Goal: Entertainment & Leisure: Browse casually

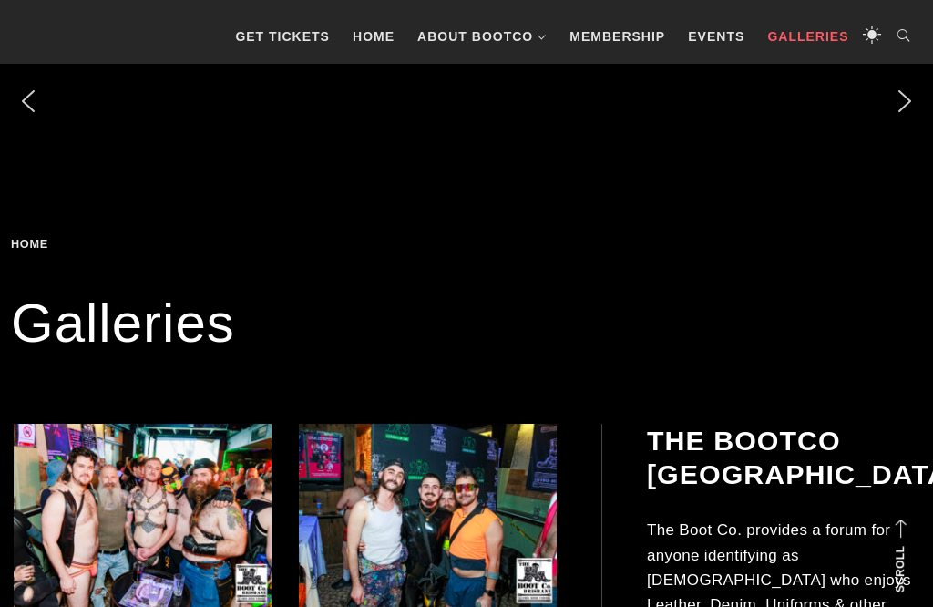
scroll to position [343, 0]
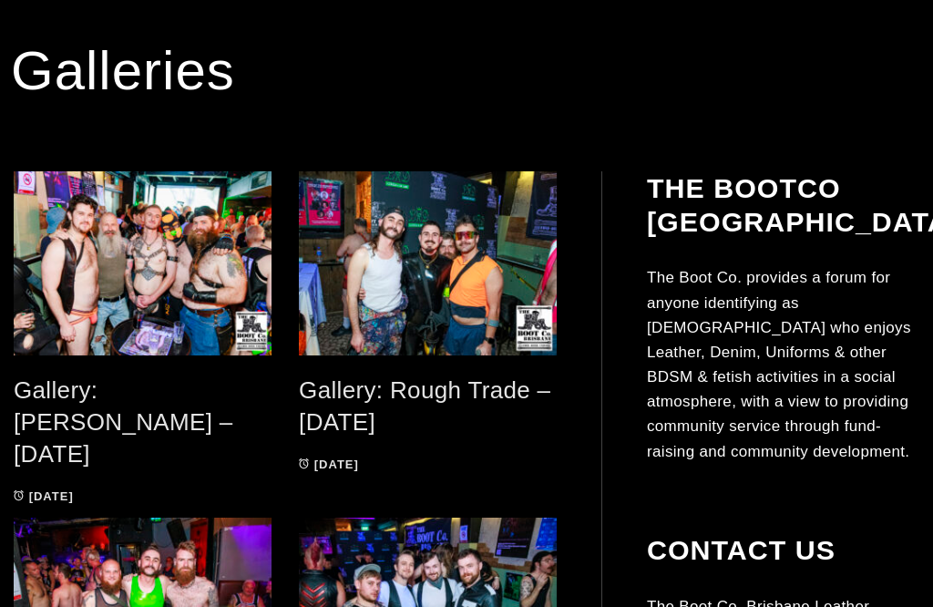
click at [85, 355] on span at bounding box center [143, 263] width 258 height 184
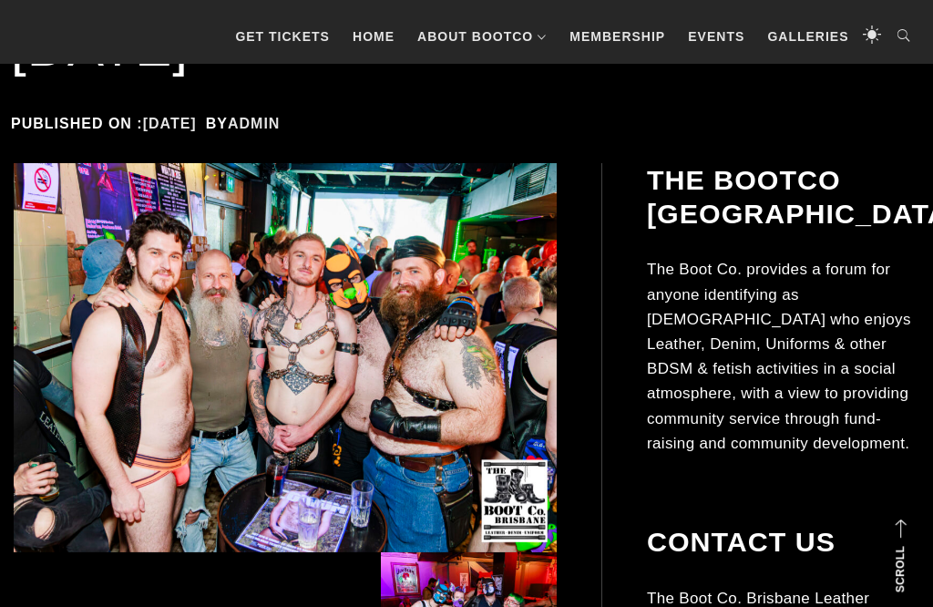
scroll to position [274, 0]
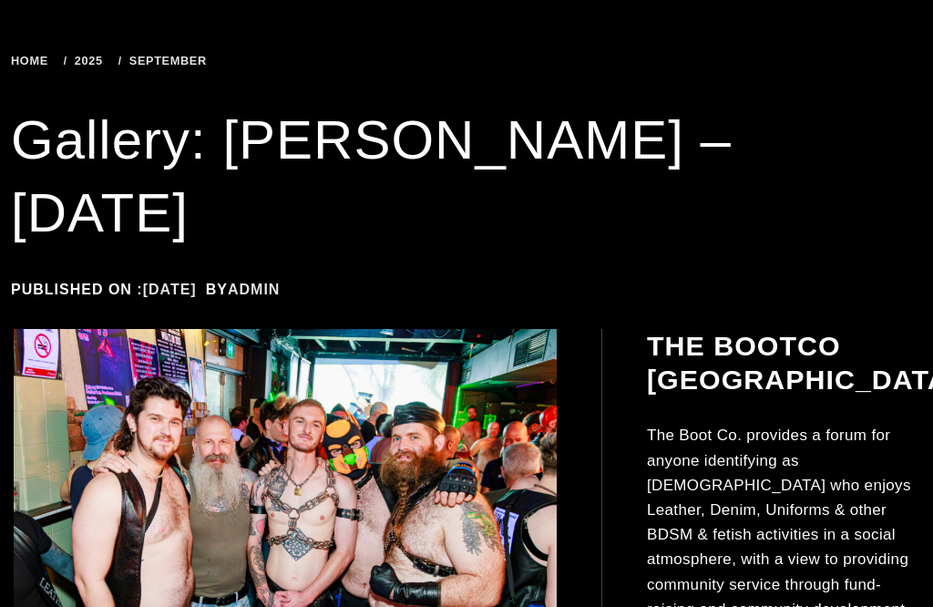
click at [459, 329] on img at bounding box center [285, 523] width 543 height 388
click at [496, 471] on img at bounding box center [285, 523] width 543 height 388
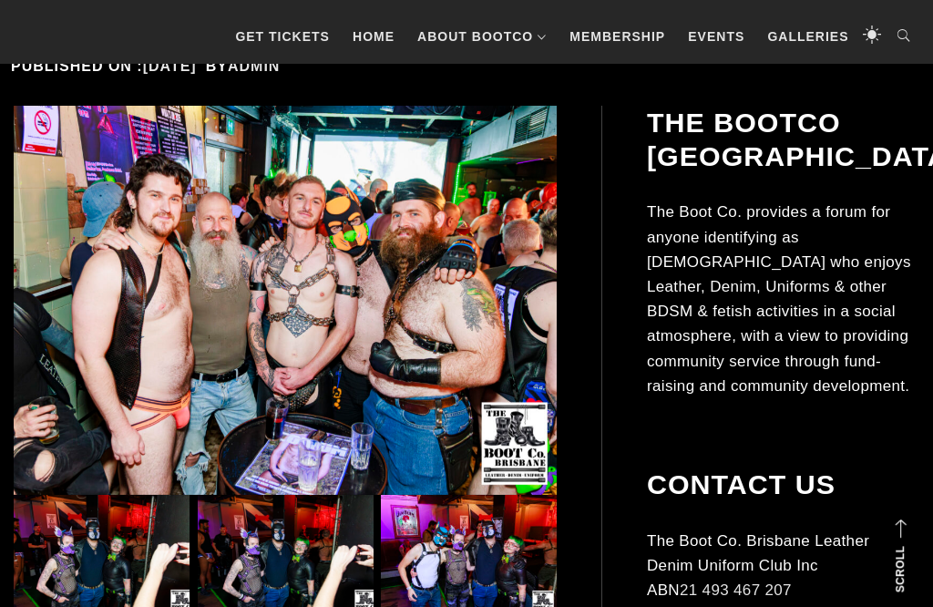
scroll to position [308, 0]
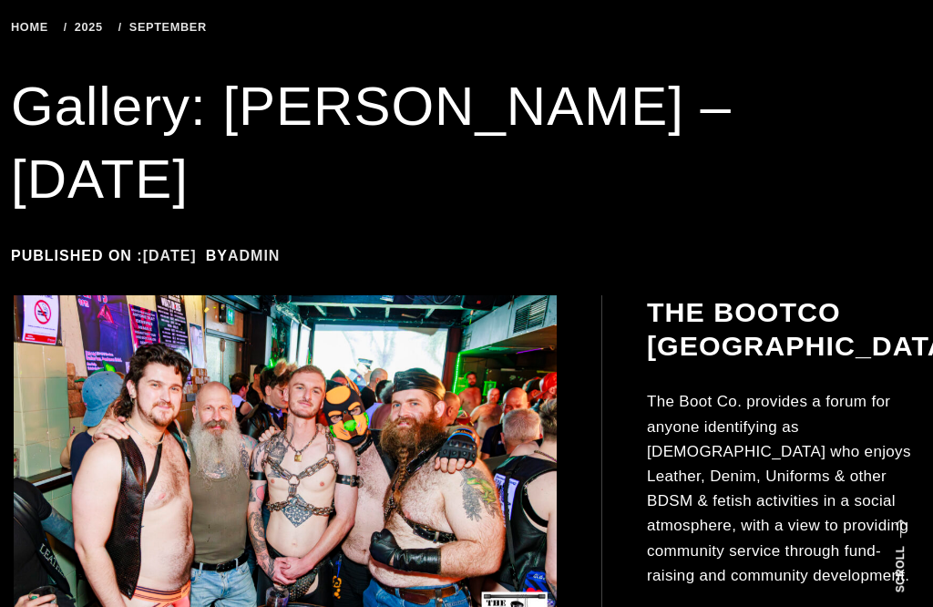
click at [475, 381] on img at bounding box center [285, 489] width 543 height 388
click at [474, 417] on img at bounding box center [285, 489] width 543 height 388
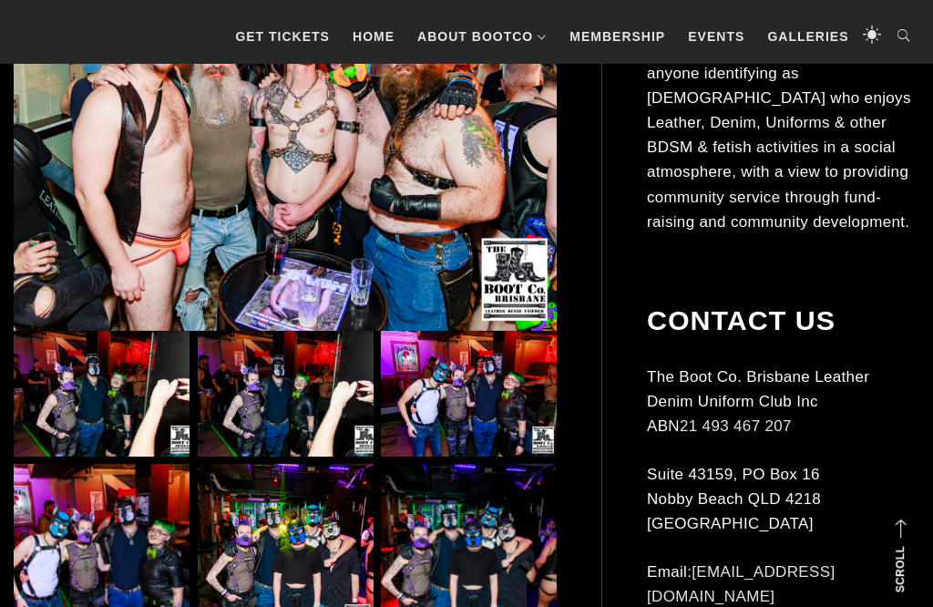
scroll to position [381, 0]
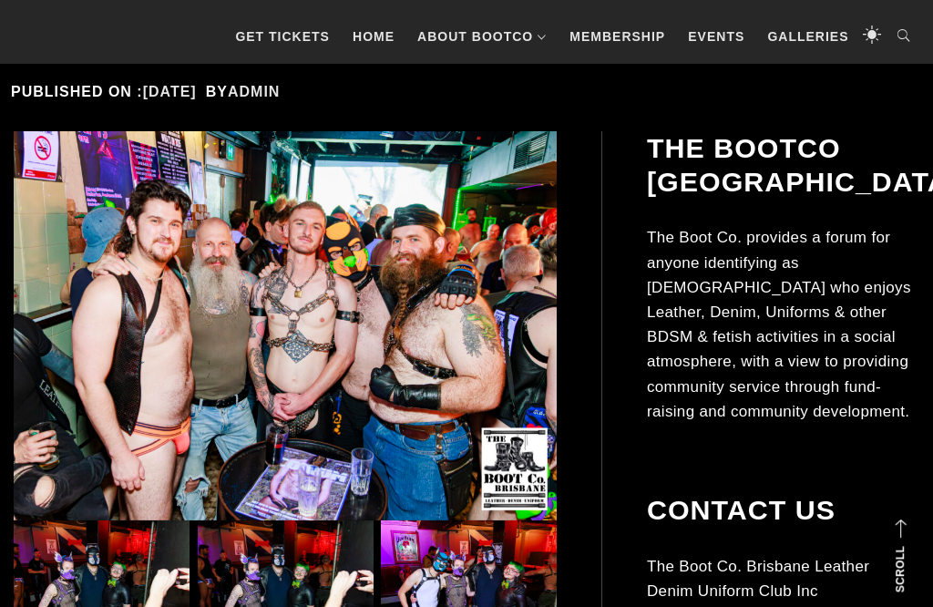
click at [469, 312] on img at bounding box center [285, 325] width 543 height 388
click at [462, 372] on img at bounding box center [285, 325] width 543 height 388
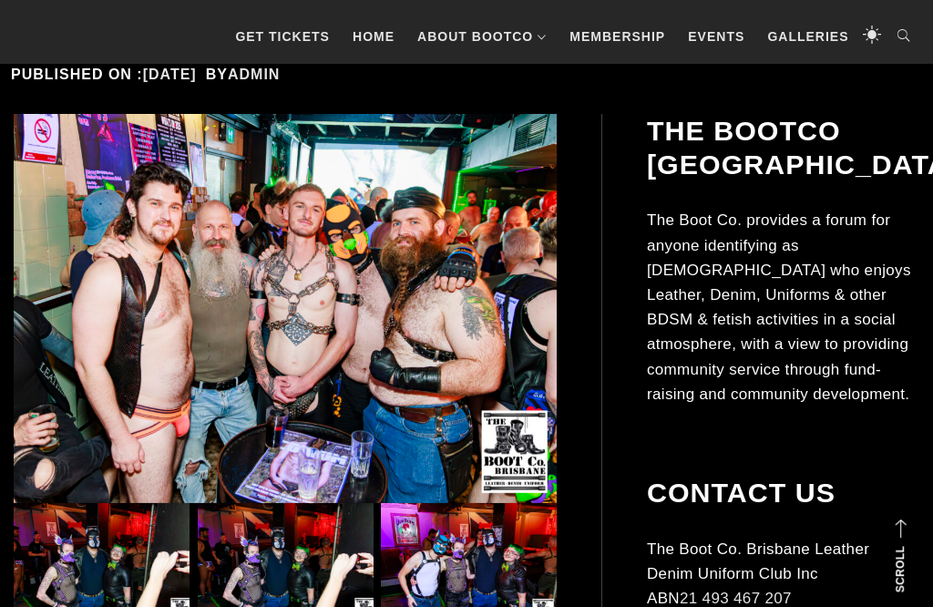
scroll to position [540, 0]
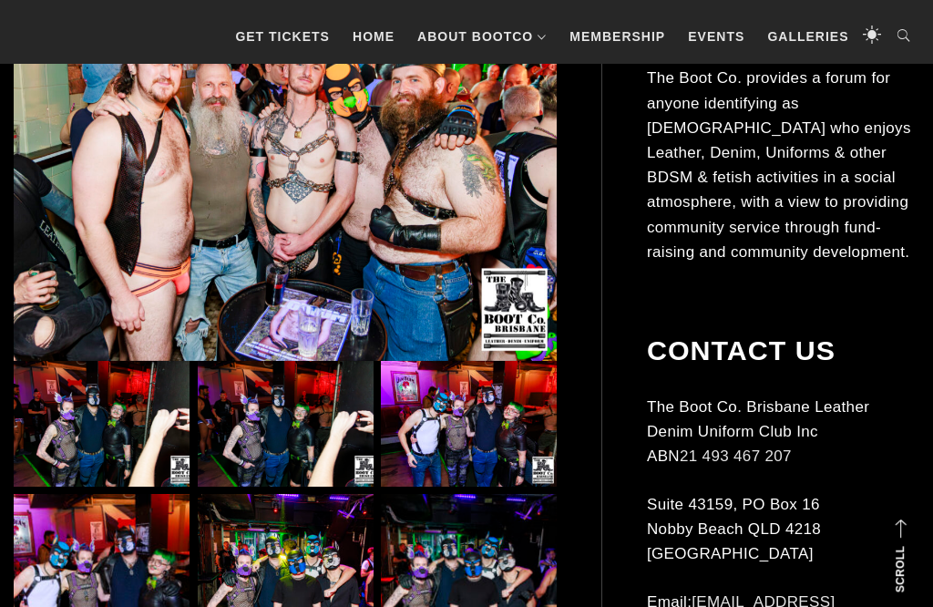
click at [134, 373] on img at bounding box center [102, 424] width 176 height 126
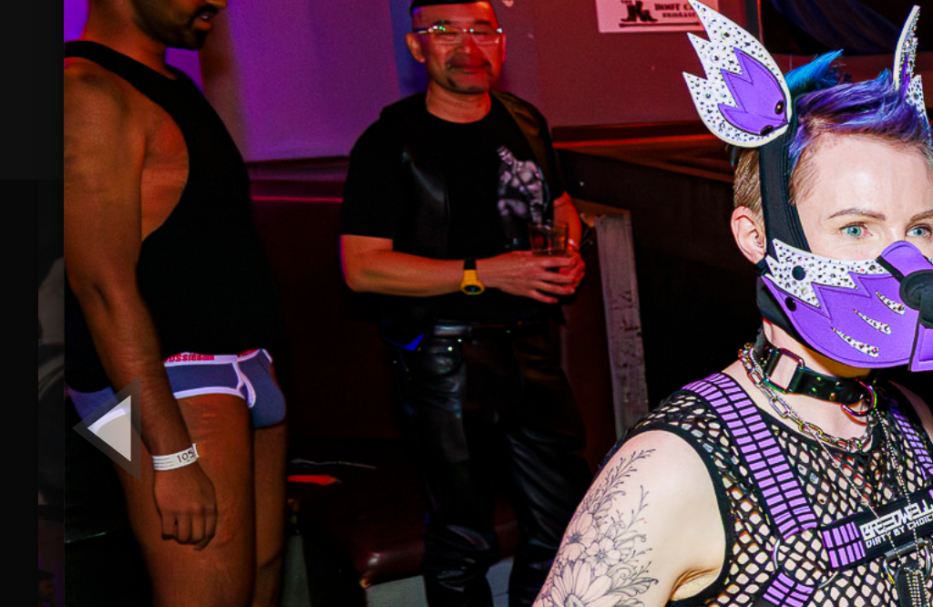
scroll to position [491, 0]
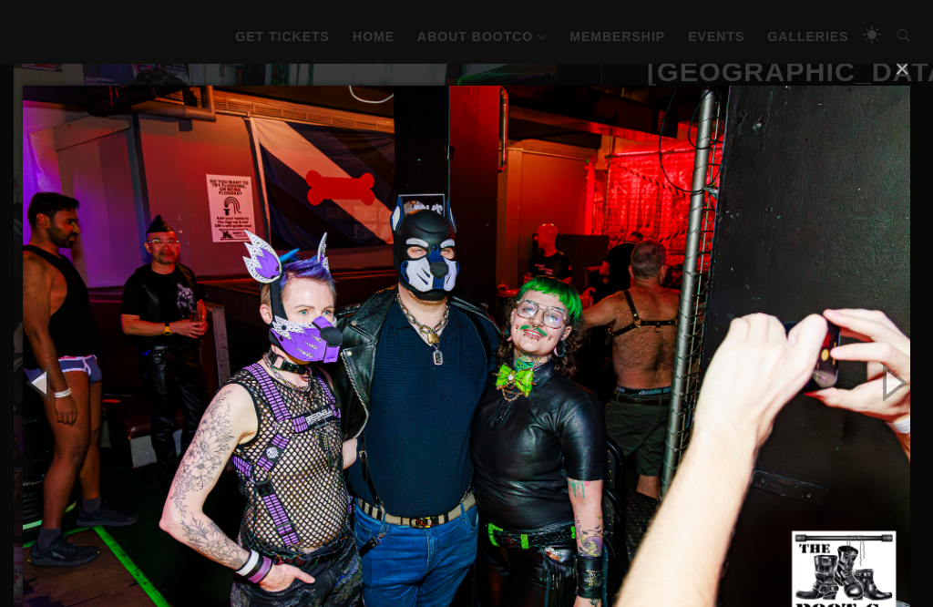
click at [880, 387] on button "button" at bounding box center [892, 382] width 82 height 100
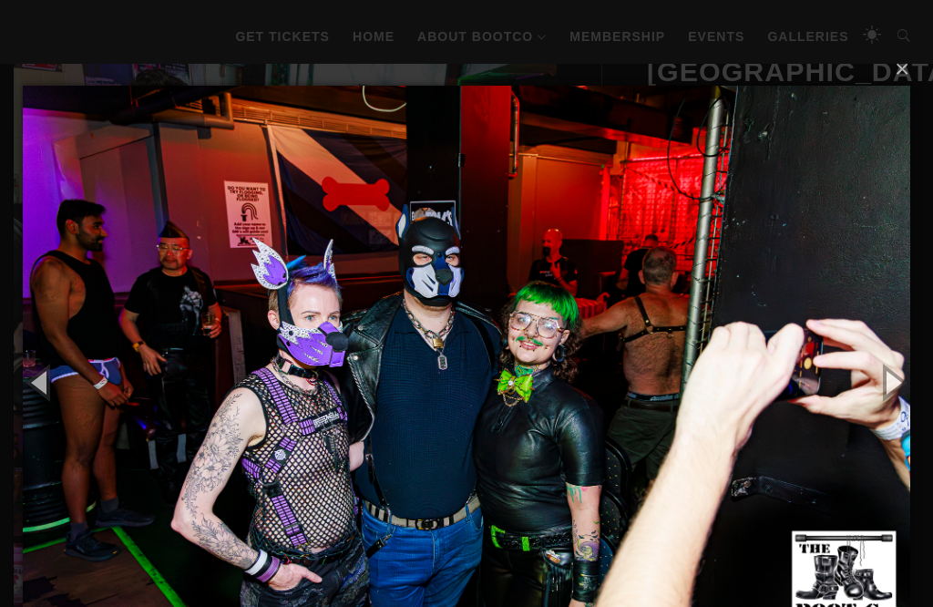
click at [878, 383] on button "button" at bounding box center [892, 382] width 82 height 100
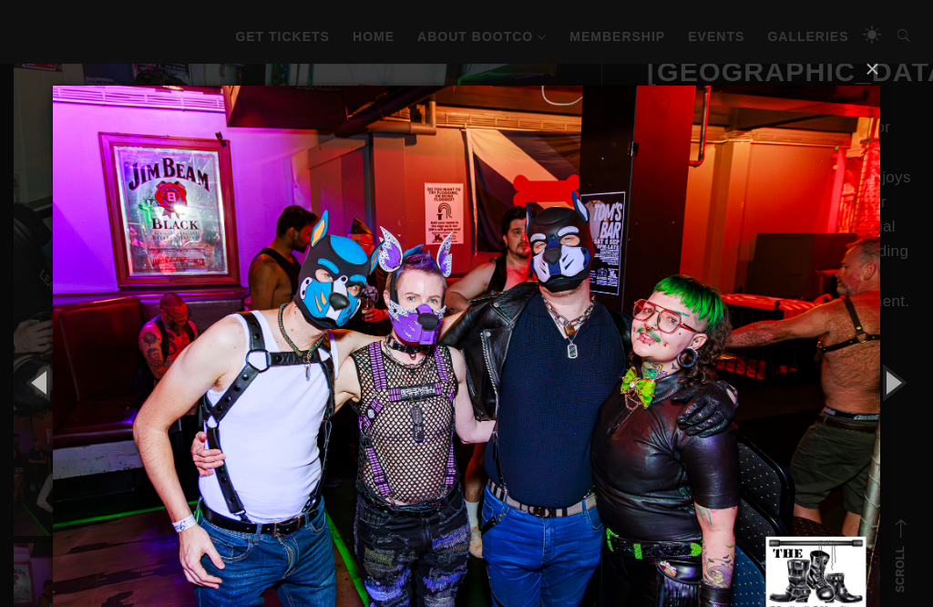
click at [880, 382] on button "button" at bounding box center [892, 382] width 82 height 100
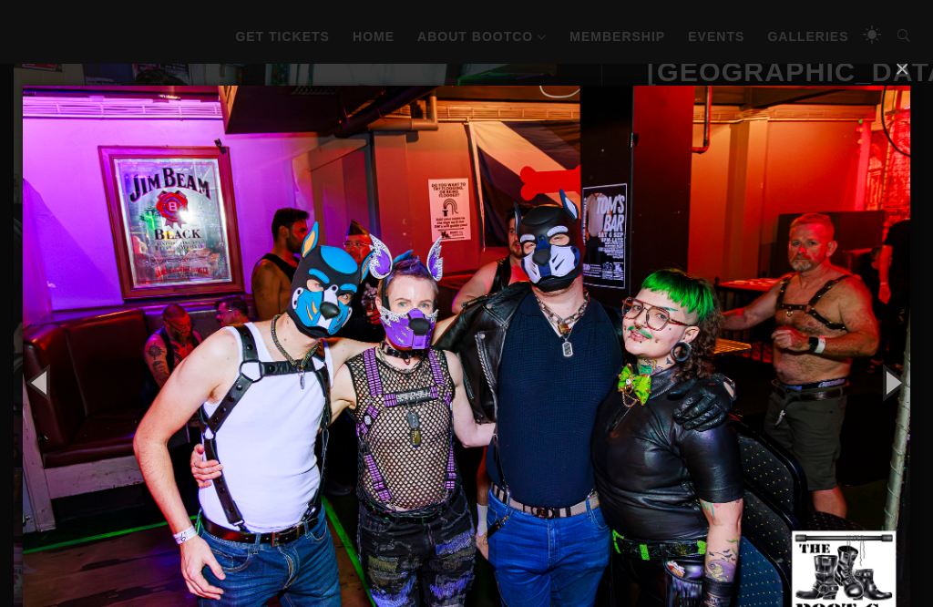
click at [885, 379] on button "button" at bounding box center [892, 382] width 82 height 100
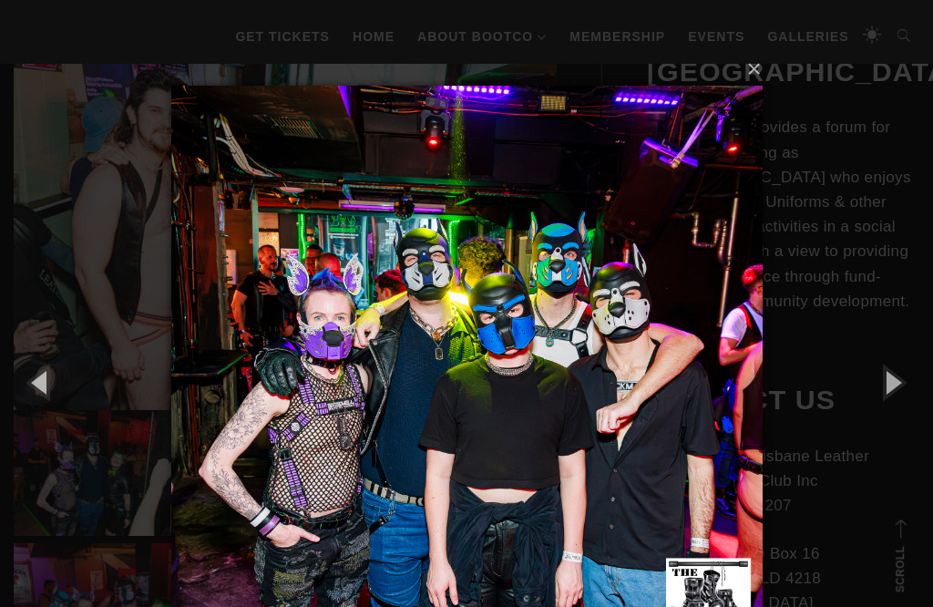
click at [887, 376] on button "button" at bounding box center [892, 382] width 82 height 100
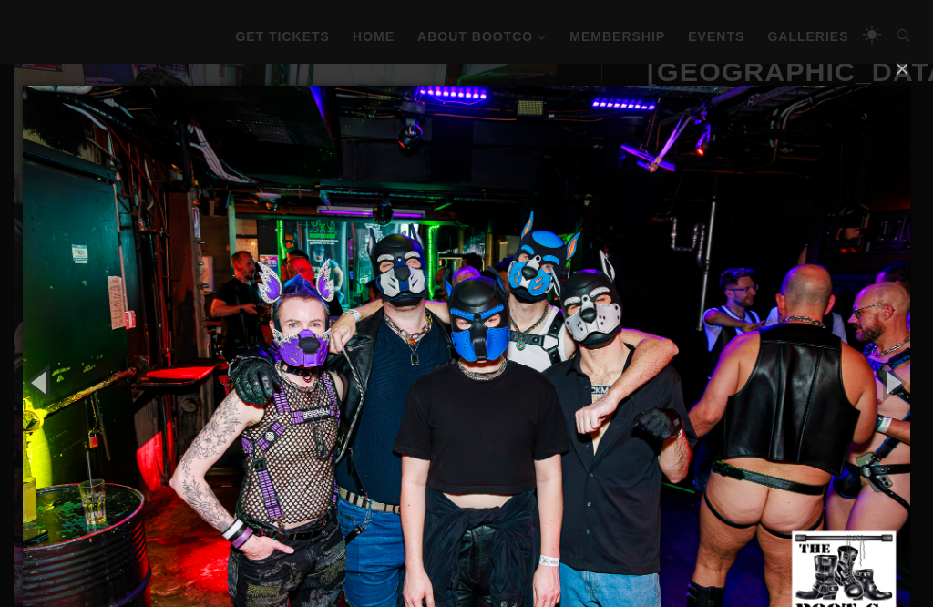
click at [901, 383] on button "button" at bounding box center [892, 382] width 82 height 100
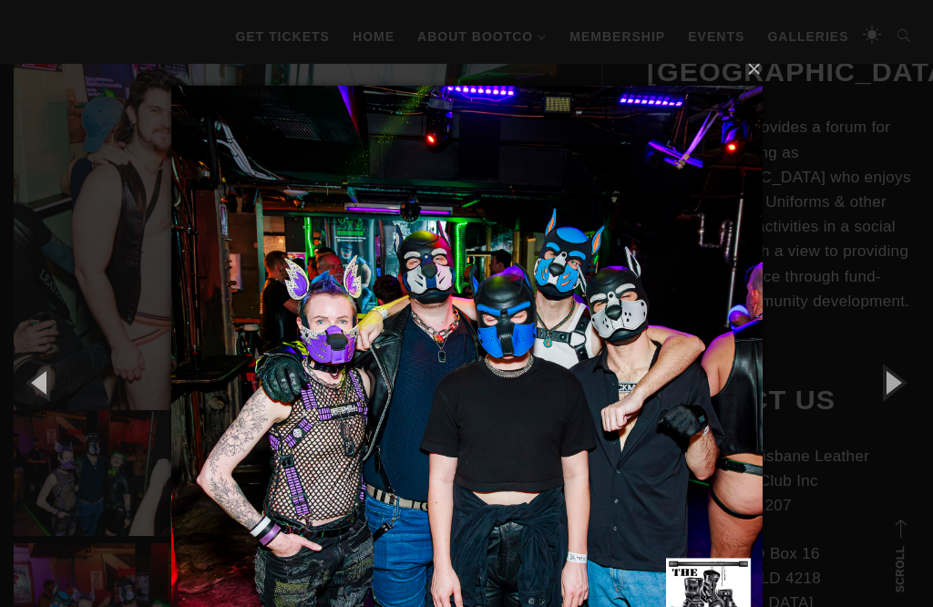
click at [893, 388] on button "button" at bounding box center [892, 382] width 82 height 100
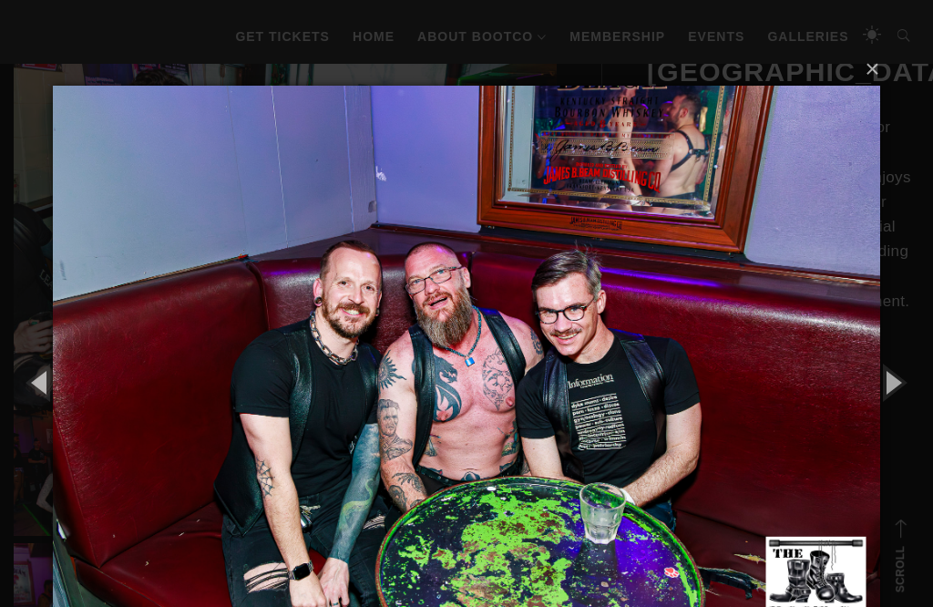
click at [897, 371] on button "button" at bounding box center [892, 382] width 82 height 100
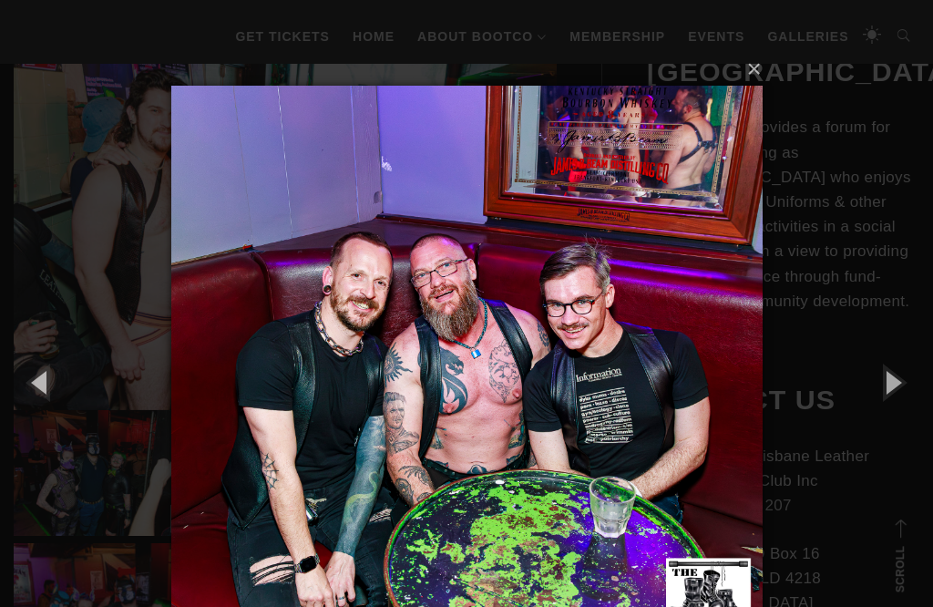
click at [898, 373] on button "button" at bounding box center [892, 382] width 82 height 100
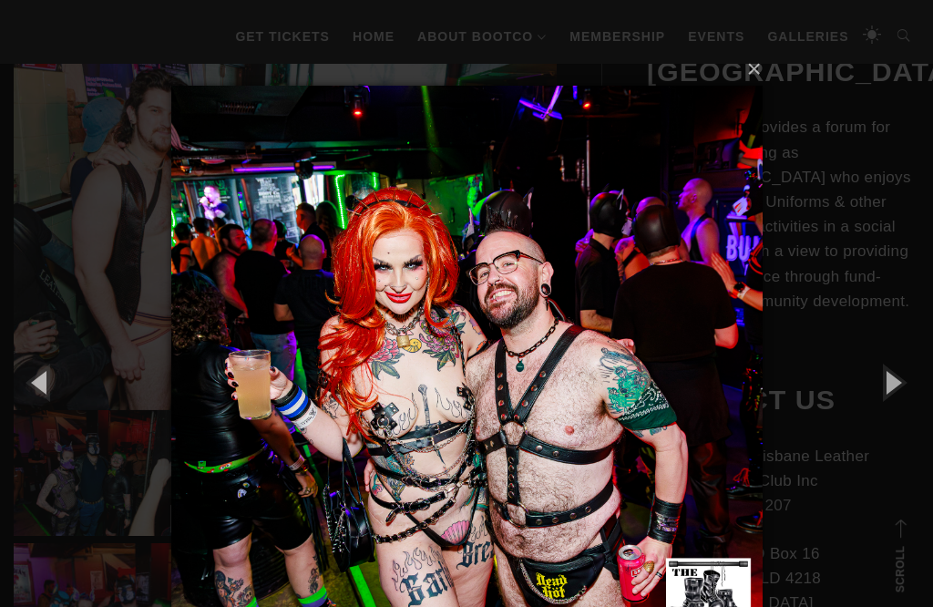
click at [899, 362] on button "button" at bounding box center [892, 382] width 82 height 100
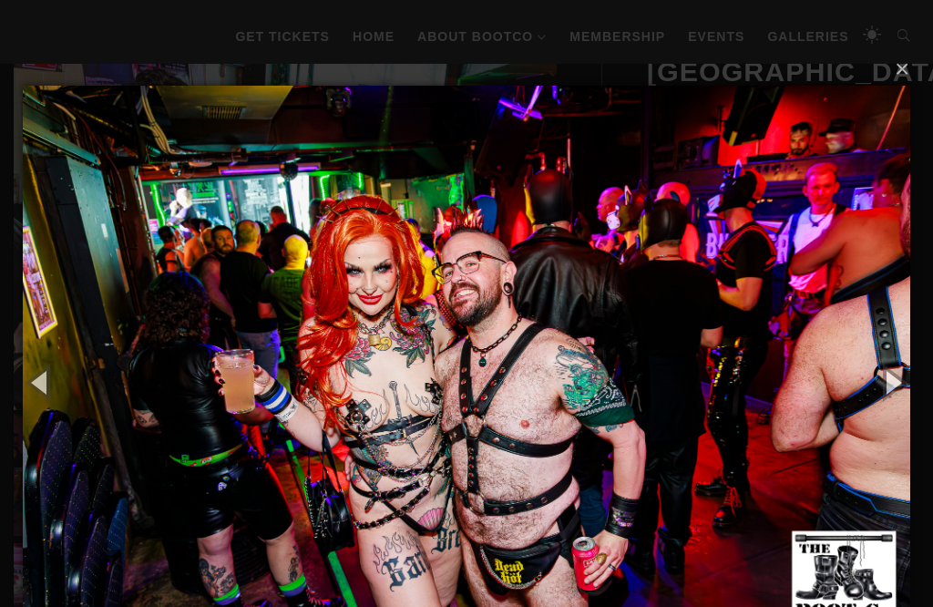
click at [899, 363] on button "button" at bounding box center [892, 382] width 82 height 100
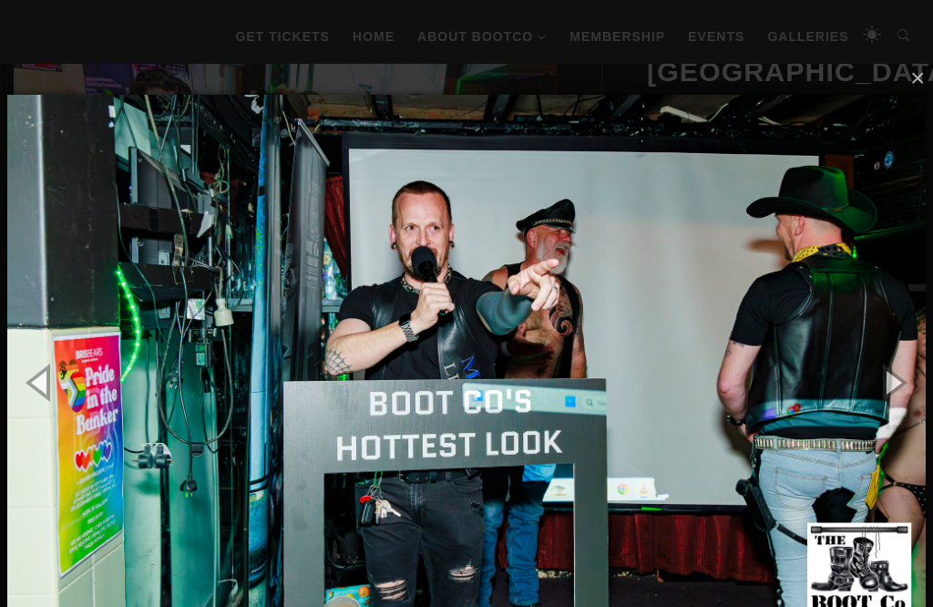
click at [899, 356] on button "button" at bounding box center [892, 382] width 82 height 100
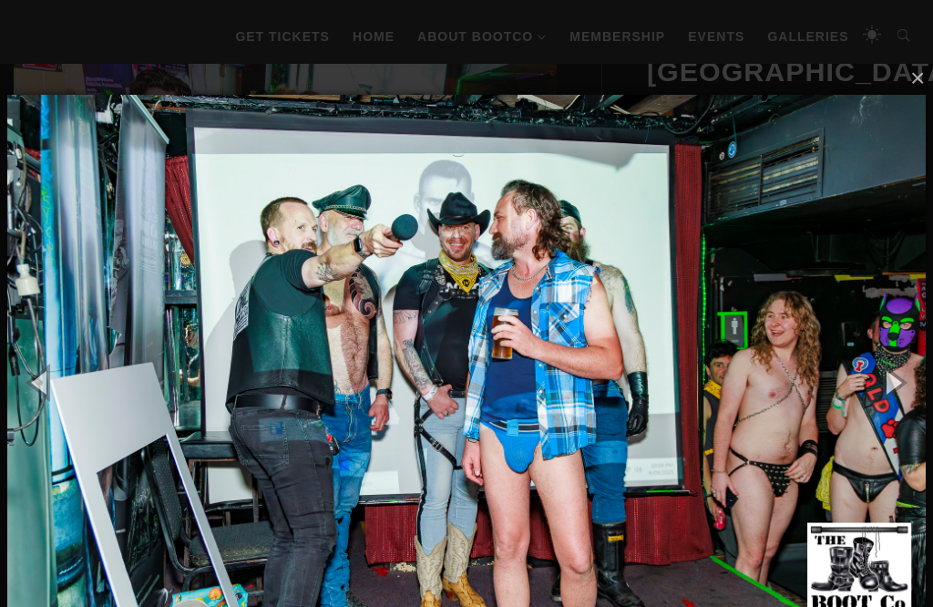
click at [902, 363] on button "button" at bounding box center [892, 382] width 82 height 100
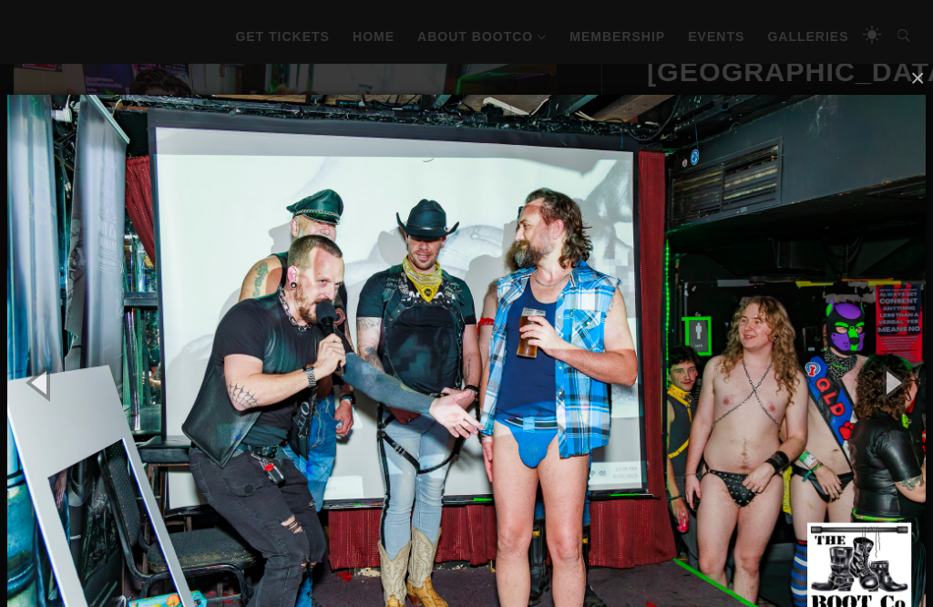
click at [906, 359] on button "button" at bounding box center [892, 382] width 82 height 100
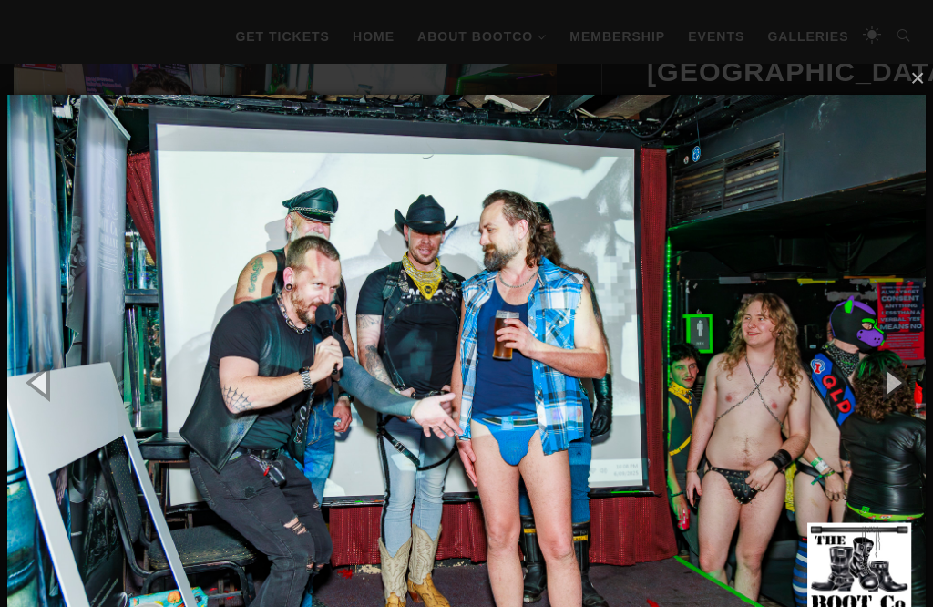
click at [907, 368] on button "button" at bounding box center [892, 382] width 82 height 100
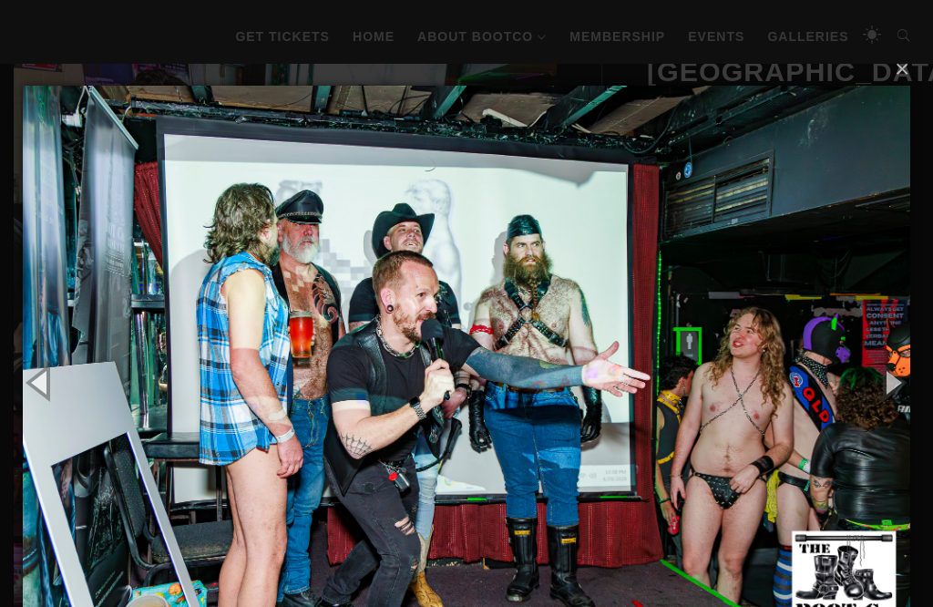
click at [912, 351] on button "button" at bounding box center [892, 382] width 82 height 100
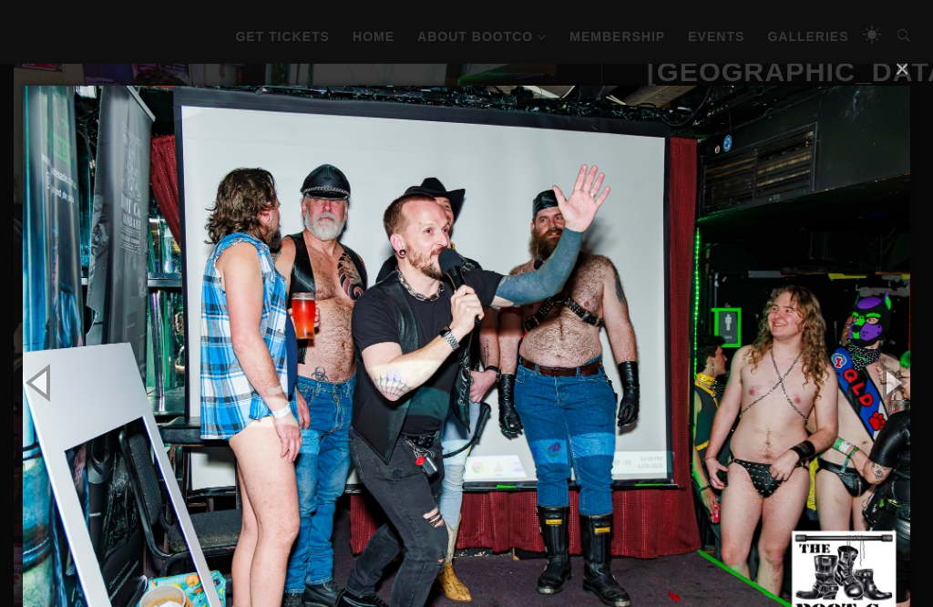
click at [904, 360] on button "button" at bounding box center [892, 382] width 82 height 100
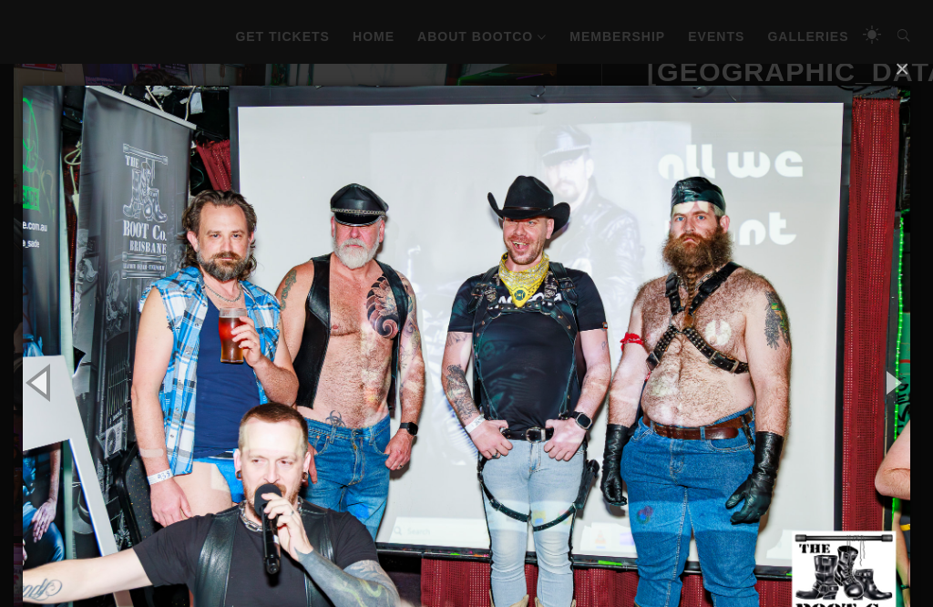
click at [904, 352] on button "button" at bounding box center [892, 382] width 82 height 100
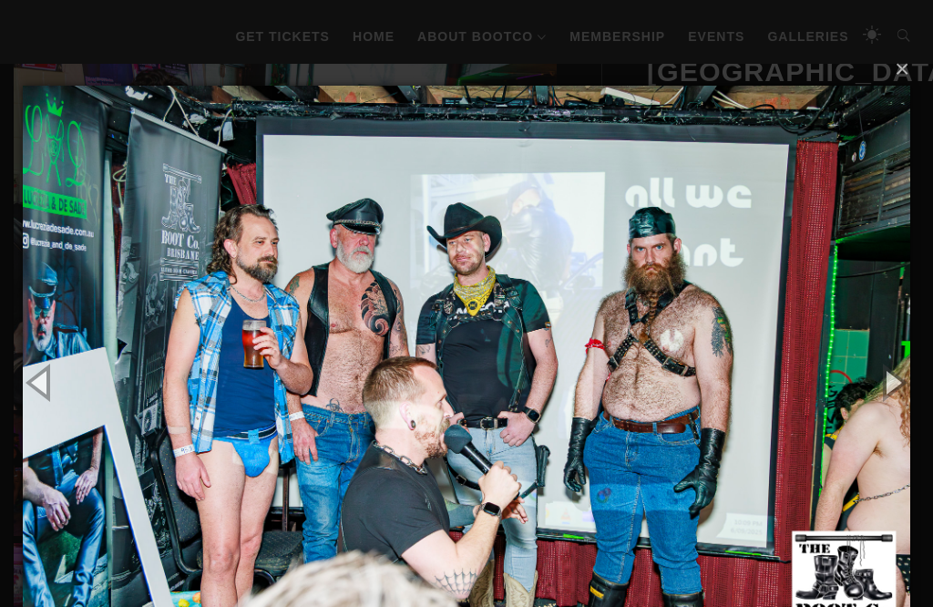
click at [904, 354] on button "button" at bounding box center [892, 382] width 82 height 100
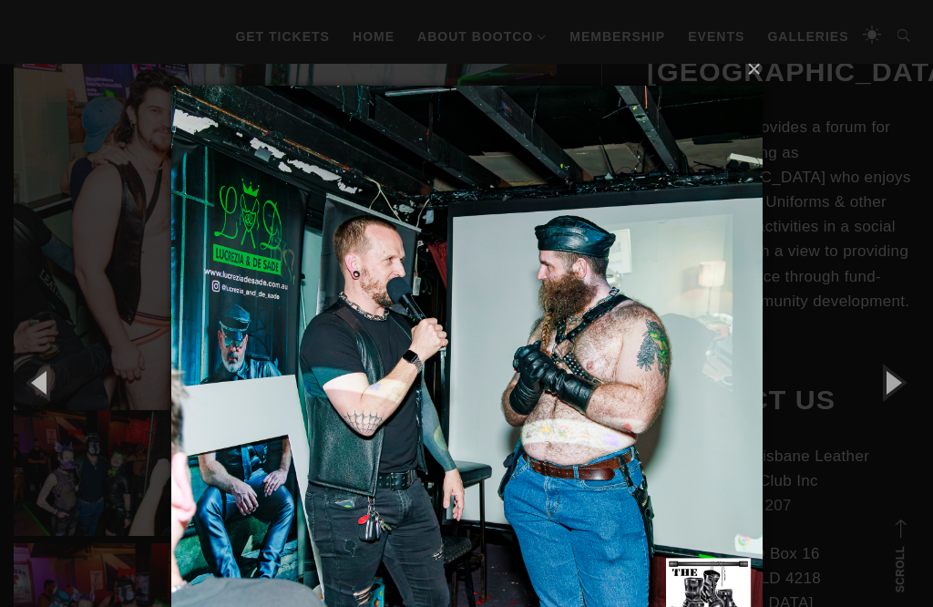
click at [903, 355] on button "button" at bounding box center [892, 382] width 82 height 100
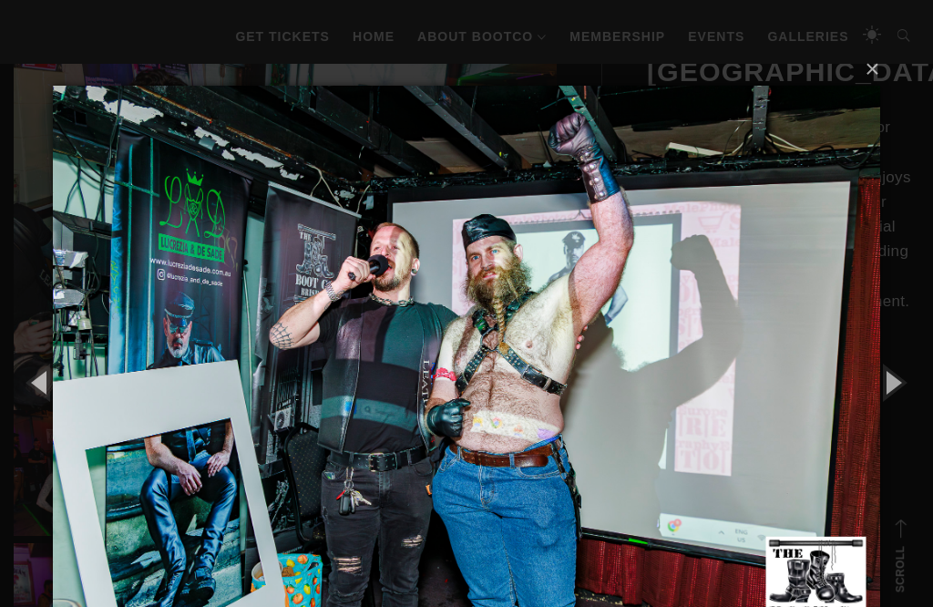
click at [893, 353] on button "button" at bounding box center [892, 382] width 82 height 100
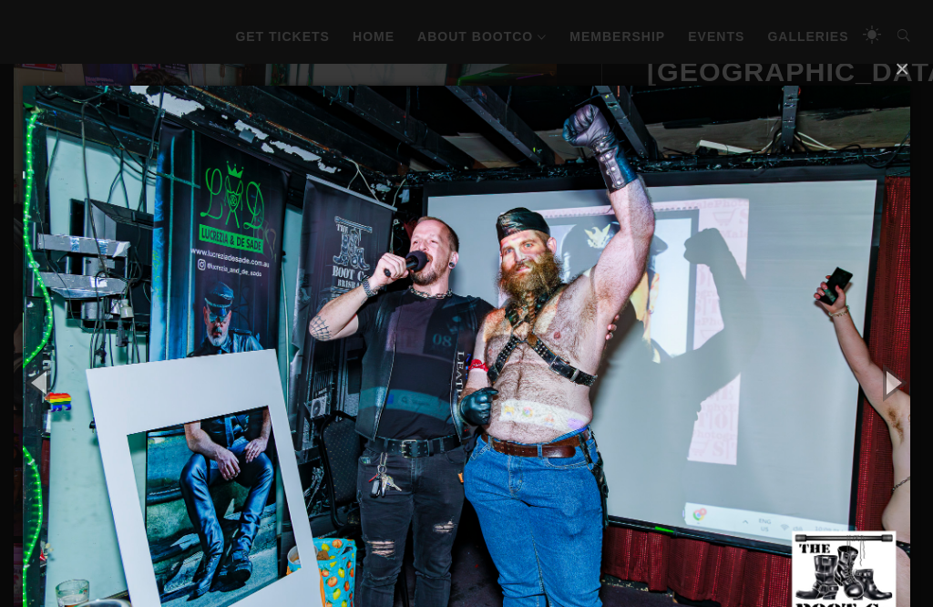
click at [893, 352] on button "button" at bounding box center [892, 382] width 82 height 100
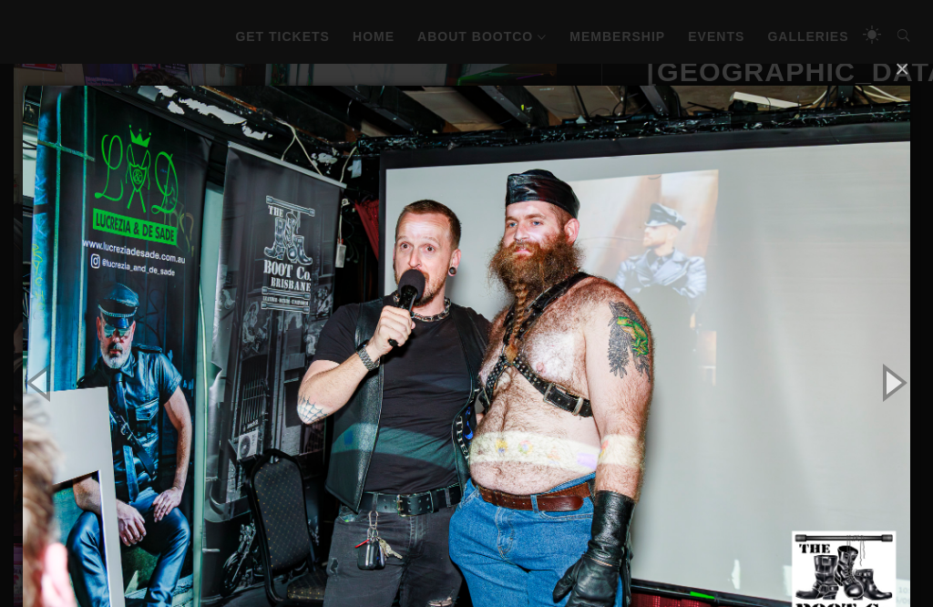
click at [892, 364] on button "button" at bounding box center [892, 382] width 82 height 100
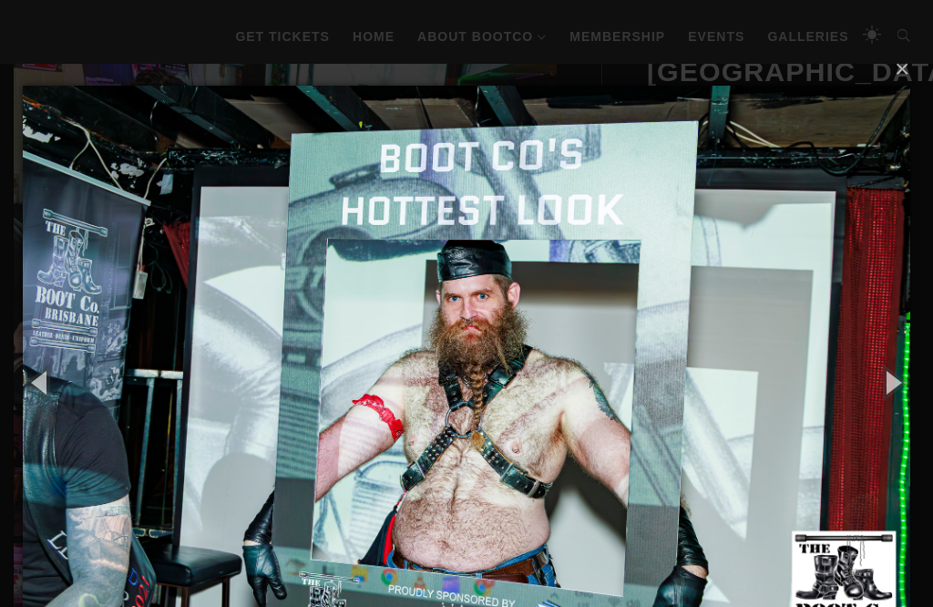
click at [893, 363] on button "button" at bounding box center [892, 382] width 82 height 100
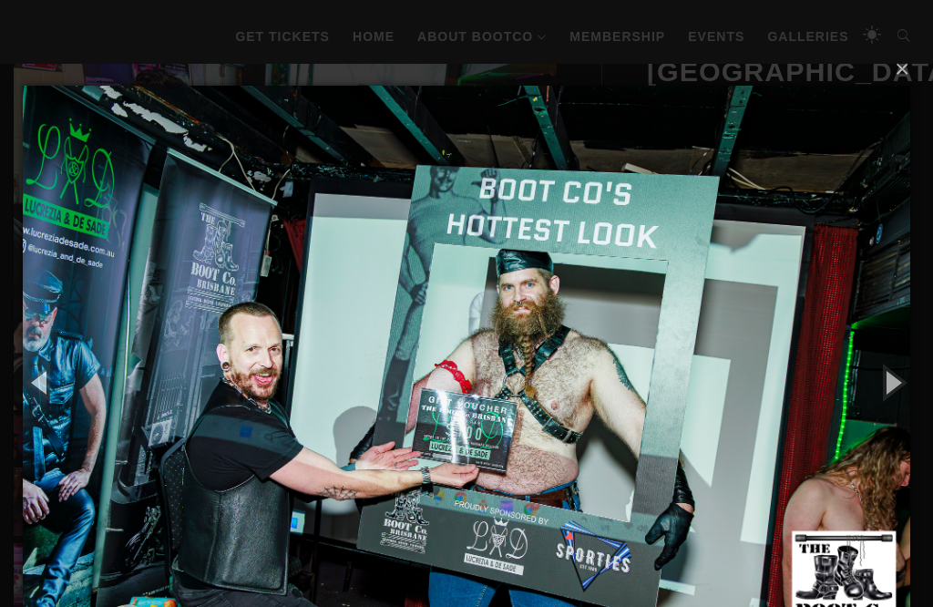
click at [895, 361] on button "button" at bounding box center [892, 382] width 82 height 100
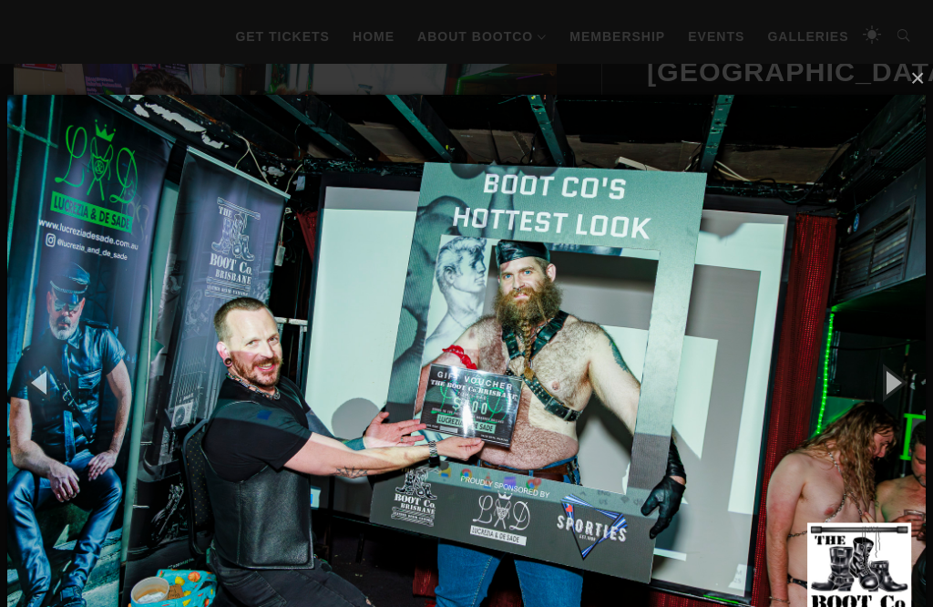
click at [895, 358] on button "button" at bounding box center [892, 382] width 82 height 100
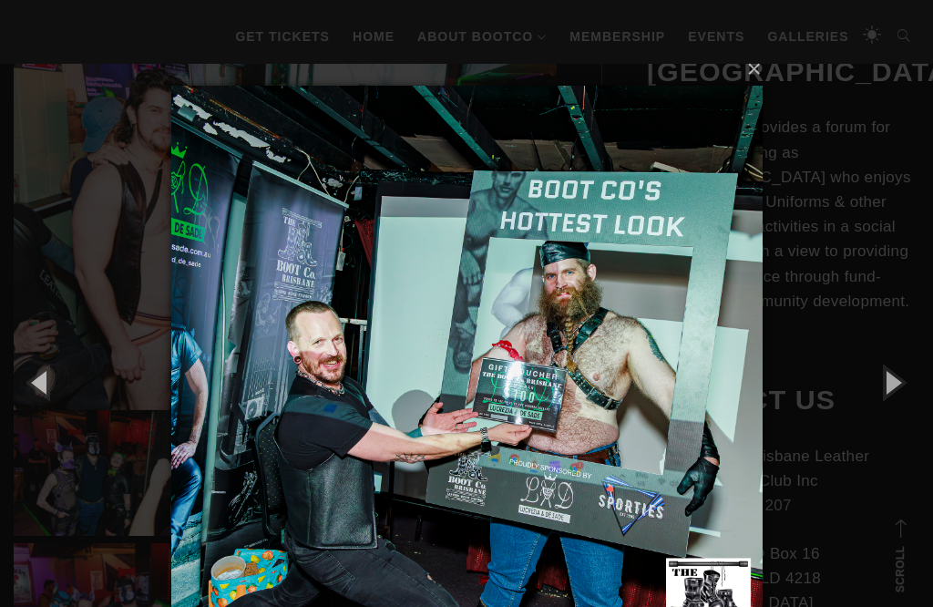
click at [895, 355] on button "button" at bounding box center [892, 382] width 82 height 100
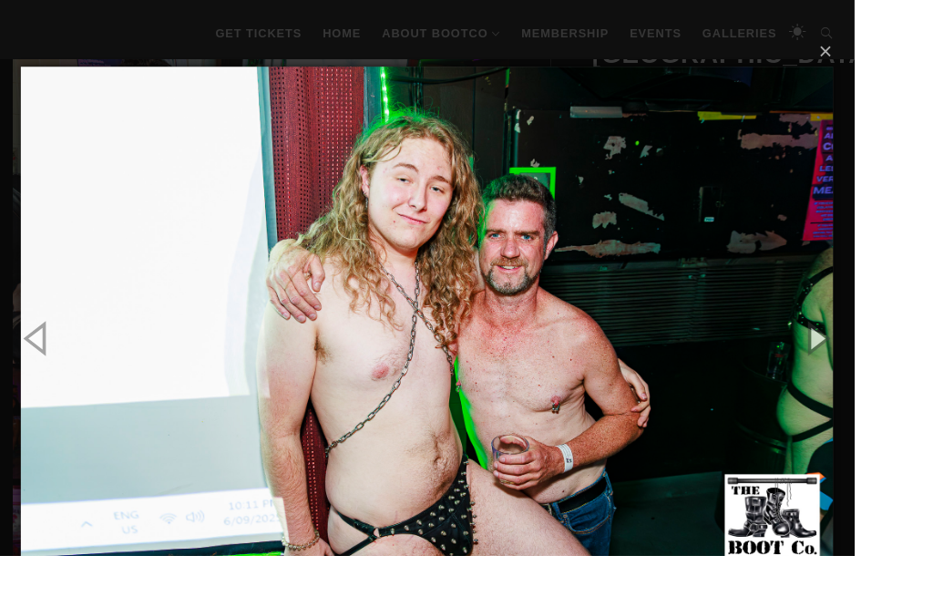
scroll to position [552, 0]
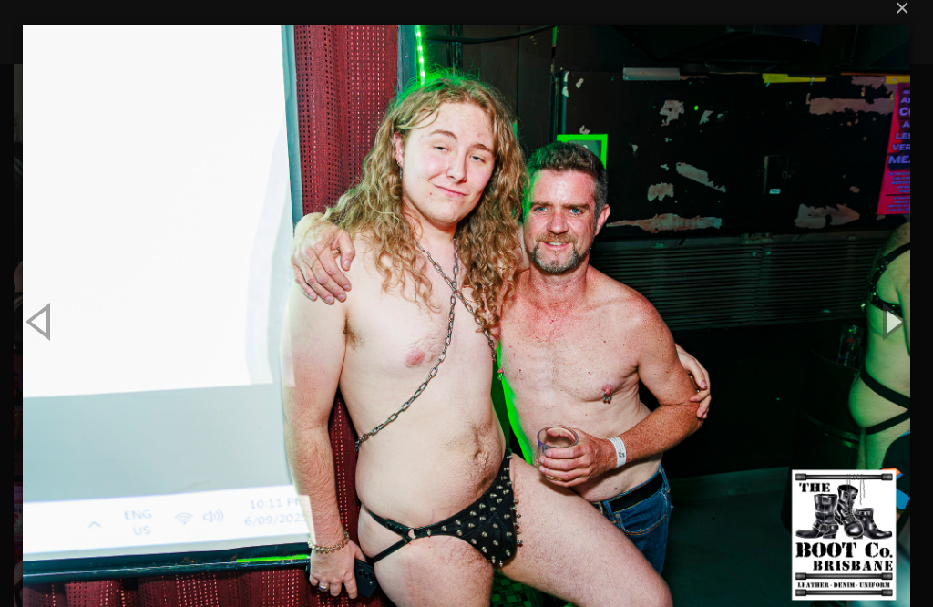
click at [892, 321] on button "button" at bounding box center [892, 321] width 82 height 100
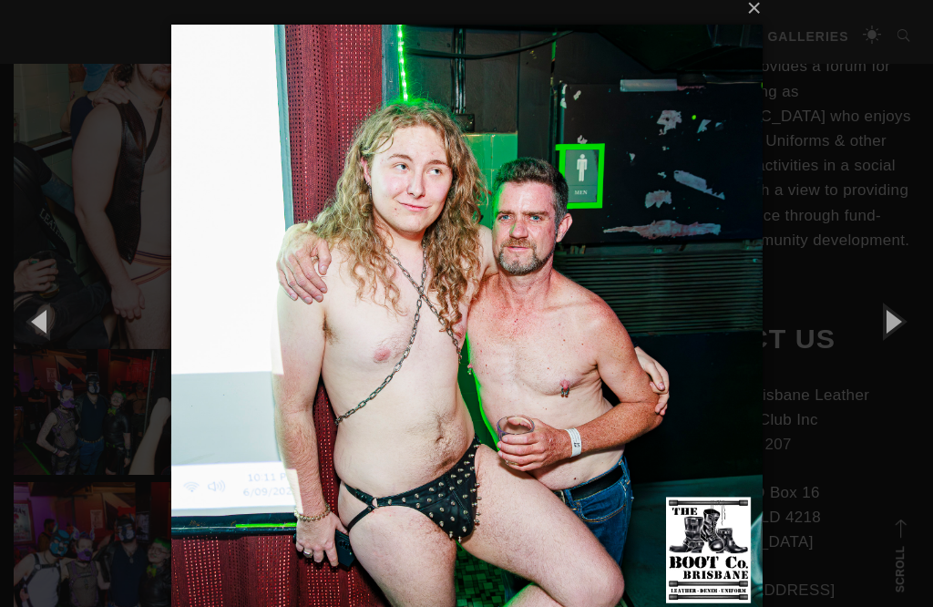
click at [883, 323] on button "button" at bounding box center [892, 321] width 82 height 100
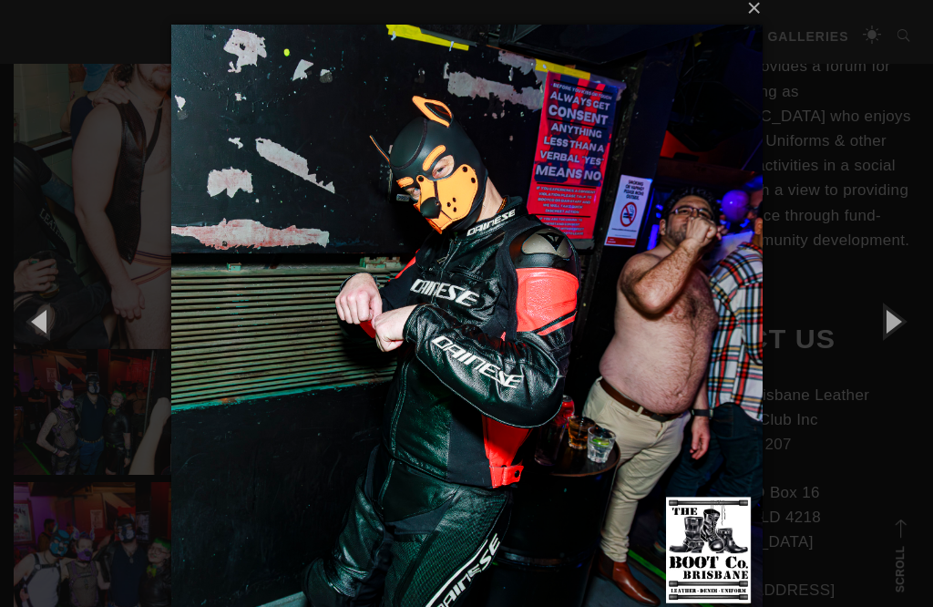
click at [882, 315] on button "button" at bounding box center [892, 321] width 82 height 100
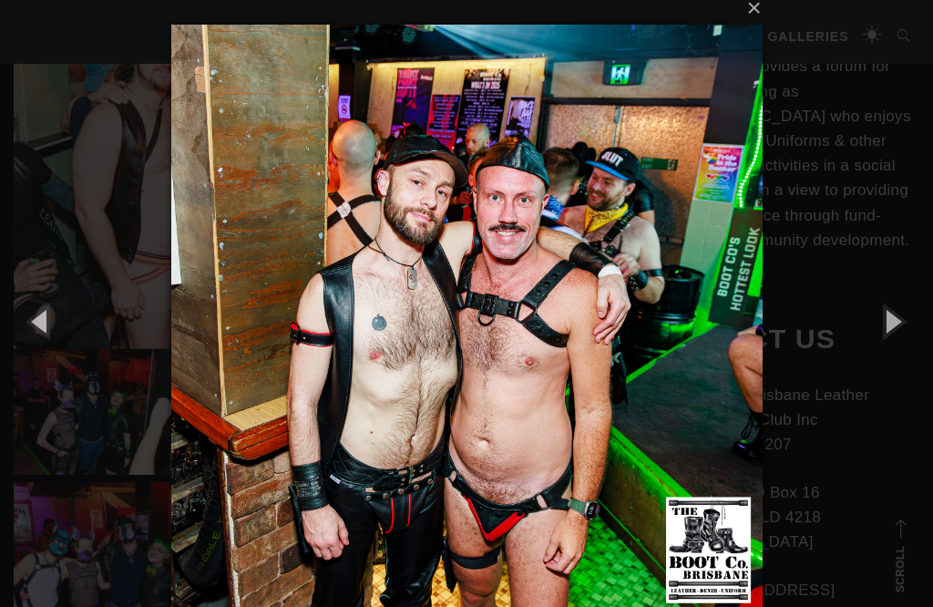
click at [881, 314] on button "button" at bounding box center [892, 321] width 82 height 100
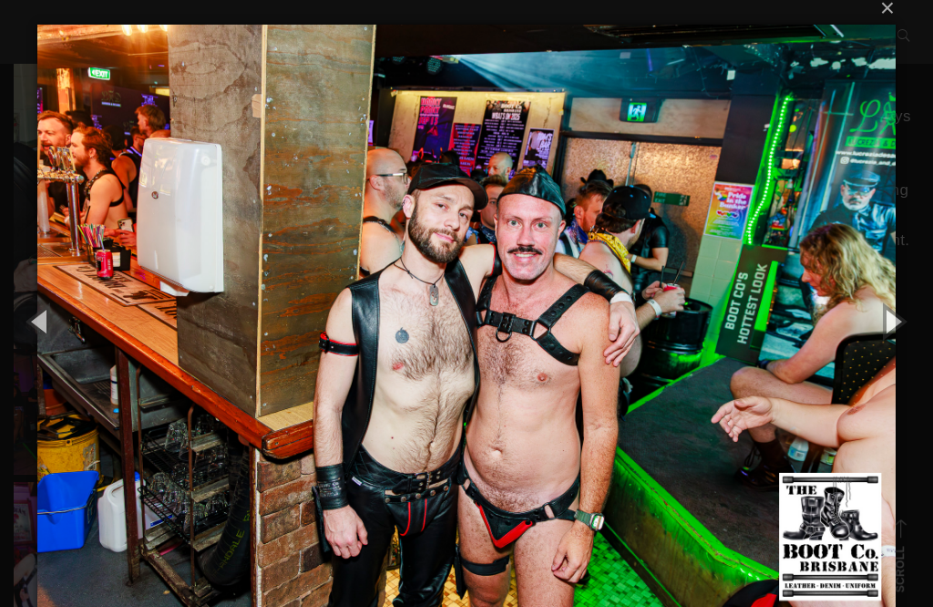
click at [887, 322] on button "button" at bounding box center [892, 321] width 82 height 100
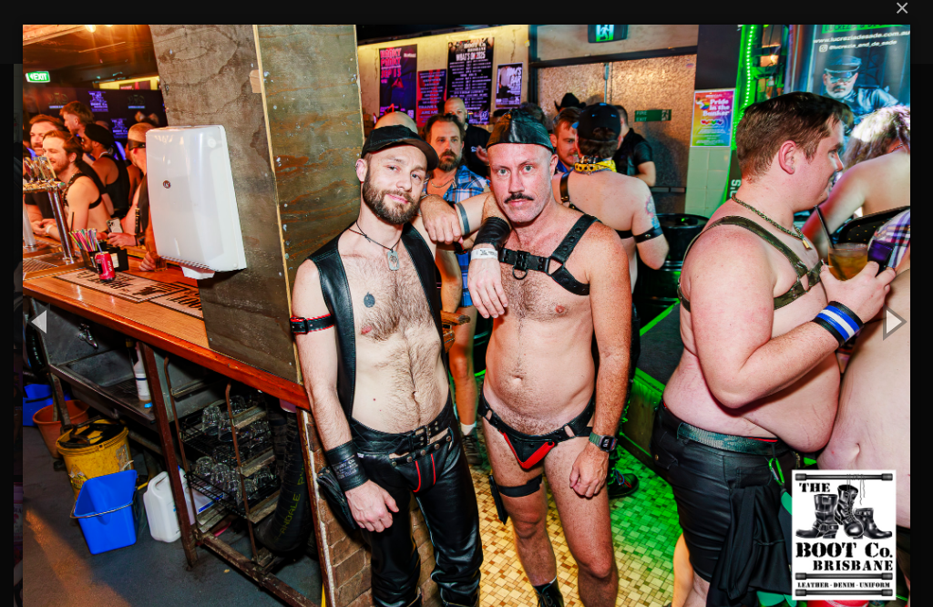
click at [884, 321] on button "button" at bounding box center [892, 321] width 82 height 100
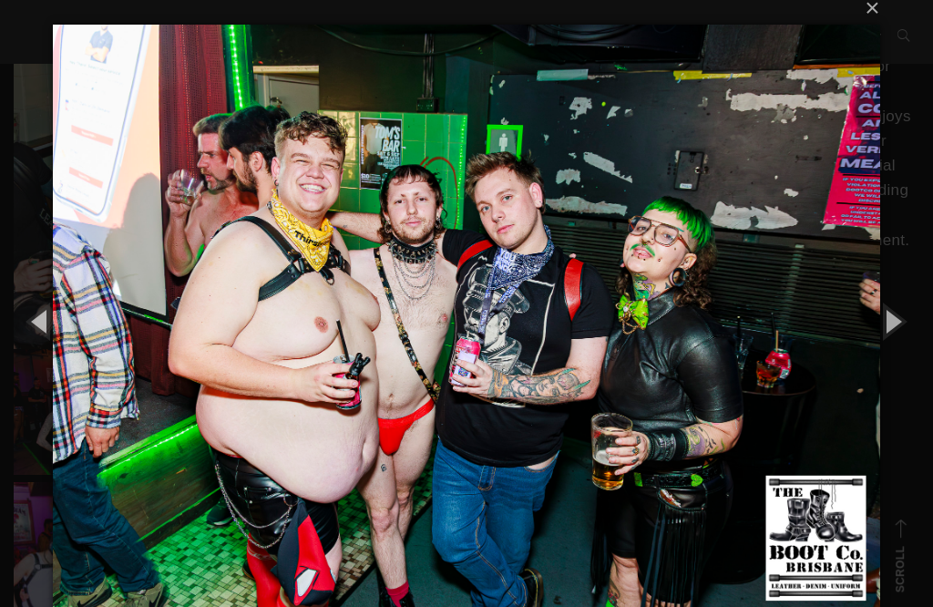
click at [888, 303] on button "button" at bounding box center [892, 321] width 82 height 100
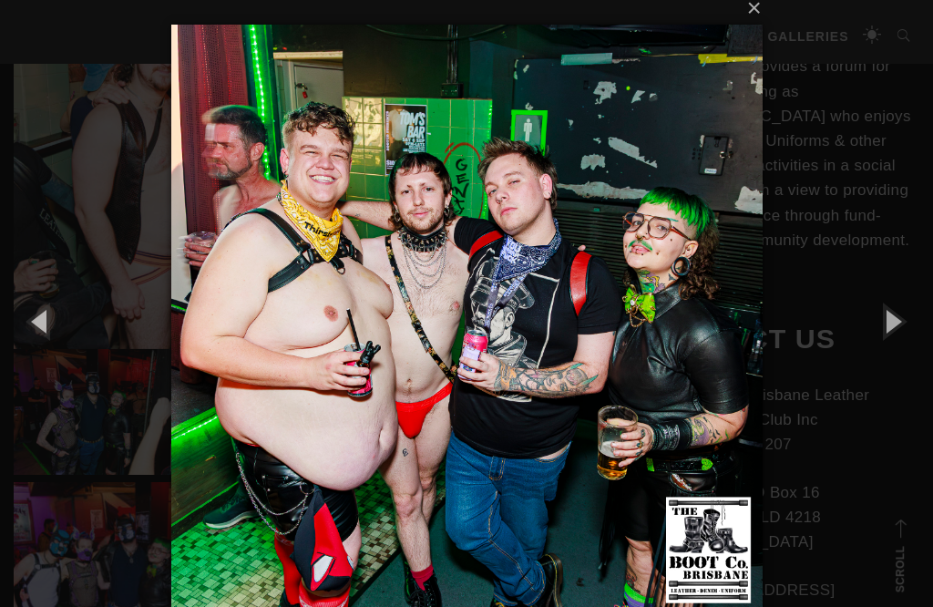
click at [890, 305] on button "button" at bounding box center [892, 321] width 82 height 100
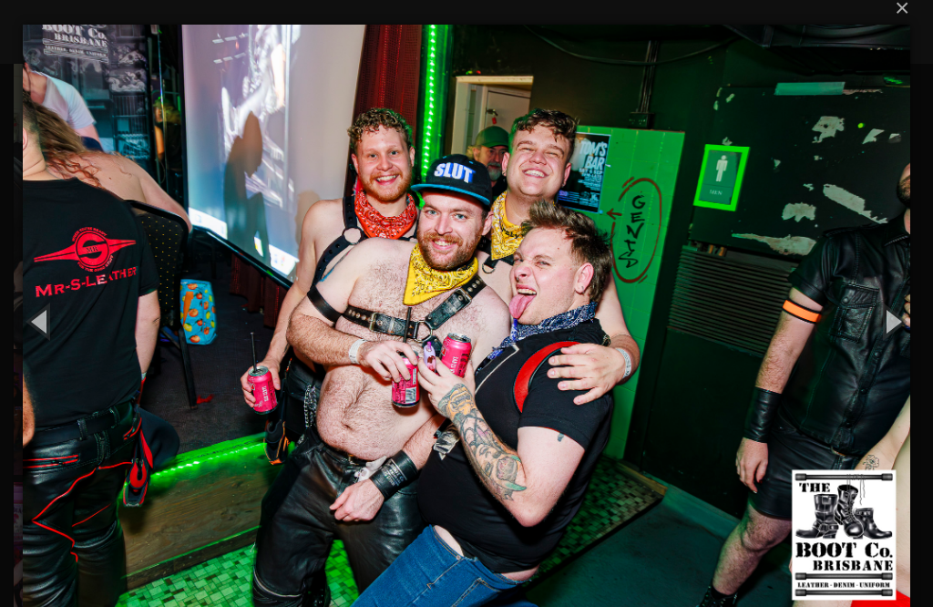
click at [892, 308] on button "button" at bounding box center [892, 321] width 82 height 100
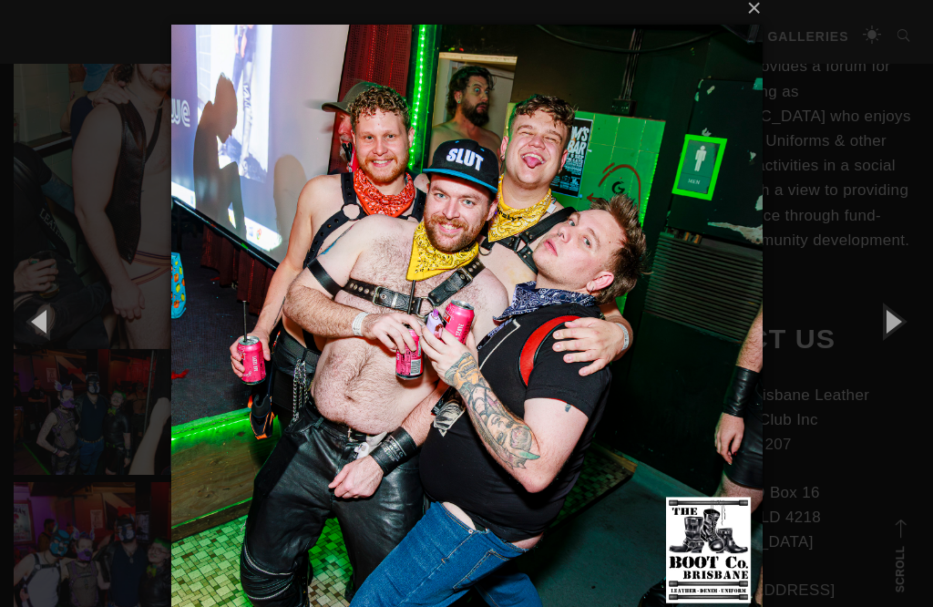
click at [891, 307] on button "button" at bounding box center [892, 321] width 82 height 100
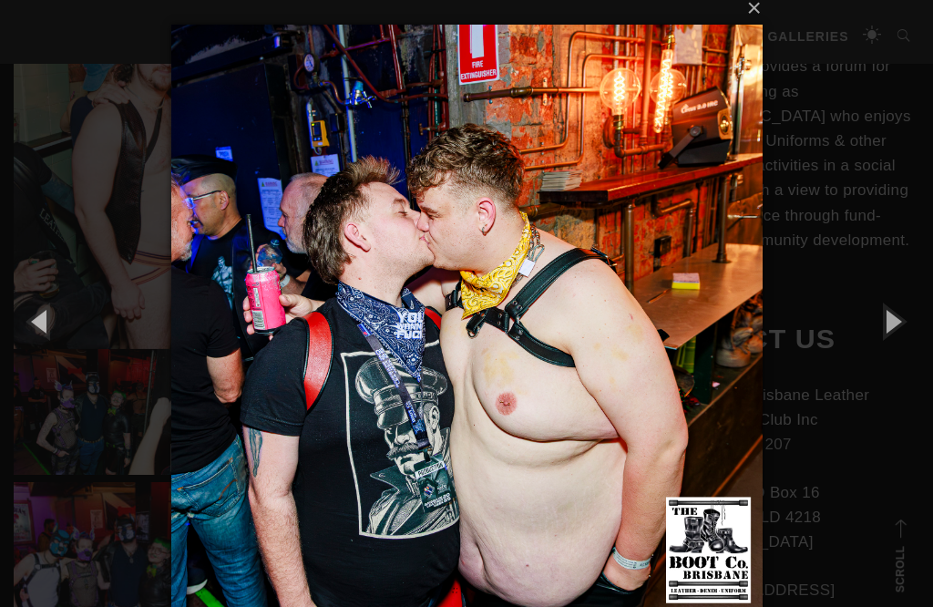
click at [890, 313] on button "button" at bounding box center [892, 321] width 82 height 100
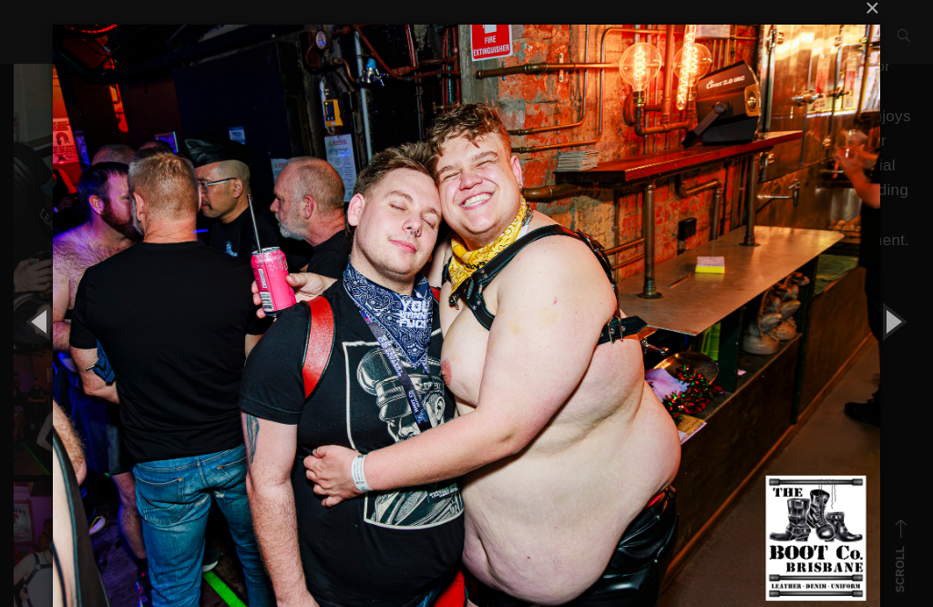
click at [891, 311] on button "button" at bounding box center [892, 321] width 82 height 100
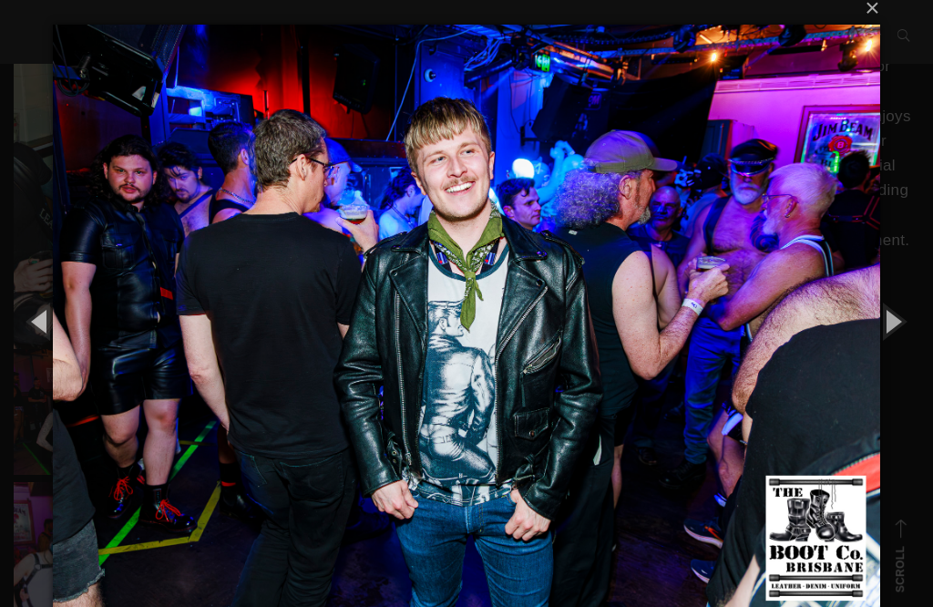
click at [892, 310] on button "button" at bounding box center [892, 321] width 82 height 100
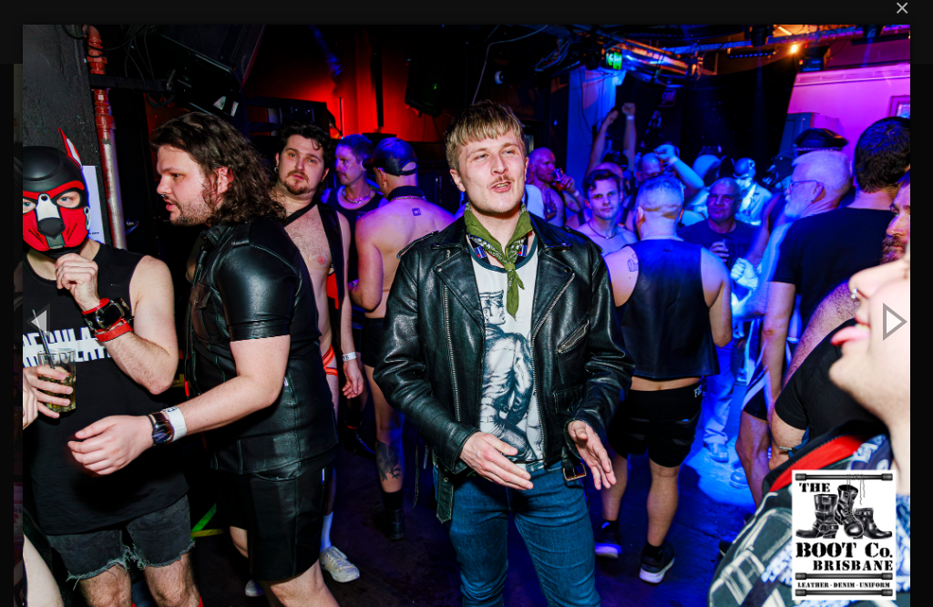
click at [892, 309] on button "button" at bounding box center [892, 321] width 82 height 100
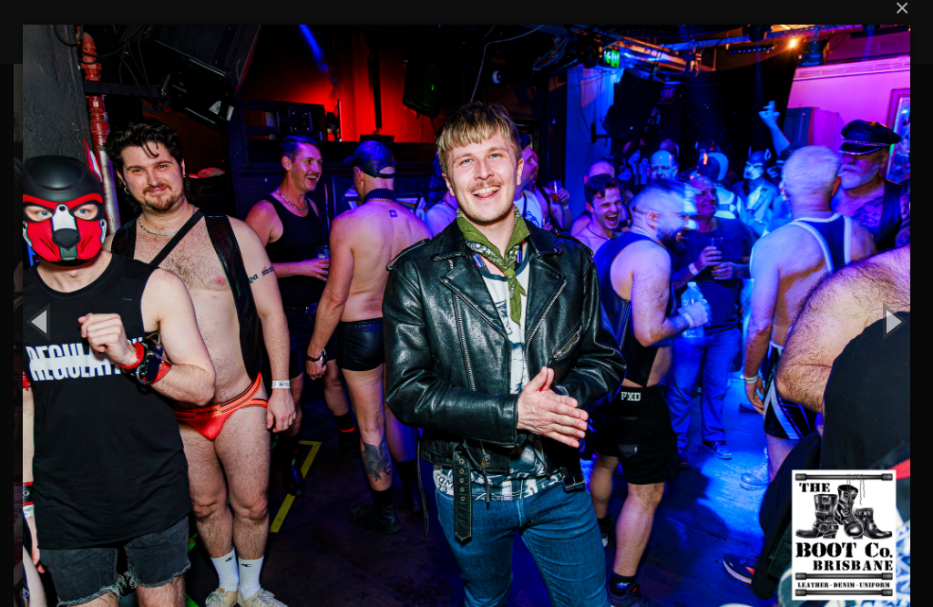
click at [893, 316] on button "button" at bounding box center [892, 321] width 82 height 100
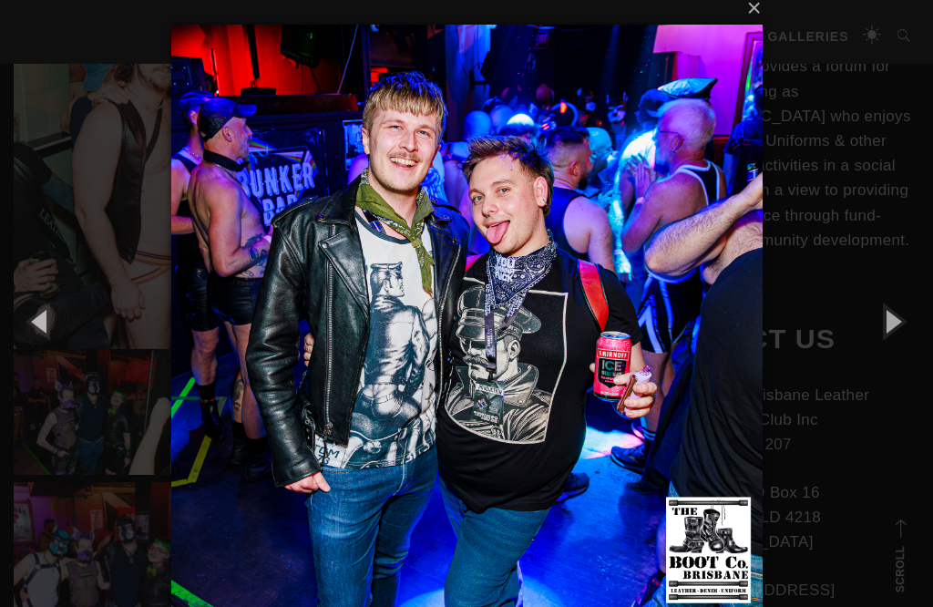
click at [892, 316] on button "button" at bounding box center [892, 321] width 82 height 100
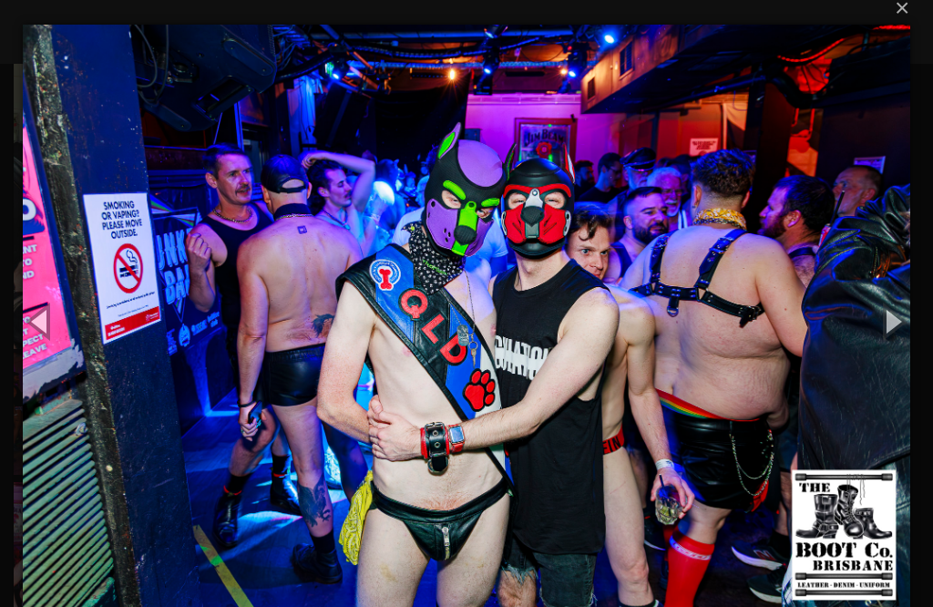
click at [899, 310] on button "button" at bounding box center [892, 321] width 82 height 100
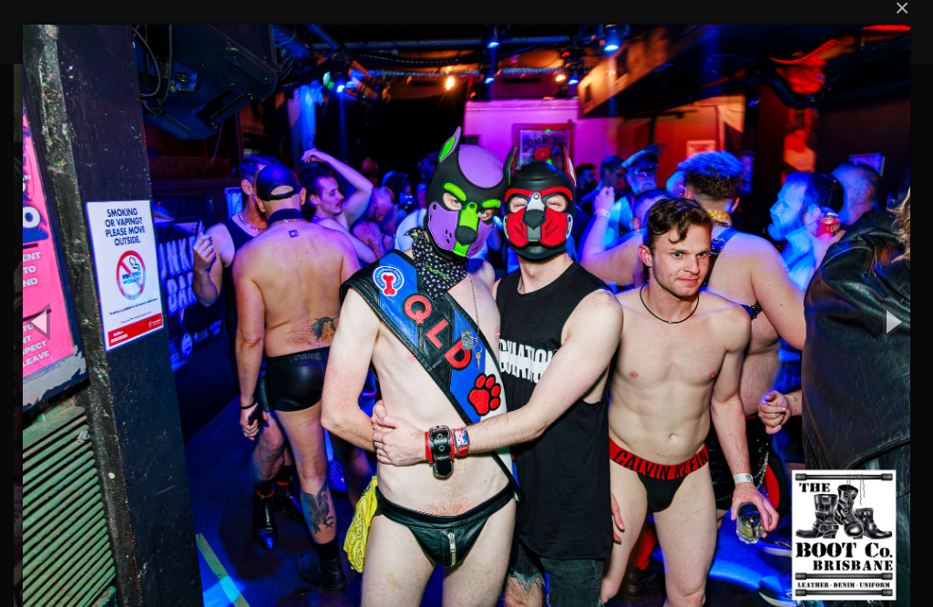
click at [887, 330] on button "button" at bounding box center [892, 321] width 82 height 100
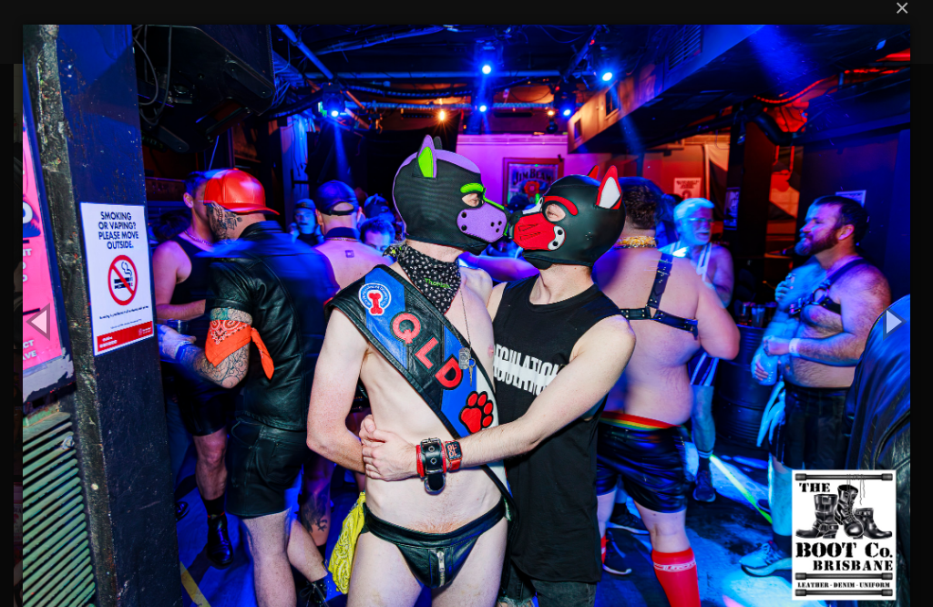
click at [887, 332] on button "button" at bounding box center [892, 321] width 82 height 100
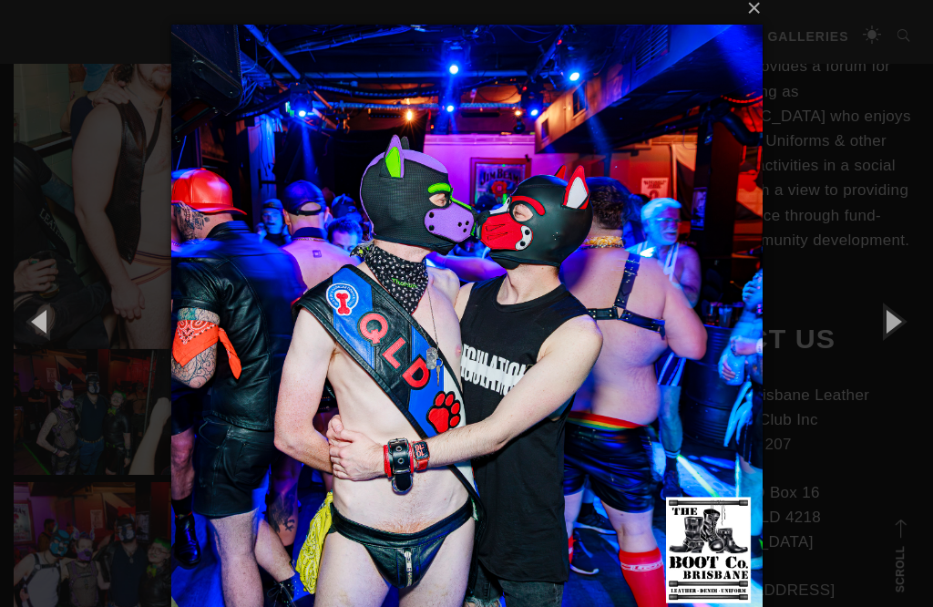
click at [888, 328] on button "button" at bounding box center [892, 321] width 82 height 100
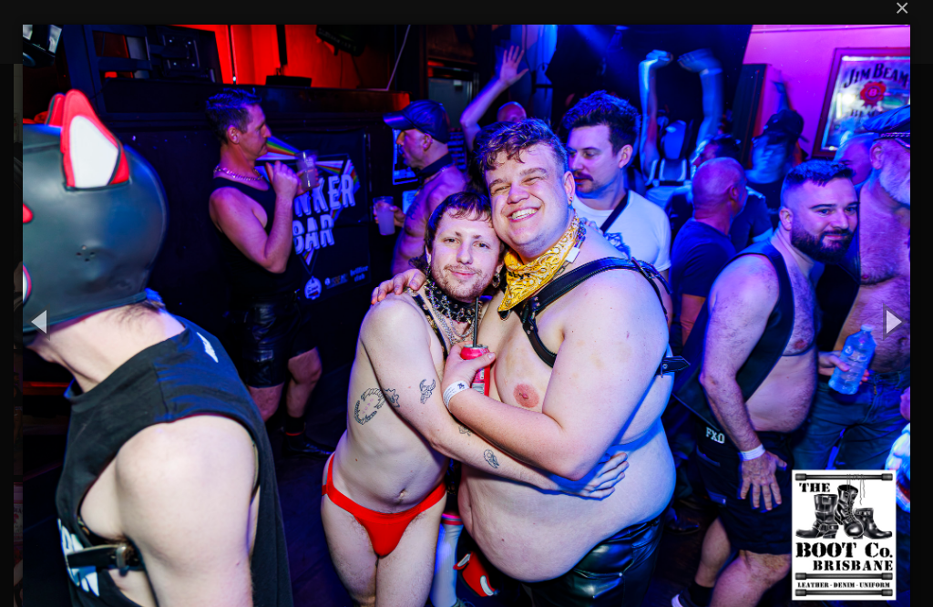
click at [890, 330] on button "button" at bounding box center [892, 321] width 82 height 100
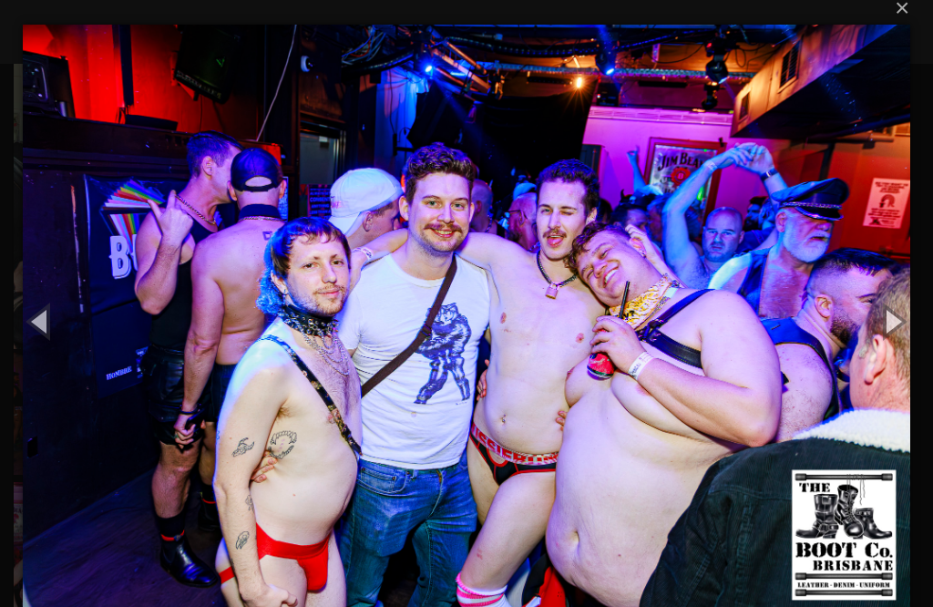
click at [887, 332] on button "button" at bounding box center [892, 321] width 82 height 100
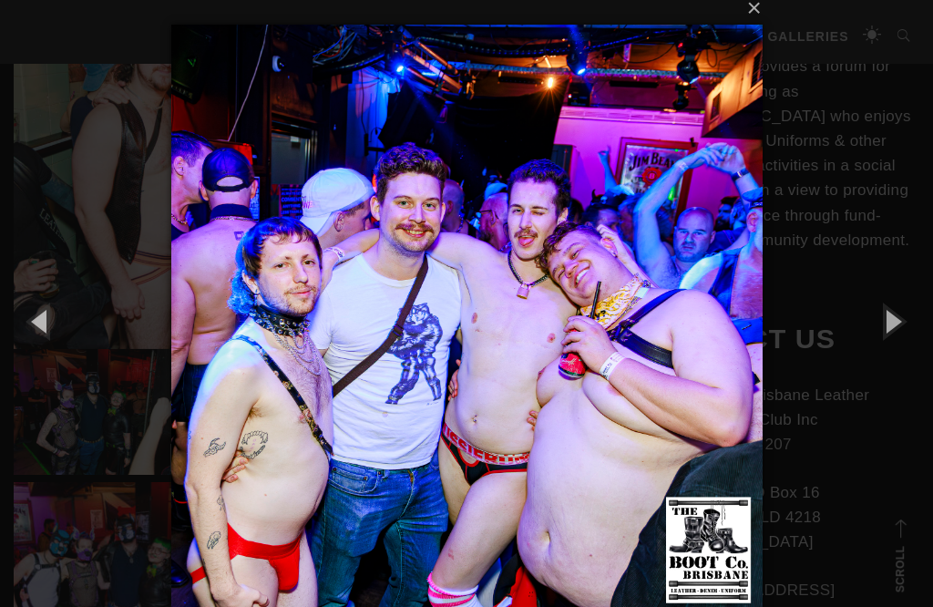
click at [886, 321] on button "button" at bounding box center [892, 321] width 82 height 100
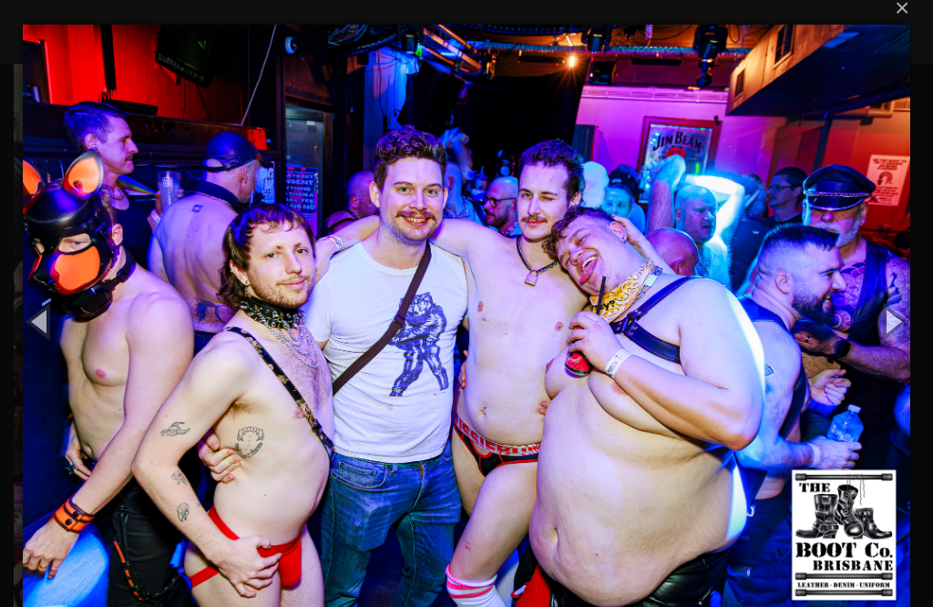
click at [886, 318] on button "button" at bounding box center [892, 321] width 82 height 100
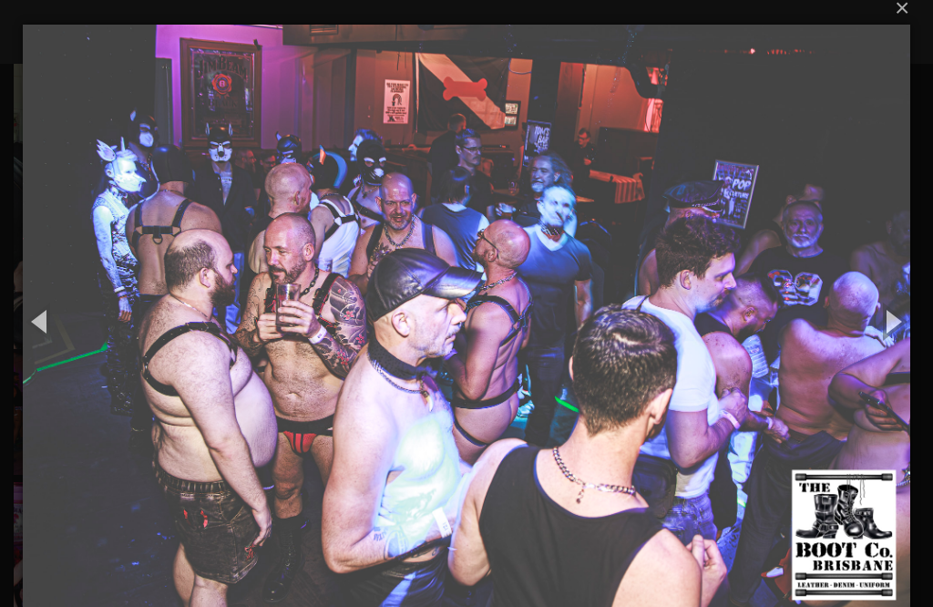
click at [890, 307] on button "button" at bounding box center [892, 321] width 82 height 100
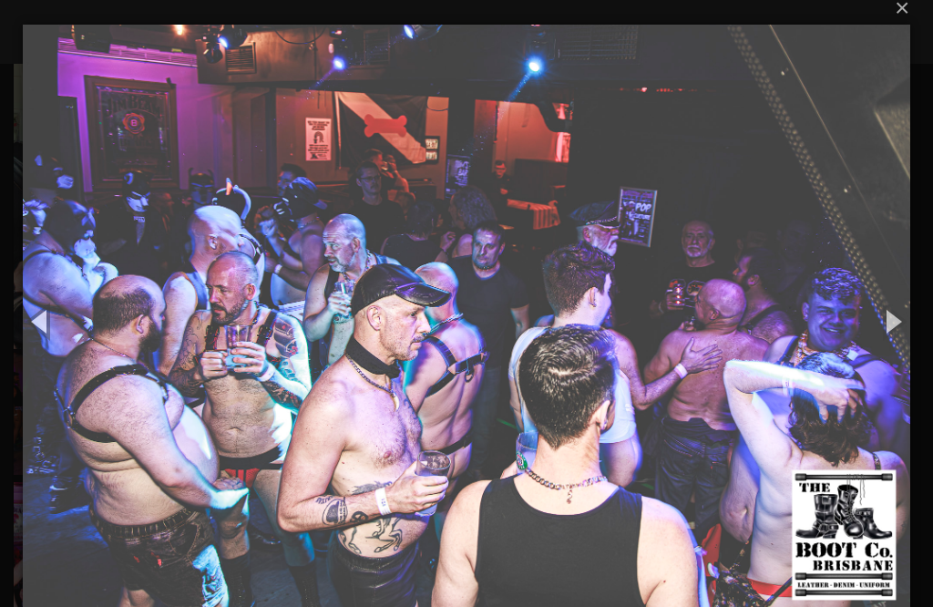
click at [892, 316] on button "button" at bounding box center [892, 321] width 82 height 100
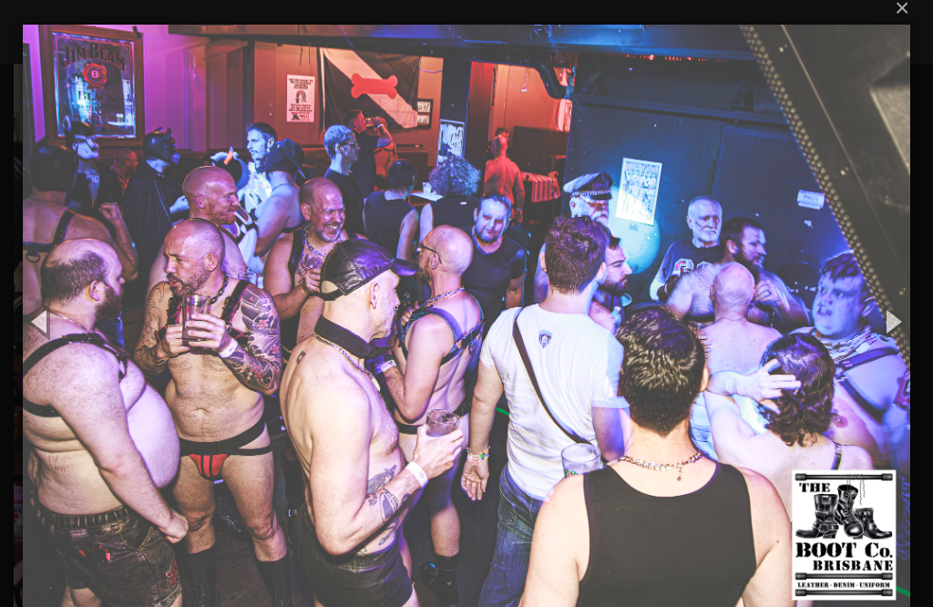
click at [887, 321] on button "button" at bounding box center [892, 321] width 82 height 100
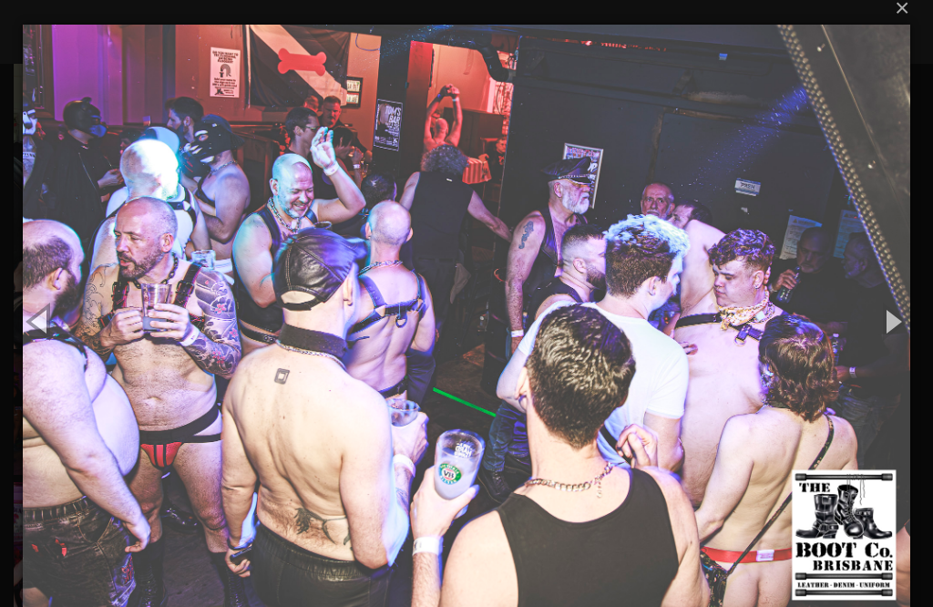
click at [886, 320] on button "button" at bounding box center [892, 321] width 82 height 100
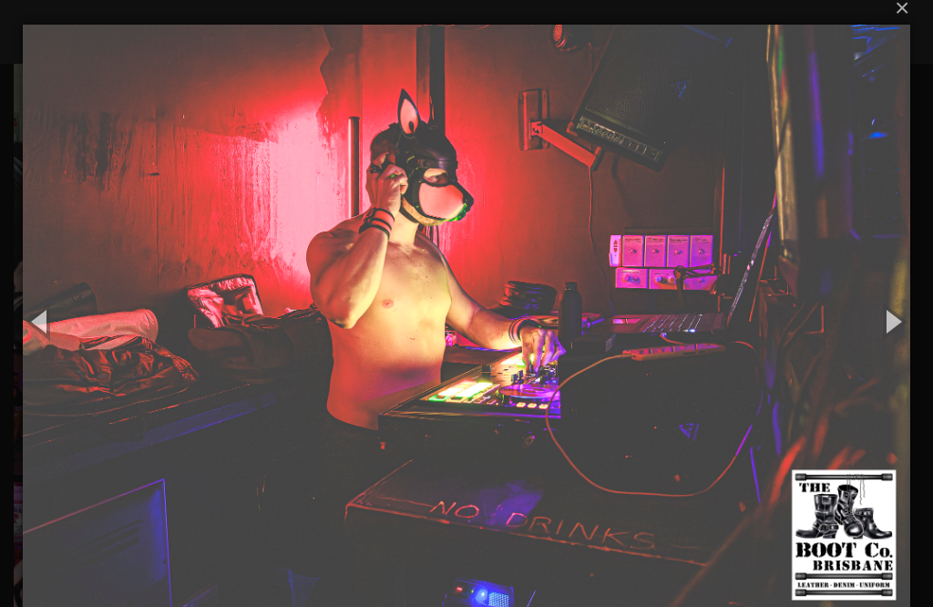
click at [885, 321] on button "button" at bounding box center [892, 321] width 82 height 100
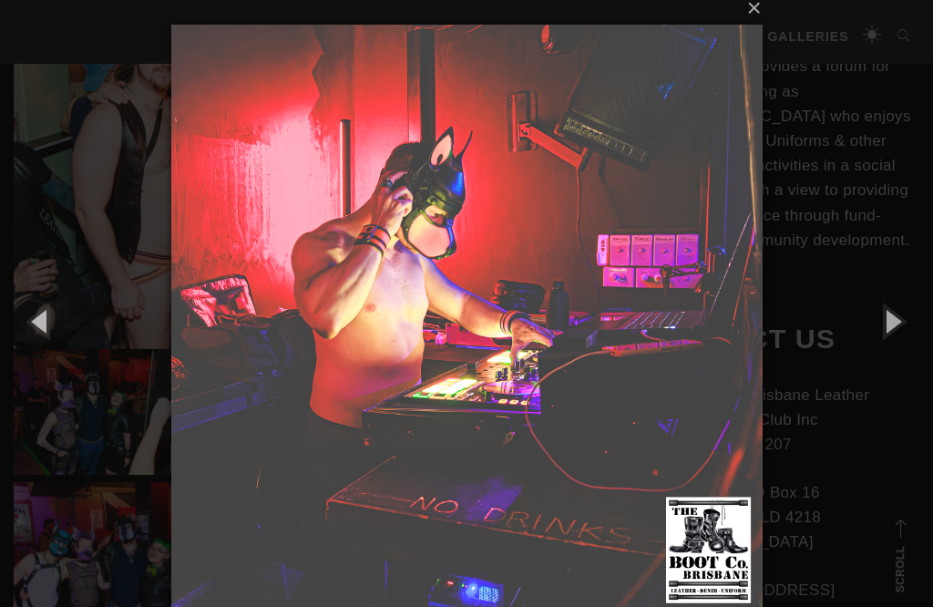
click at [886, 320] on button "button" at bounding box center [892, 321] width 82 height 100
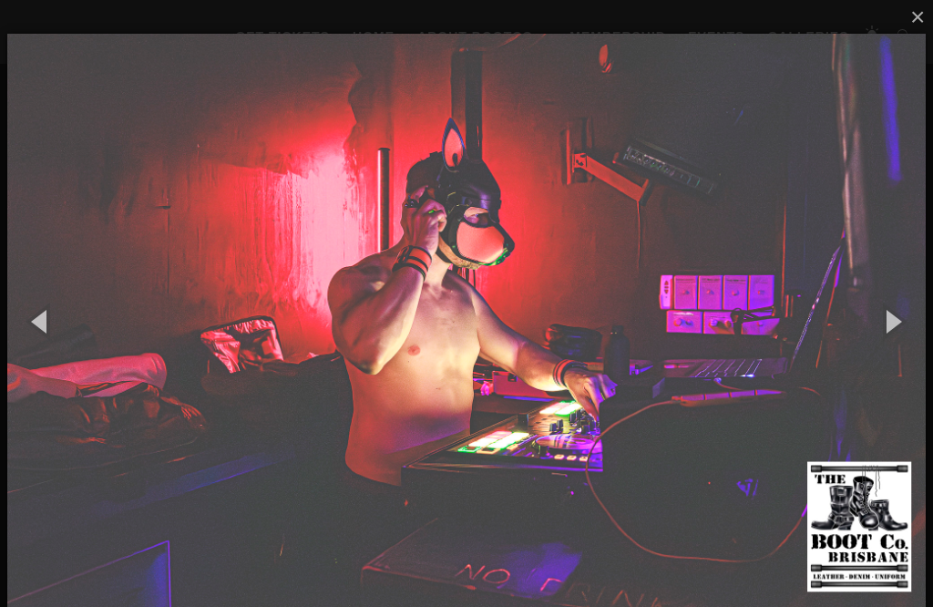
click at [885, 322] on button "button" at bounding box center [892, 321] width 82 height 100
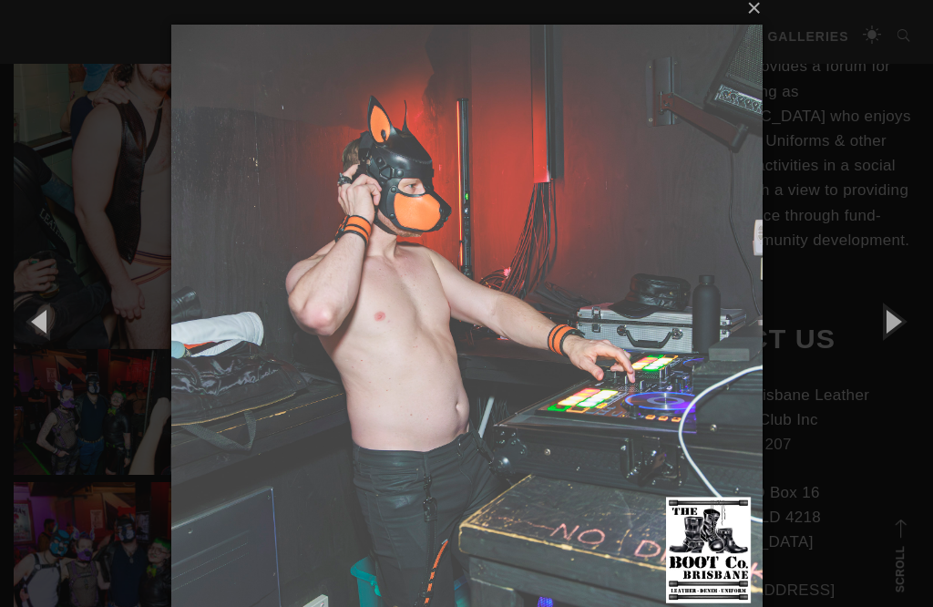
click at [888, 320] on button "button" at bounding box center [892, 321] width 82 height 100
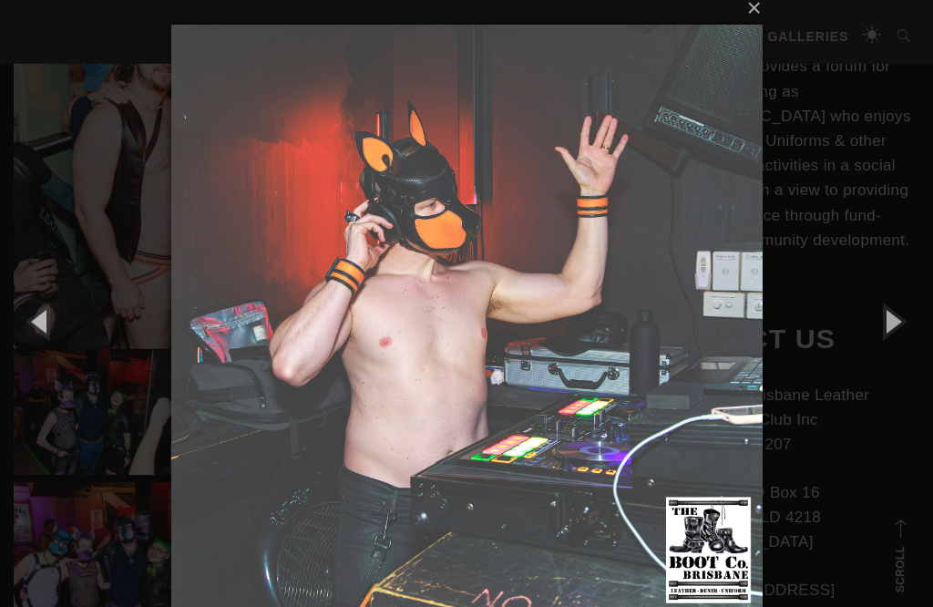
click at [887, 320] on button "button" at bounding box center [892, 321] width 82 height 100
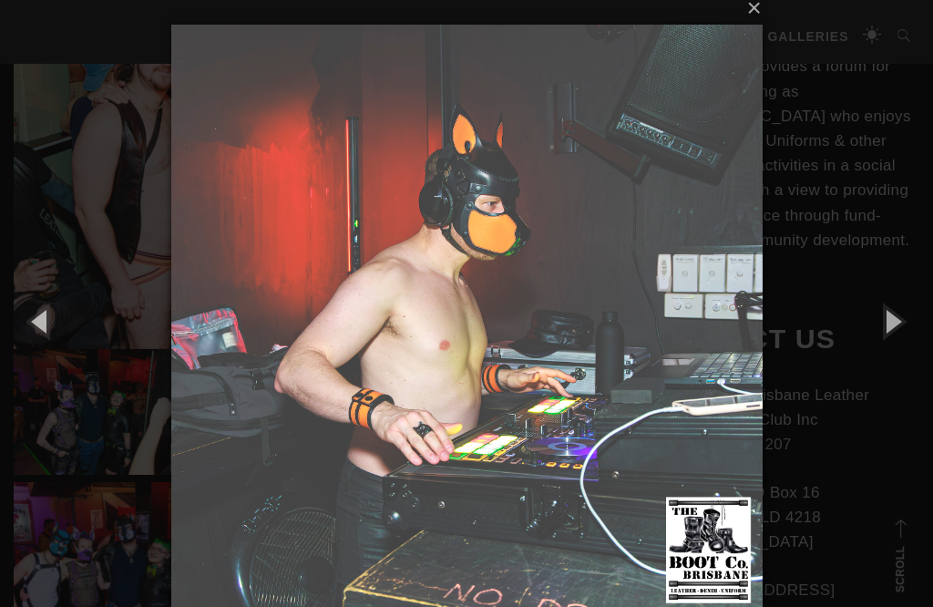
click at [888, 319] on button "button" at bounding box center [892, 321] width 82 height 100
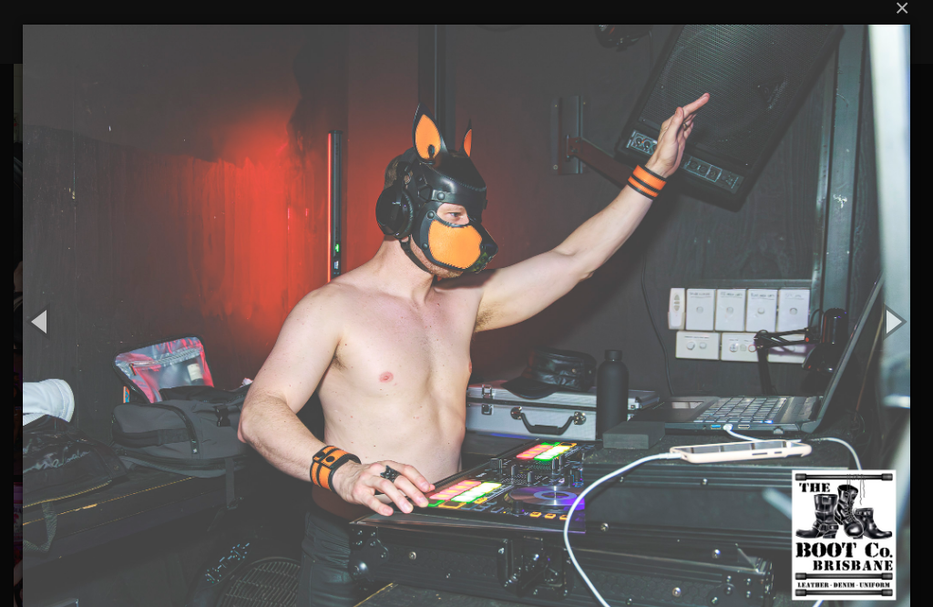
click at [888, 319] on button "button" at bounding box center [892, 321] width 82 height 100
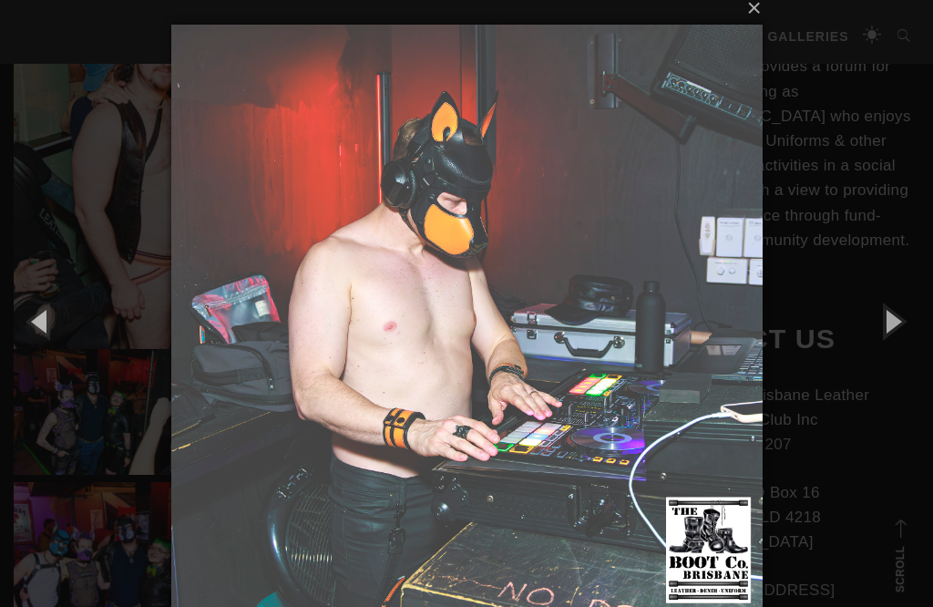
click at [888, 318] on button "button" at bounding box center [892, 321] width 82 height 100
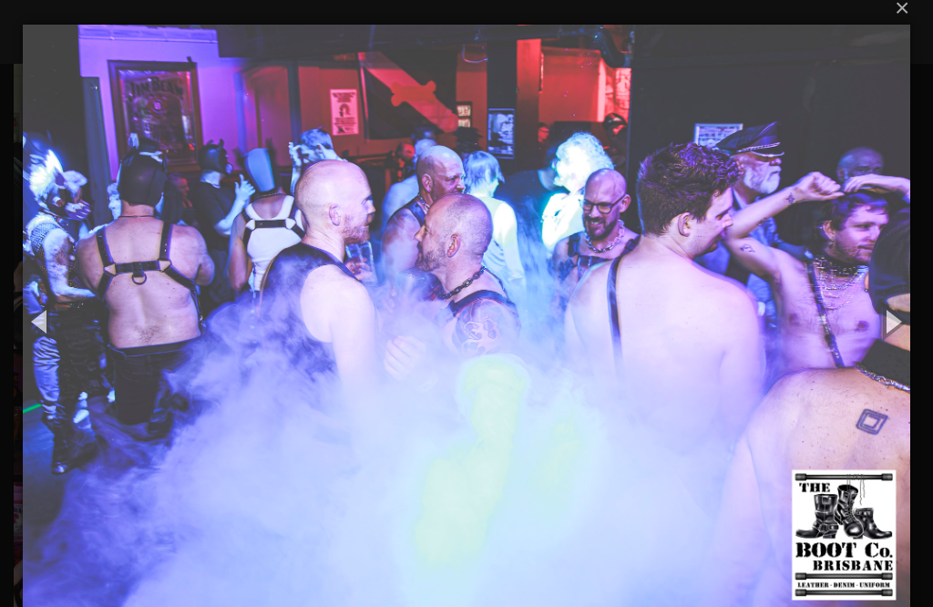
click at [888, 320] on button "button" at bounding box center [892, 321] width 82 height 100
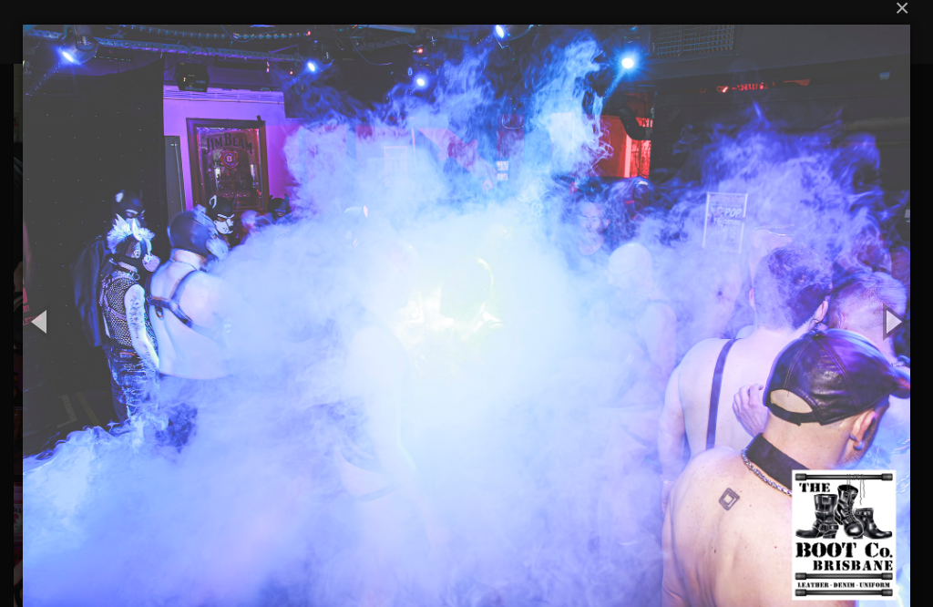
click at [887, 321] on button "button" at bounding box center [892, 321] width 82 height 100
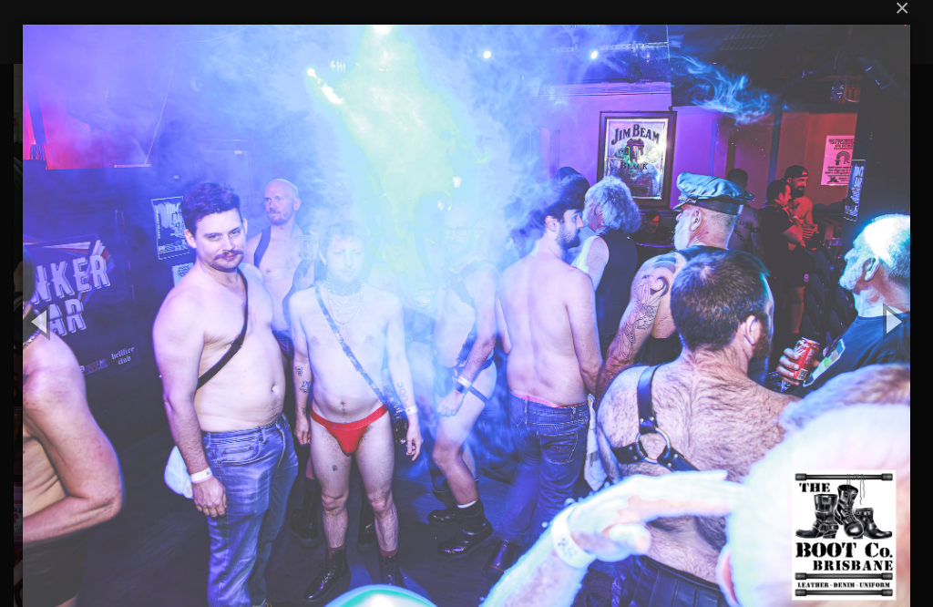
click at [887, 321] on button "button" at bounding box center [892, 321] width 82 height 100
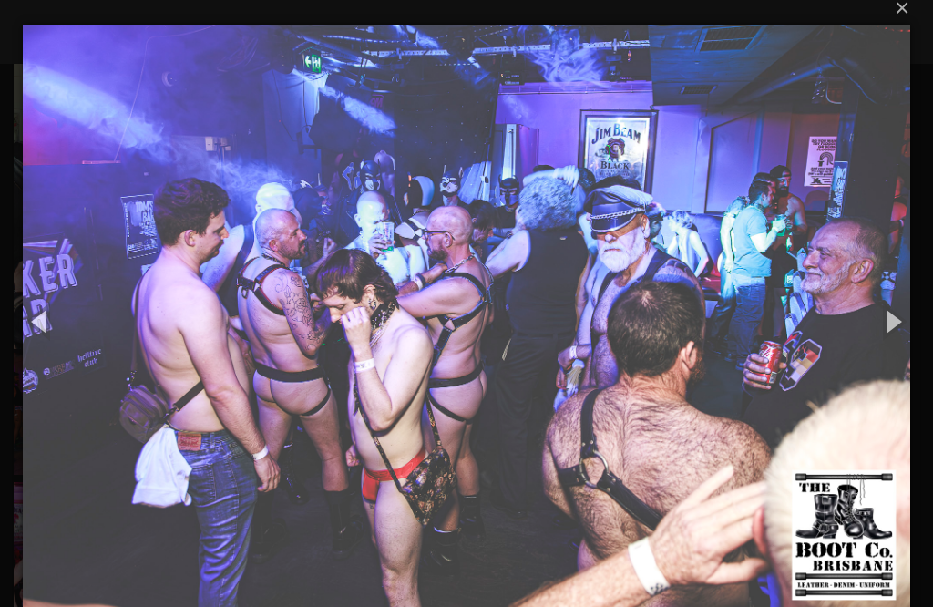
click at [887, 321] on button "button" at bounding box center [892, 321] width 82 height 100
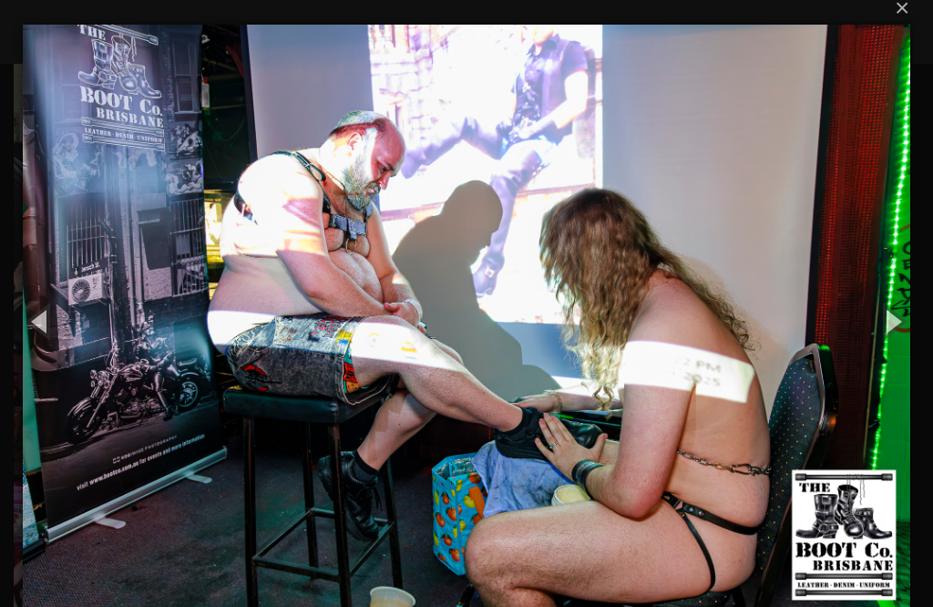
click at [887, 319] on button "button" at bounding box center [892, 321] width 82 height 100
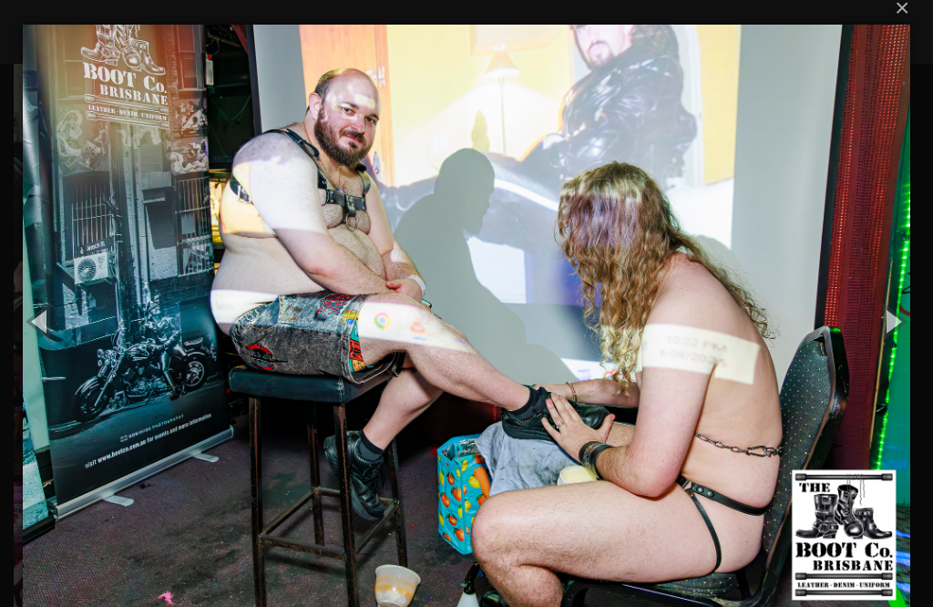
click at [887, 319] on button "button" at bounding box center [892, 321] width 82 height 100
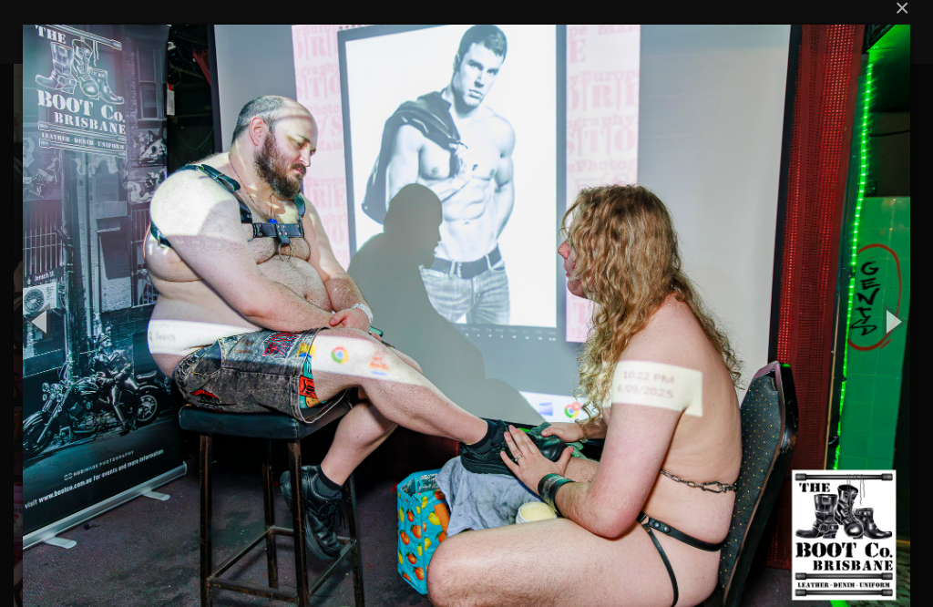
click at [886, 321] on button "button" at bounding box center [892, 321] width 82 height 100
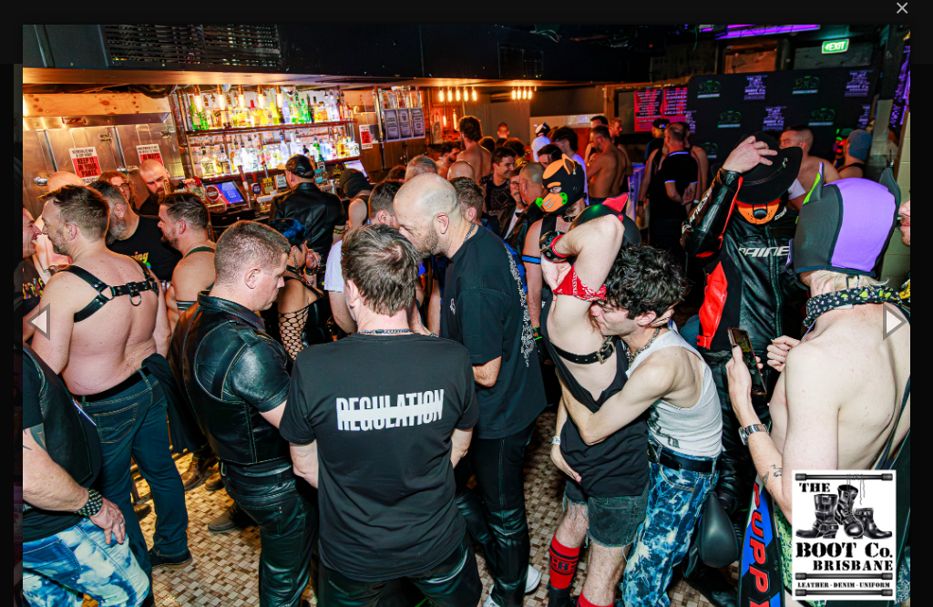
click at [883, 323] on button "button" at bounding box center [892, 321] width 82 height 100
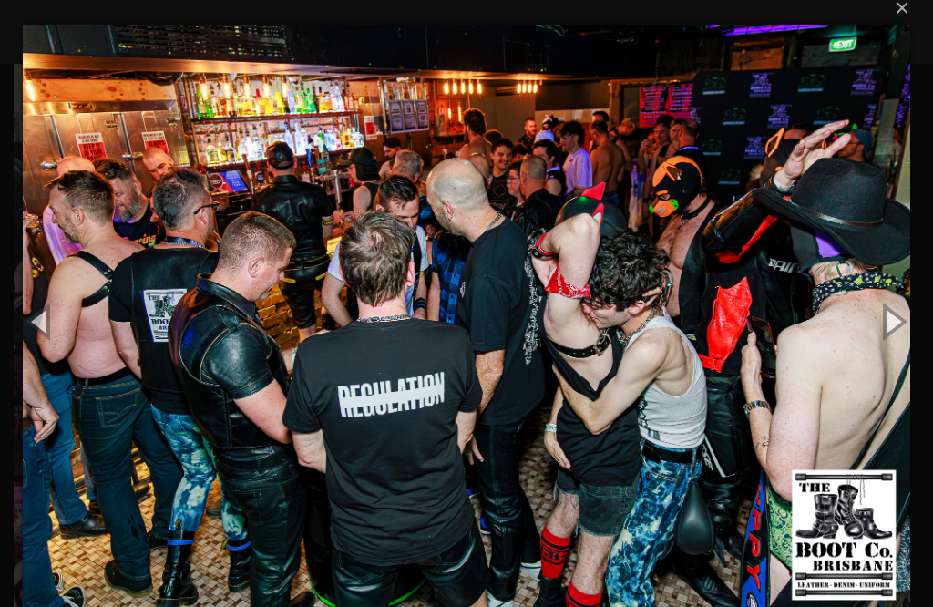
click at [881, 324] on button "button" at bounding box center [892, 321] width 82 height 100
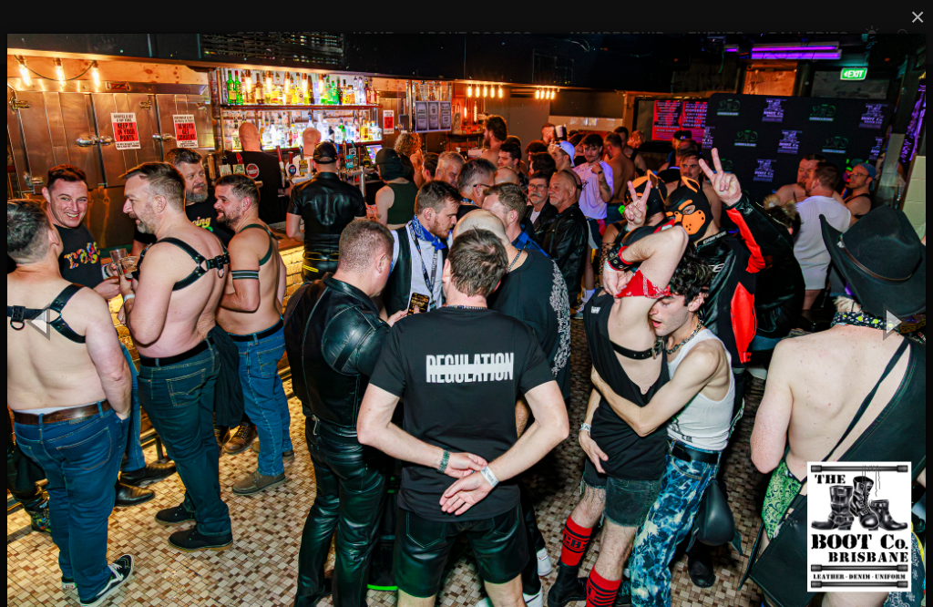
click at [884, 322] on button "button" at bounding box center [892, 321] width 82 height 100
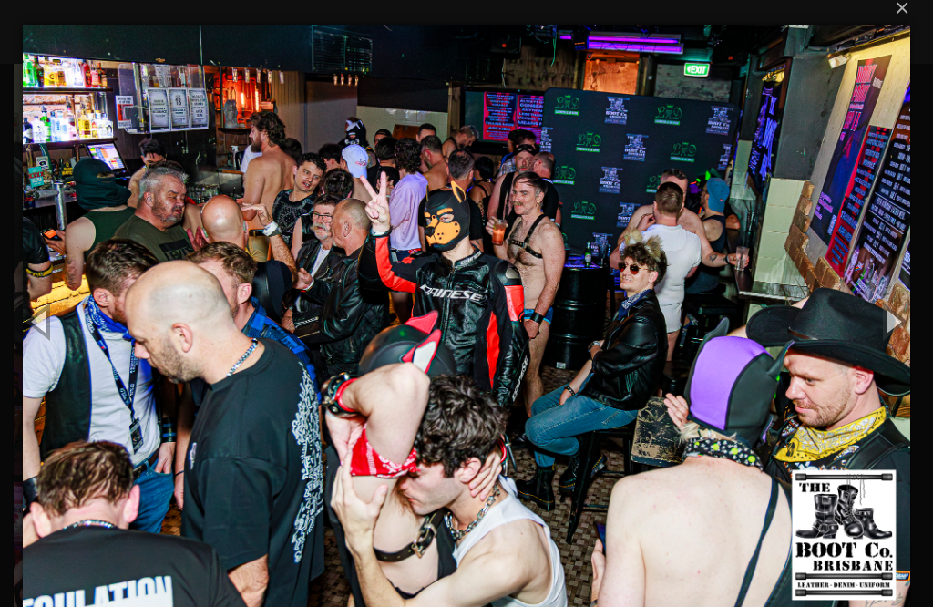
click at [881, 328] on button "button" at bounding box center [892, 321] width 82 height 100
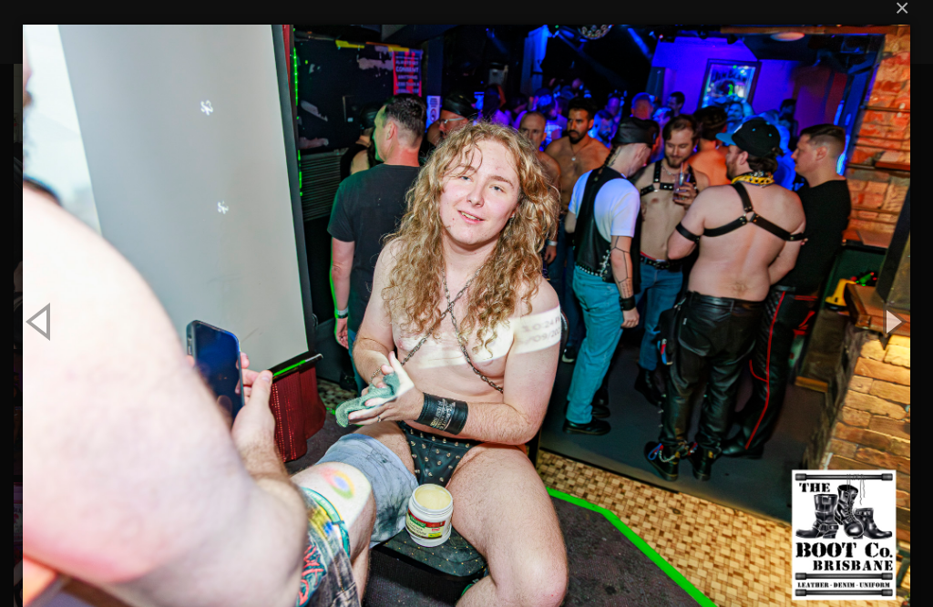
click at [33, 318] on button "button" at bounding box center [41, 321] width 82 height 100
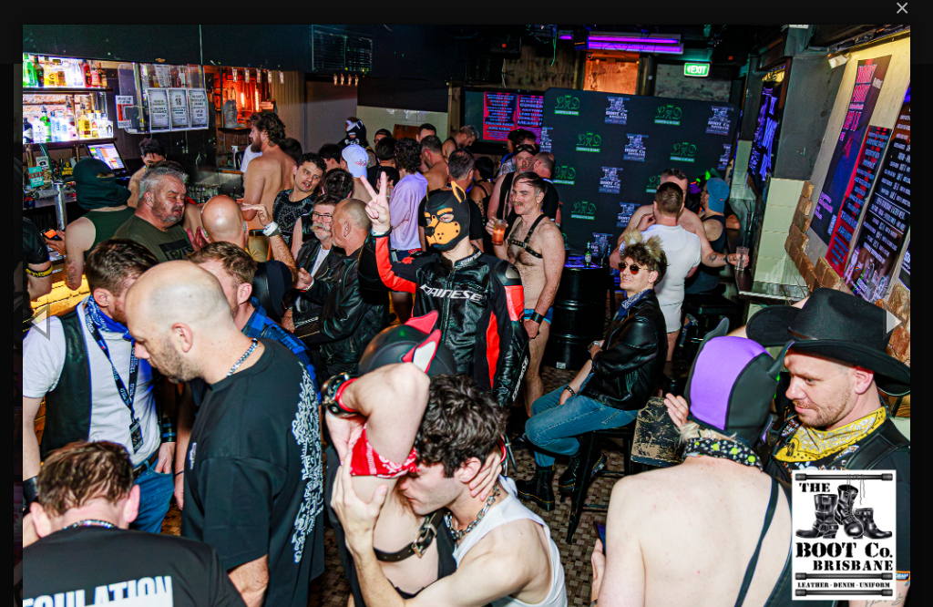
click at [39, 320] on button "button" at bounding box center [41, 321] width 82 height 100
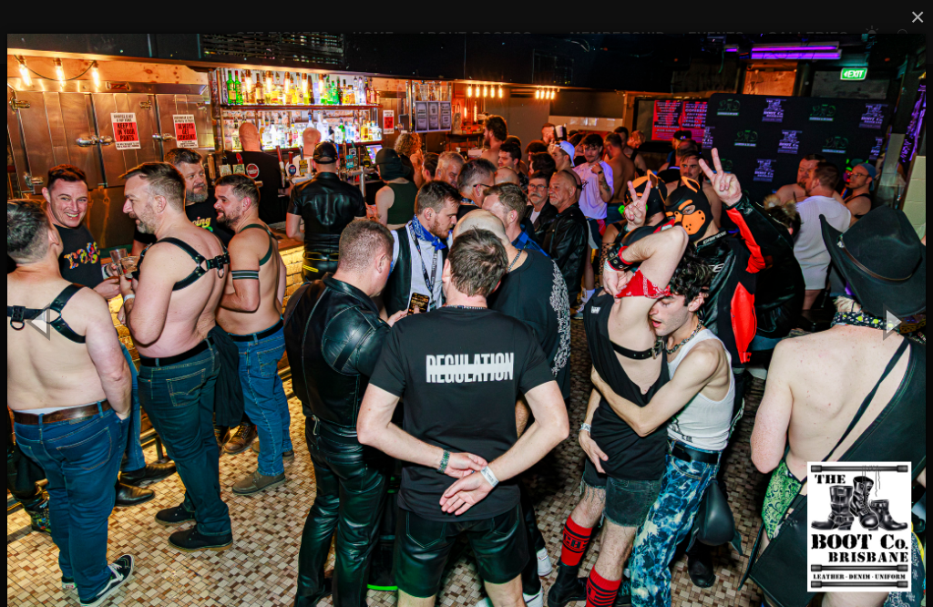
click at [36, 328] on button "button" at bounding box center [41, 321] width 82 height 100
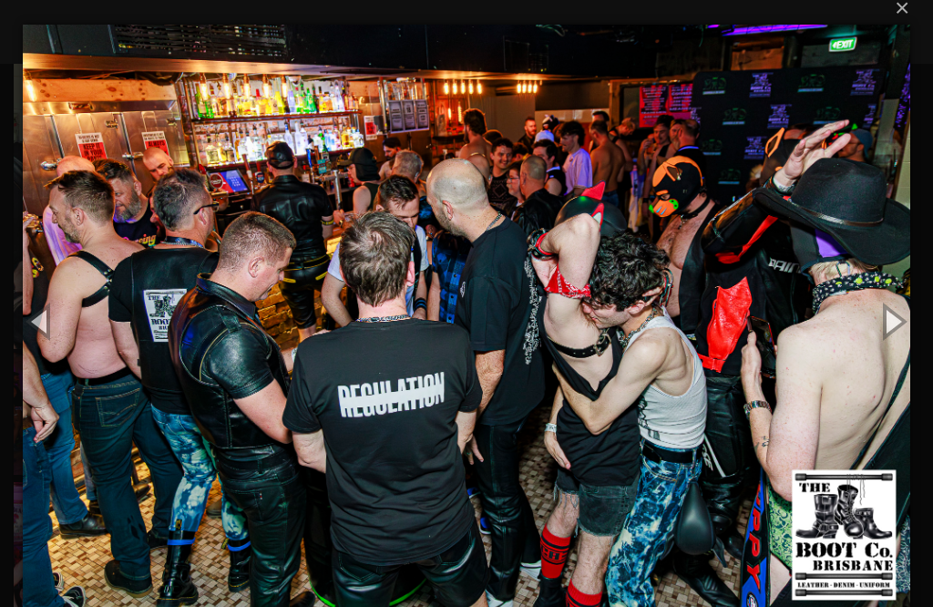
click at [12, 316] on button "button" at bounding box center [41, 321] width 82 height 100
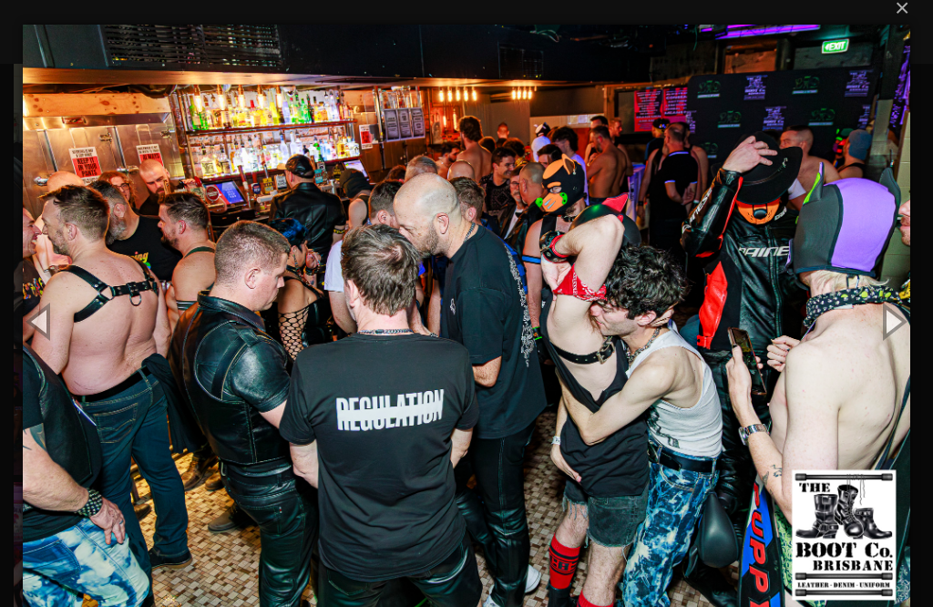
click at [36, 324] on button "button" at bounding box center [41, 321] width 82 height 100
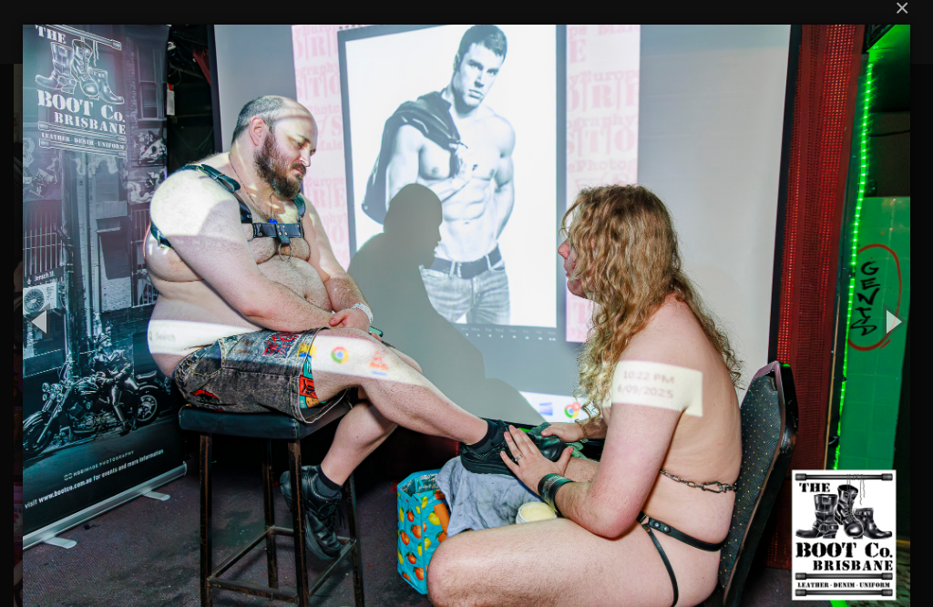
click at [901, 331] on button "button" at bounding box center [892, 321] width 82 height 100
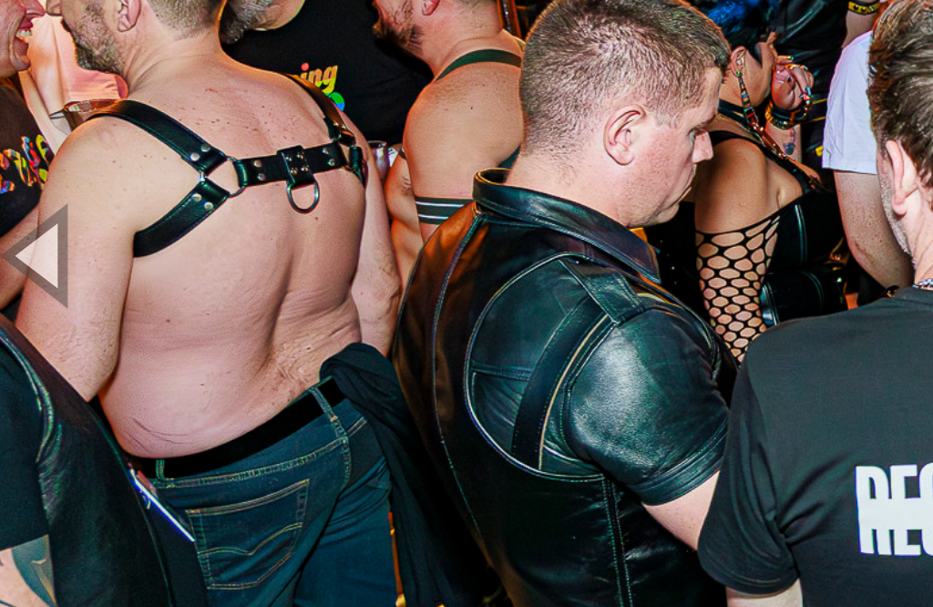
scroll to position [559, 0]
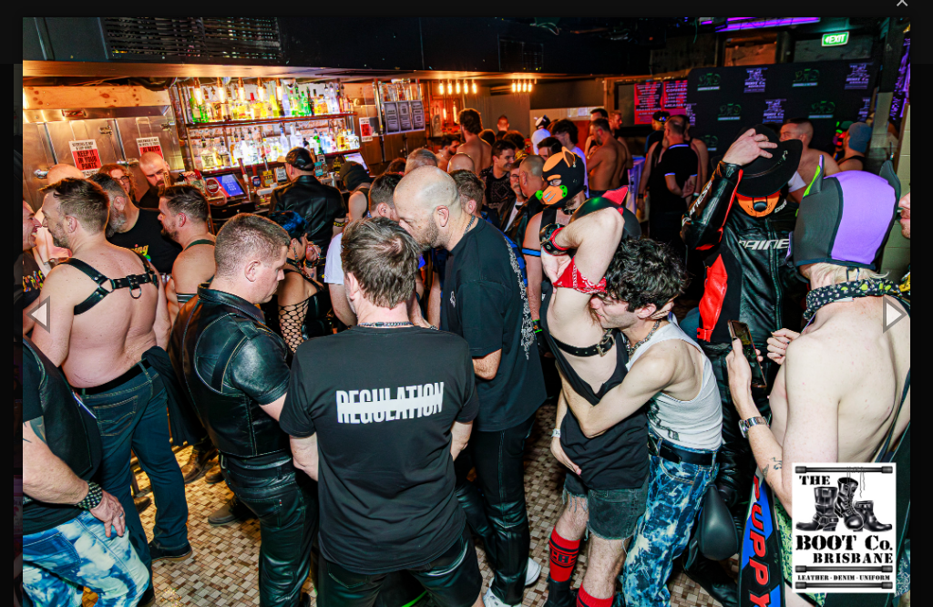
click at [875, 324] on button "button" at bounding box center [892, 313] width 82 height 100
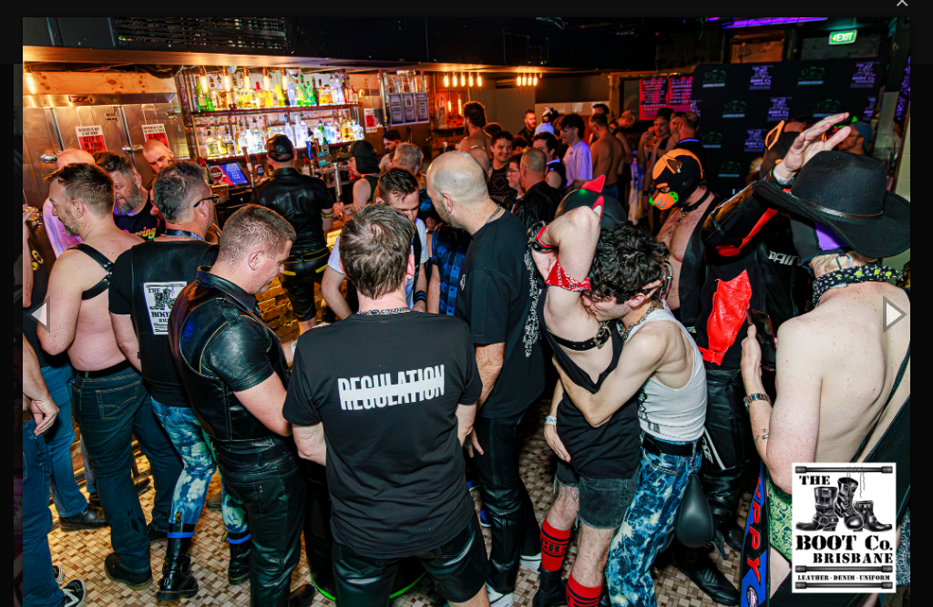
click at [875, 327] on button "button" at bounding box center [892, 313] width 82 height 100
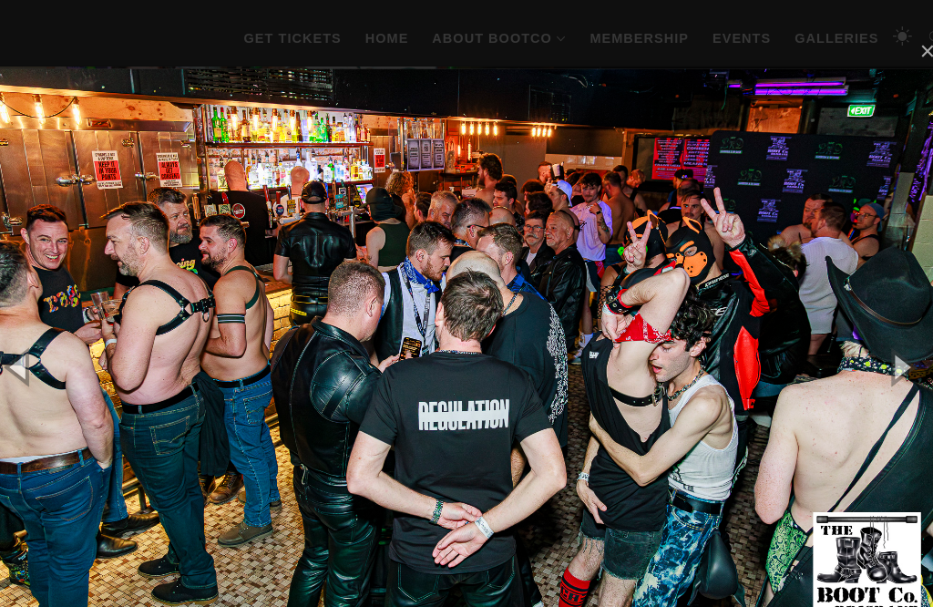
scroll to position [506, 0]
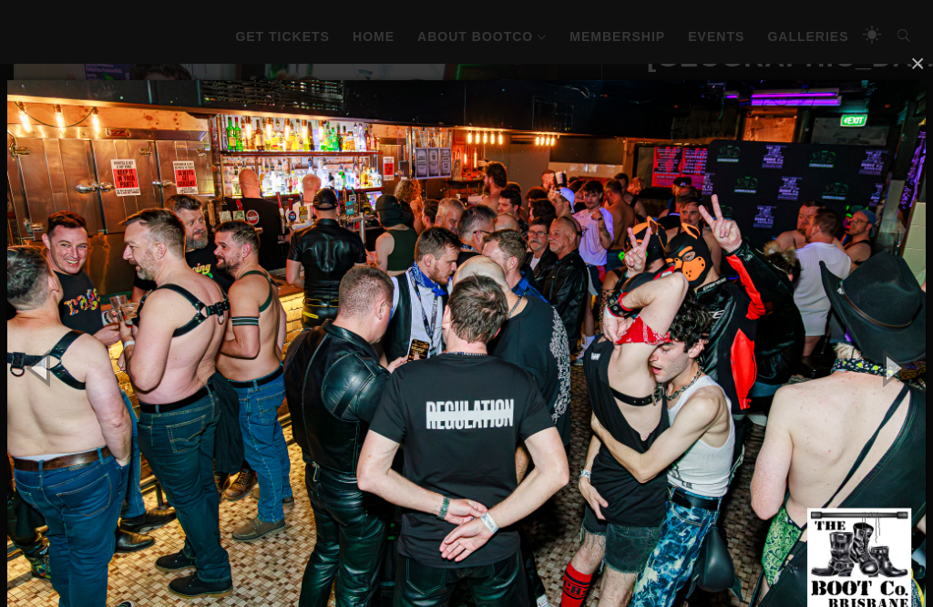
click at [884, 357] on button "button" at bounding box center [892, 367] width 82 height 100
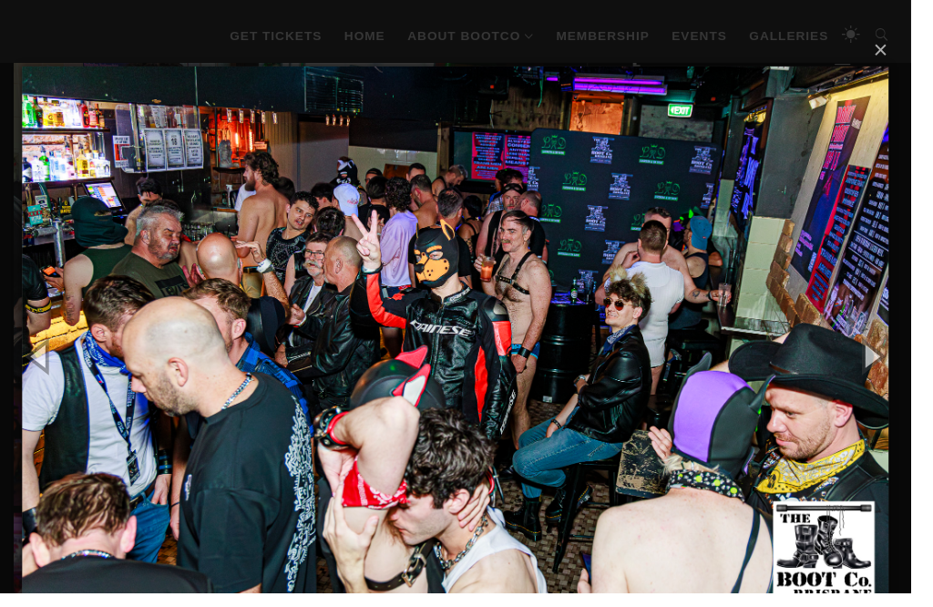
scroll to position [516, 0]
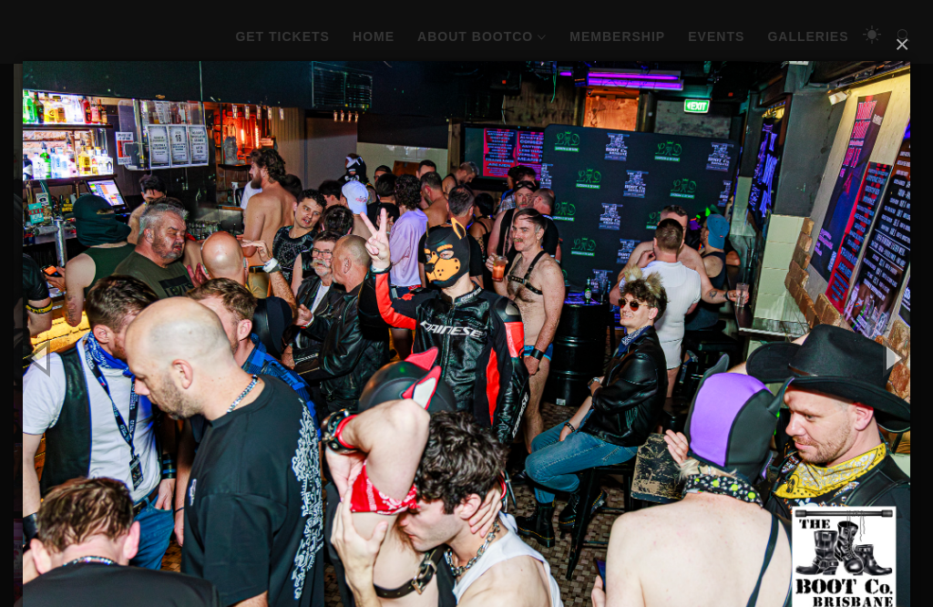
click at [884, 350] on button "button" at bounding box center [892, 357] width 82 height 100
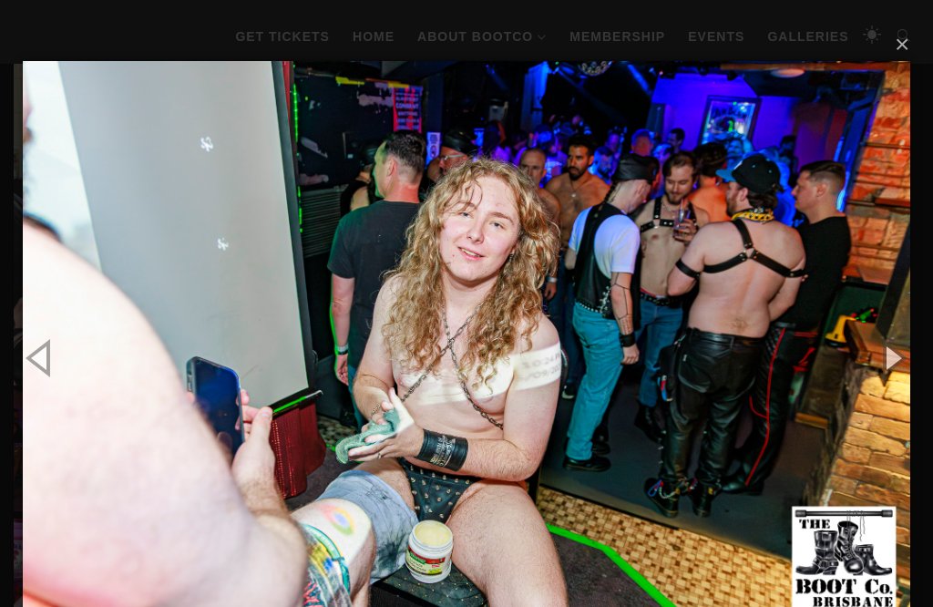
click at [882, 367] on button "button" at bounding box center [892, 357] width 82 height 100
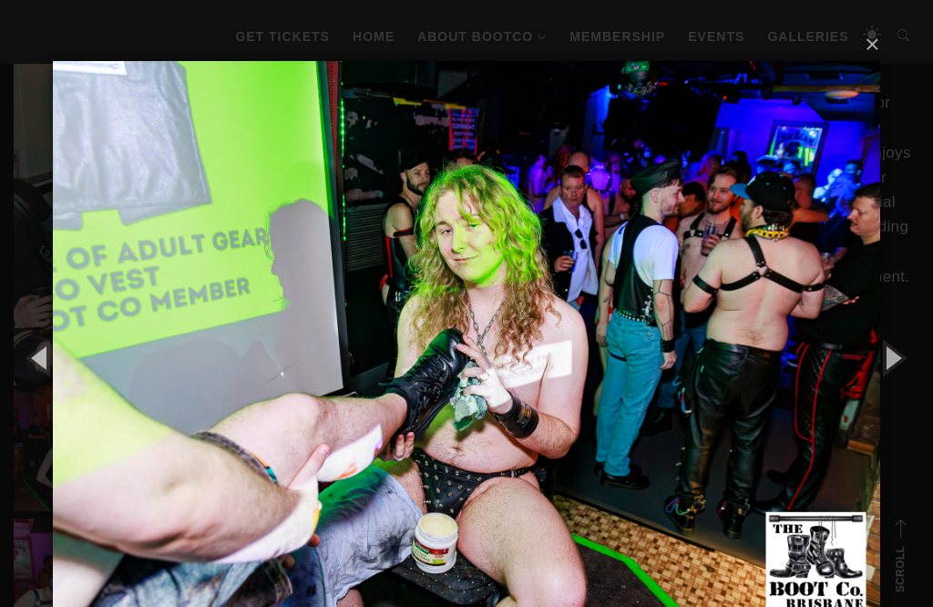
click at [880, 365] on button "button" at bounding box center [892, 357] width 82 height 100
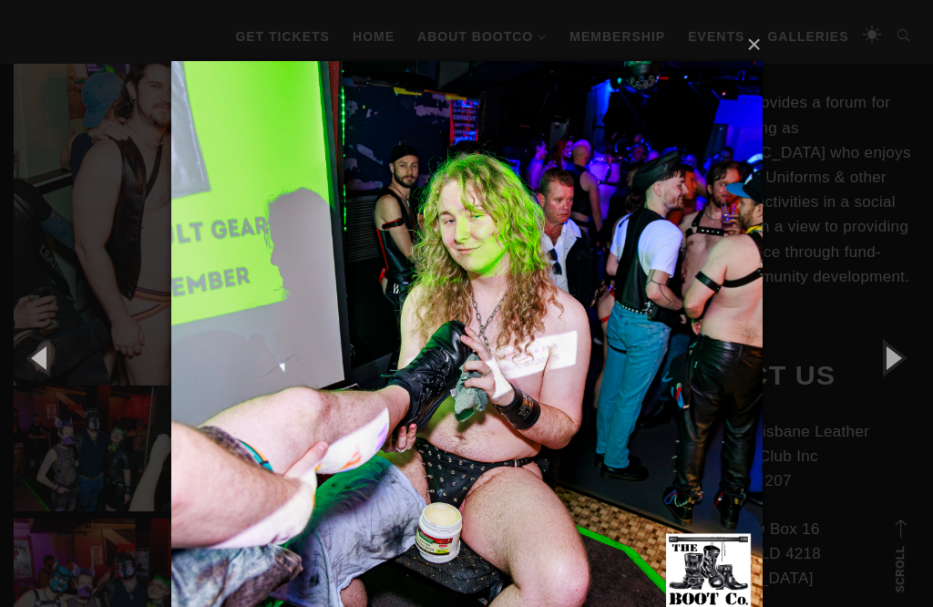
click at [877, 371] on button "button" at bounding box center [892, 357] width 82 height 100
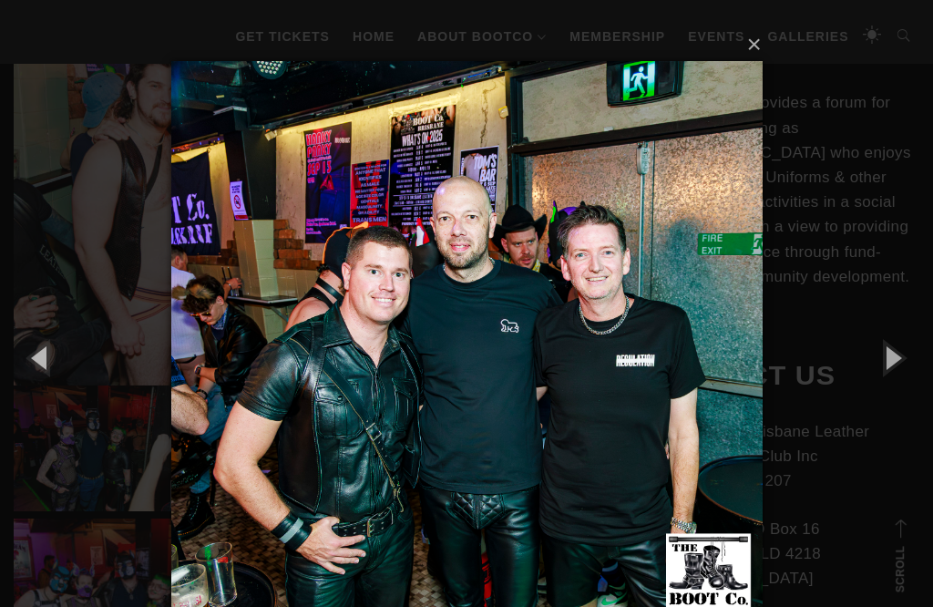
click at [878, 360] on button "button" at bounding box center [892, 357] width 82 height 100
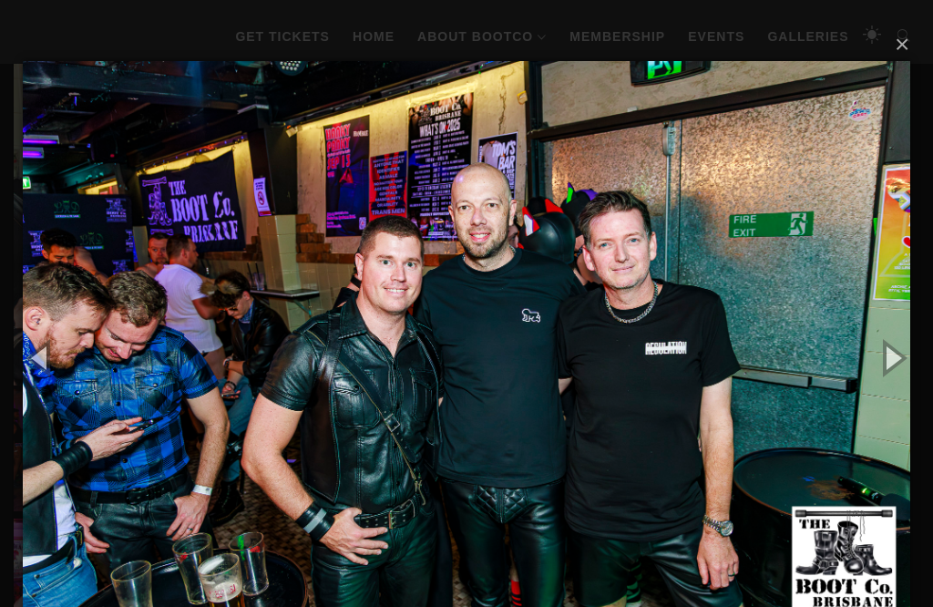
click at [874, 364] on button "button" at bounding box center [892, 357] width 82 height 100
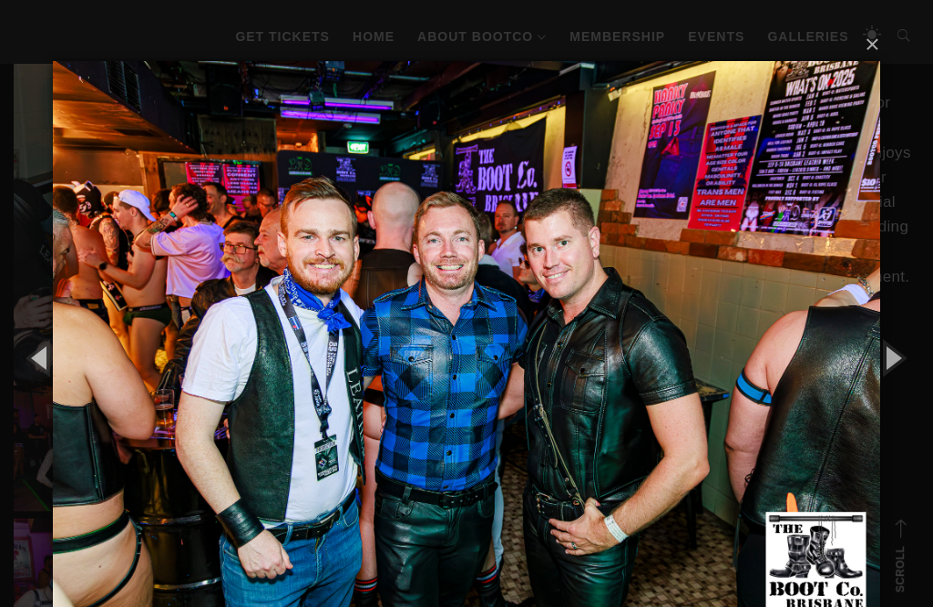
click at [869, 364] on button "button" at bounding box center [892, 357] width 82 height 100
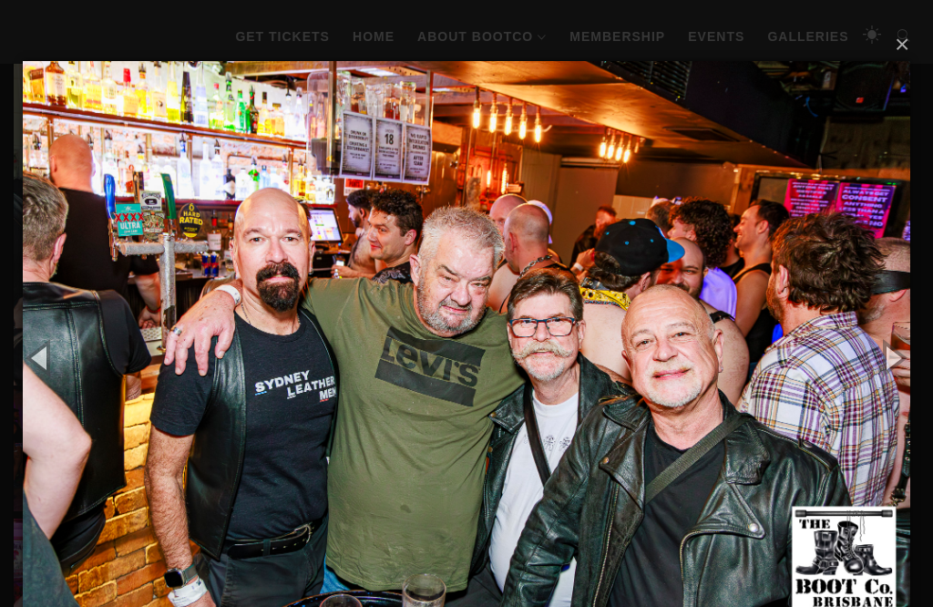
click at [878, 355] on button "button" at bounding box center [892, 357] width 82 height 100
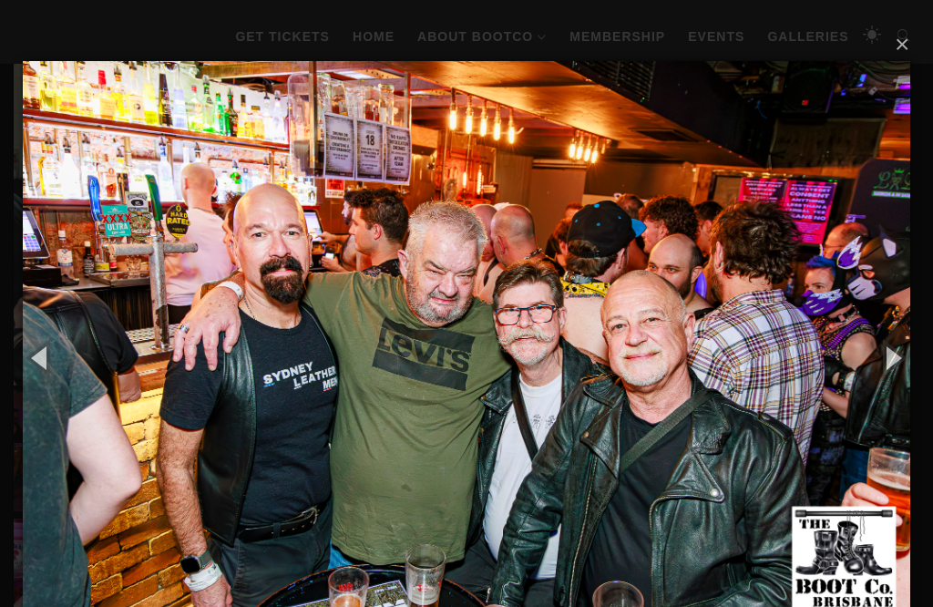
click at [882, 353] on button "button" at bounding box center [892, 357] width 82 height 100
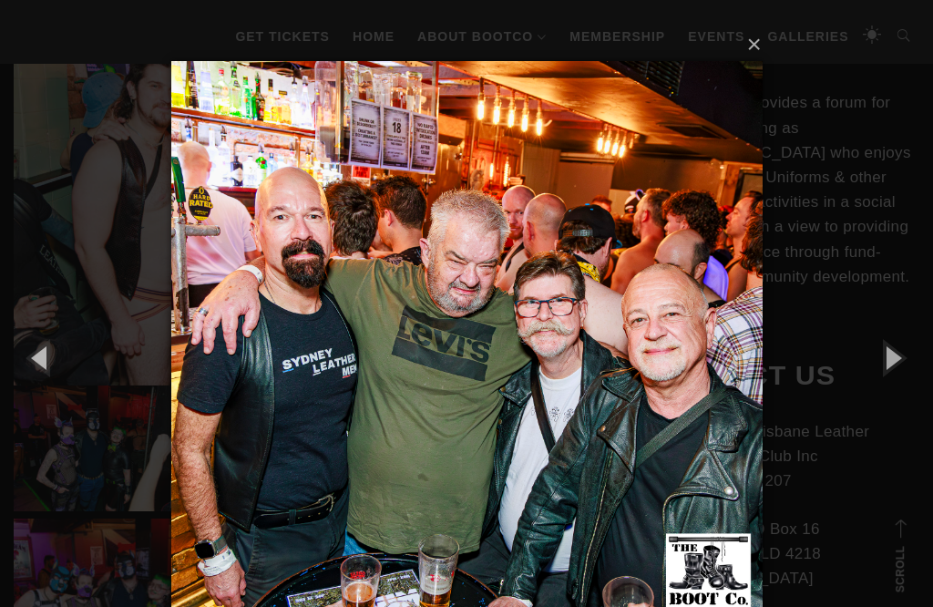
click at [875, 357] on button "button" at bounding box center [892, 357] width 82 height 100
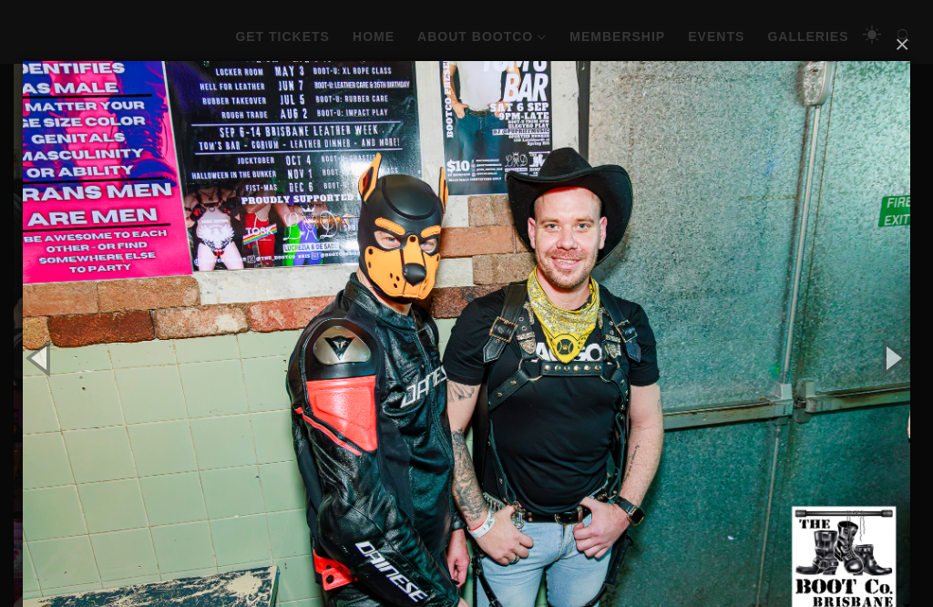
click at [876, 355] on button "button" at bounding box center [892, 357] width 82 height 100
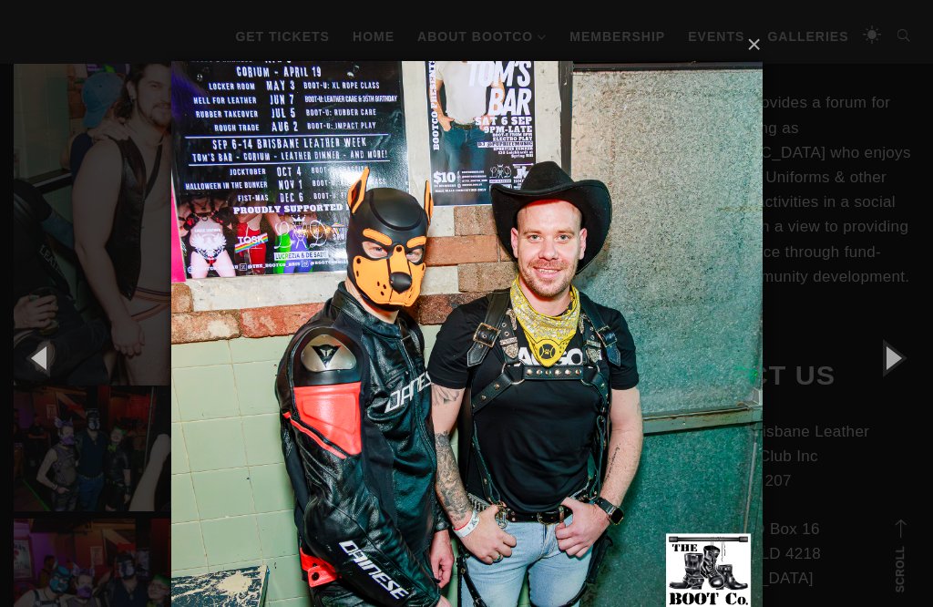
click at [880, 356] on button "button" at bounding box center [892, 357] width 82 height 100
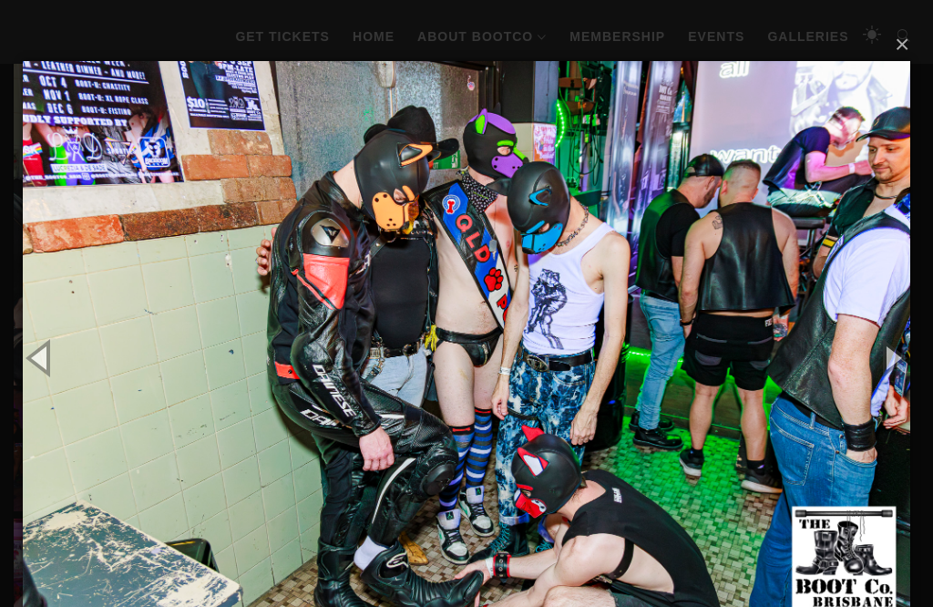
click at [881, 359] on button "button" at bounding box center [892, 357] width 82 height 100
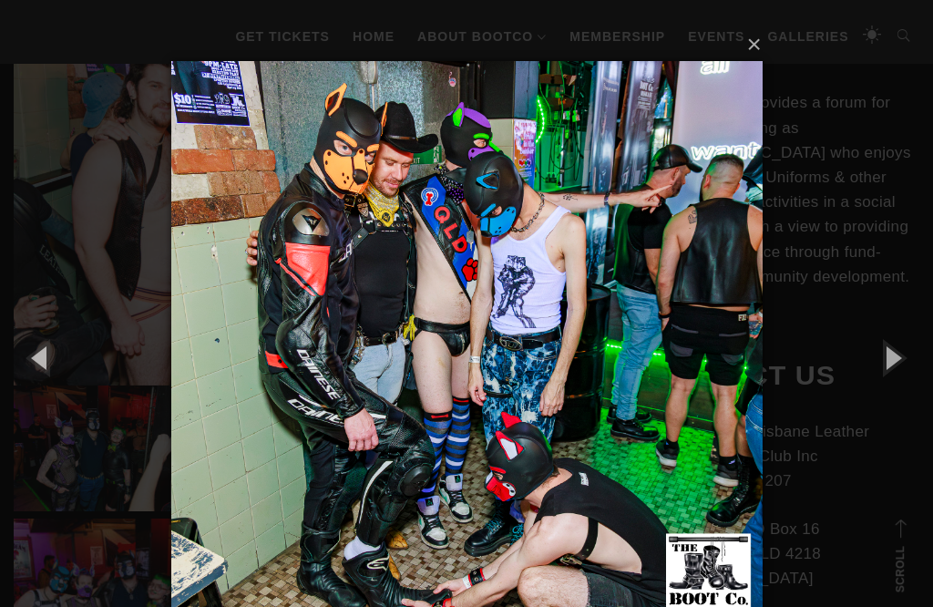
click at [880, 355] on button "button" at bounding box center [892, 357] width 82 height 100
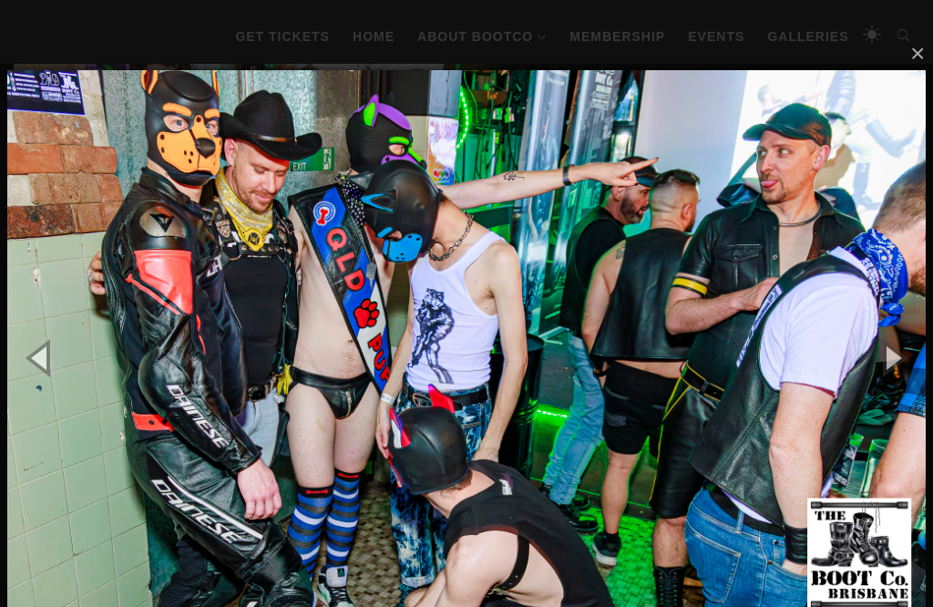
click at [883, 356] on button "button" at bounding box center [892, 357] width 82 height 100
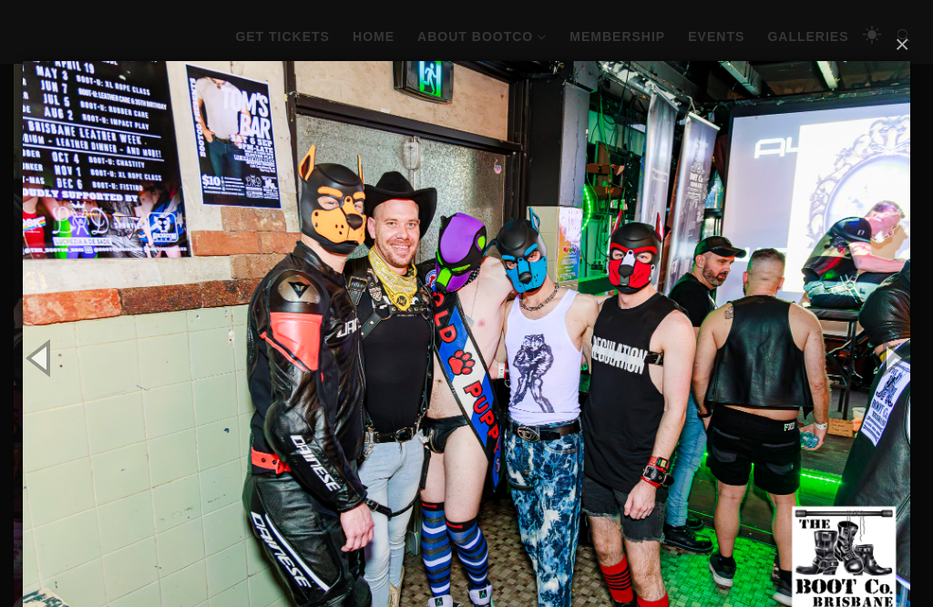
click at [884, 356] on button "button" at bounding box center [892, 357] width 82 height 100
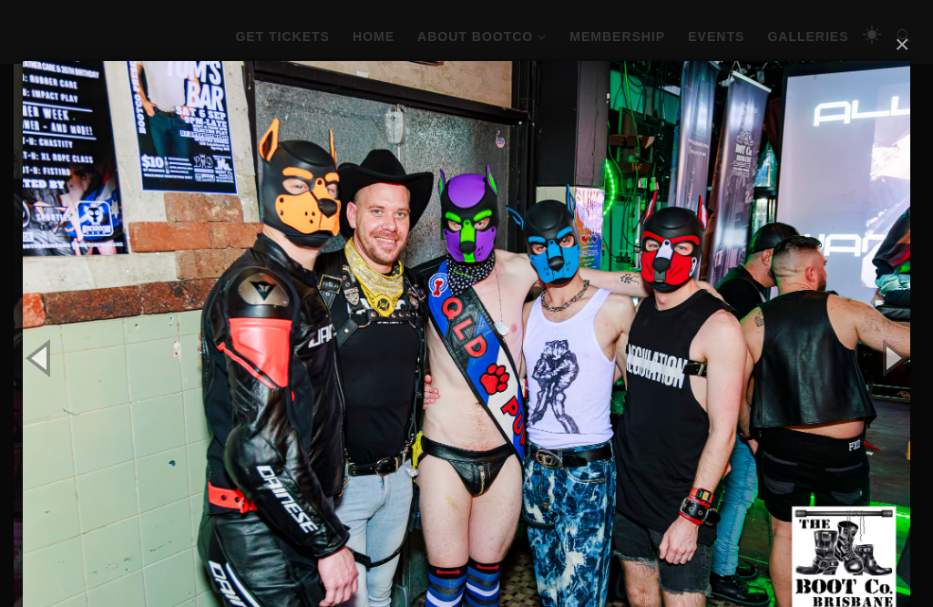
click at [884, 360] on button "button" at bounding box center [892, 357] width 82 height 100
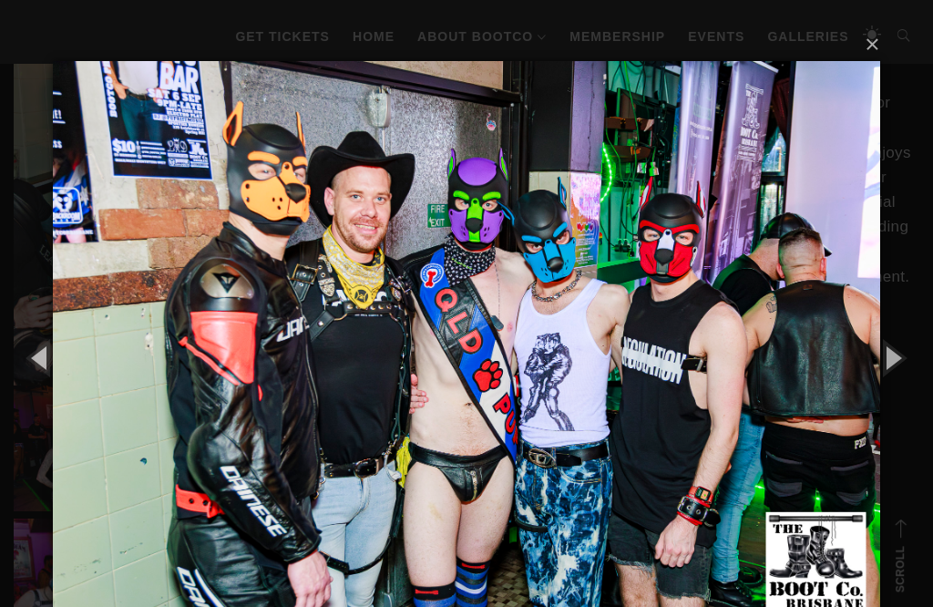
click at [882, 356] on button "button" at bounding box center [892, 357] width 82 height 100
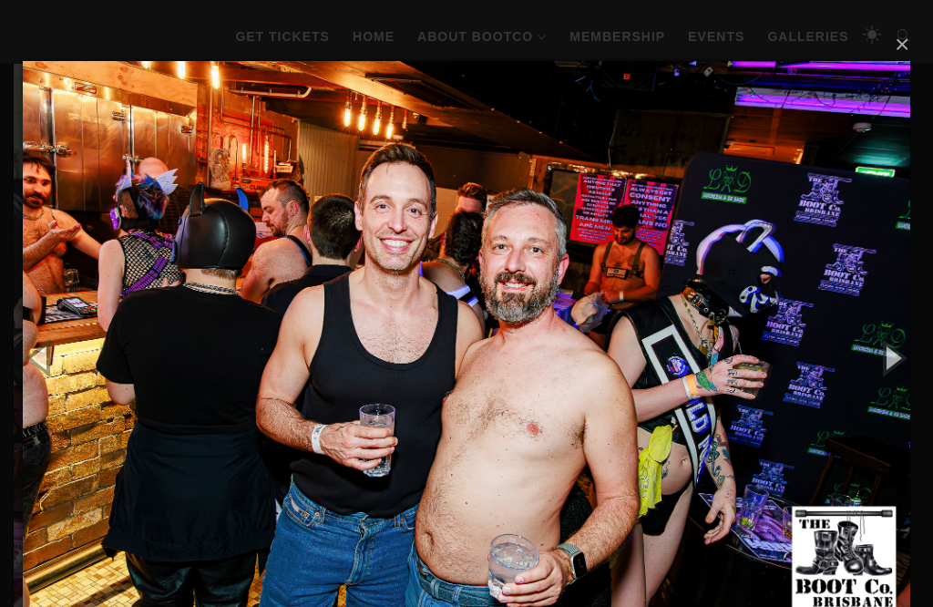
click at [884, 355] on button "button" at bounding box center [892, 357] width 82 height 100
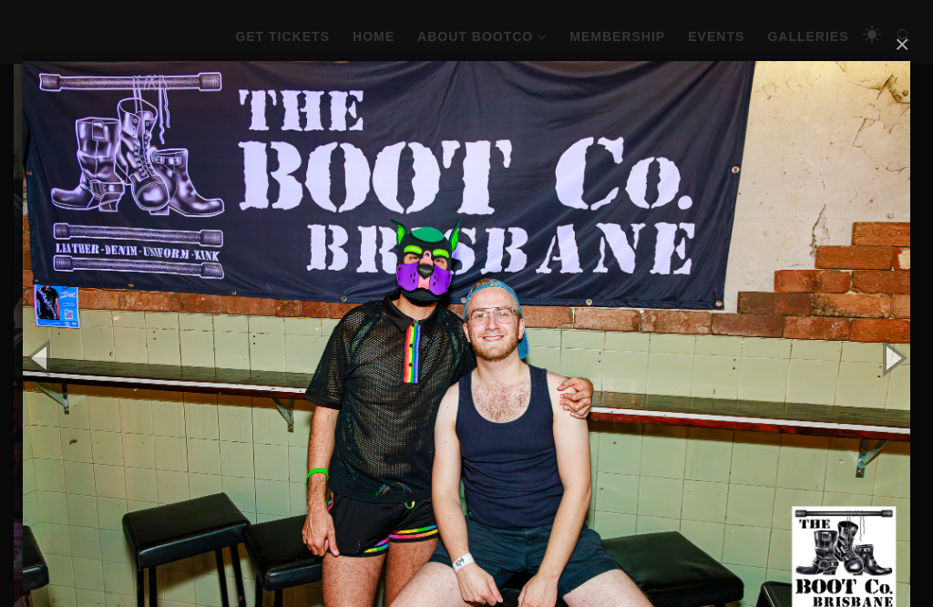
click at [884, 353] on button "button" at bounding box center [892, 357] width 82 height 100
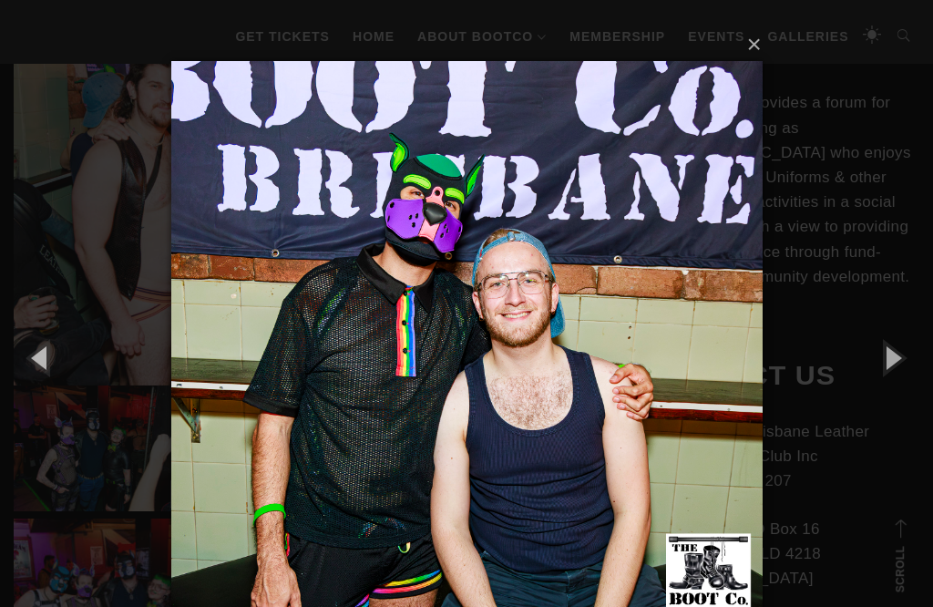
click at [884, 354] on button "button" at bounding box center [892, 357] width 82 height 100
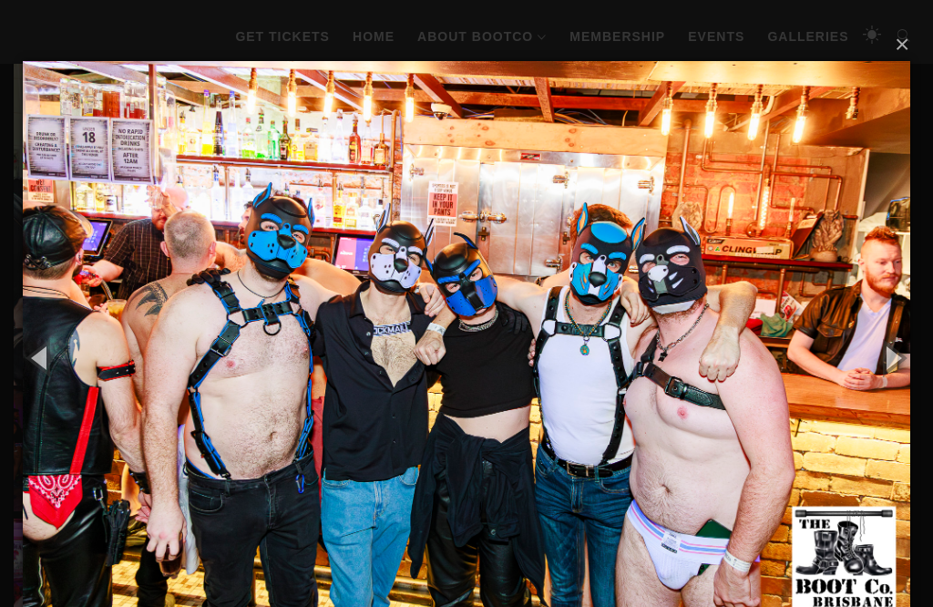
click at [884, 357] on button "button" at bounding box center [892, 357] width 82 height 100
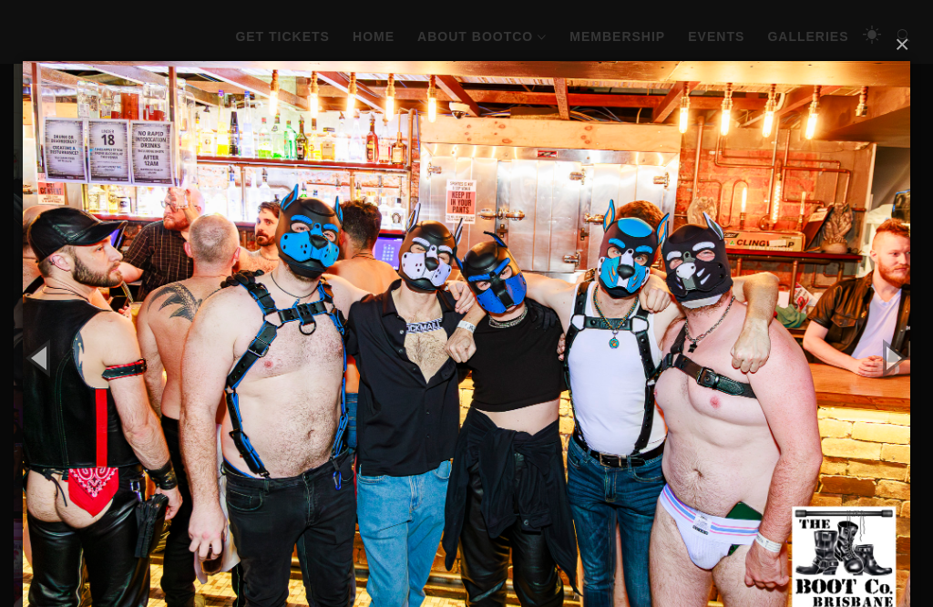
click at [884, 355] on button "button" at bounding box center [892, 357] width 82 height 100
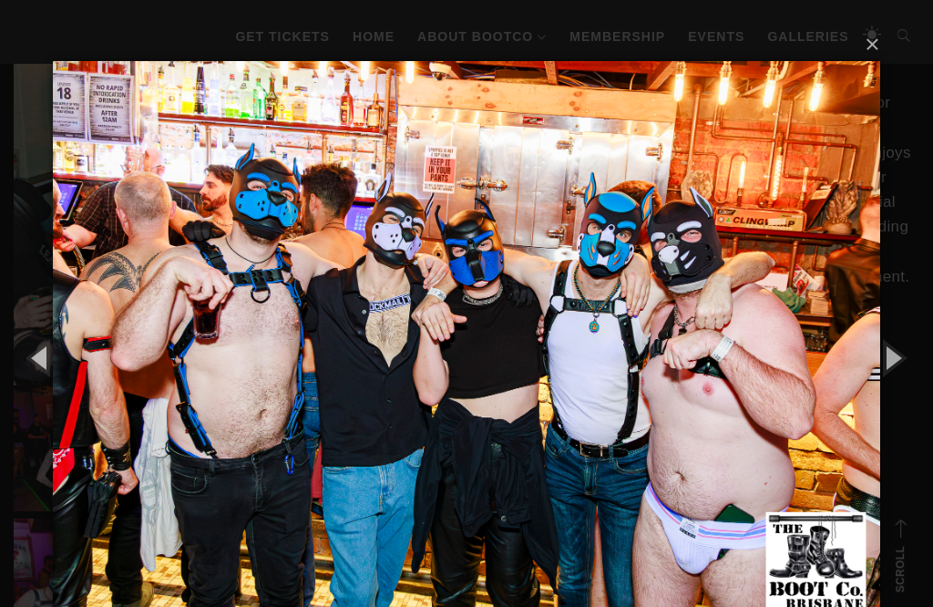
click at [888, 361] on button "button" at bounding box center [892, 357] width 82 height 100
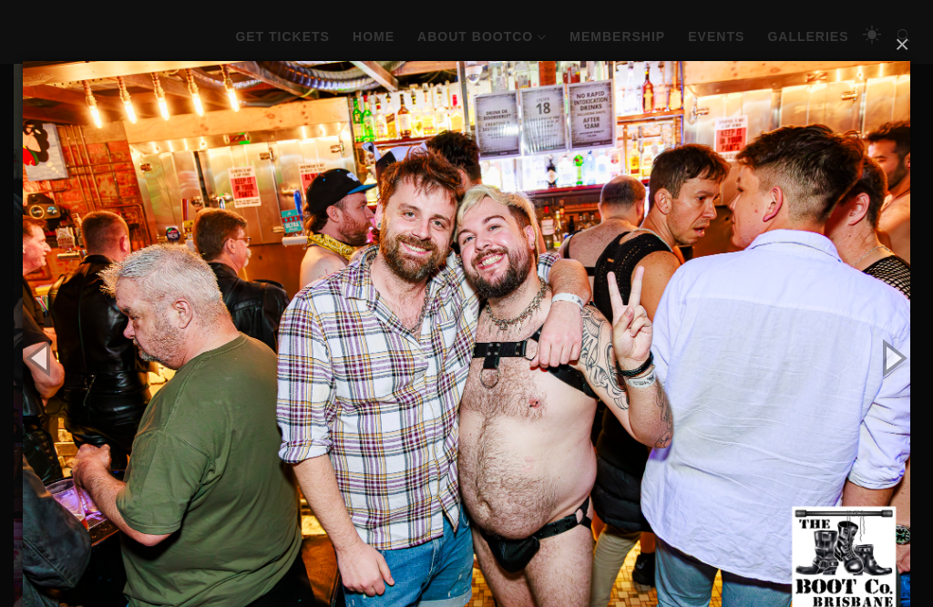
click at [888, 356] on button "button" at bounding box center [892, 357] width 82 height 100
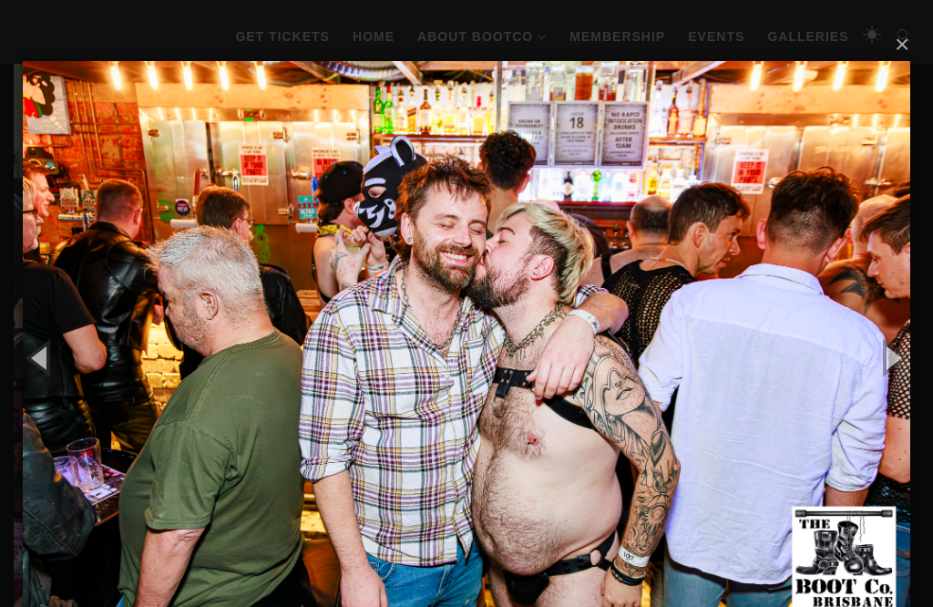
click at [891, 355] on button "button" at bounding box center [892, 357] width 82 height 100
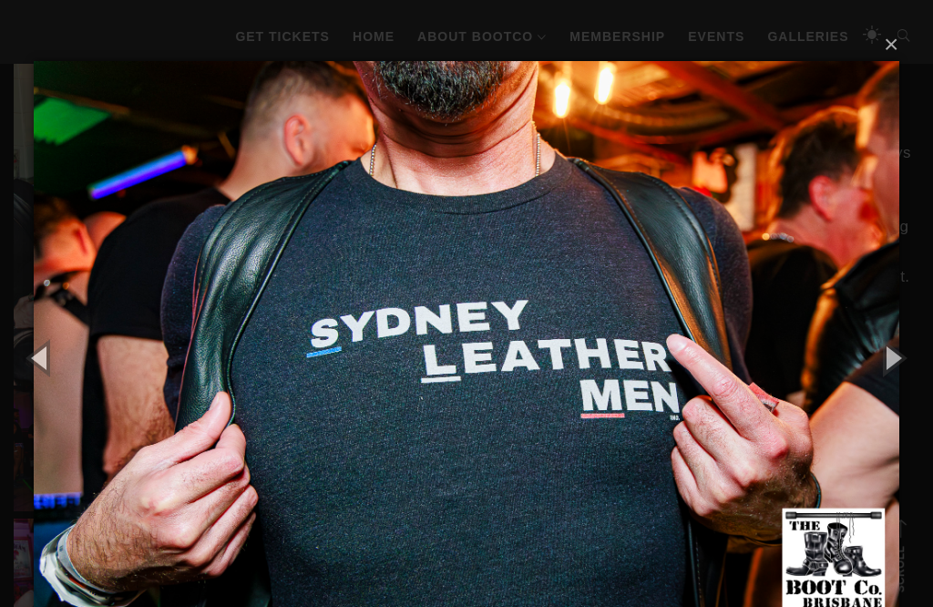
click at [889, 357] on button "button" at bounding box center [892, 357] width 82 height 100
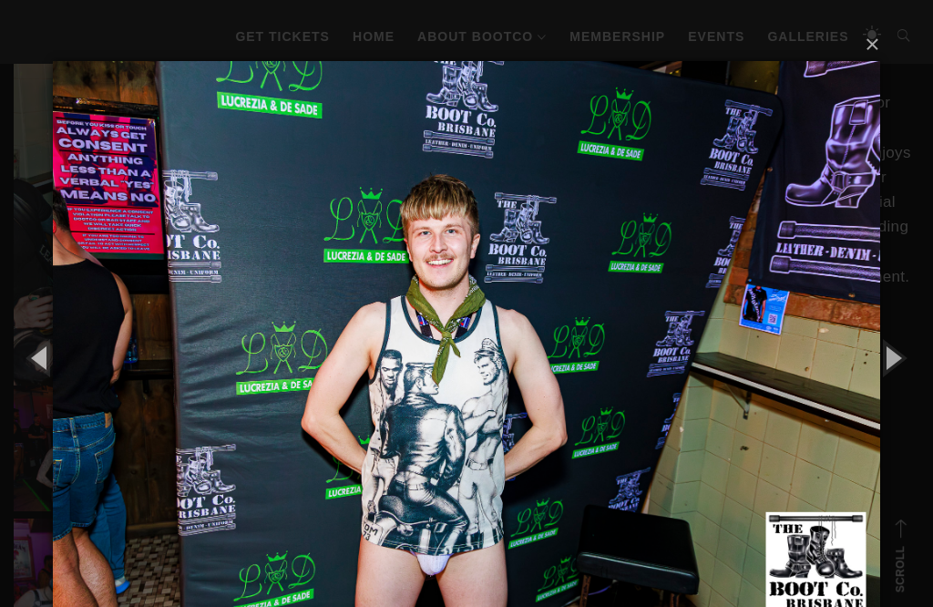
click at [885, 361] on button "button" at bounding box center [892, 357] width 82 height 100
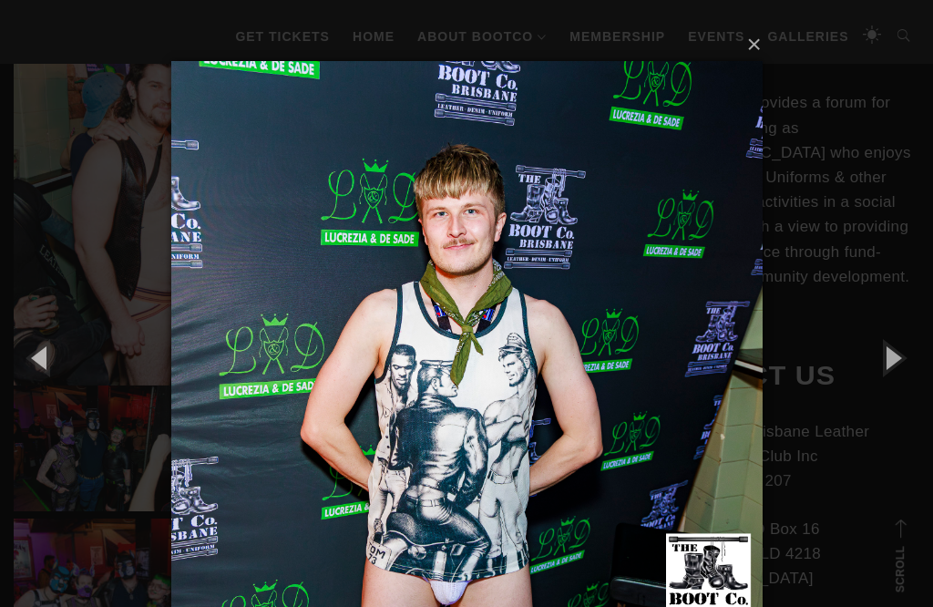
click at [885, 359] on button "button" at bounding box center [892, 357] width 82 height 100
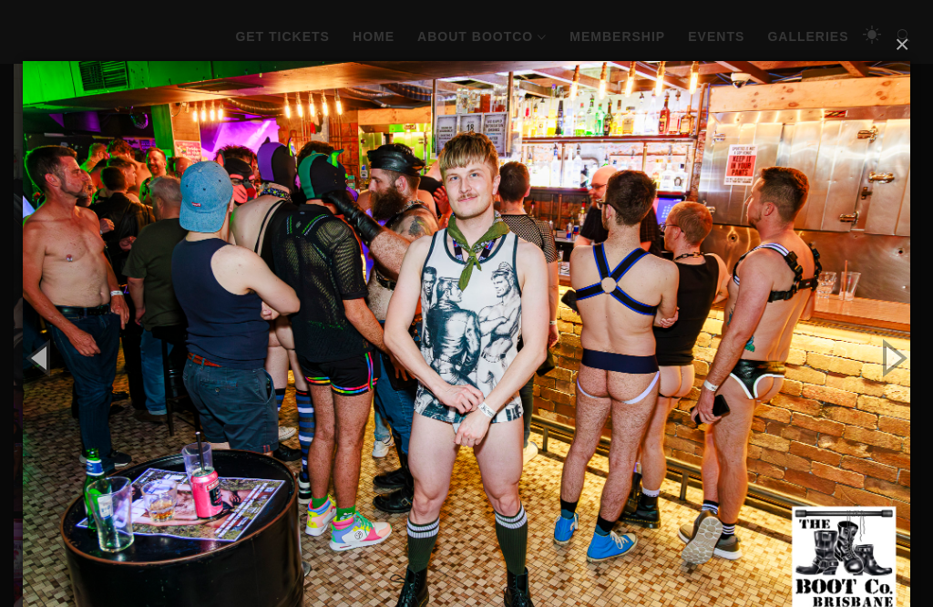
click at [886, 361] on button "button" at bounding box center [892, 357] width 82 height 100
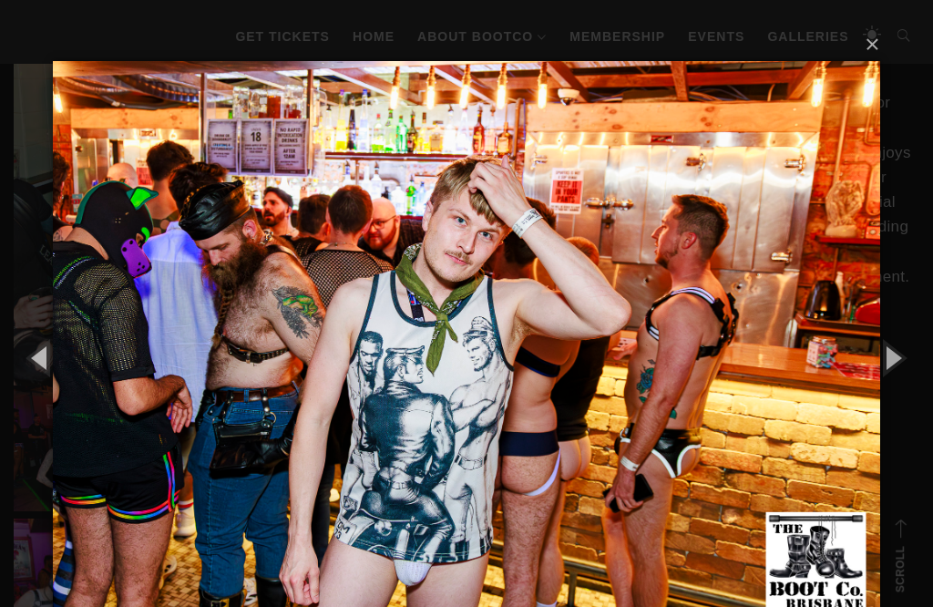
click at [887, 358] on button "button" at bounding box center [892, 357] width 82 height 100
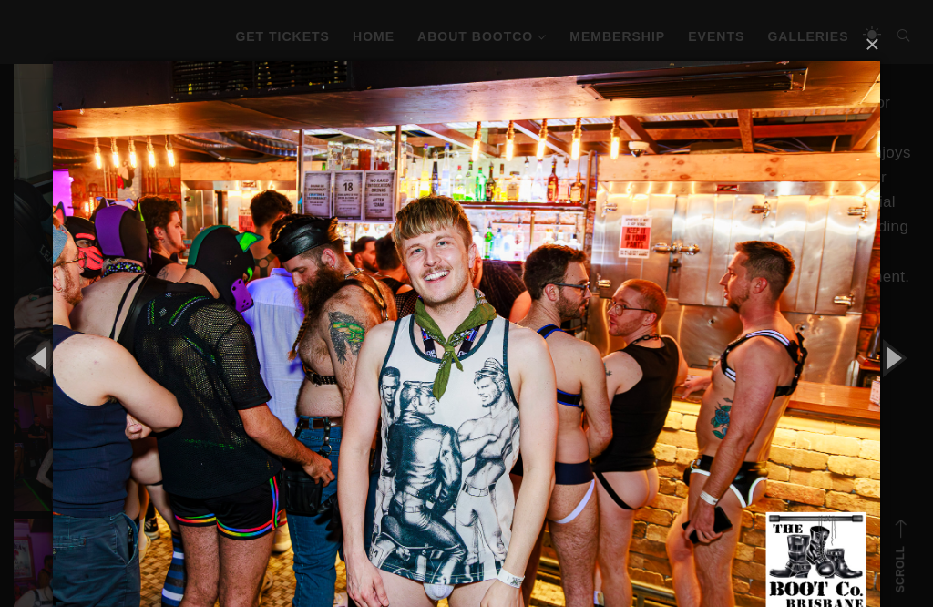
click at [885, 359] on button "button" at bounding box center [892, 357] width 82 height 100
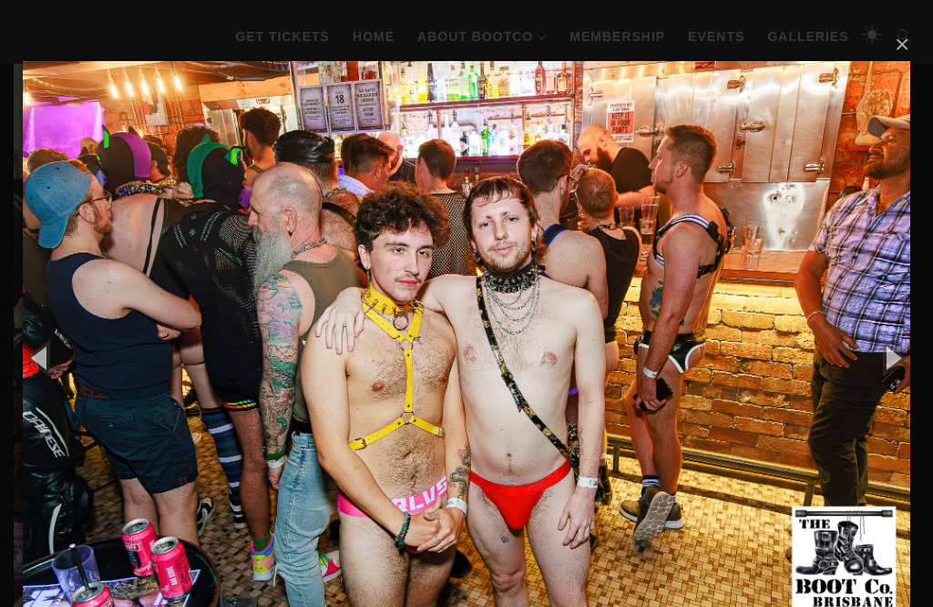
click at [885, 354] on button "button" at bounding box center [892, 357] width 82 height 100
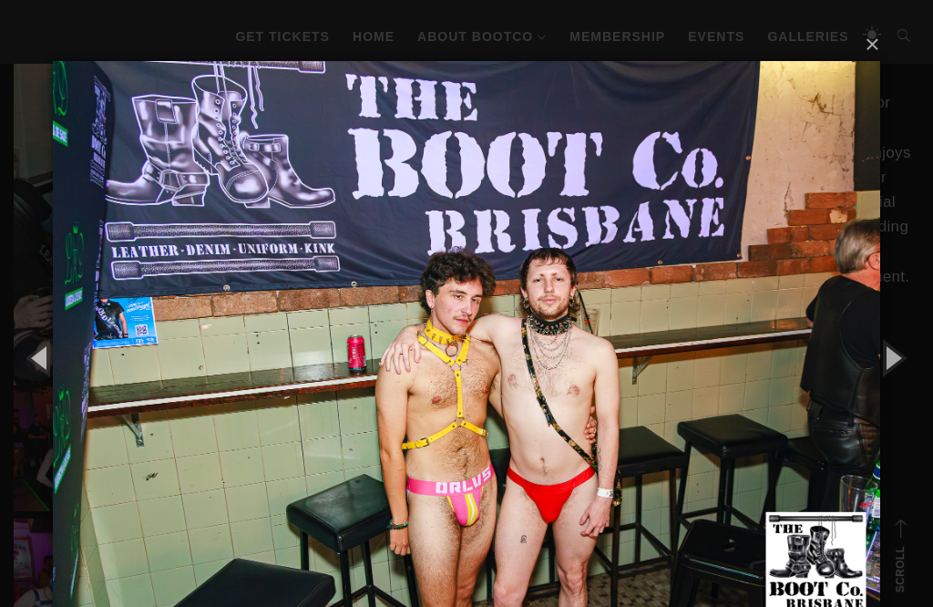
click at [884, 353] on button "button" at bounding box center [892, 357] width 82 height 100
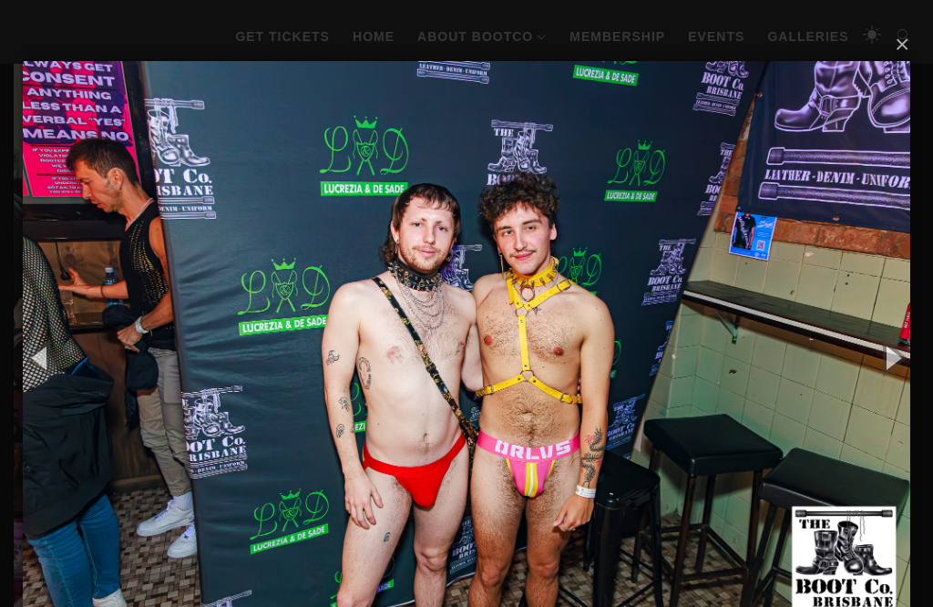
click at [884, 351] on button "button" at bounding box center [892, 357] width 82 height 100
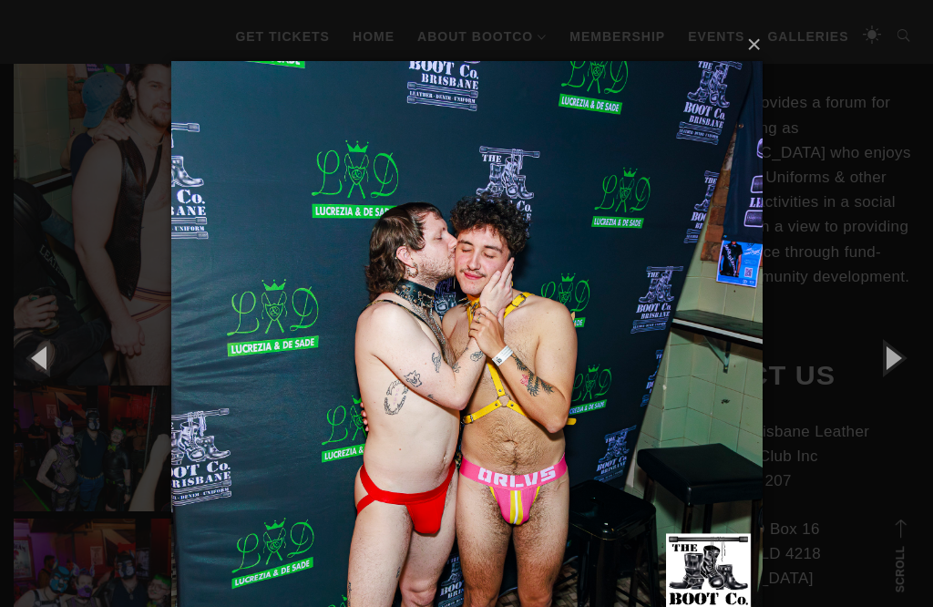
click at [884, 352] on button "button" at bounding box center [892, 357] width 82 height 100
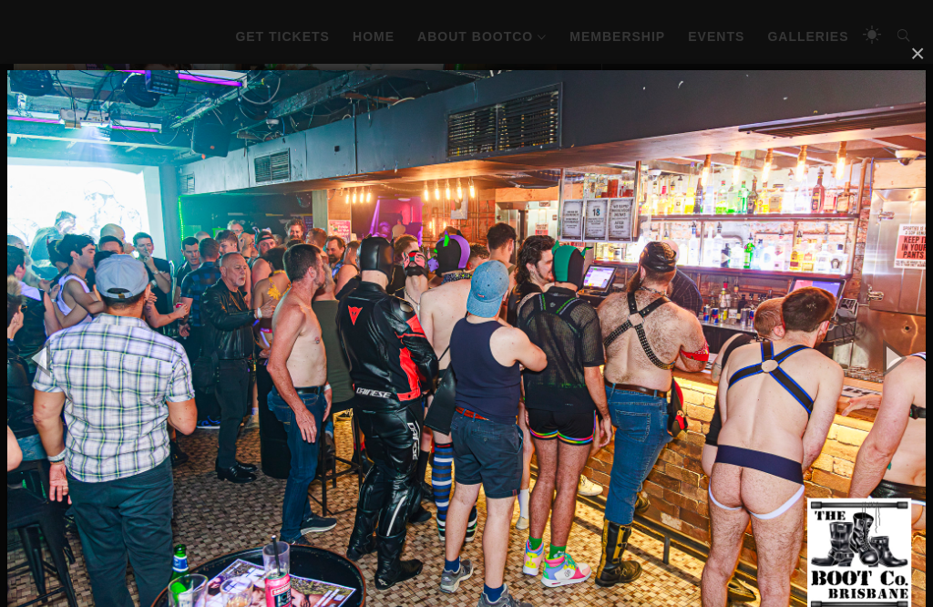
click at [889, 352] on button "button" at bounding box center [892, 357] width 82 height 100
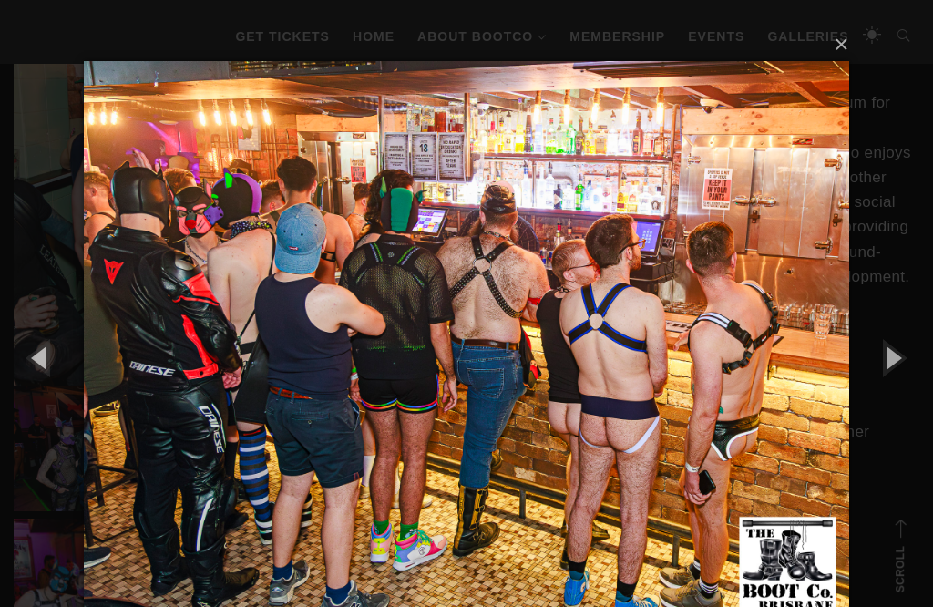
click at [889, 349] on button "button" at bounding box center [892, 357] width 82 height 100
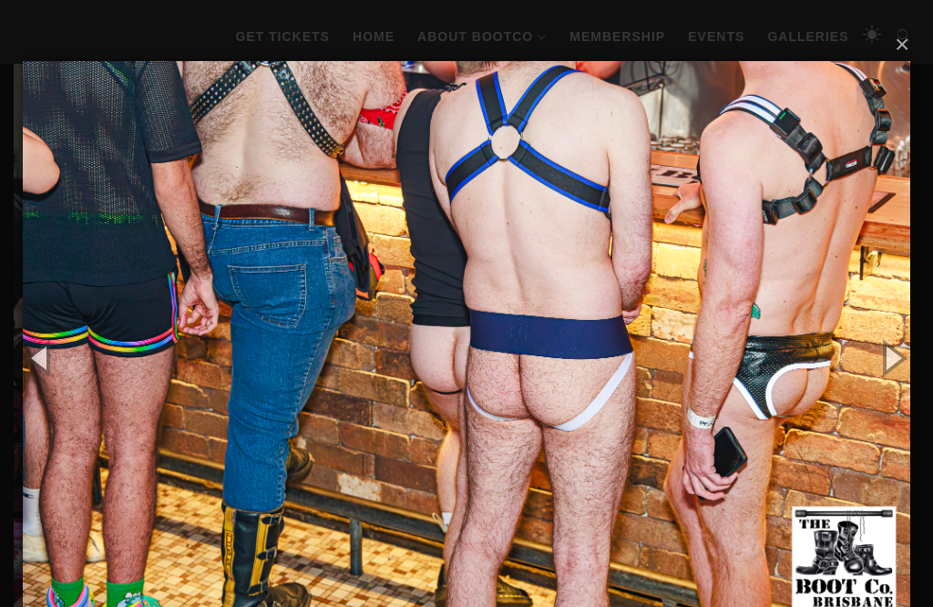
click at [886, 347] on button "button" at bounding box center [892, 357] width 82 height 100
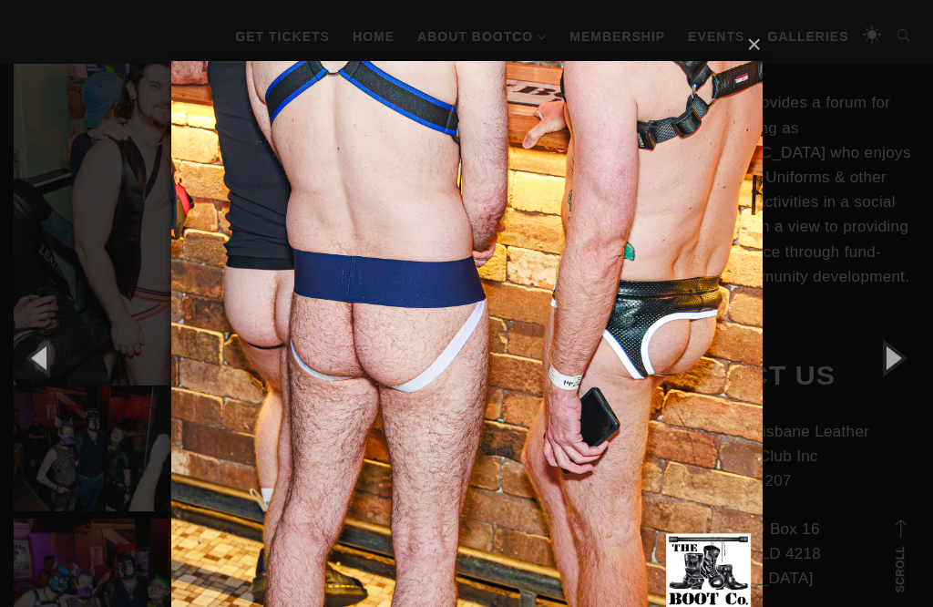
click at [891, 344] on button "button" at bounding box center [892, 357] width 82 height 100
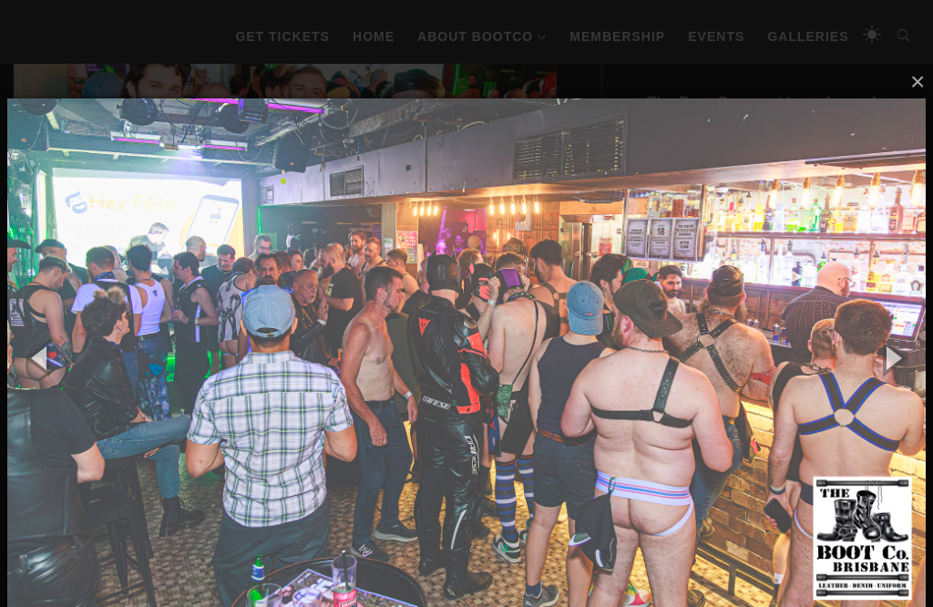
click at [892, 344] on button "button" at bounding box center [892, 357] width 82 height 100
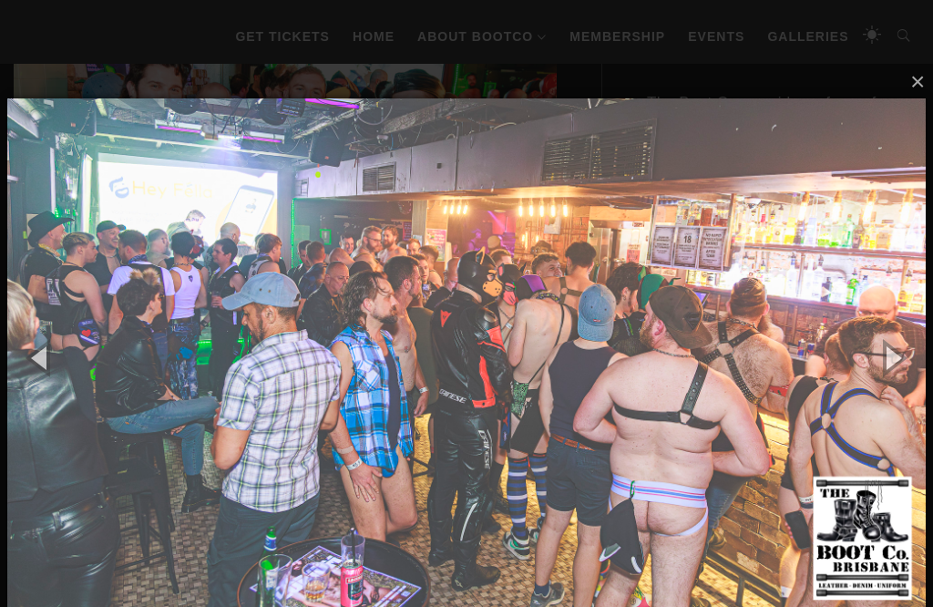
click at [891, 348] on button "button" at bounding box center [892, 357] width 82 height 100
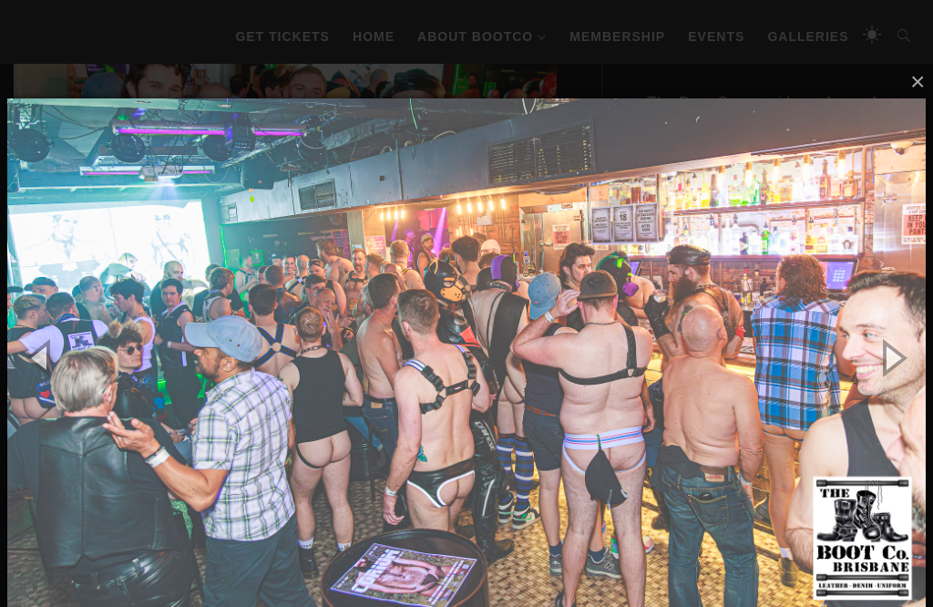
click at [892, 345] on button "button" at bounding box center [892, 357] width 82 height 100
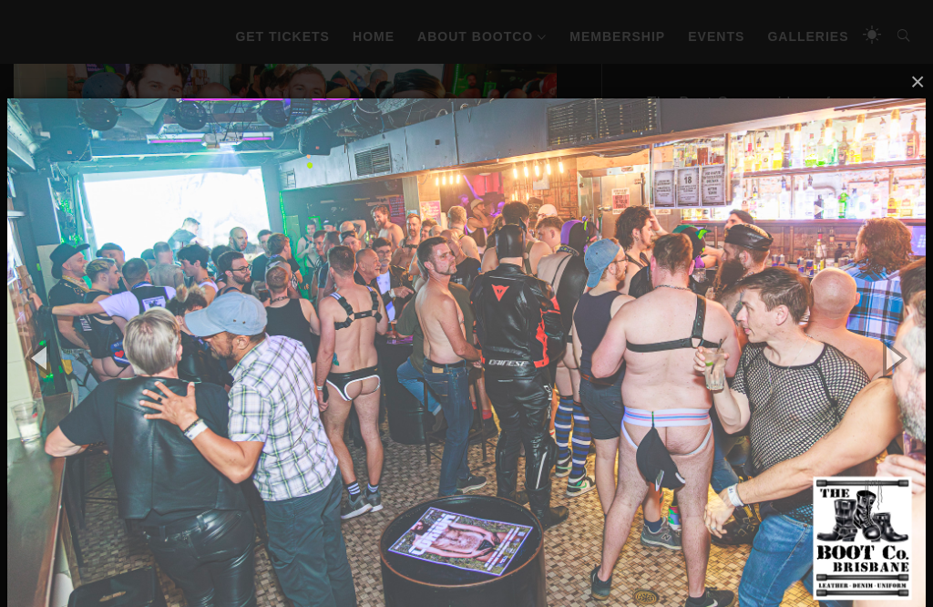
click at [894, 342] on button "button" at bounding box center [892, 357] width 82 height 100
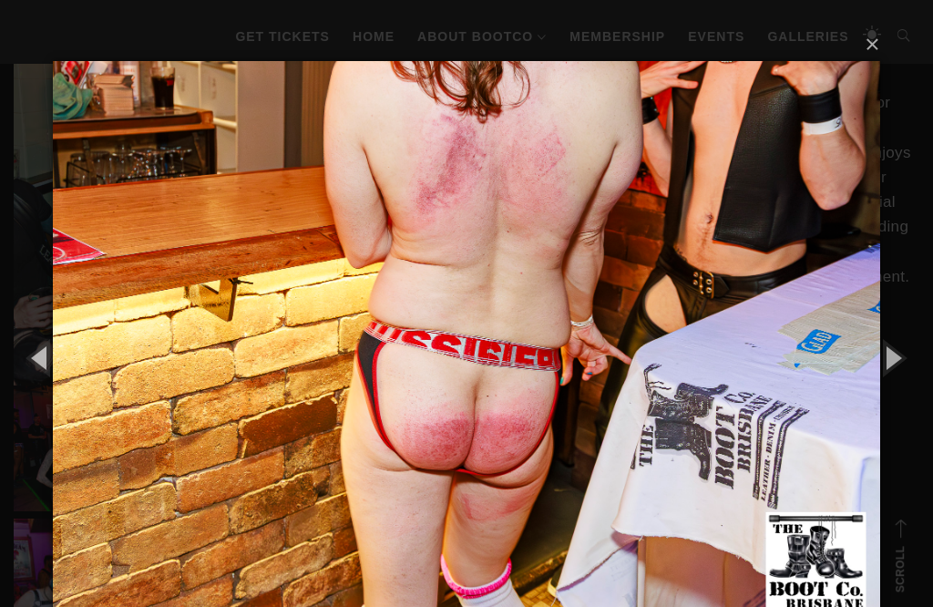
click at [894, 343] on button "button" at bounding box center [892, 357] width 82 height 100
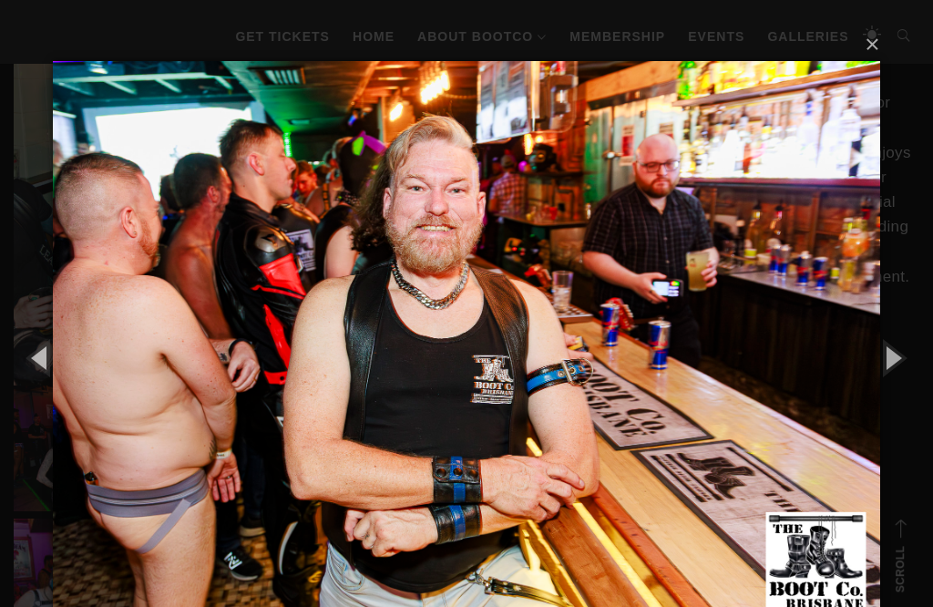
click at [893, 343] on button "button" at bounding box center [892, 357] width 82 height 100
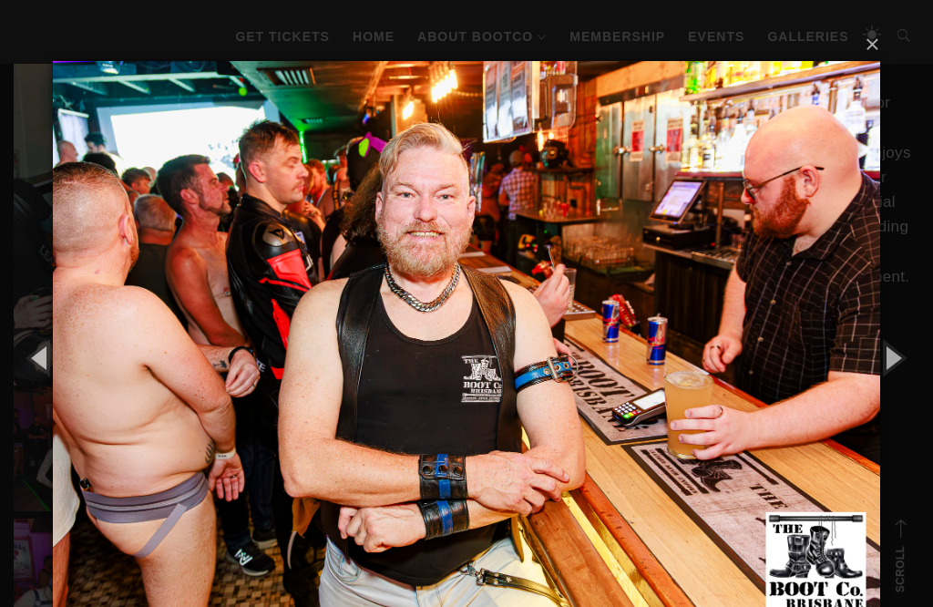
click at [893, 344] on button "button" at bounding box center [892, 357] width 82 height 100
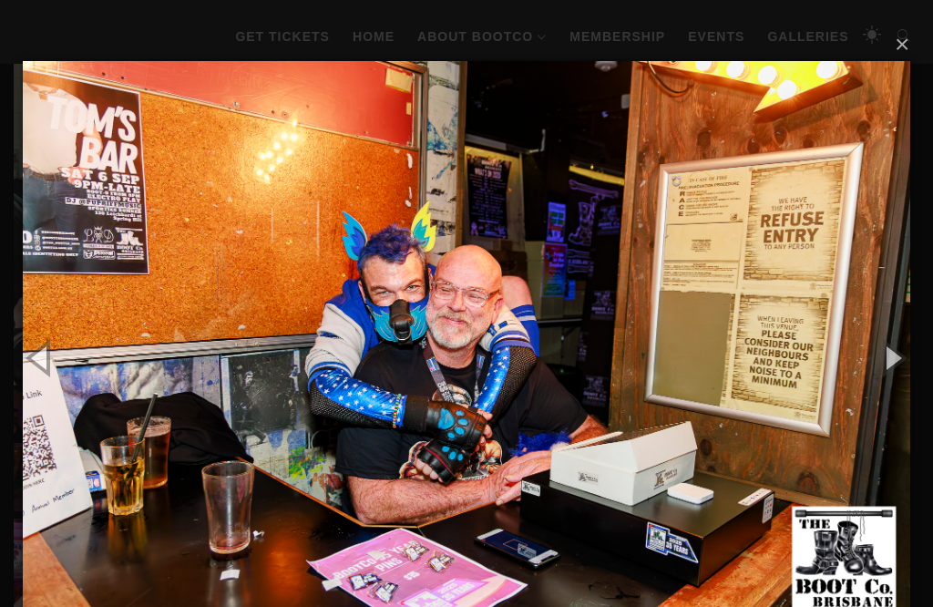
click at [894, 344] on button "button" at bounding box center [892, 357] width 82 height 100
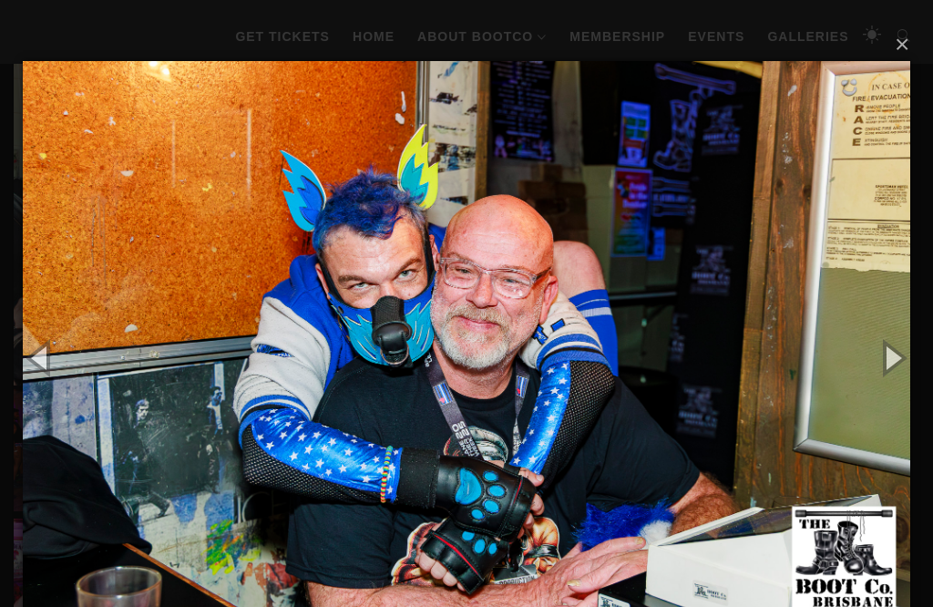
click at [893, 343] on button "button" at bounding box center [892, 357] width 82 height 100
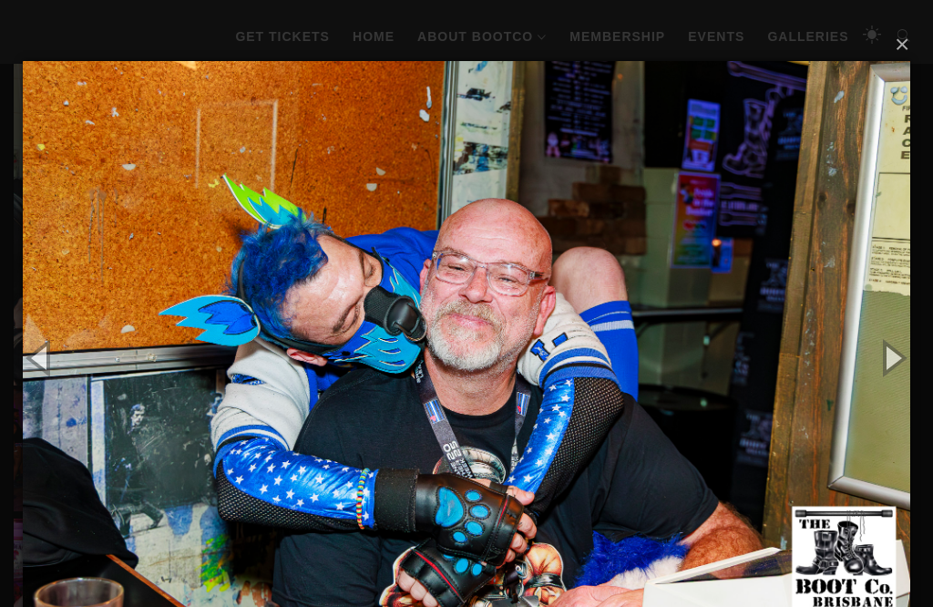
click at [893, 344] on button "button" at bounding box center [892, 357] width 82 height 100
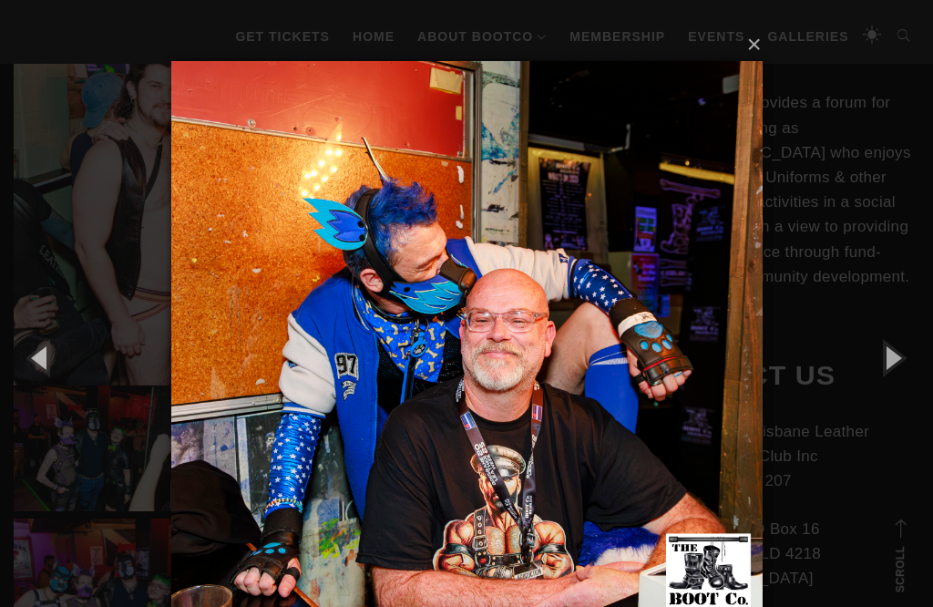
click at [893, 343] on button "button" at bounding box center [892, 357] width 82 height 100
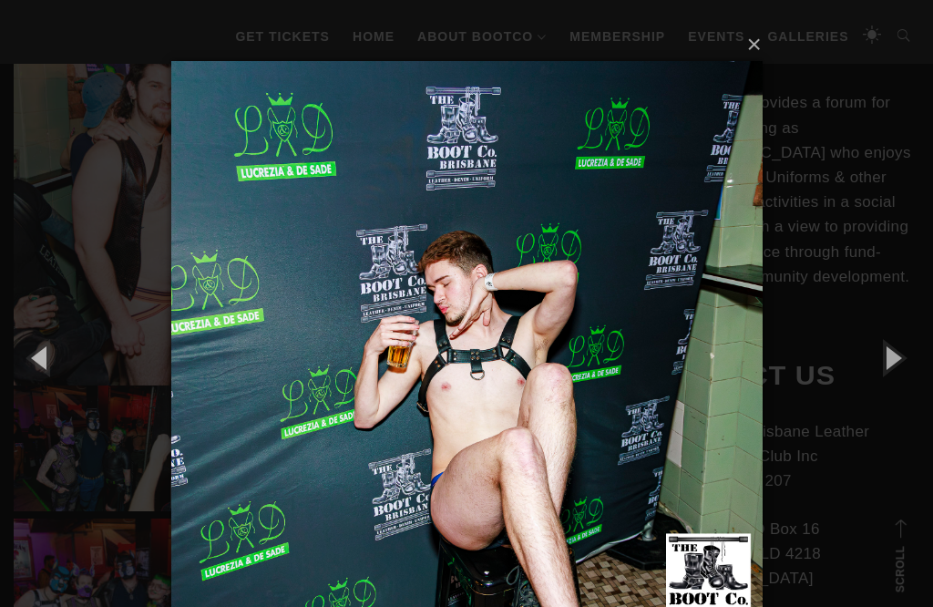
click at [895, 342] on button "button" at bounding box center [892, 357] width 82 height 100
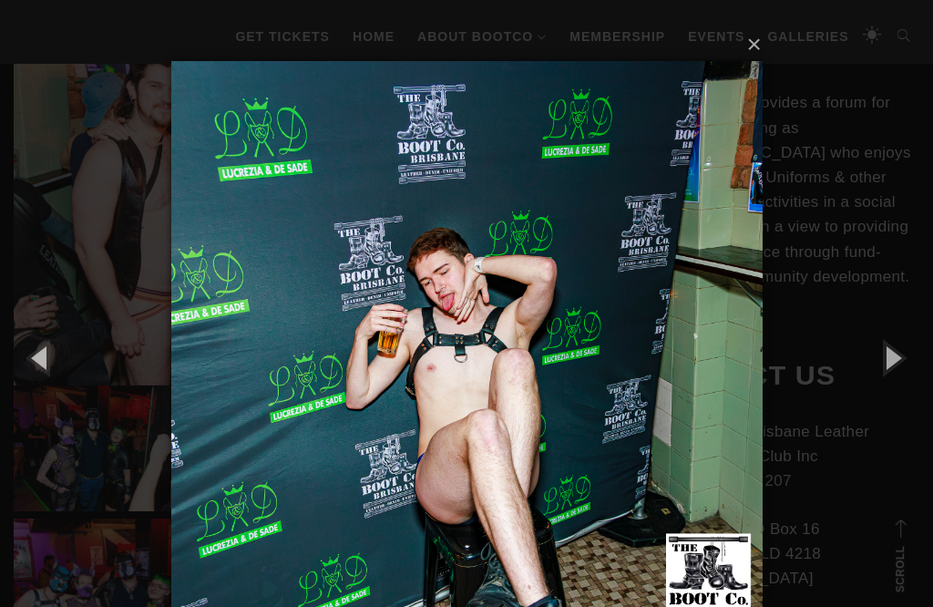
click at [893, 341] on button "button" at bounding box center [892, 357] width 82 height 100
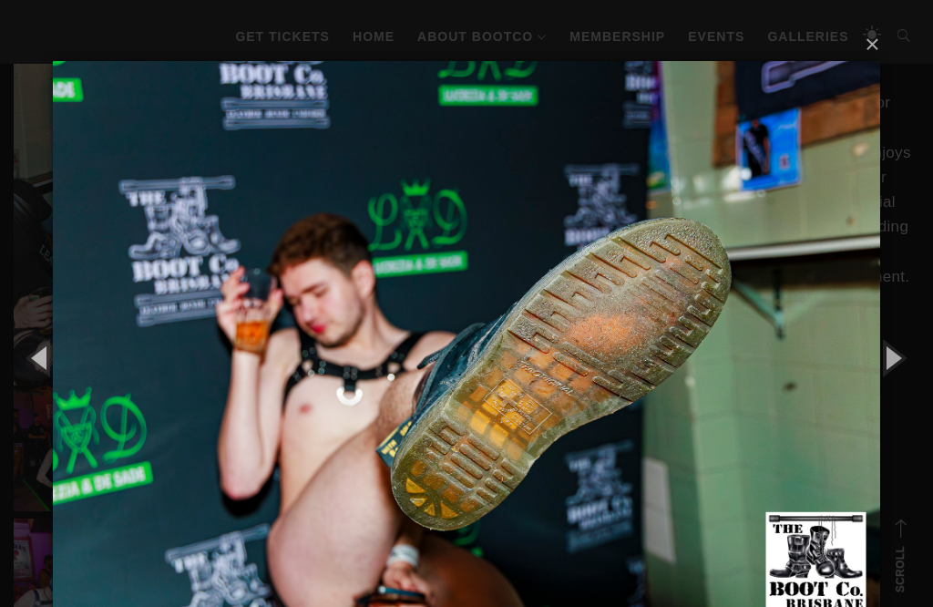
click at [892, 340] on button "button" at bounding box center [892, 357] width 82 height 100
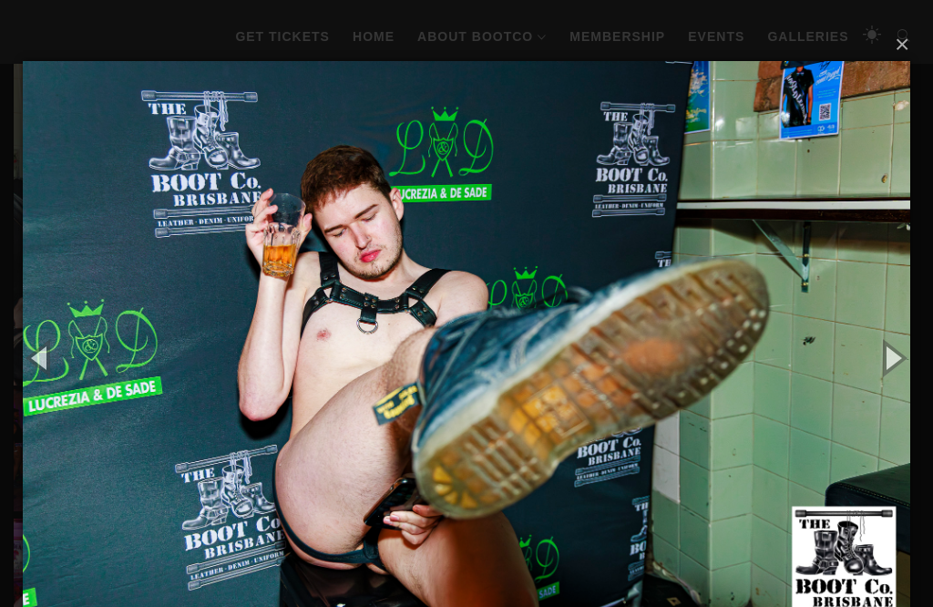
click at [893, 338] on button "button" at bounding box center [892, 357] width 82 height 100
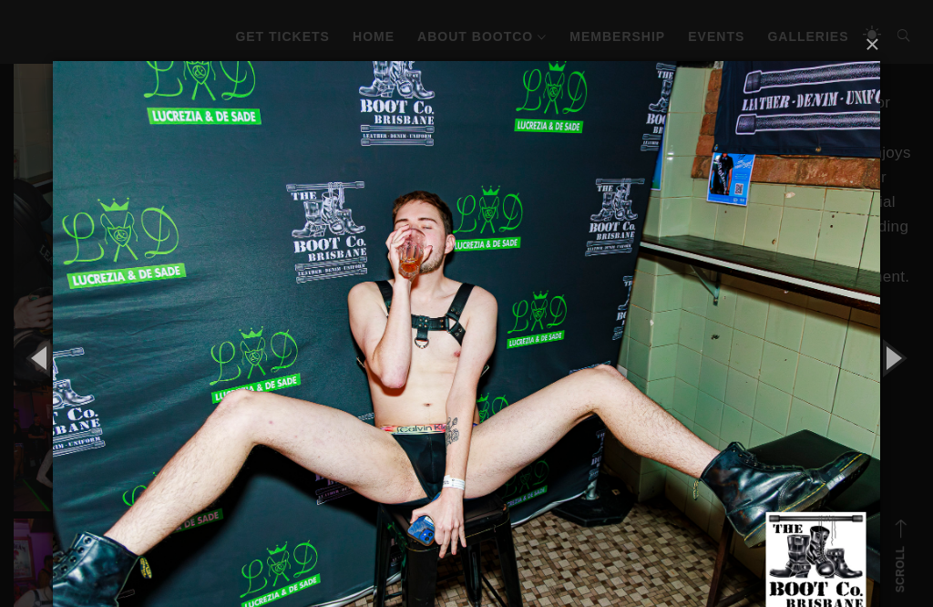
click at [890, 339] on button "button" at bounding box center [892, 357] width 82 height 100
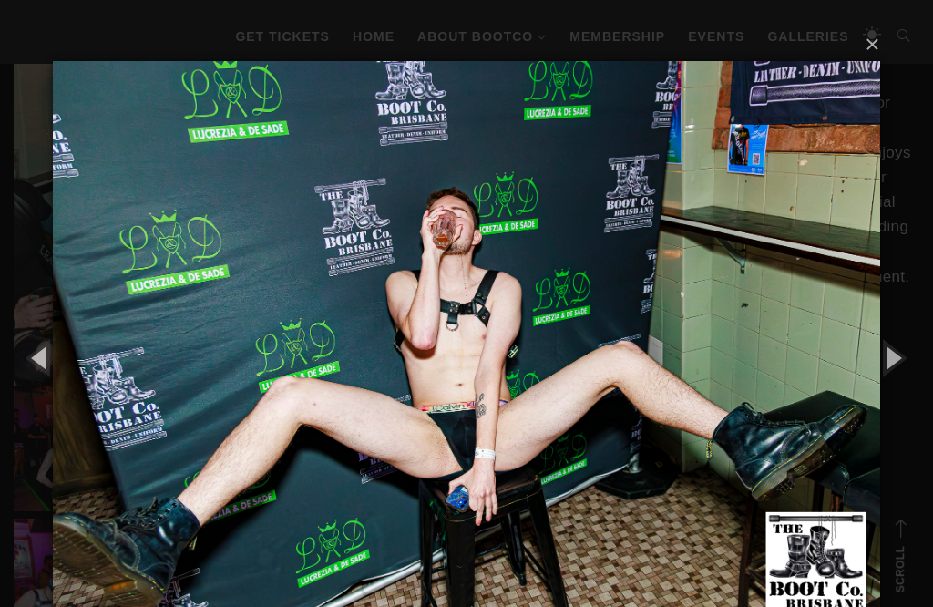
click at [888, 342] on button "button" at bounding box center [892, 357] width 82 height 100
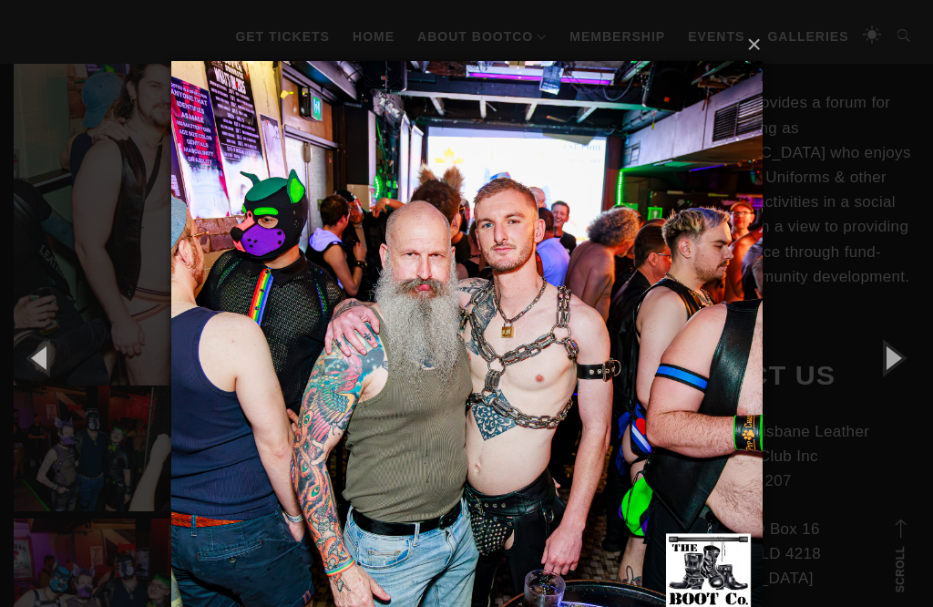
click at [891, 356] on button "button" at bounding box center [892, 357] width 82 height 100
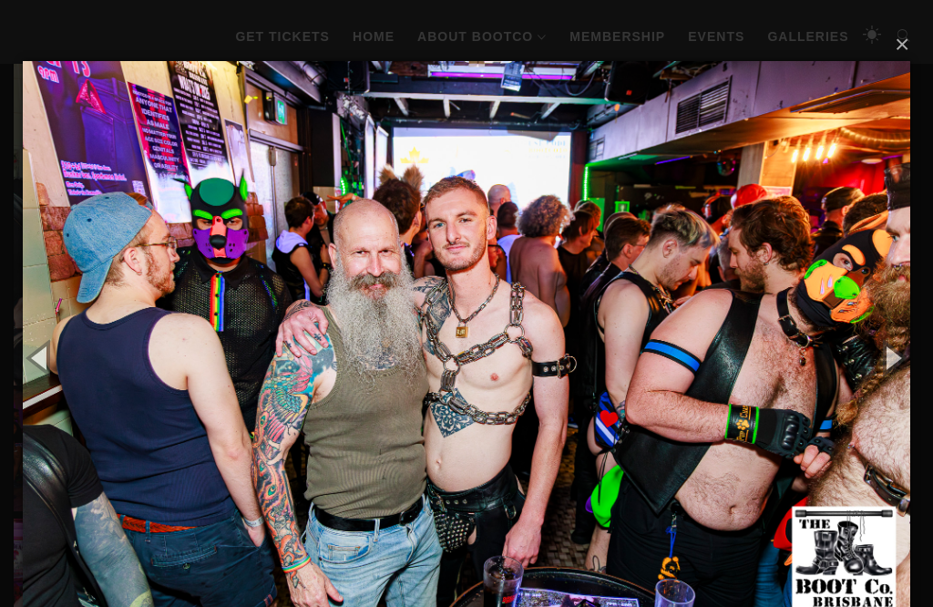
click at [893, 351] on button "button" at bounding box center [892, 357] width 82 height 100
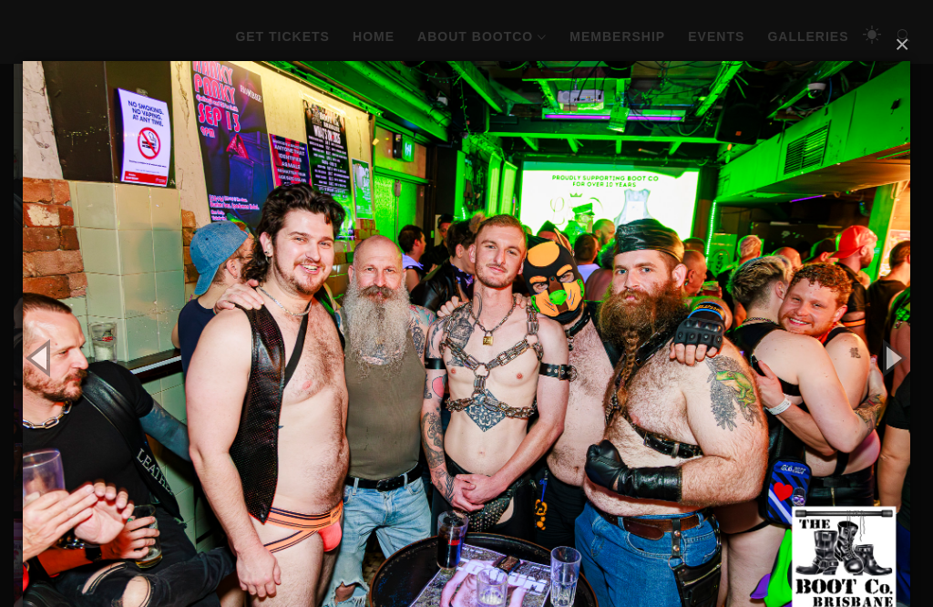
click at [889, 363] on button "button" at bounding box center [892, 357] width 82 height 100
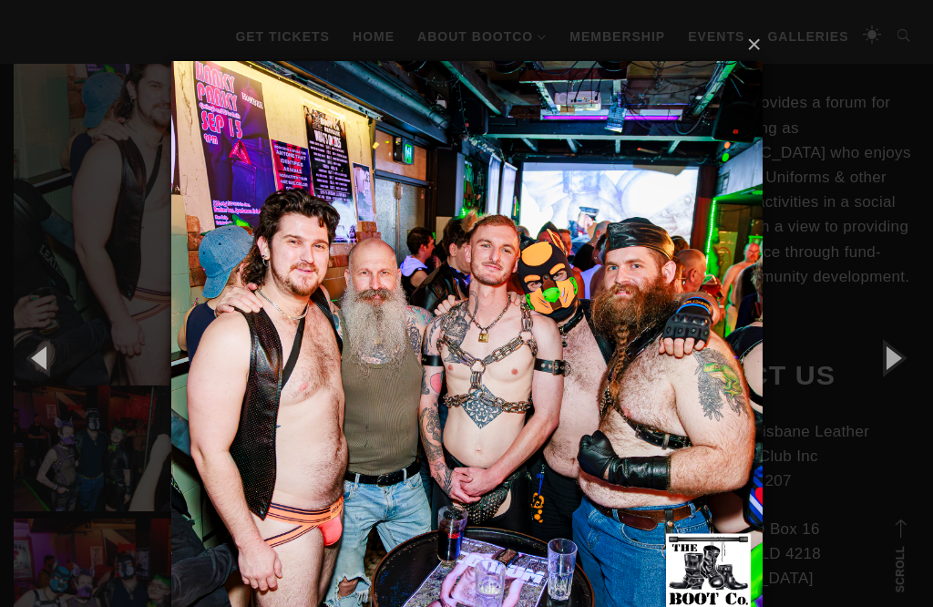
click at [890, 367] on button "button" at bounding box center [892, 357] width 82 height 100
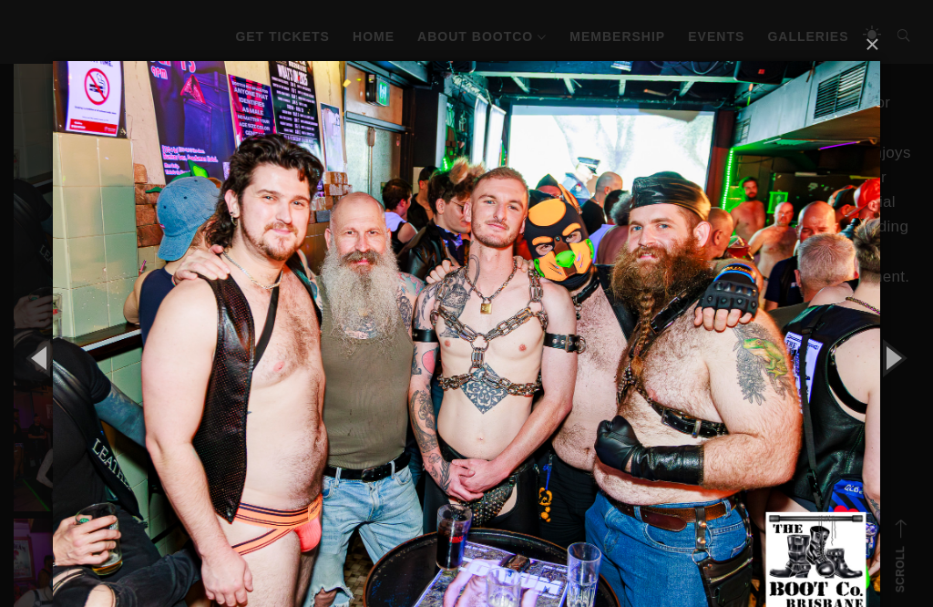
click at [892, 357] on button "button" at bounding box center [892, 357] width 82 height 100
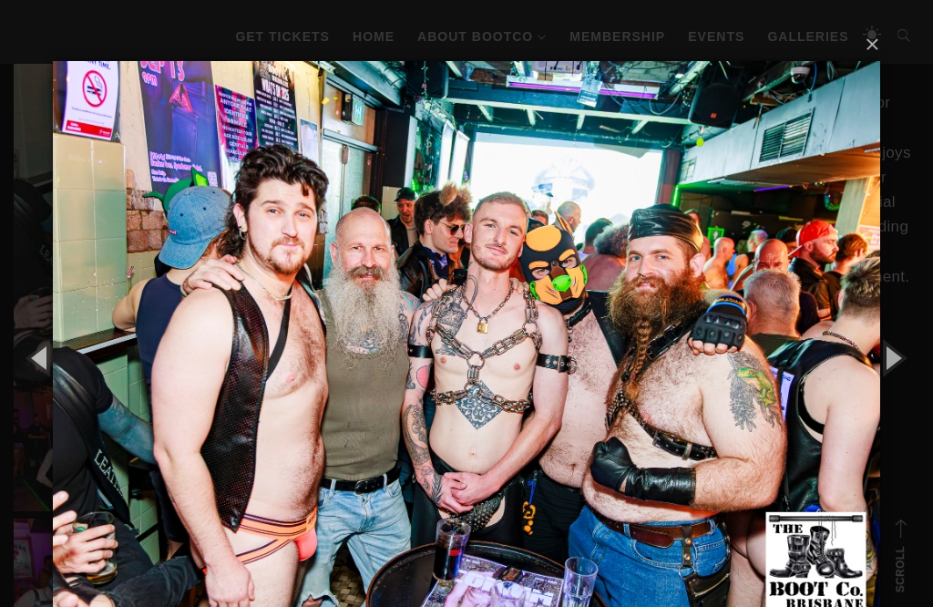
click at [890, 356] on button "button" at bounding box center [892, 357] width 82 height 100
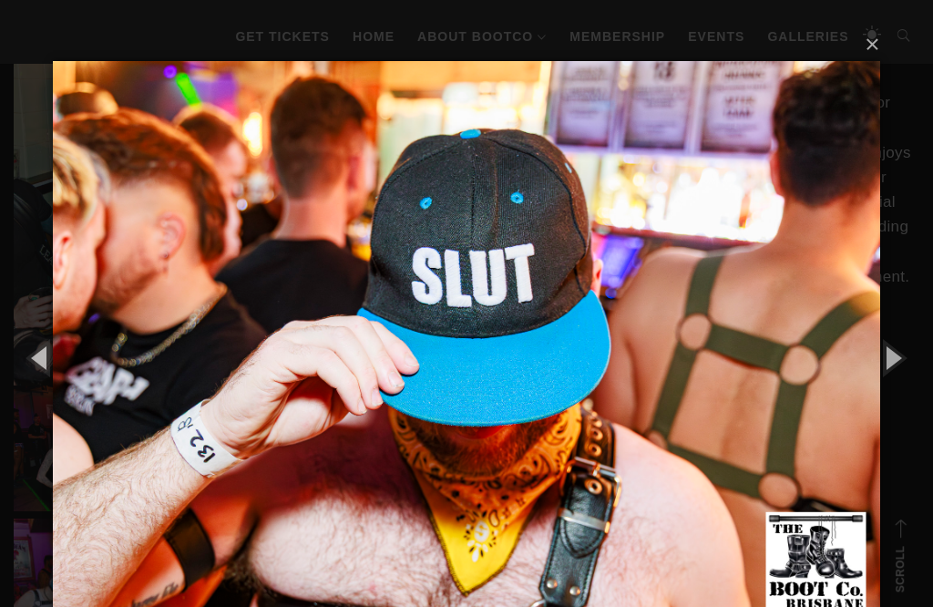
click at [888, 352] on button "button" at bounding box center [892, 357] width 82 height 100
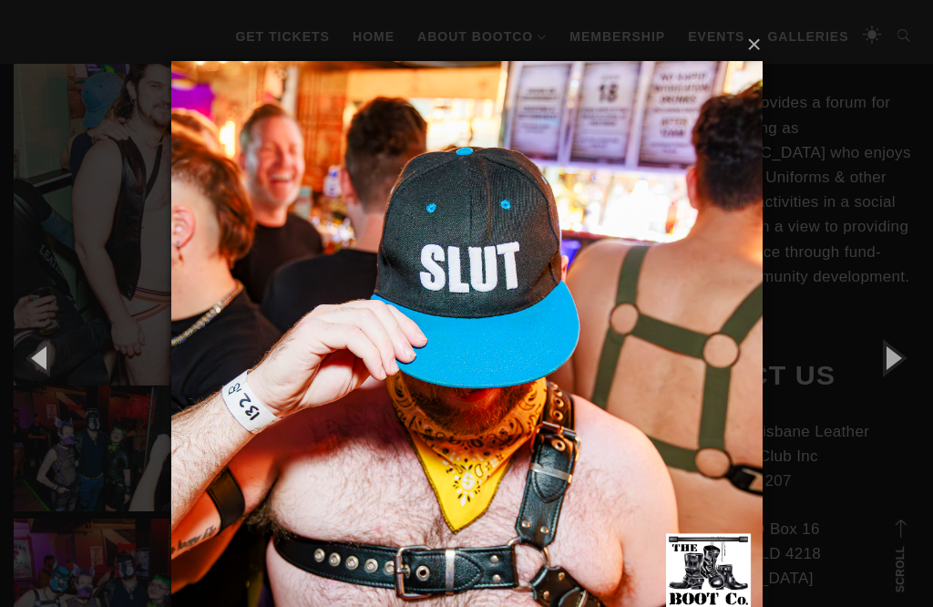
click at [887, 351] on button "button" at bounding box center [892, 357] width 82 height 100
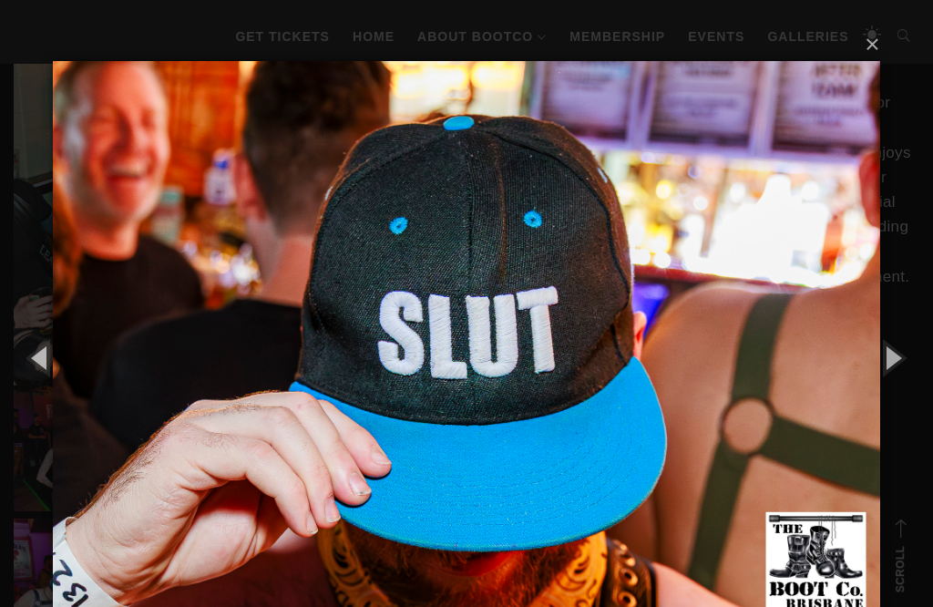
click at [887, 351] on button "button" at bounding box center [892, 357] width 82 height 100
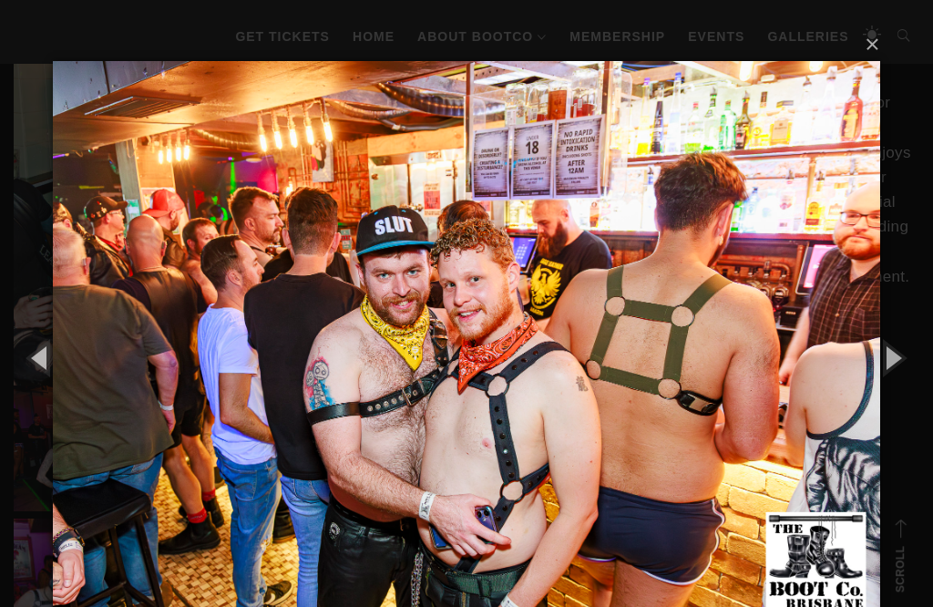
click at [886, 350] on button "button" at bounding box center [892, 357] width 82 height 100
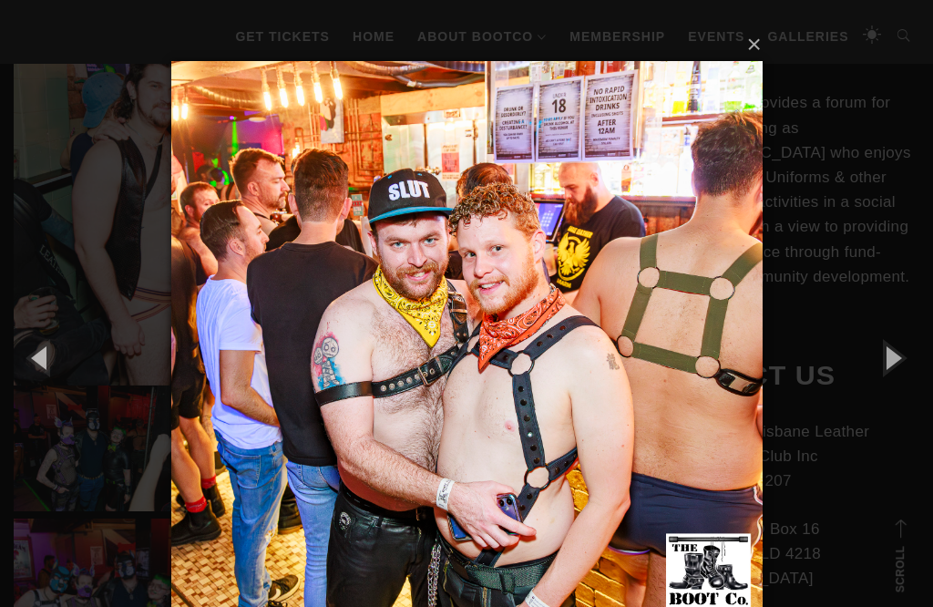
click at [887, 347] on button "button" at bounding box center [892, 357] width 82 height 100
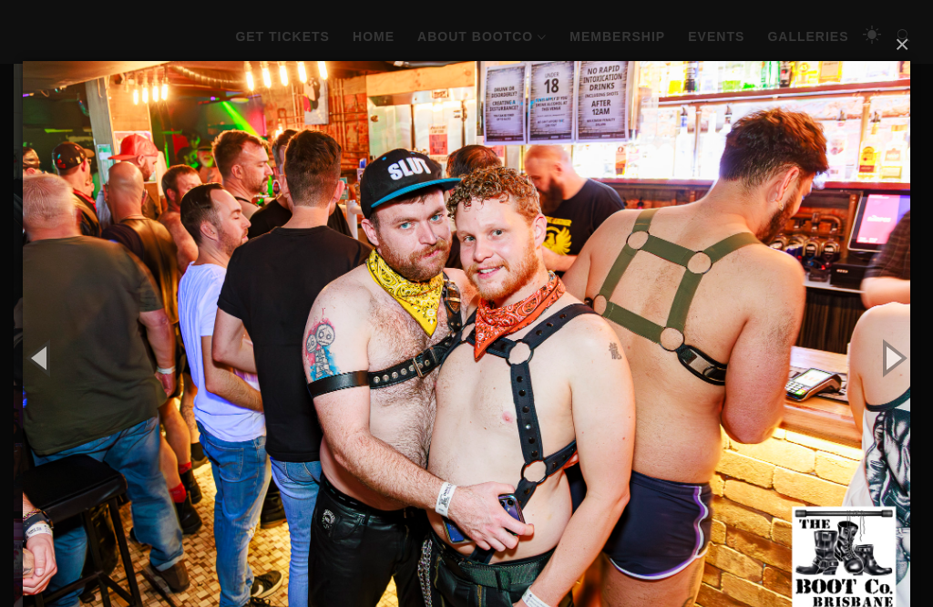
click at [885, 346] on button "button" at bounding box center [892, 357] width 82 height 100
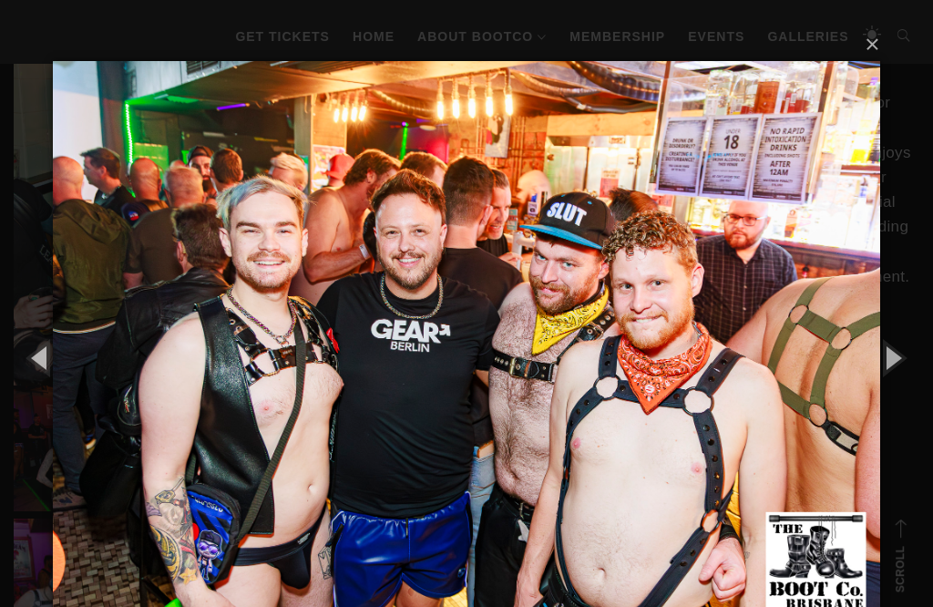
click at [886, 346] on button "button" at bounding box center [892, 357] width 82 height 100
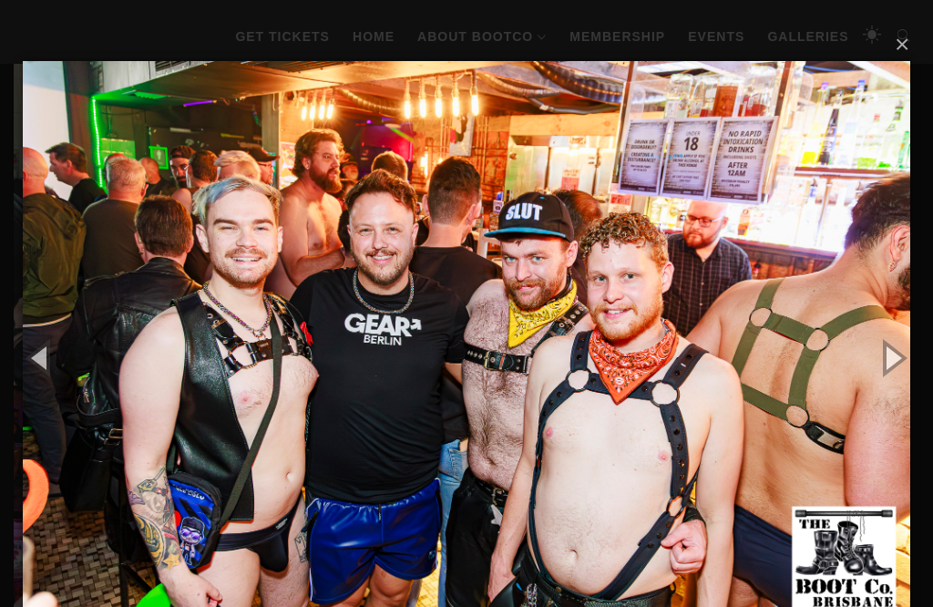
click at [885, 347] on button "button" at bounding box center [892, 357] width 82 height 100
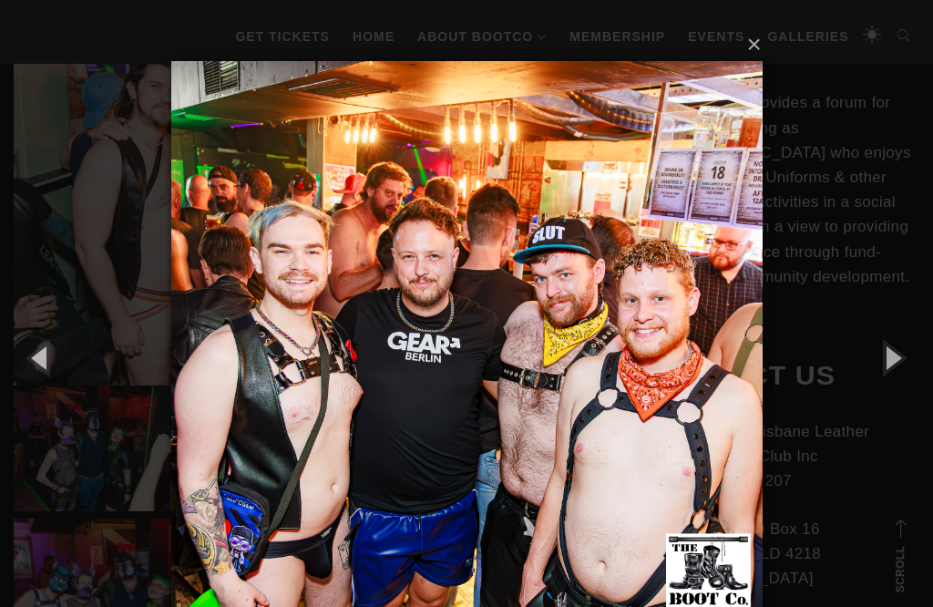
click at [884, 347] on button "button" at bounding box center [892, 357] width 82 height 100
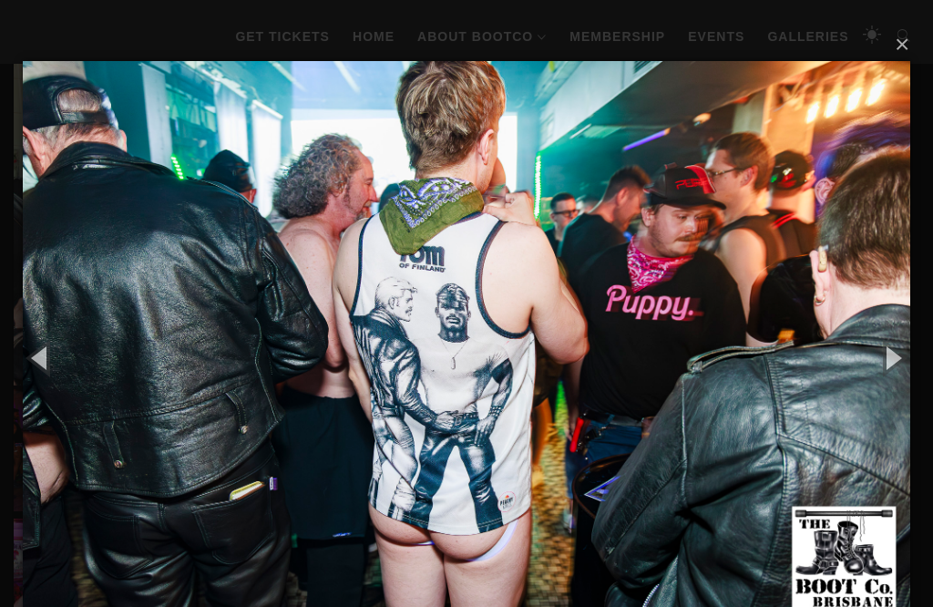
click at [884, 347] on button "button" at bounding box center [892, 357] width 82 height 100
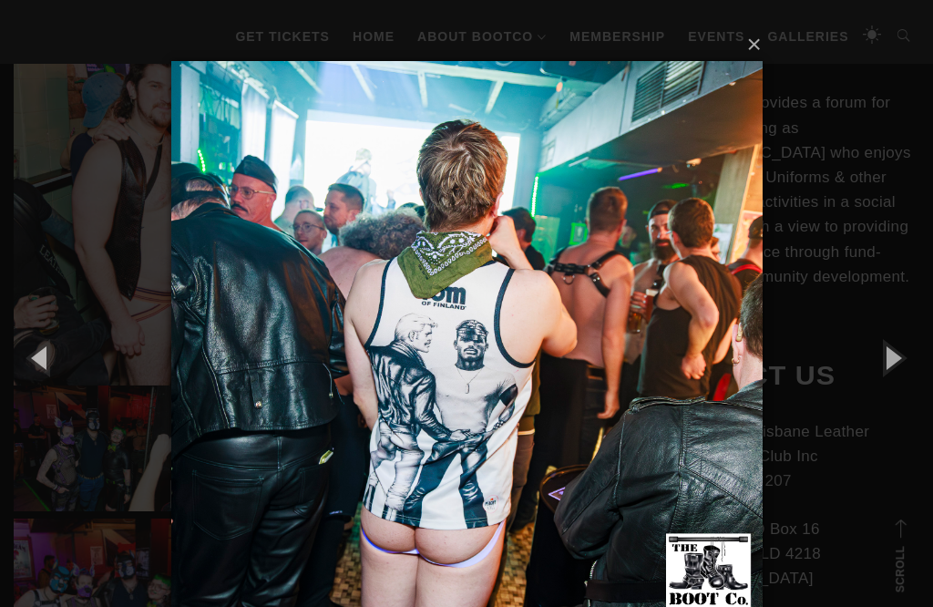
click at [884, 348] on button "button" at bounding box center [892, 357] width 82 height 100
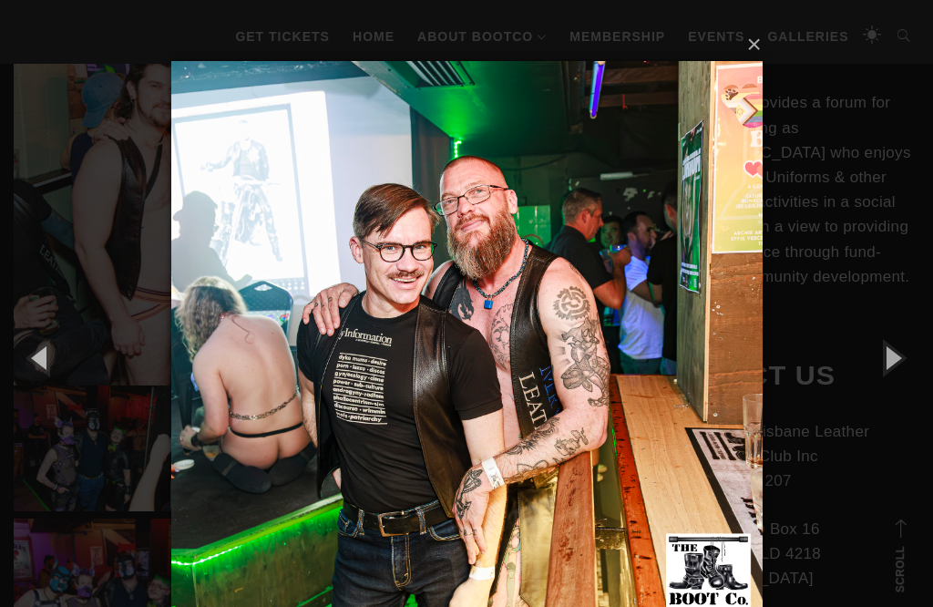
click at [884, 345] on button "button" at bounding box center [892, 357] width 82 height 100
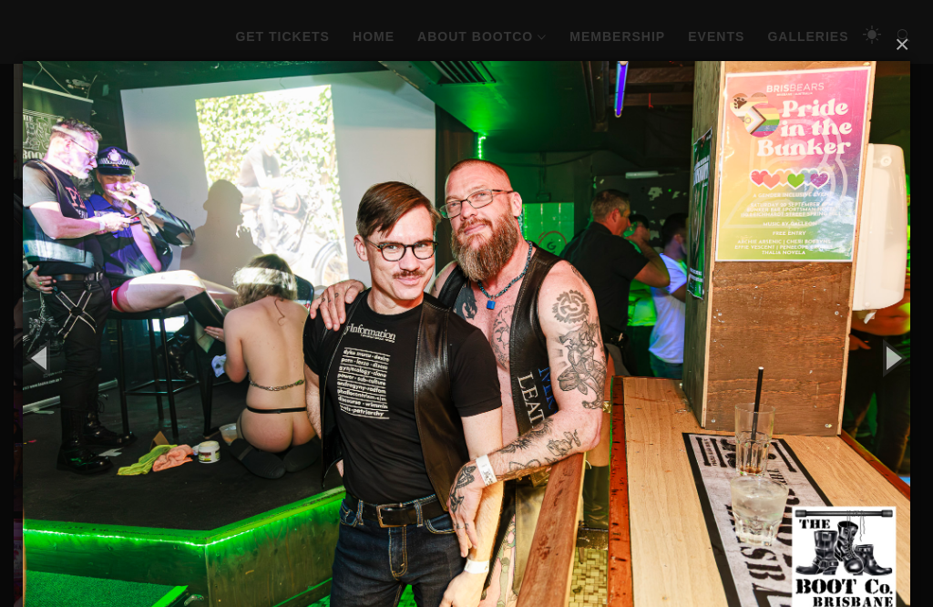
click at [884, 345] on button "button" at bounding box center [892, 357] width 82 height 100
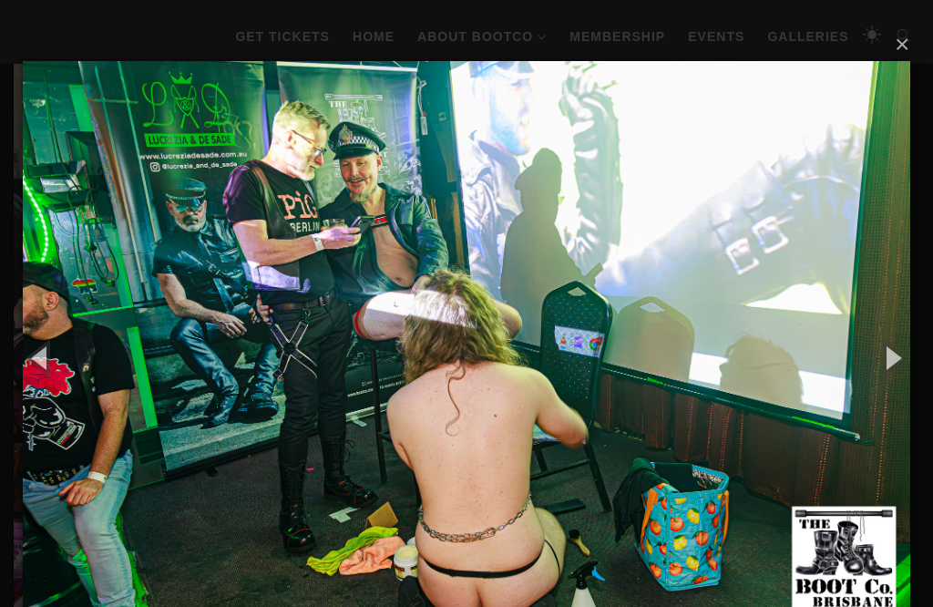
click at [884, 344] on button "button" at bounding box center [892, 357] width 82 height 100
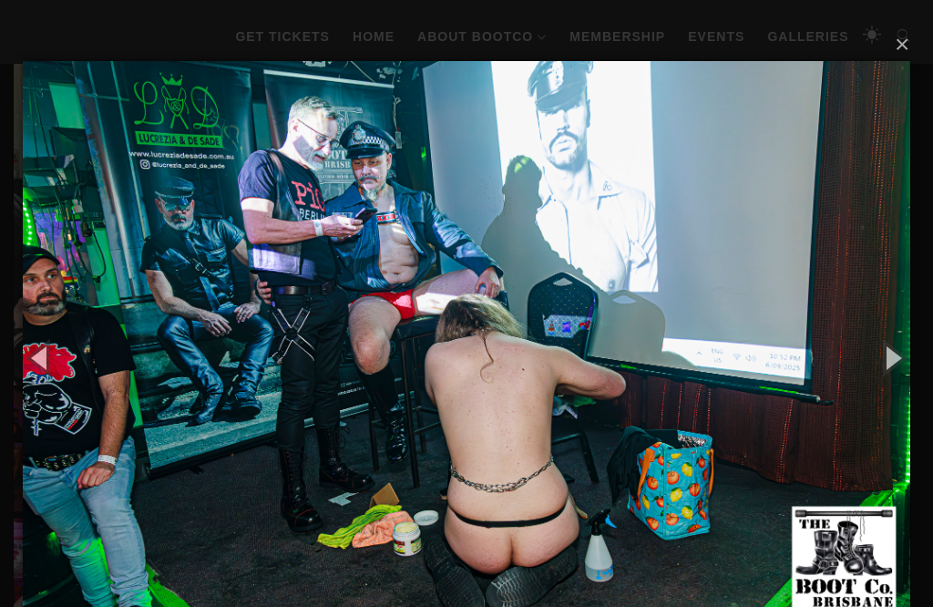
click at [885, 347] on button "button" at bounding box center [892, 357] width 82 height 100
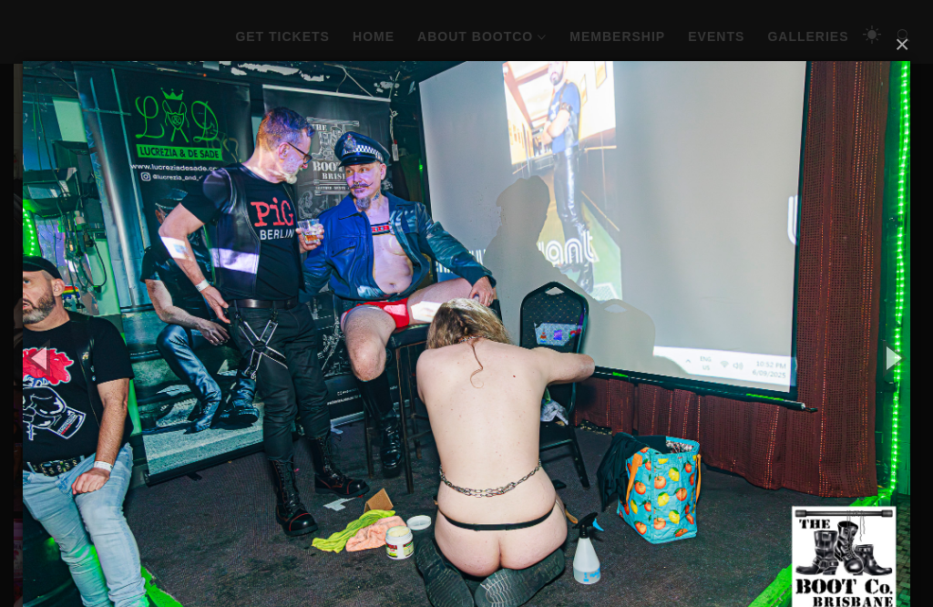
click at [884, 345] on button "button" at bounding box center [892, 357] width 82 height 100
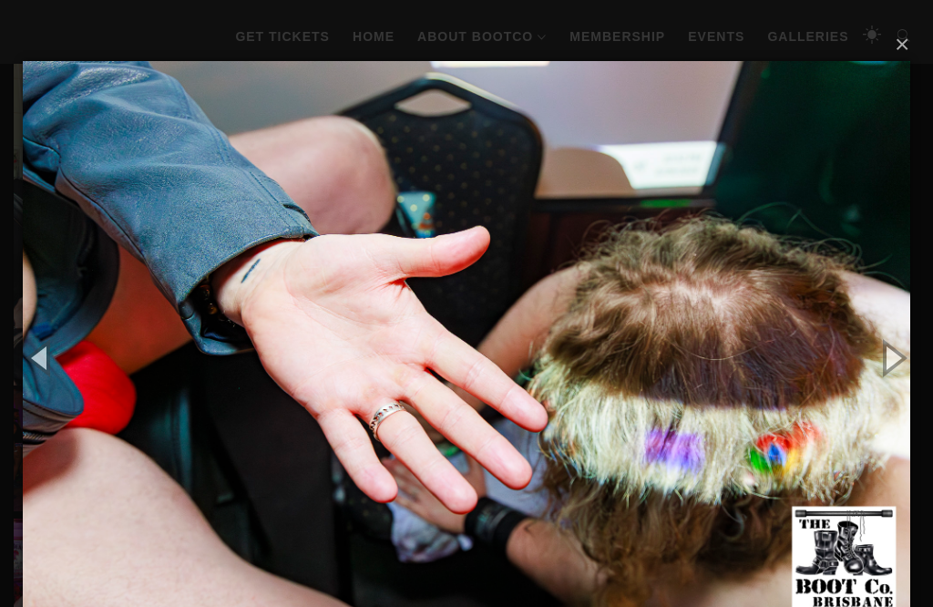
click at [881, 343] on button "button" at bounding box center [892, 357] width 82 height 100
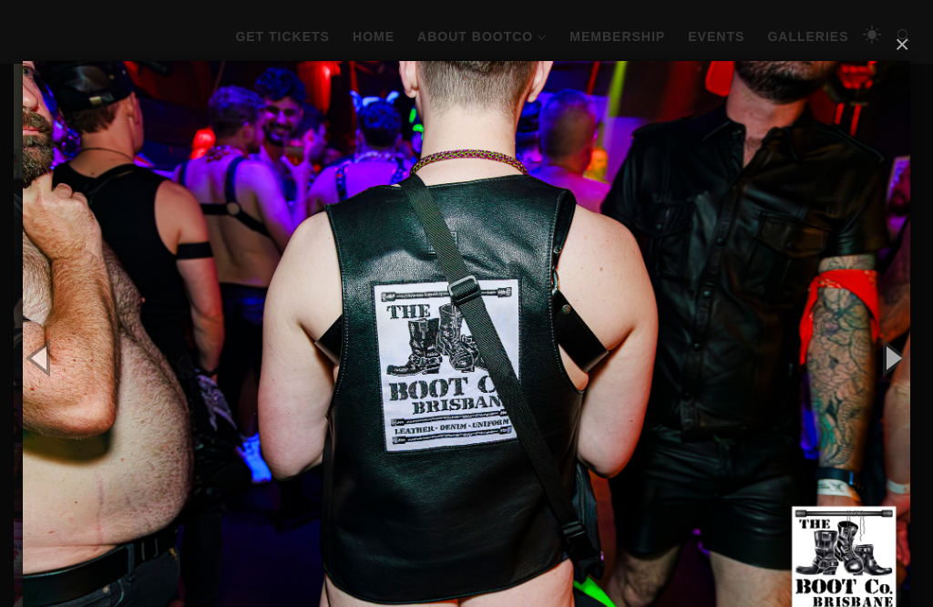
click at [880, 343] on button "button" at bounding box center [892, 357] width 82 height 100
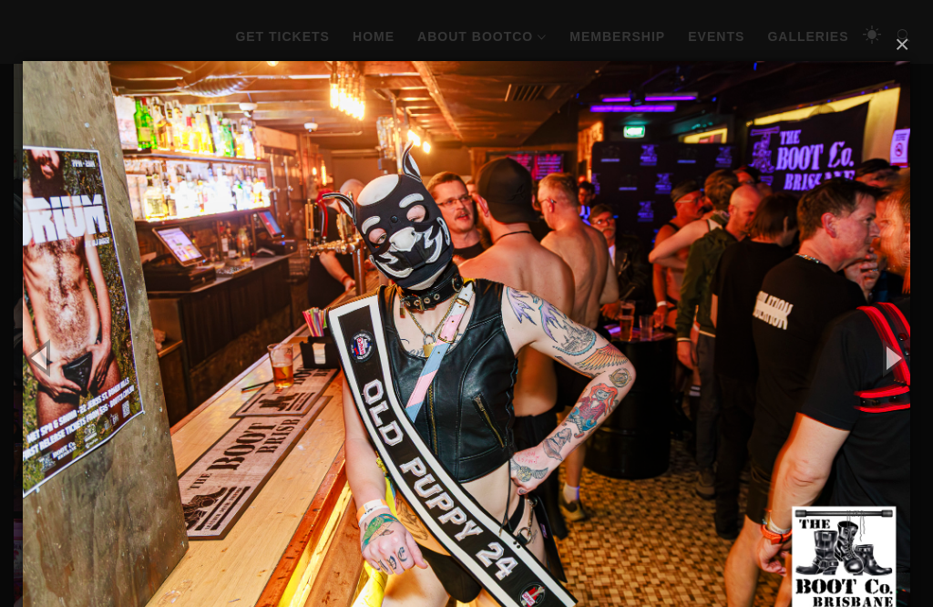
click at [881, 343] on button "button" at bounding box center [892, 357] width 82 height 100
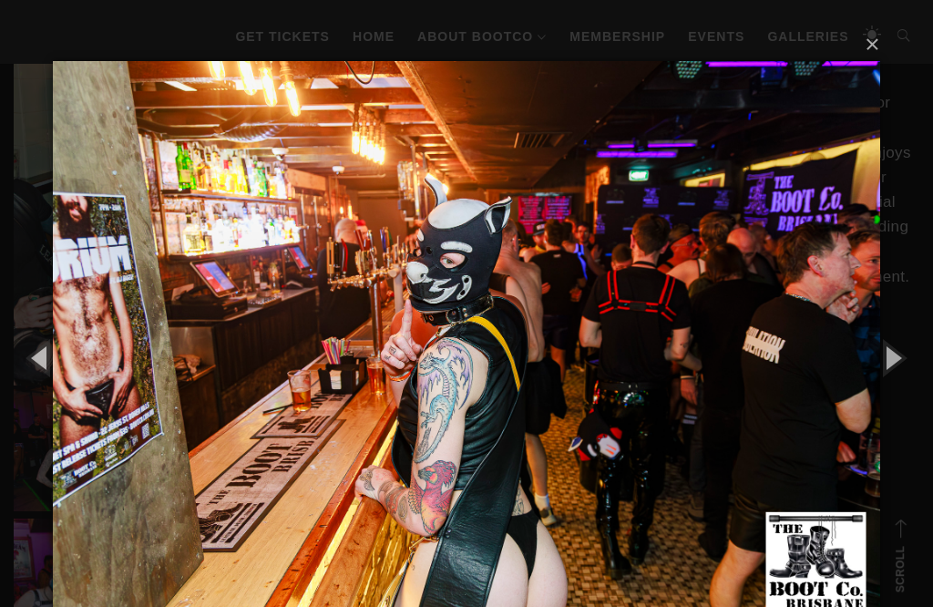
click at [881, 342] on button "button" at bounding box center [892, 357] width 82 height 100
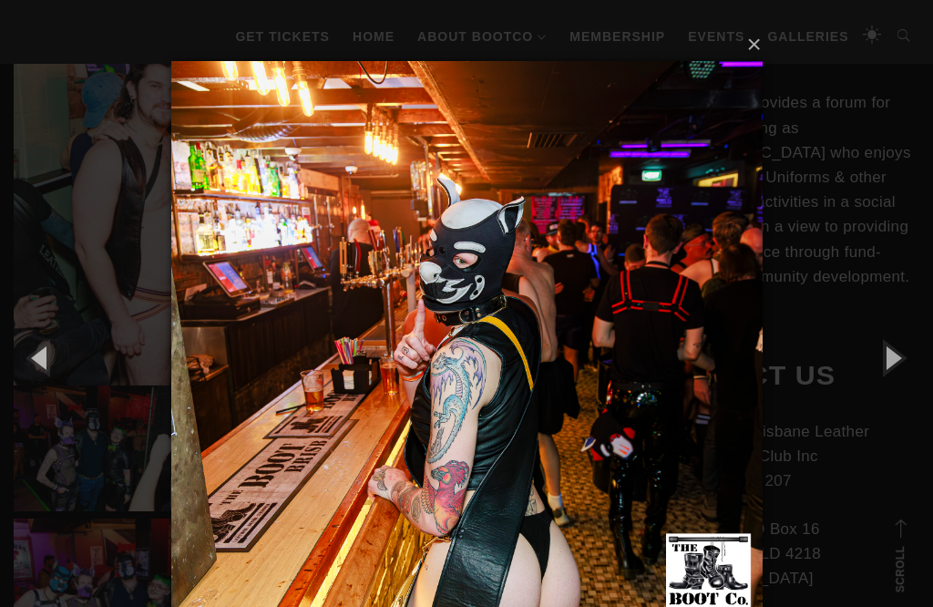
click at [881, 342] on button "button" at bounding box center [892, 357] width 82 height 100
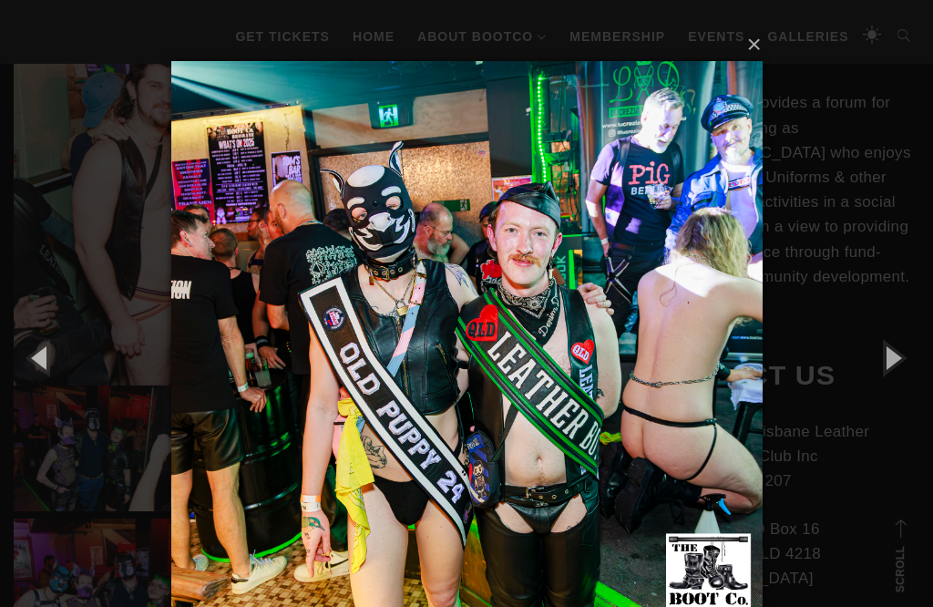
click at [882, 342] on button "button" at bounding box center [892, 357] width 82 height 100
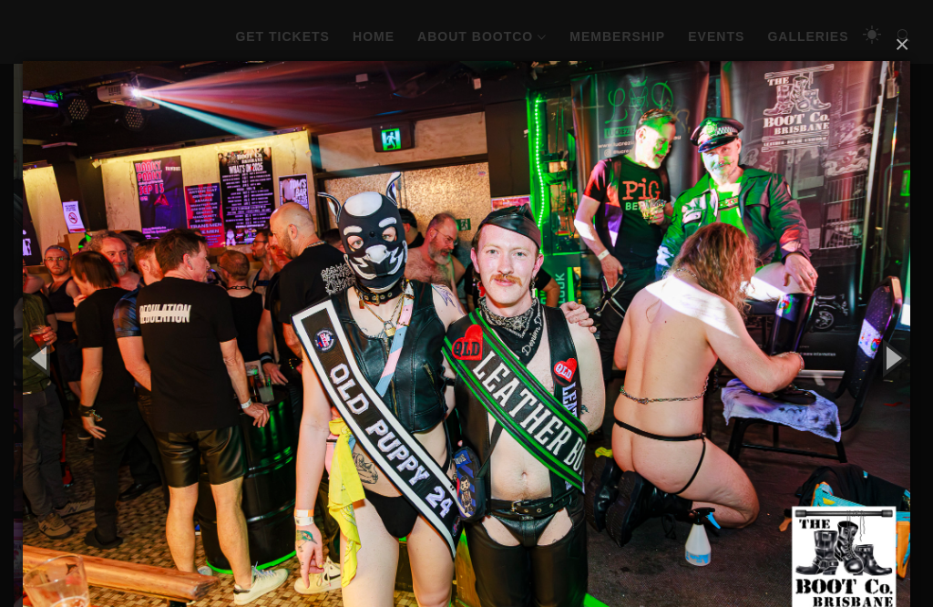
click at [881, 343] on button "button" at bounding box center [892, 357] width 82 height 100
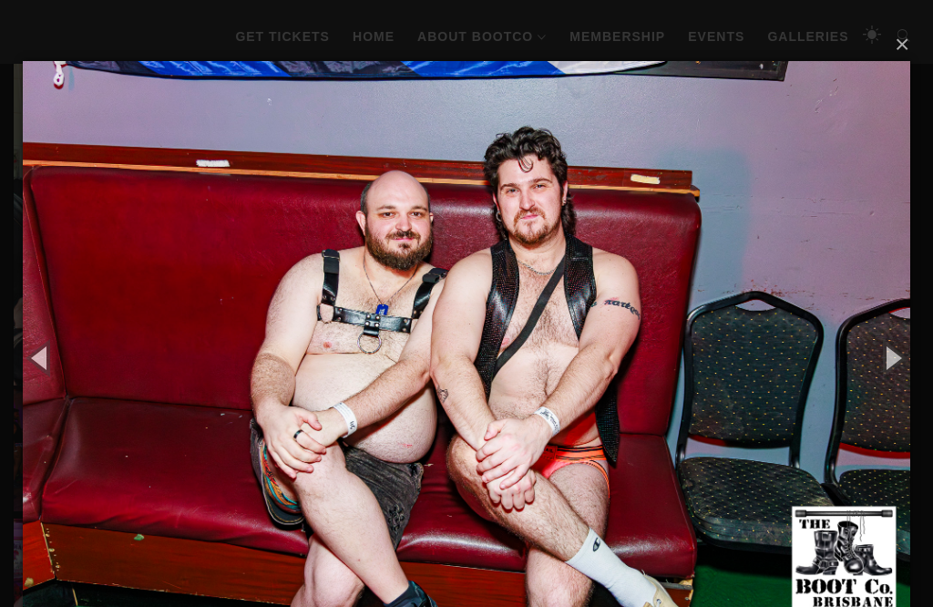
click at [883, 342] on button "button" at bounding box center [892, 357] width 82 height 100
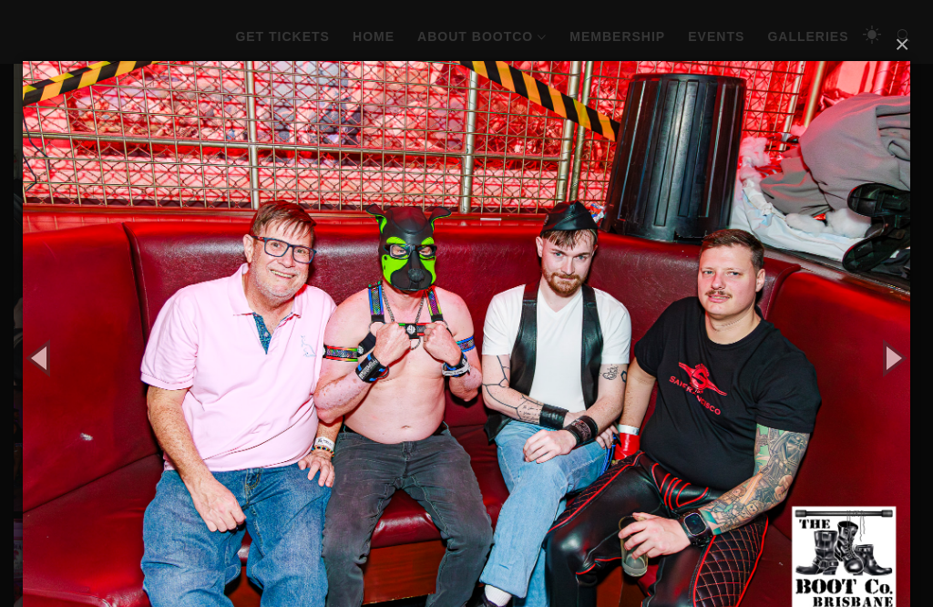
click at [888, 342] on button "button" at bounding box center [892, 357] width 82 height 100
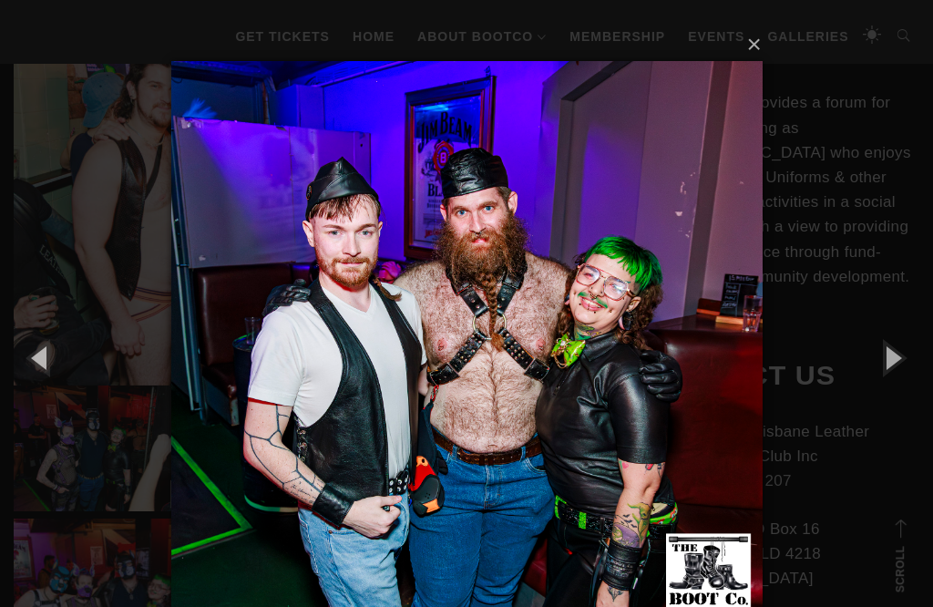
click at [892, 349] on button "button" at bounding box center [892, 357] width 82 height 100
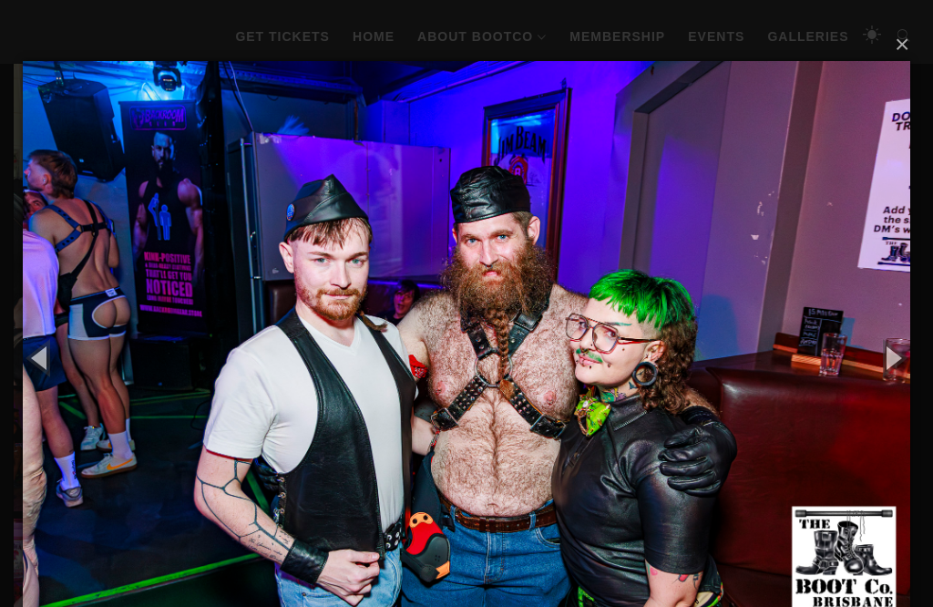
click at [891, 348] on button "button" at bounding box center [892, 357] width 82 height 100
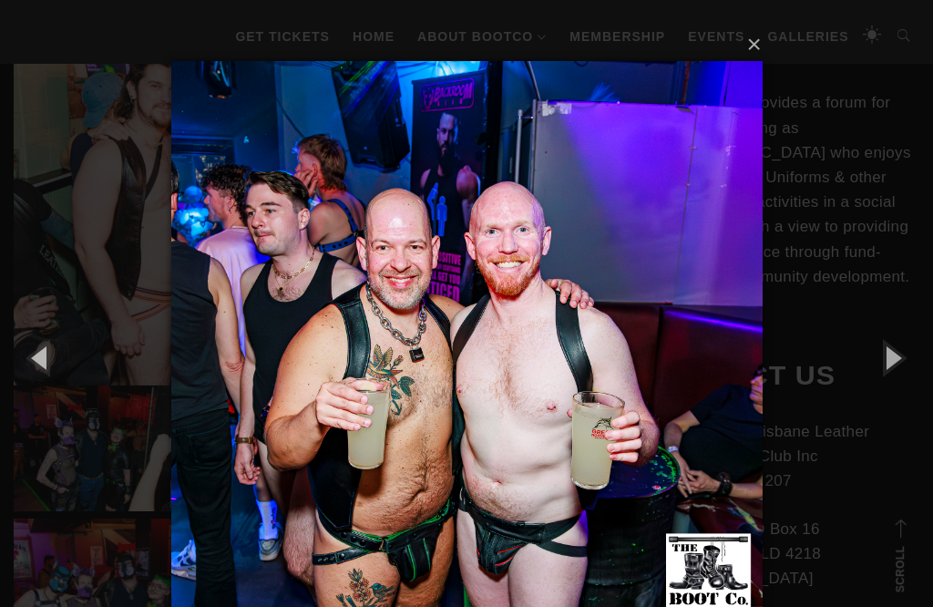
click at [890, 348] on button "button" at bounding box center [892, 357] width 82 height 100
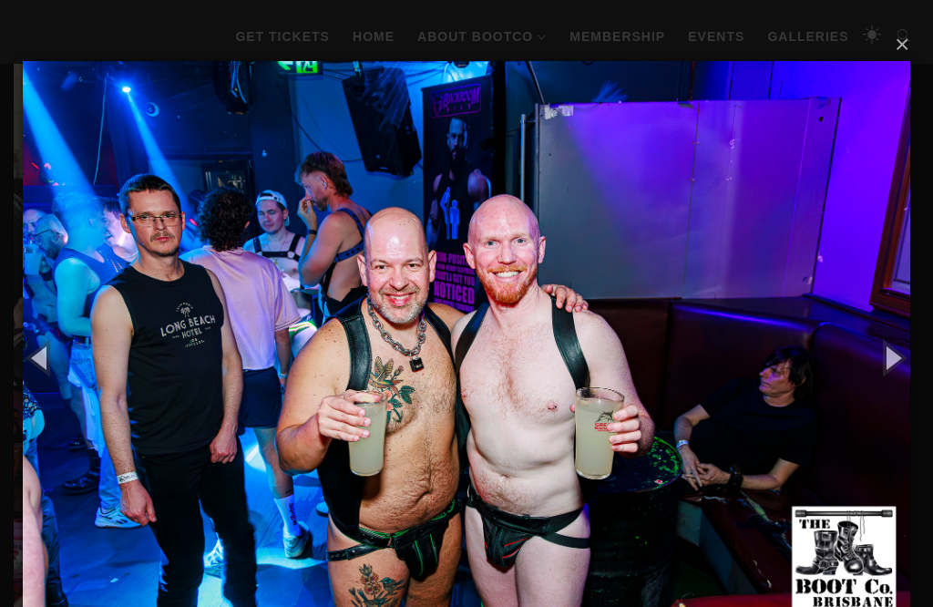
click at [888, 347] on button "button" at bounding box center [892, 357] width 82 height 100
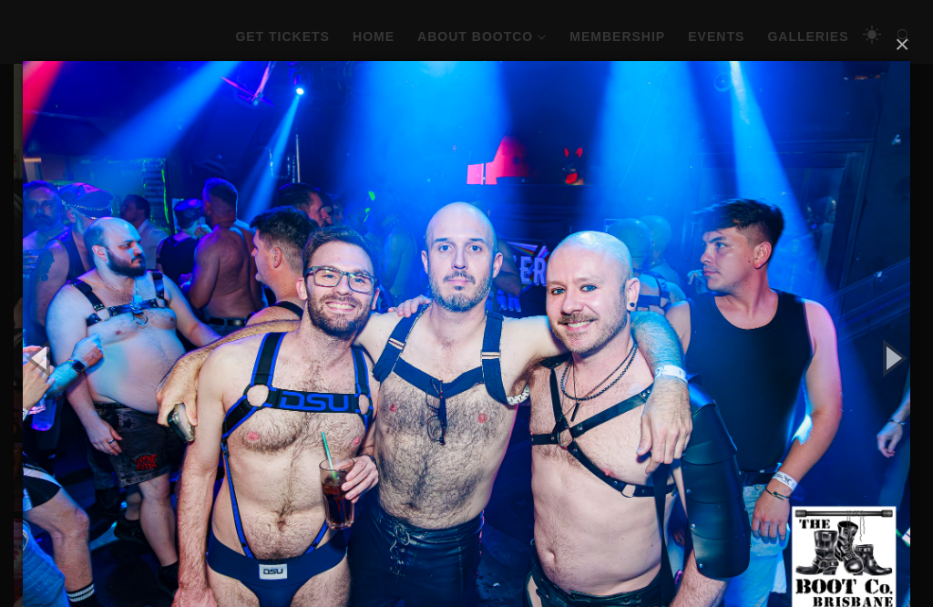
click at [887, 347] on button "button" at bounding box center [892, 357] width 82 height 100
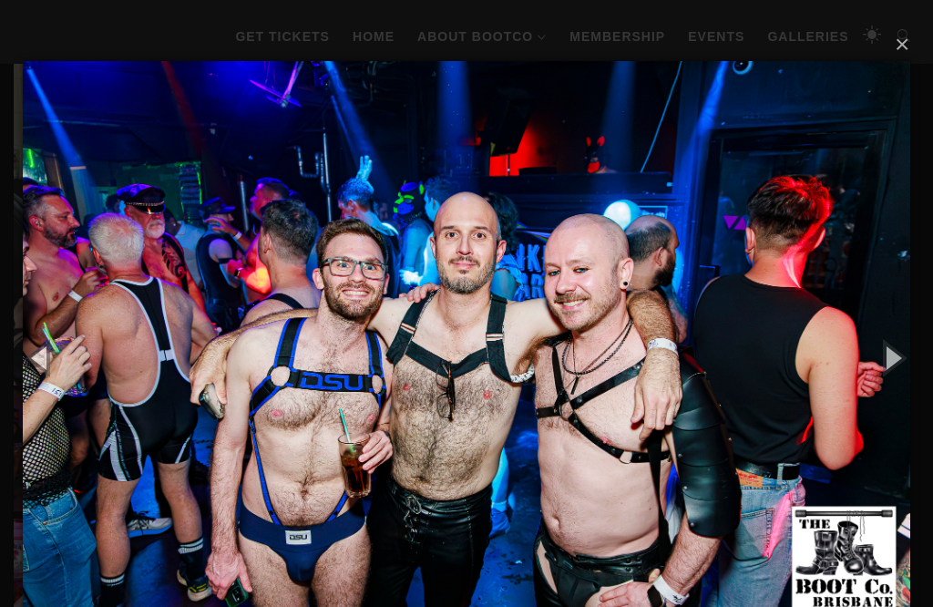
click at [35, 351] on button "button" at bounding box center [41, 357] width 82 height 100
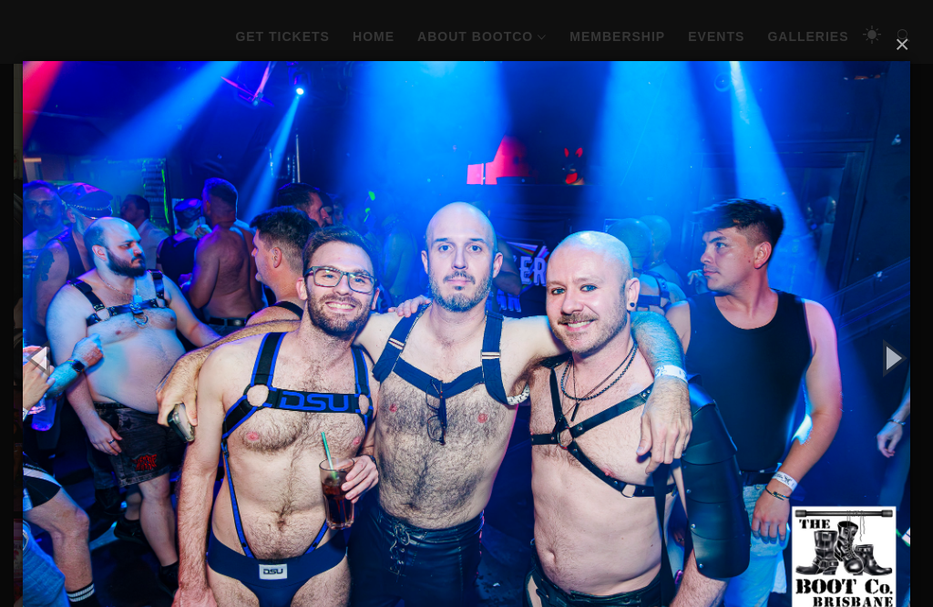
click at [881, 359] on button "button" at bounding box center [892, 357] width 82 height 100
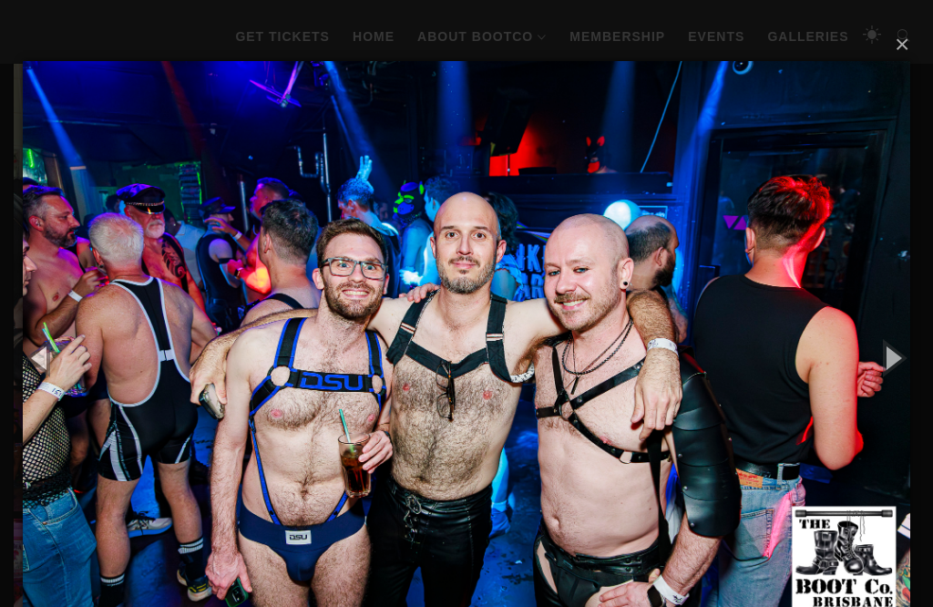
click at [878, 366] on button "button" at bounding box center [892, 357] width 82 height 100
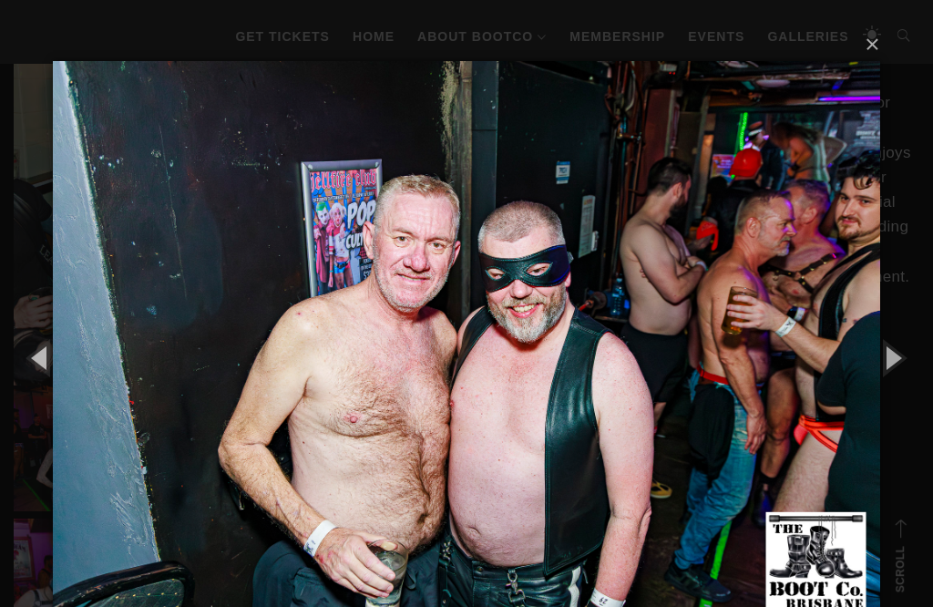
click at [876, 368] on button "button" at bounding box center [892, 357] width 82 height 100
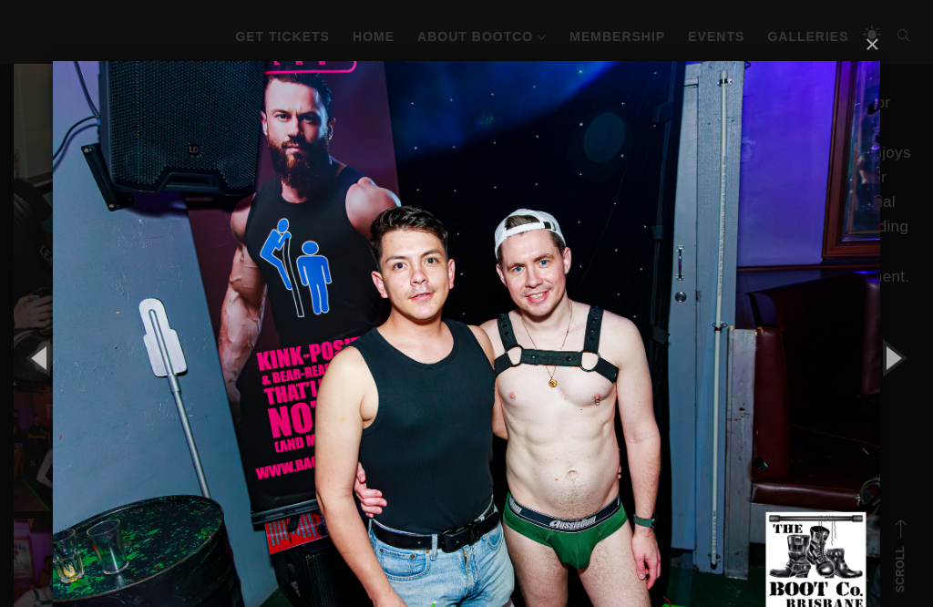
click at [889, 340] on button "button" at bounding box center [892, 357] width 82 height 100
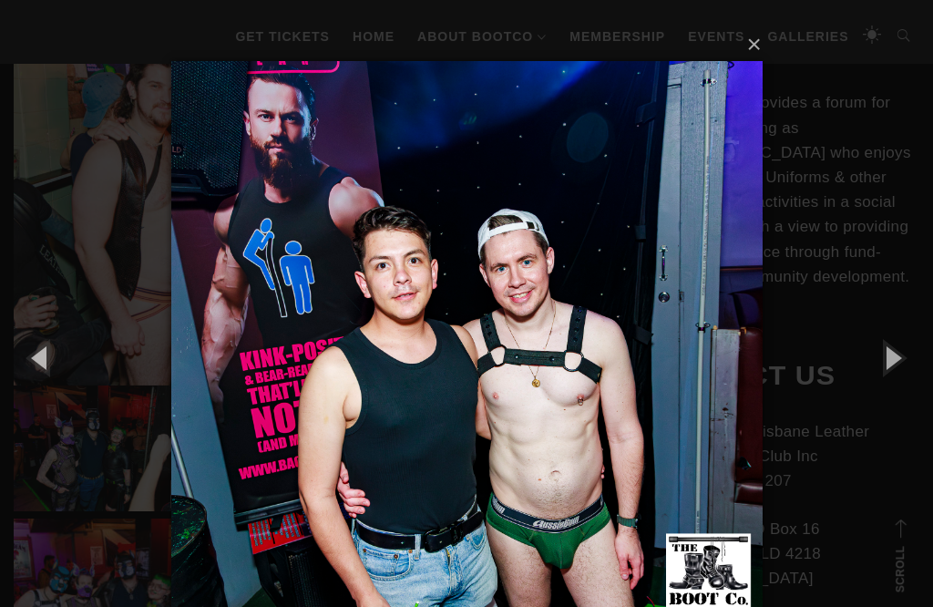
click at [892, 340] on button "button" at bounding box center [892, 357] width 82 height 100
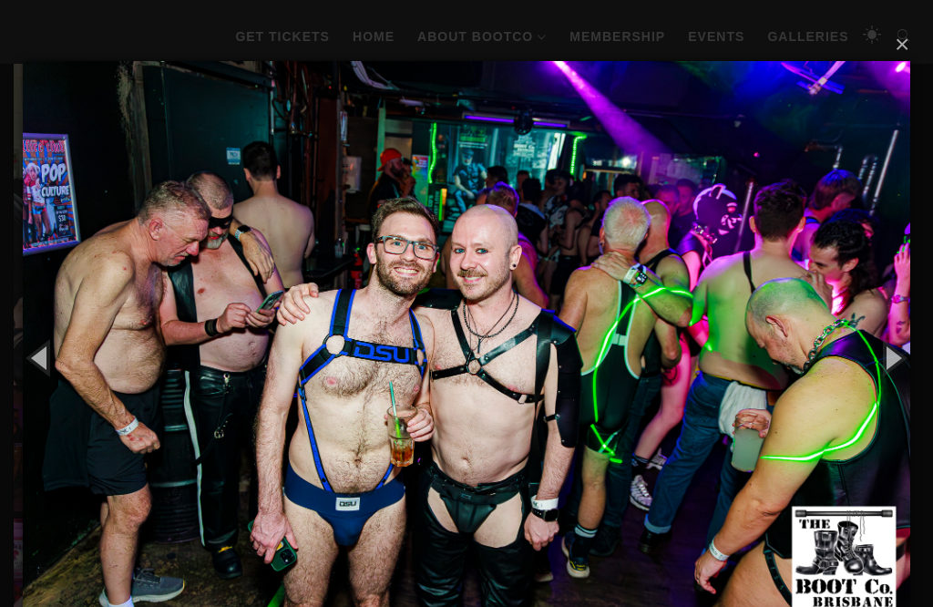
click at [895, 348] on button "button" at bounding box center [892, 357] width 82 height 100
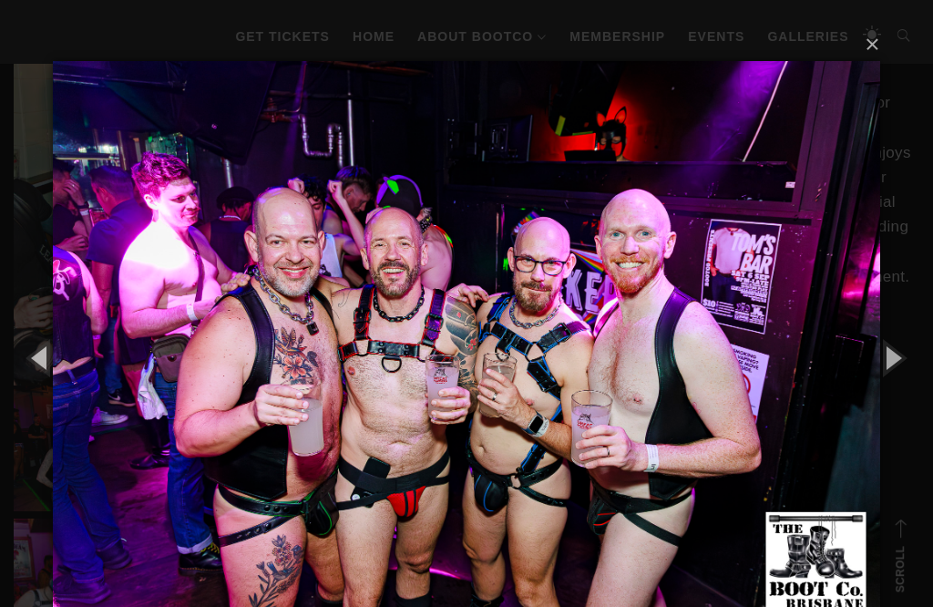
click at [893, 347] on button "button" at bounding box center [892, 357] width 82 height 100
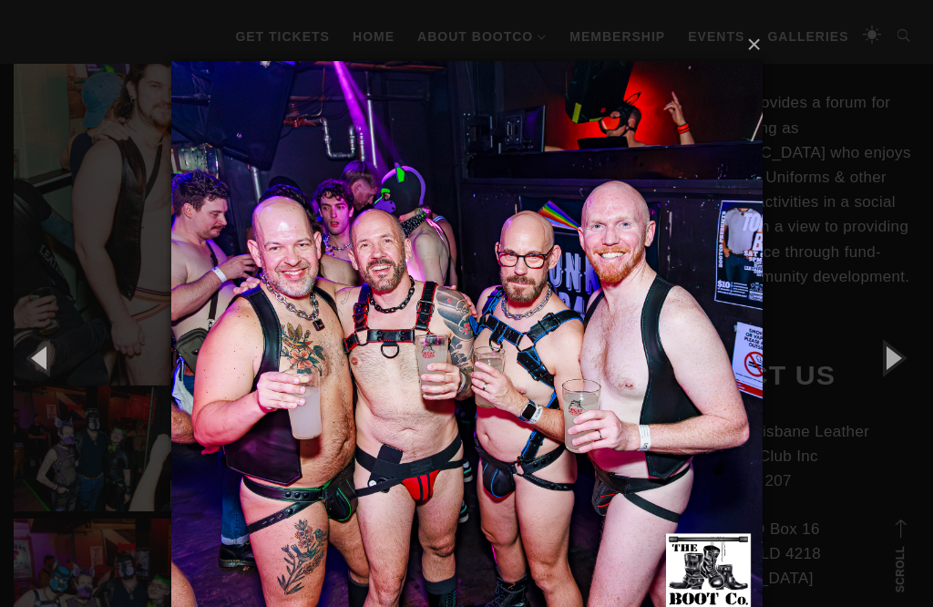
click at [893, 349] on button "button" at bounding box center [892, 357] width 82 height 100
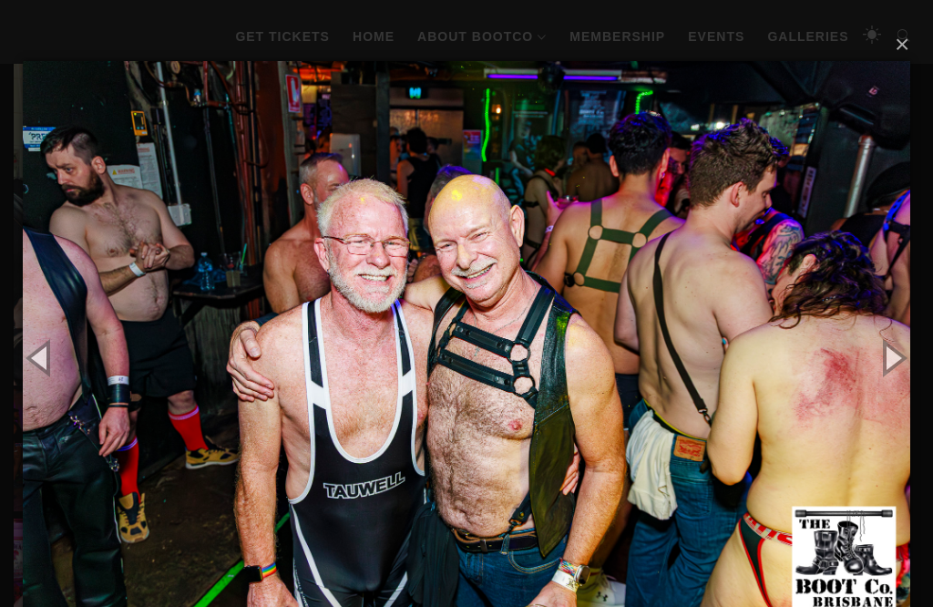
click at [46, 356] on button "button" at bounding box center [41, 357] width 82 height 100
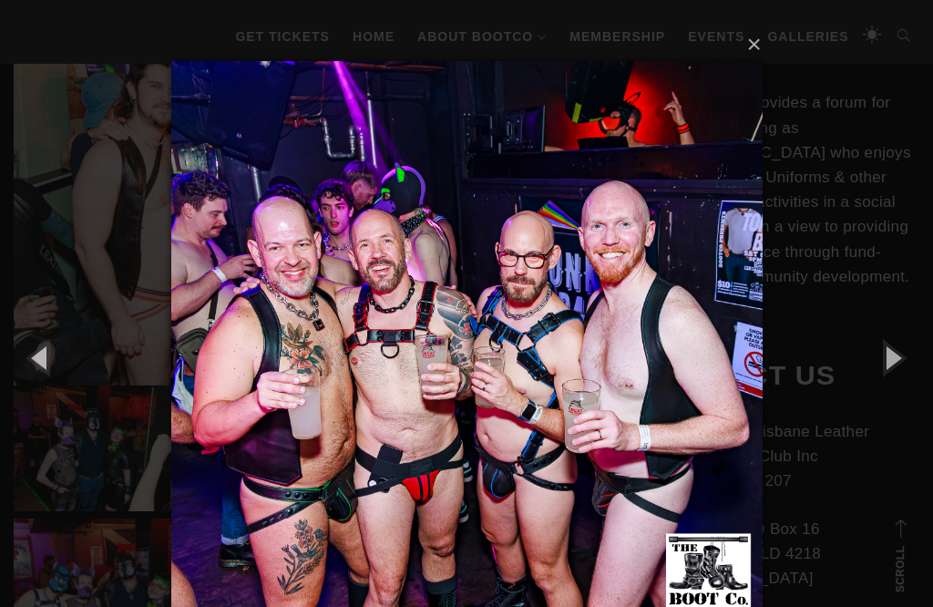
click at [895, 354] on button "button" at bounding box center [892, 357] width 82 height 100
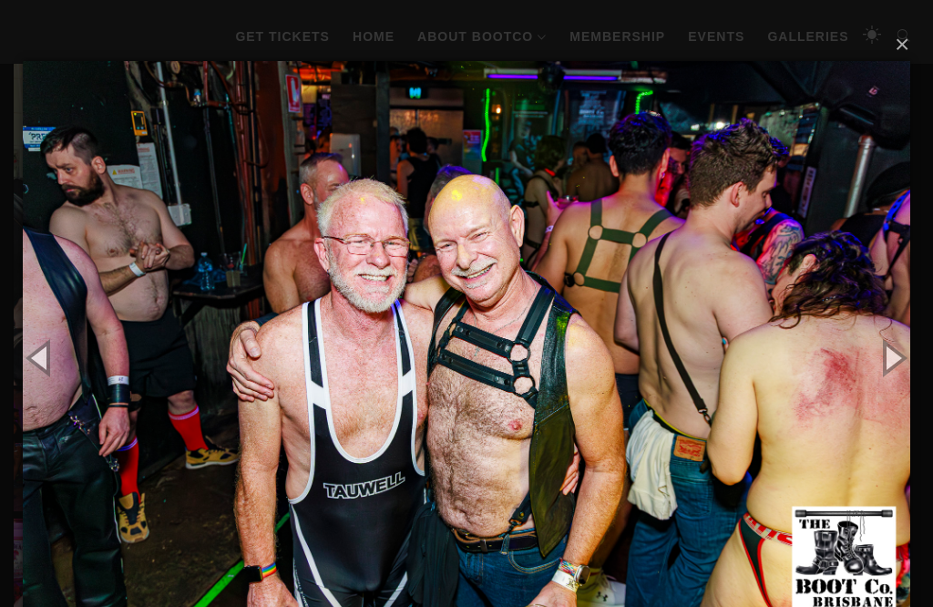
click at [896, 356] on button "button" at bounding box center [892, 357] width 82 height 100
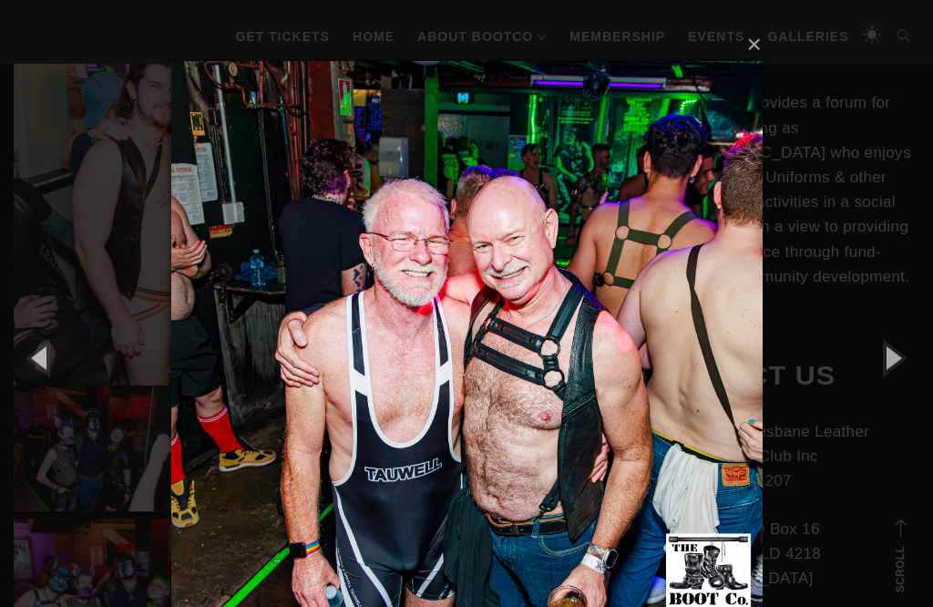
click at [901, 356] on button "button" at bounding box center [892, 357] width 82 height 100
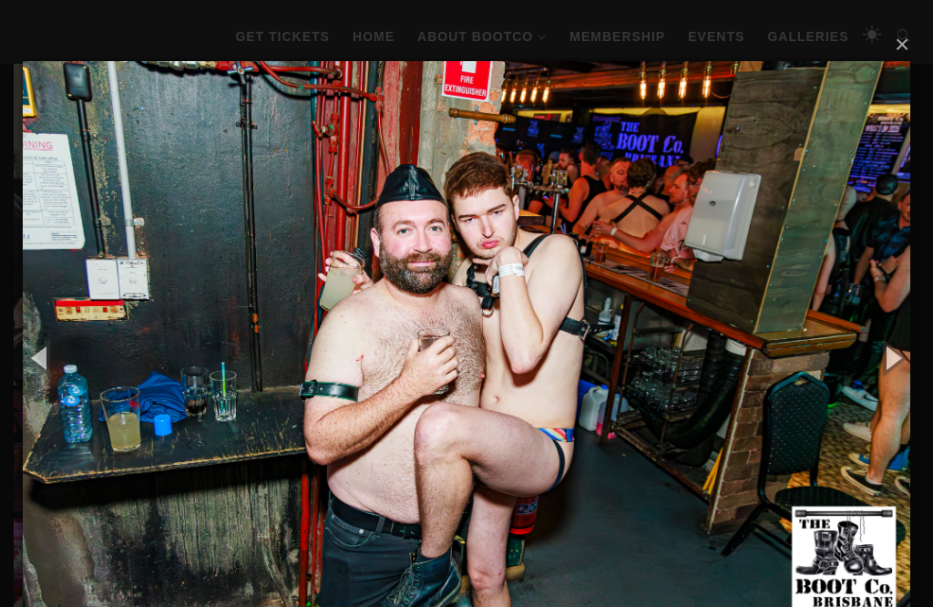
click at [907, 351] on button "button" at bounding box center [892, 357] width 82 height 100
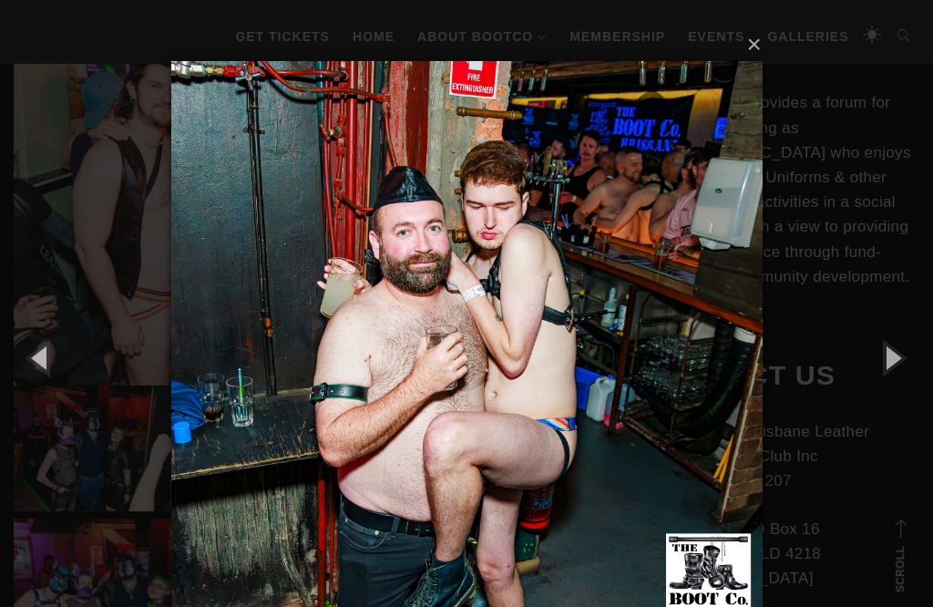
click at [905, 355] on button "button" at bounding box center [892, 357] width 82 height 100
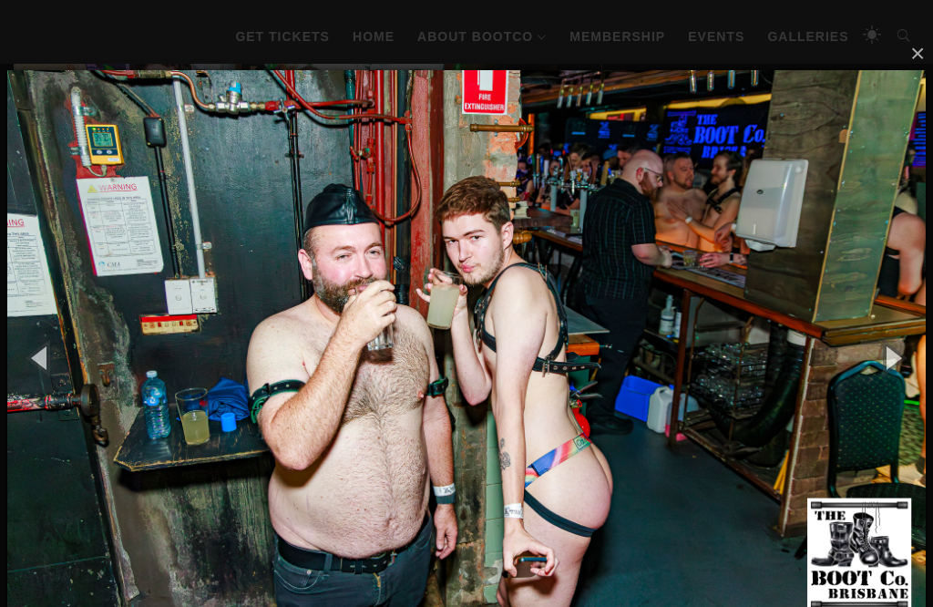
click at [904, 357] on button "button" at bounding box center [892, 357] width 82 height 100
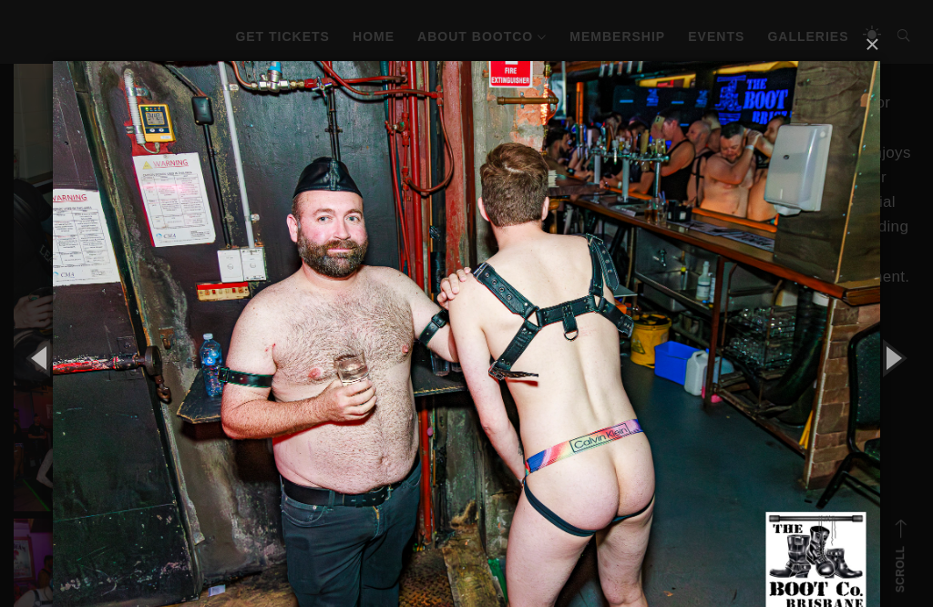
click at [904, 358] on button "button" at bounding box center [892, 357] width 82 height 100
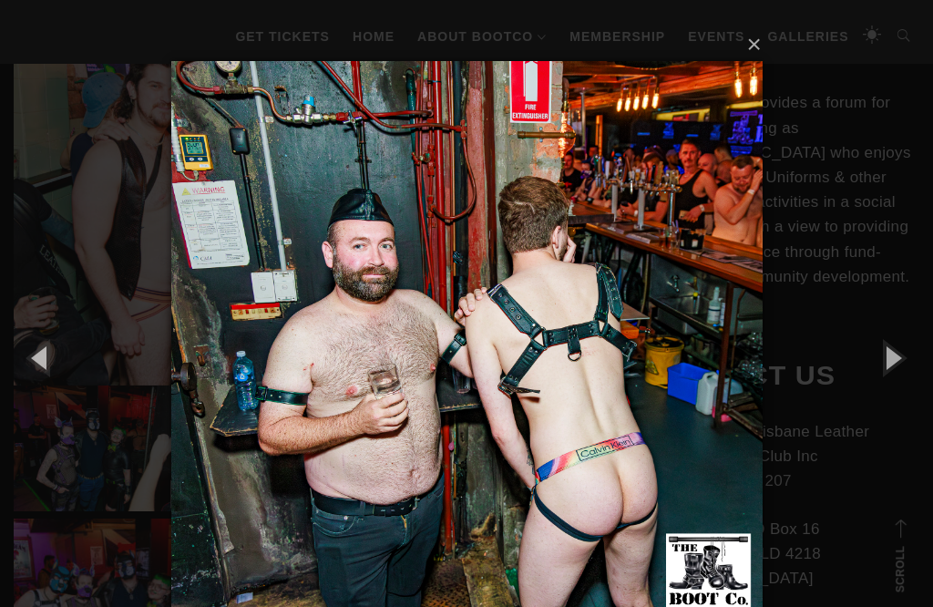
click at [904, 356] on button "button" at bounding box center [892, 357] width 82 height 100
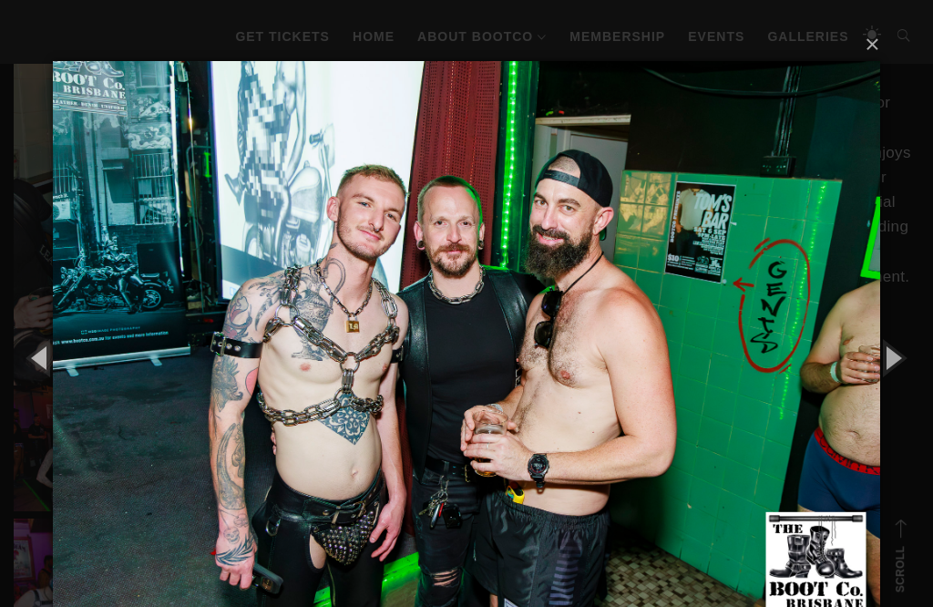
click at [899, 355] on button "button" at bounding box center [892, 357] width 82 height 100
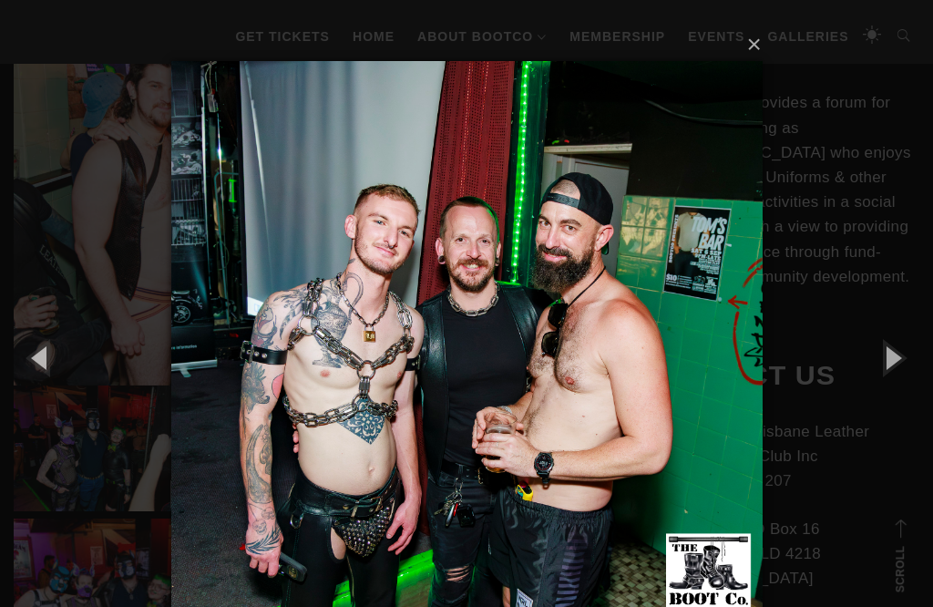
click at [901, 354] on button "button" at bounding box center [892, 357] width 82 height 100
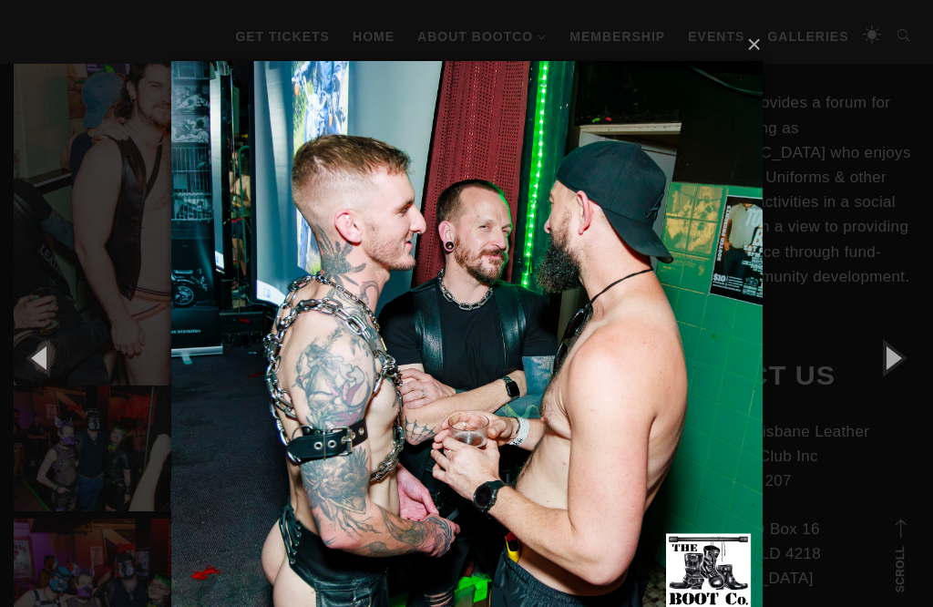
click at [903, 353] on button "button" at bounding box center [892, 357] width 82 height 100
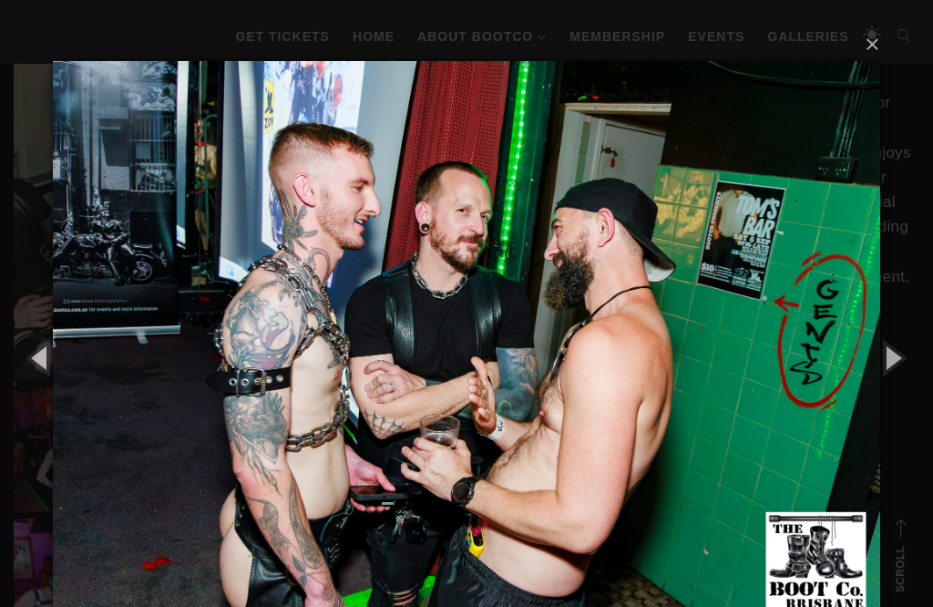
click at [904, 351] on button "button" at bounding box center [892, 357] width 82 height 100
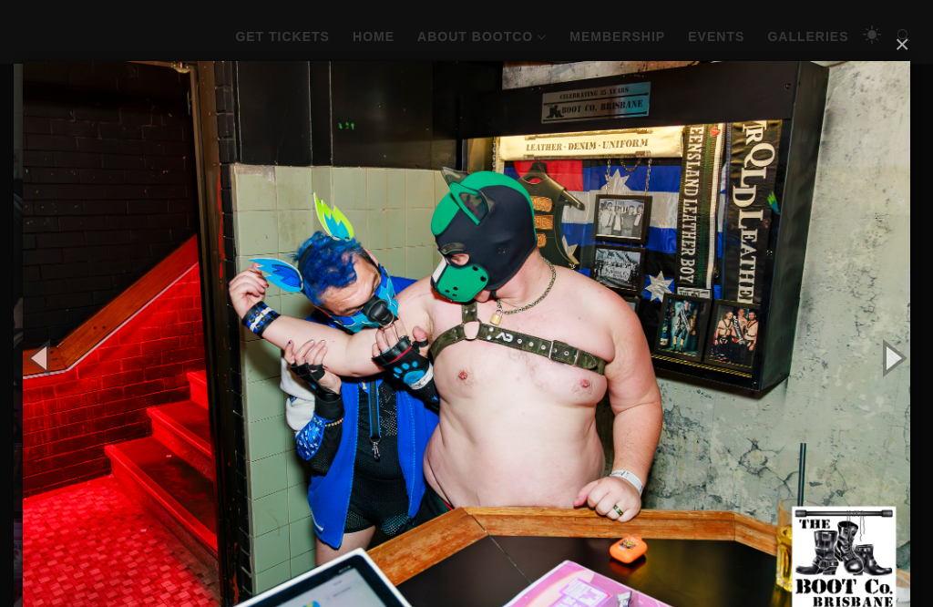
click at [905, 349] on button "button" at bounding box center [892, 357] width 82 height 100
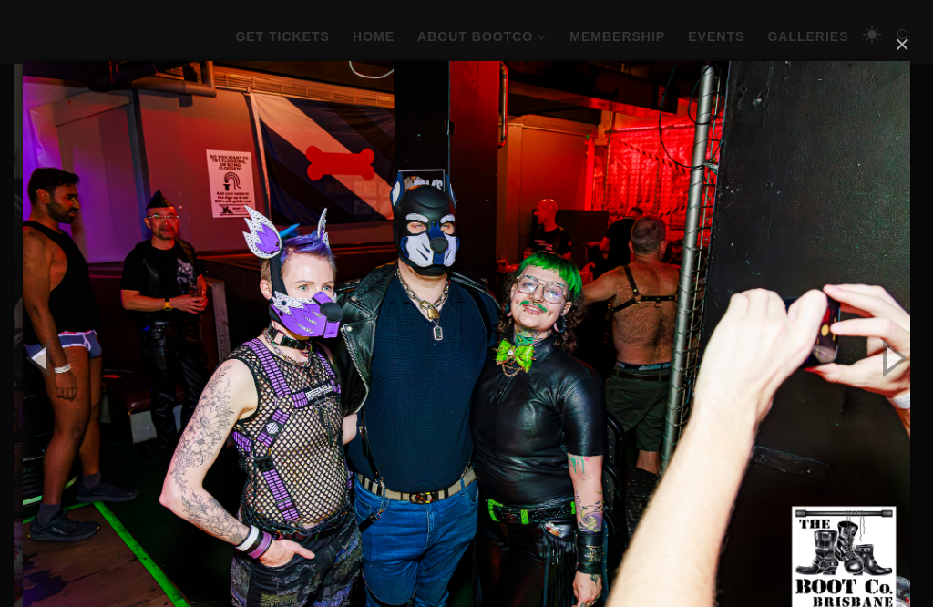
click at [905, 348] on button "button" at bounding box center [892, 357] width 82 height 100
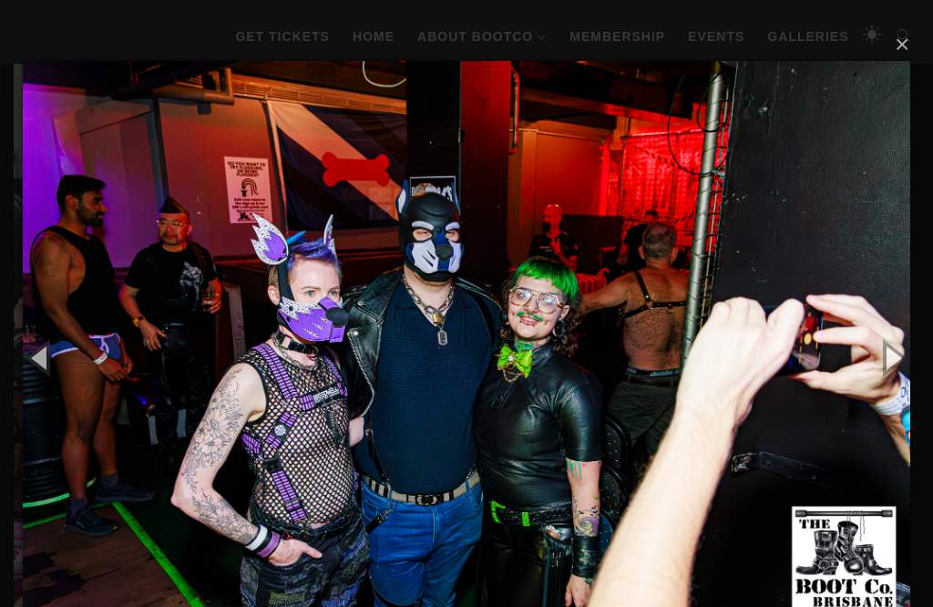
click at [905, 350] on button "button" at bounding box center [892, 357] width 82 height 100
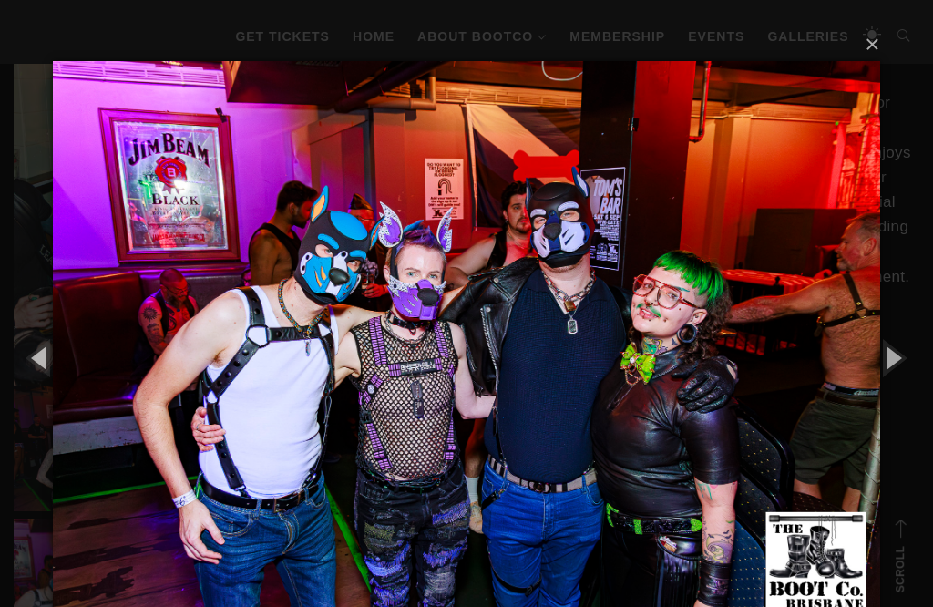
click at [902, 353] on button "button" at bounding box center [892, 357] width 82 height 100
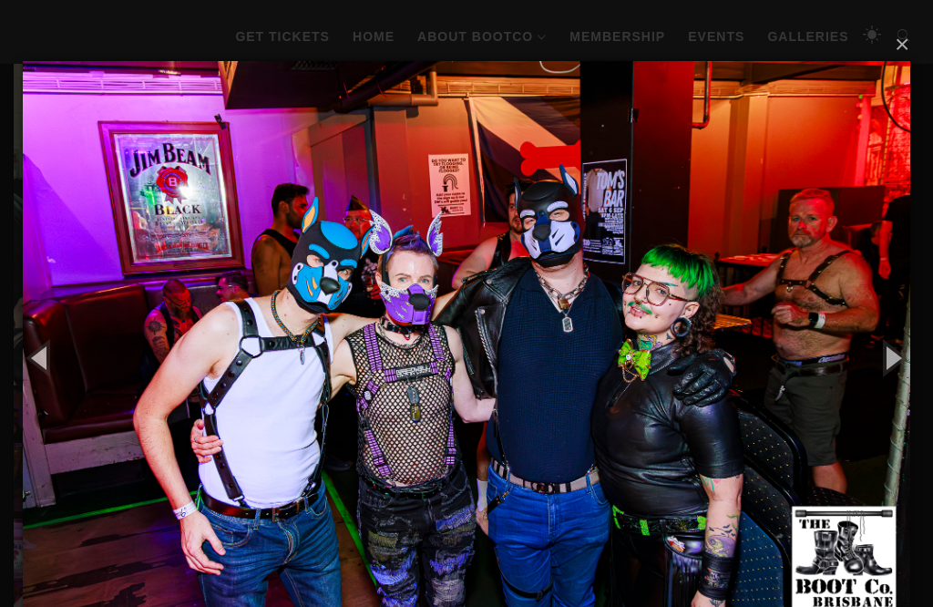
click at [901, 36] on button "×" at bounding box center [471, 45] width 887 height 40
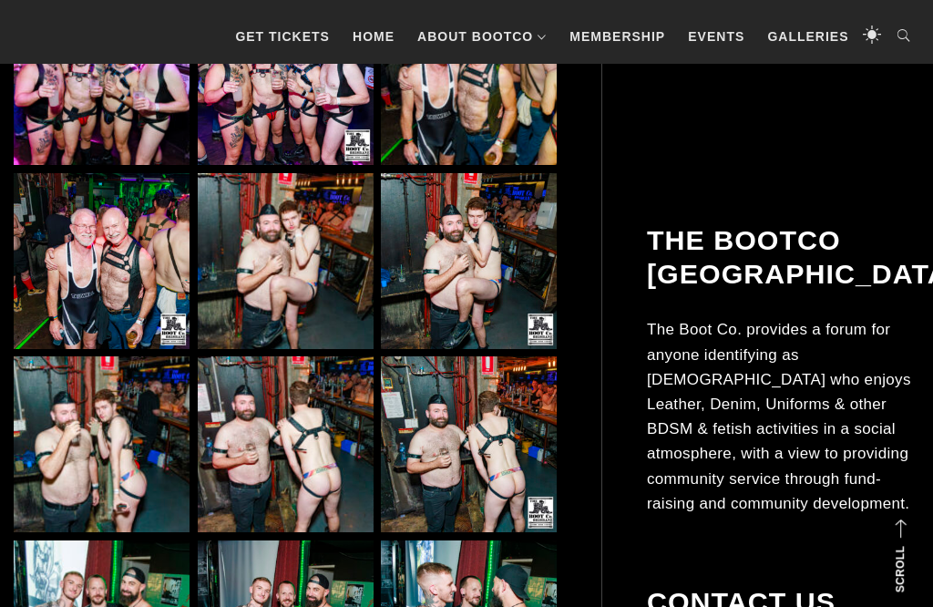
scroll to position [10699, 0]
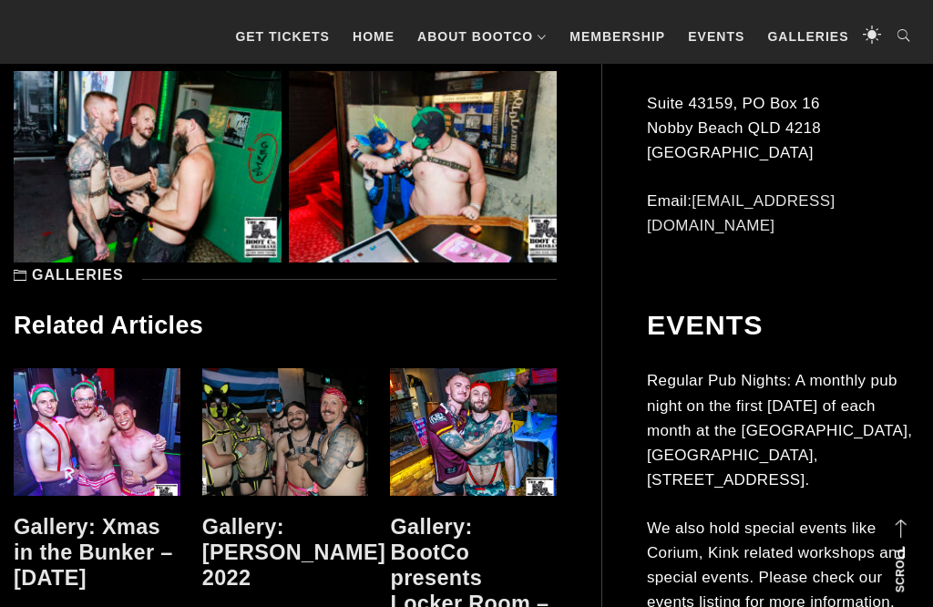
click at [455, 515] on link "Gallery: BootCo presents Locker Room – [DATE]" at bounding box center [469, 578] width 158 height 127
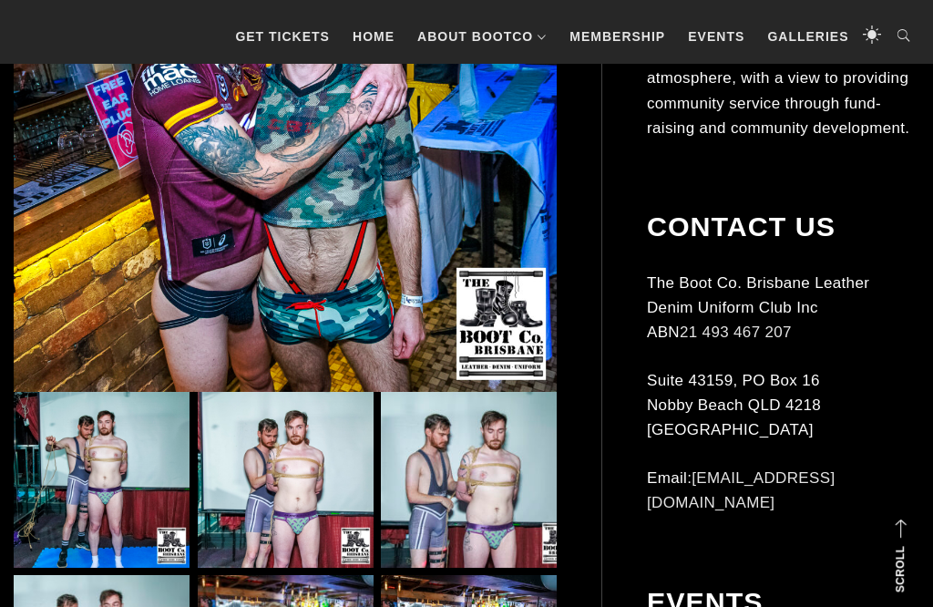
scroll to position [663, 0]
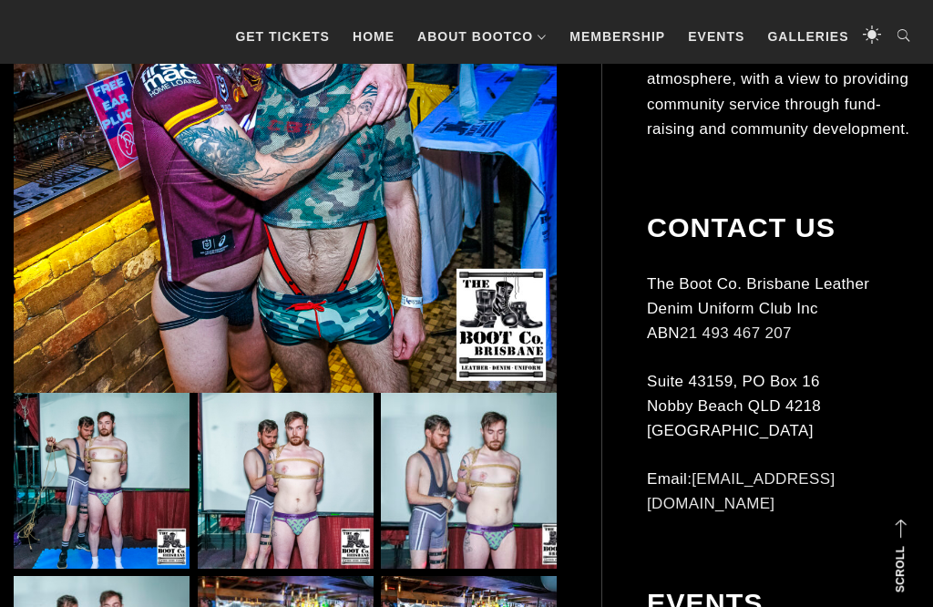
click at [362, 312] on img at bounding box center [285, 120] width 543 height 543
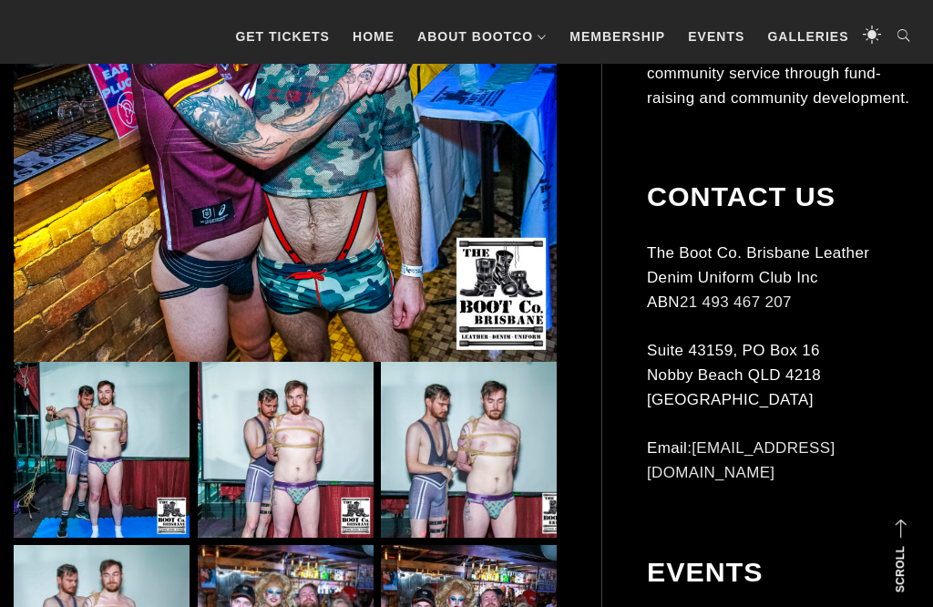
scroll to position [692, 0]
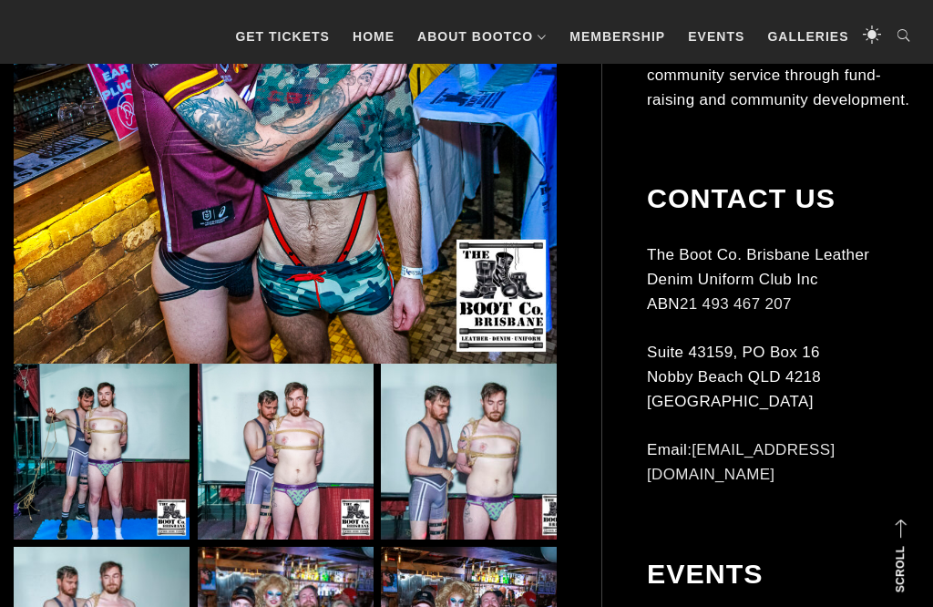
click at [435, 237] on img at bounding box center [285, 91] width 543 height 543
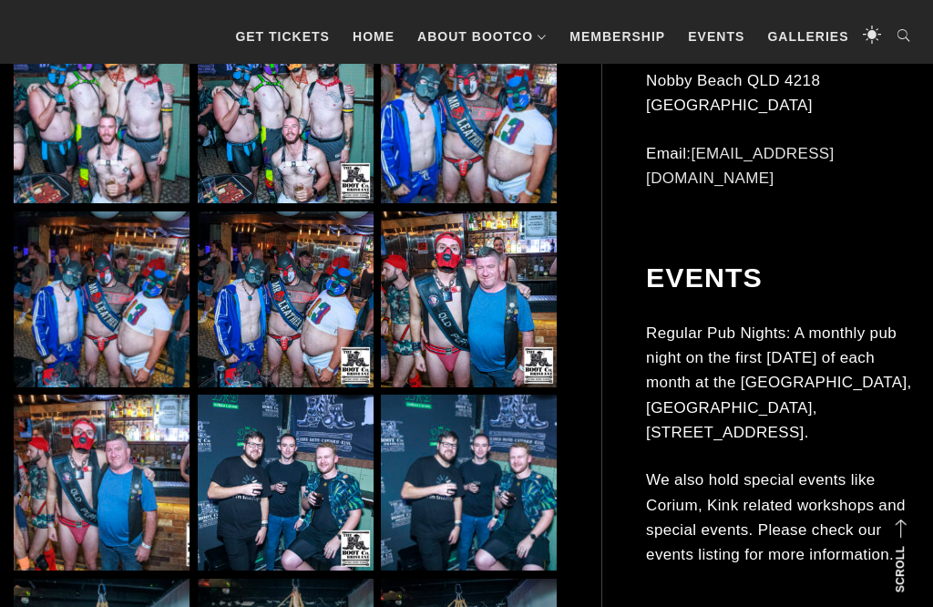
scroll to position [2012, 0]
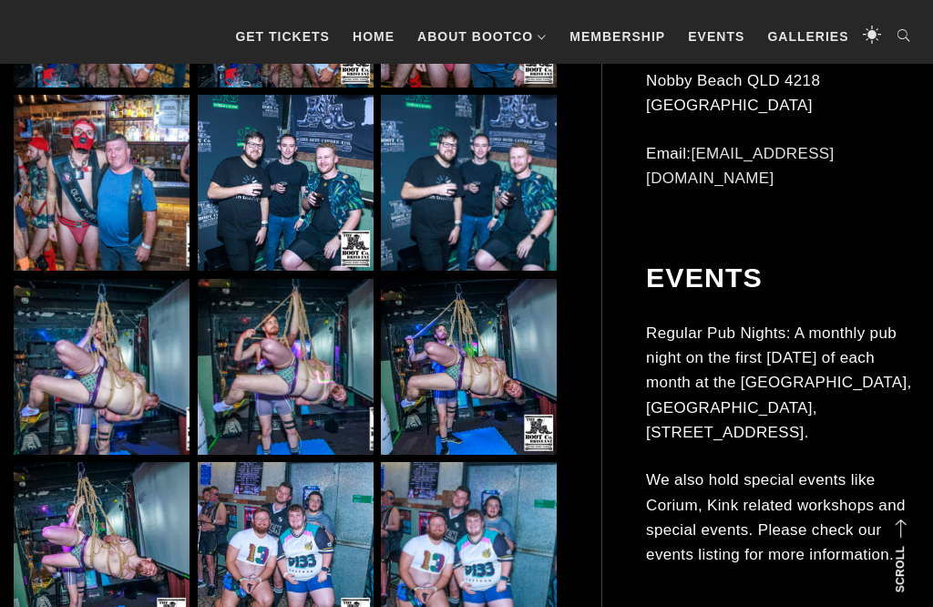
click at [272, 313] on img at bounding box center [286, 367] width 176 height 176
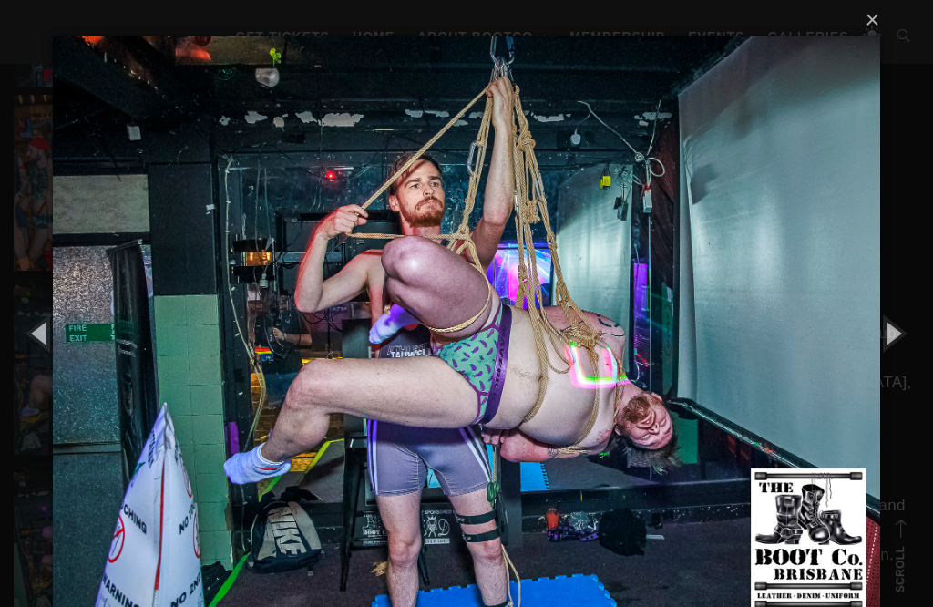
click at [884, 337] on button "button" at bounding box center [892, 332] width 82 height 100
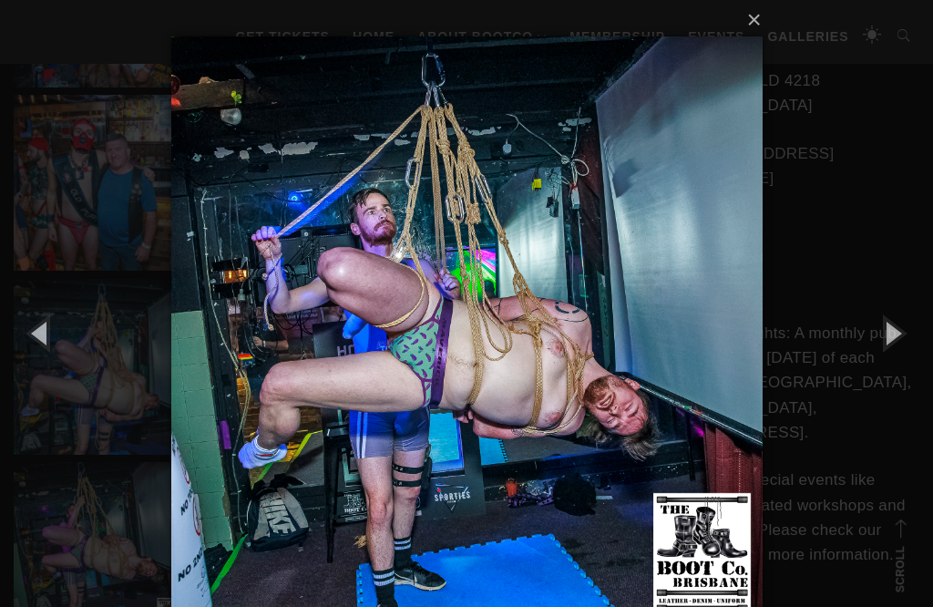
click at [36, 321] on button "button" at bounding box center [41, 332] width 82 height 100
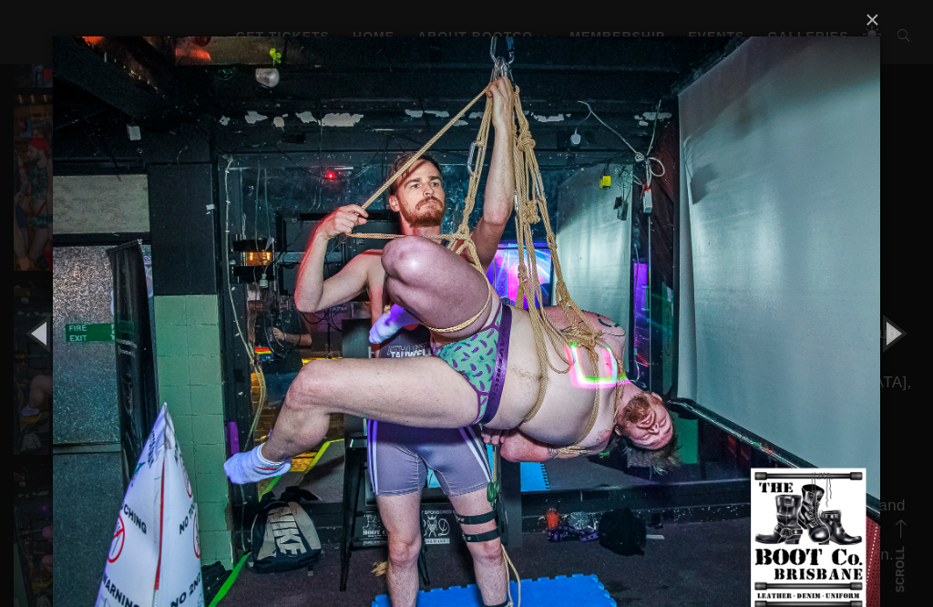
click at [42, 338] on button "button" at bounding box center [41, 332] width 82 height 100
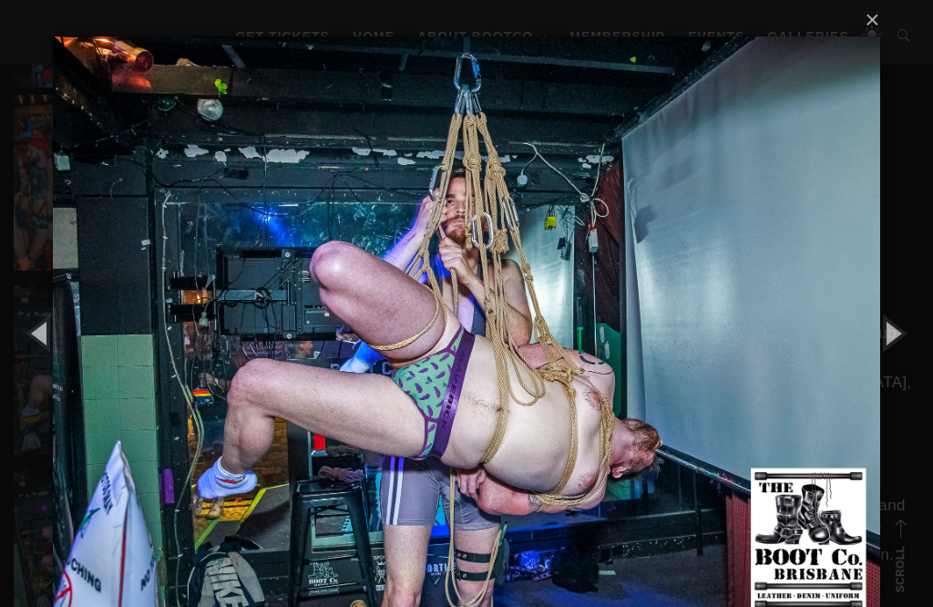
click at [51, 332] on button "button" at bounding box center [41, 332] width 82 height 100
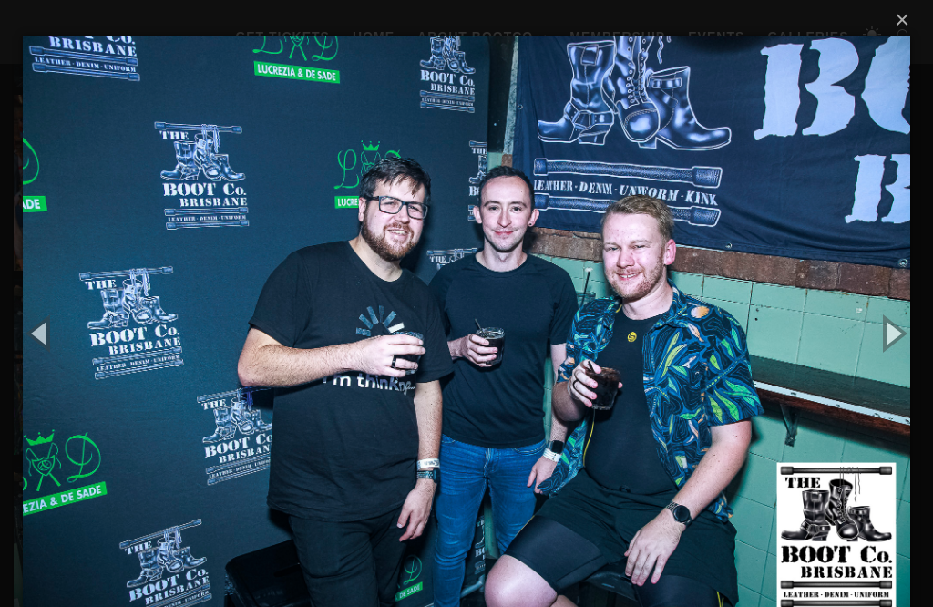
click at [901, 326] on button "button" at bounding box center [892, 332] width 82 height 100
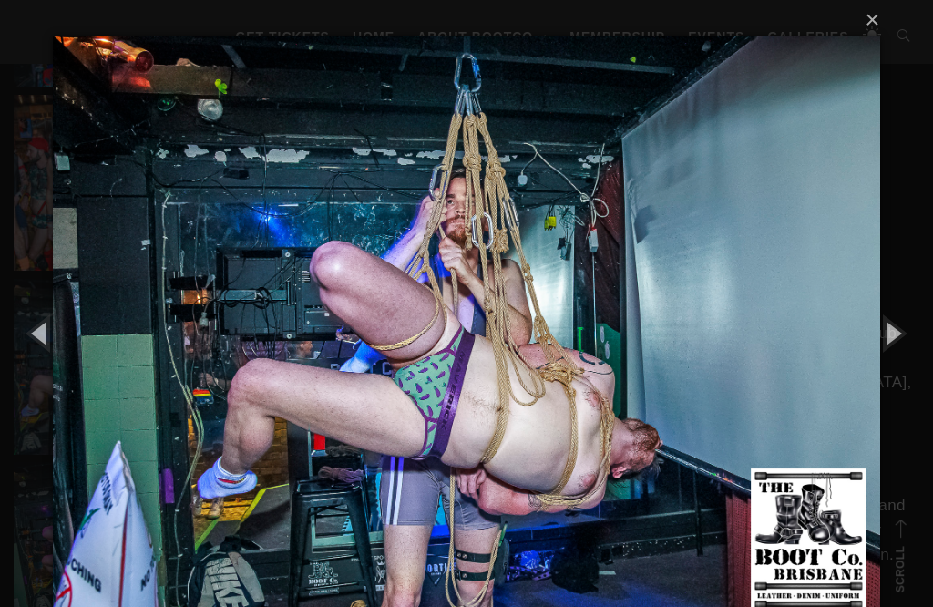
click at [894, 331] on button "button" at bounding box center [892, 332] width 82 height 100
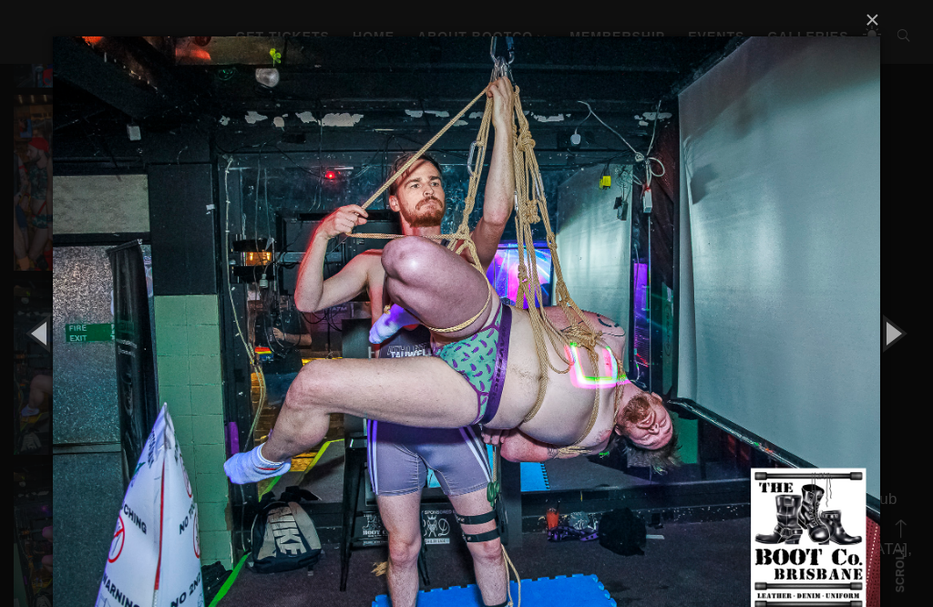
scroll to position [1967, 0]
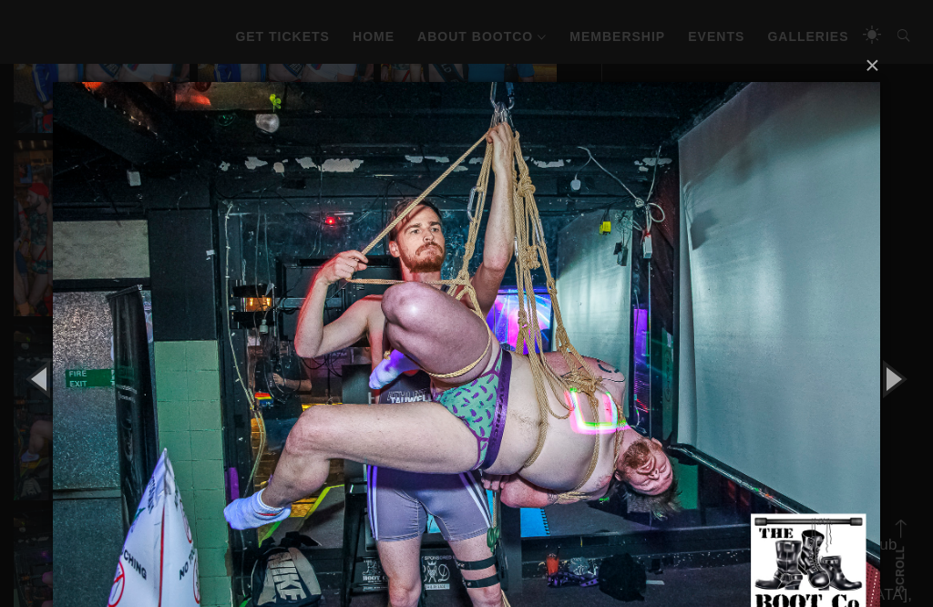
click at [900, 363] on button "button" at bounding box center [892, 378] width 82 height 100
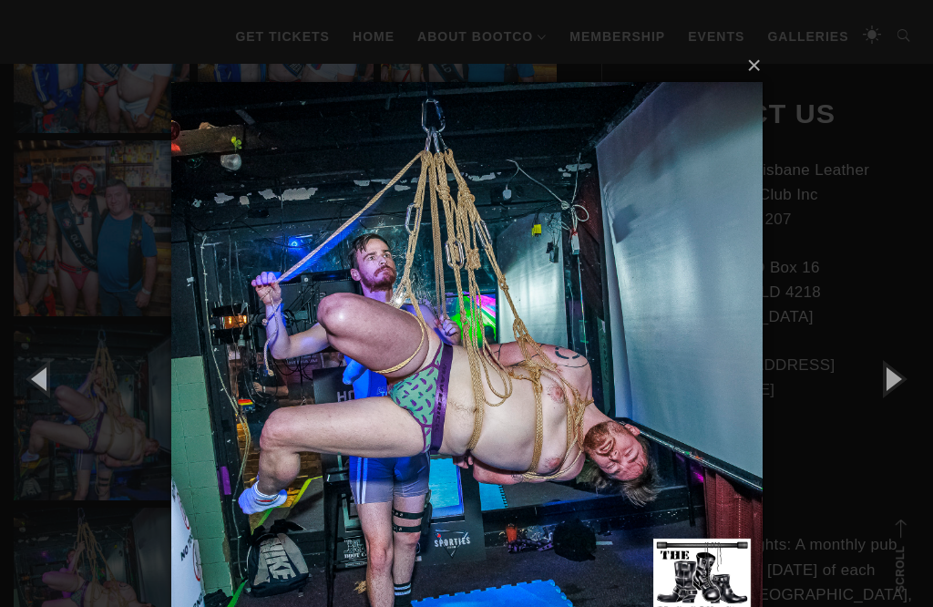
click at [899, 373] on button "button" at bounding box center [892, 378] width 82 height 100
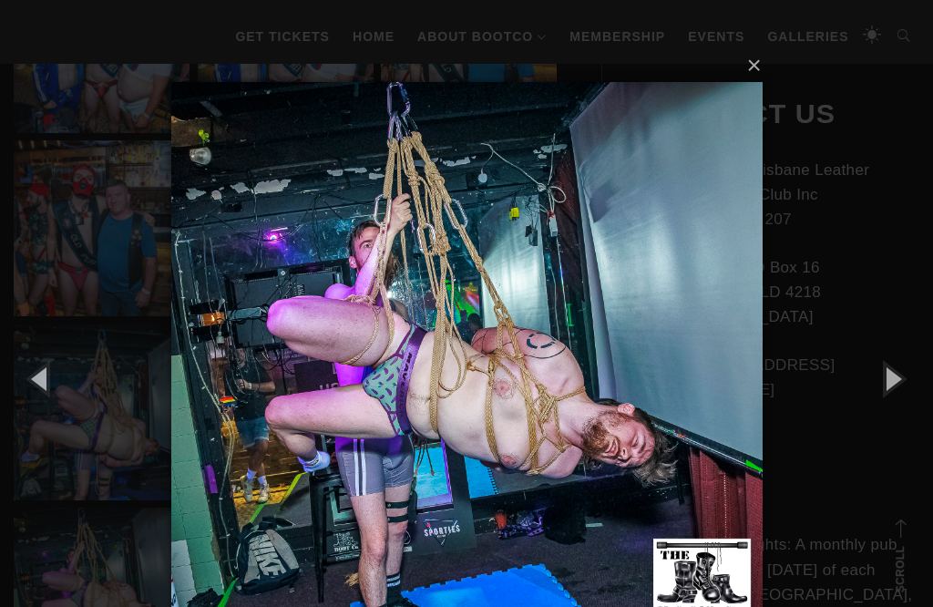
click at [895, 373] on button "button" at bounding box center [892, 378] width 82 height 100
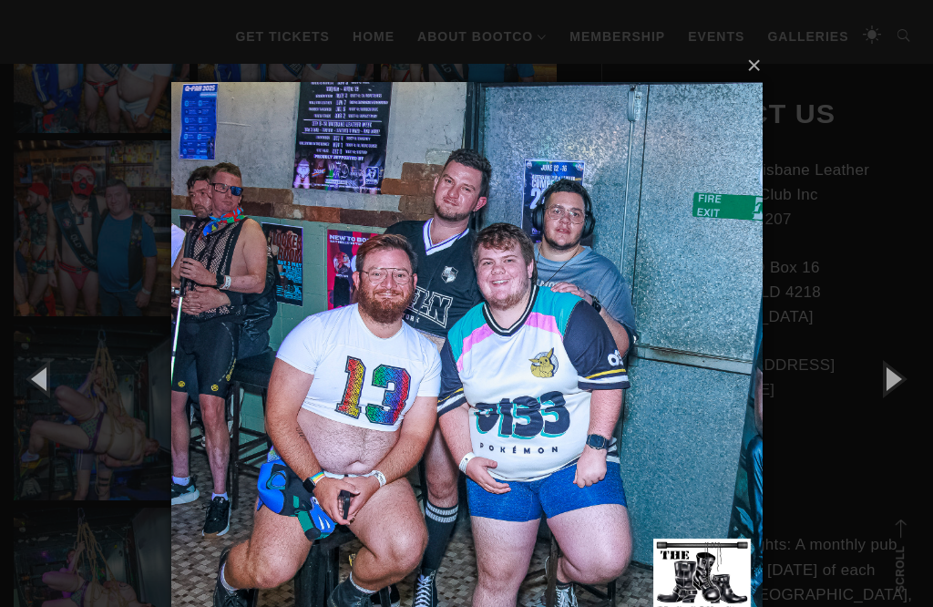
click at [851, 328] on button "button" at bounding box center [892, 378] width 82 height 100
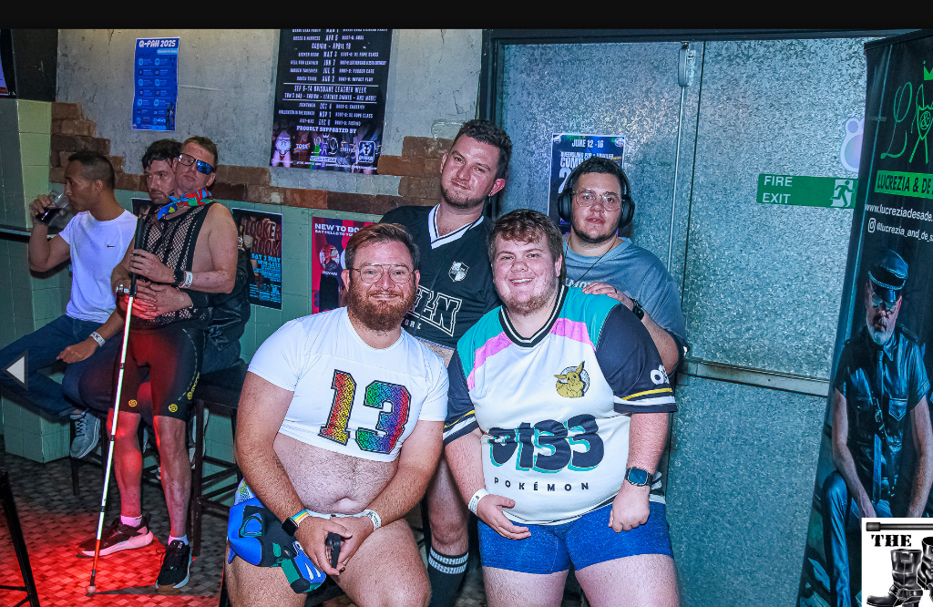
click at [825, 310] on button "button" at bounding box center [866, 321] width 82 height 100
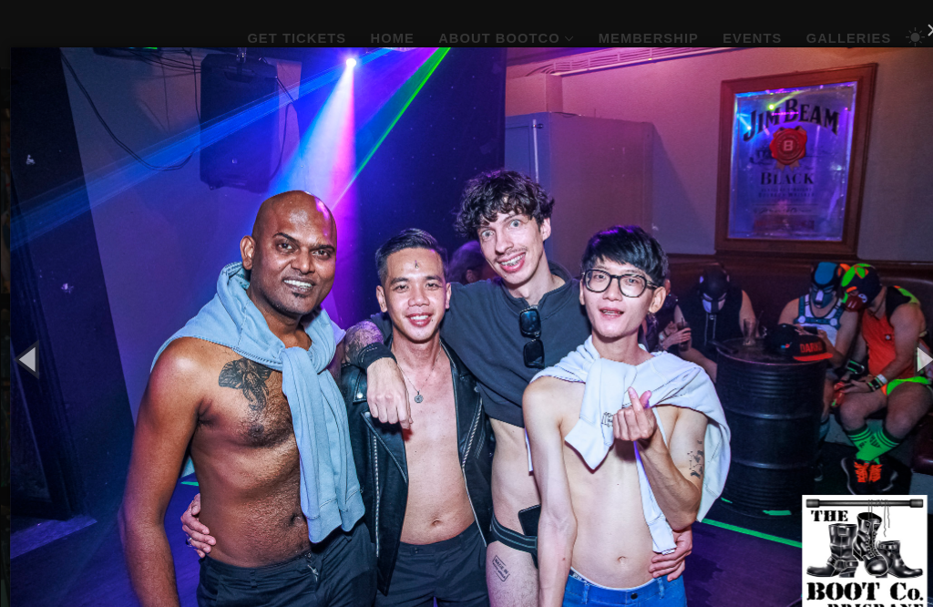
scroll to position [1990, 0]
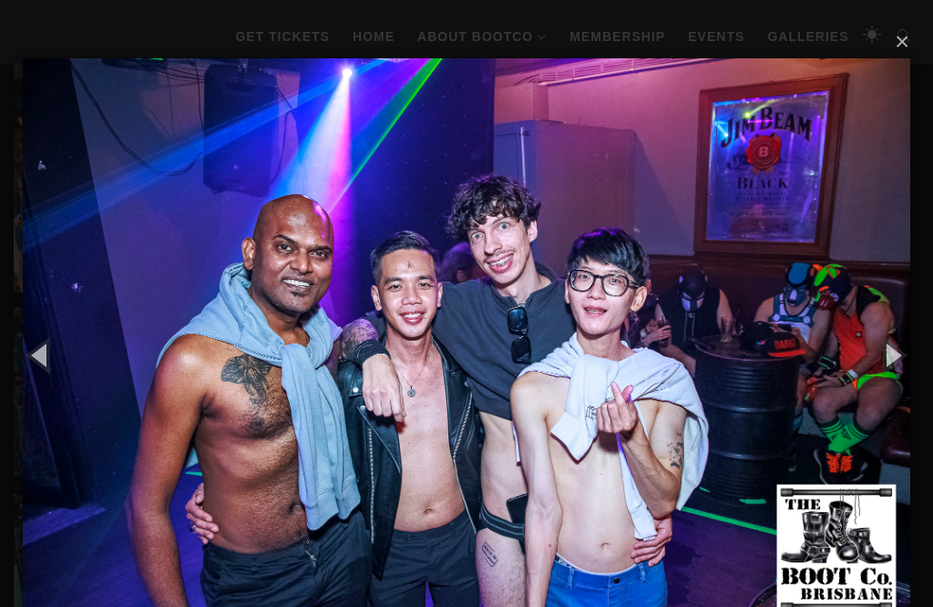
click at [899, 351] on button "button" at bounding box center [892, 354] width 82 height 100
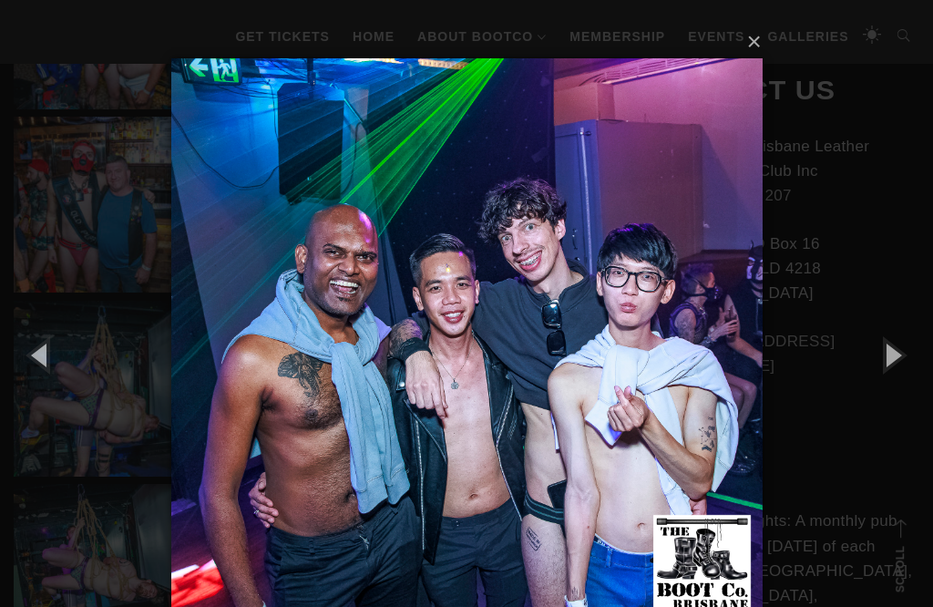
click at [900, 357] on button "button" at bounding box center [892, 354] width 82 height 100
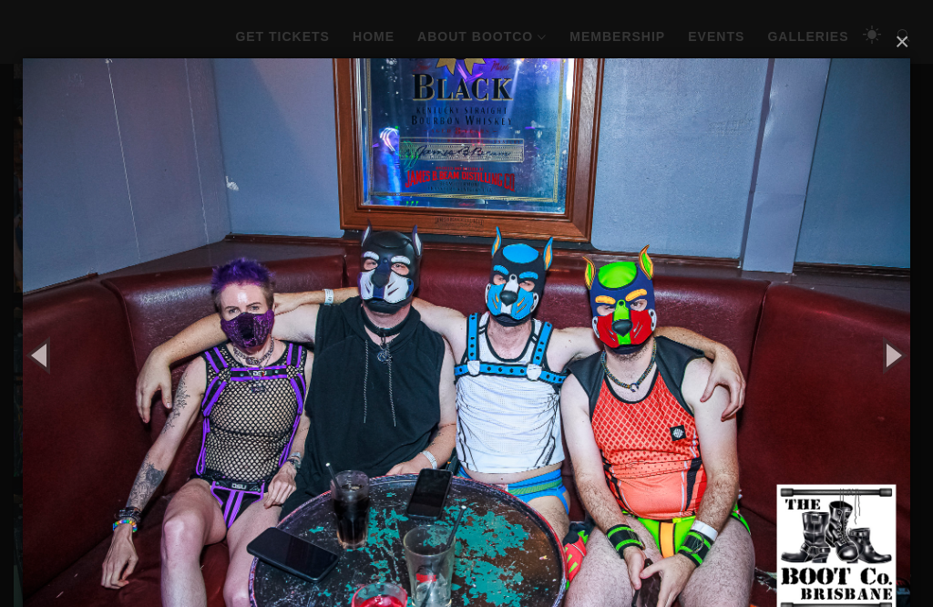
click at [898, 362] on button "button" at bounding box center [892, 354] width 82 height 100
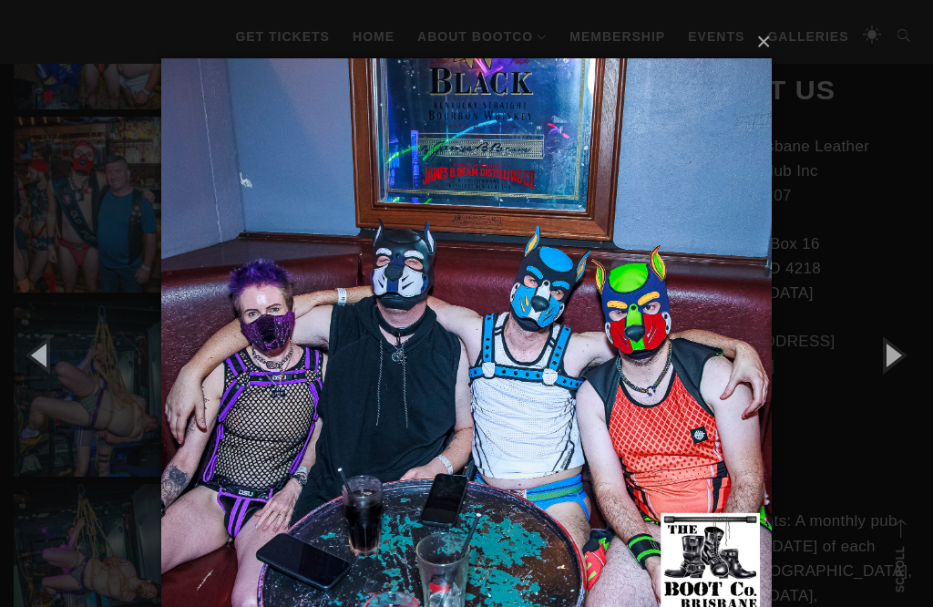
click at [904, 349] on button "button" at bounding box center [892, 354] width 82 height 100
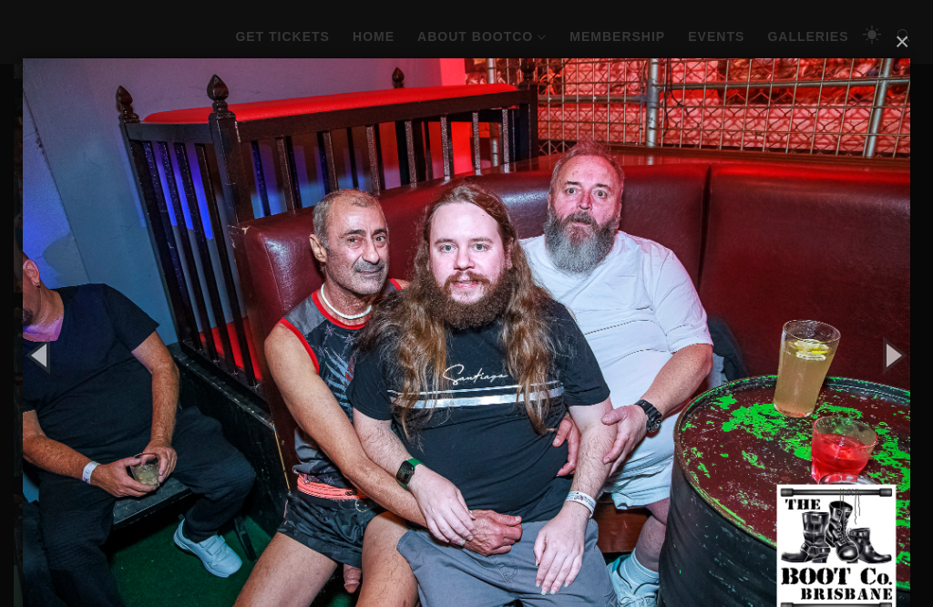
click at [902, 347] on button "button" at bounding box center [892, 354] width 82 height 100
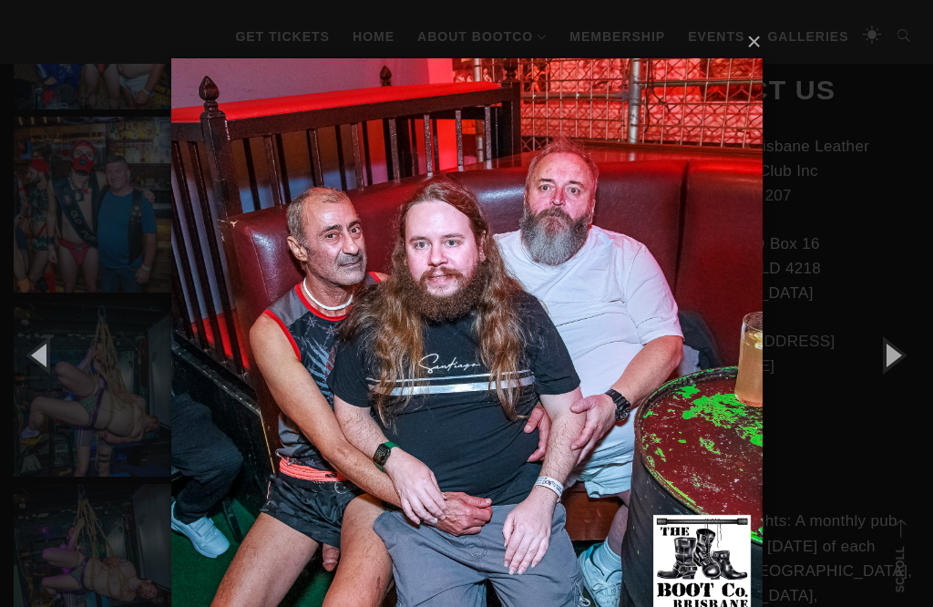
click at [904, 347] on button "button" at bounding box center [892, 354] width 82 height 100
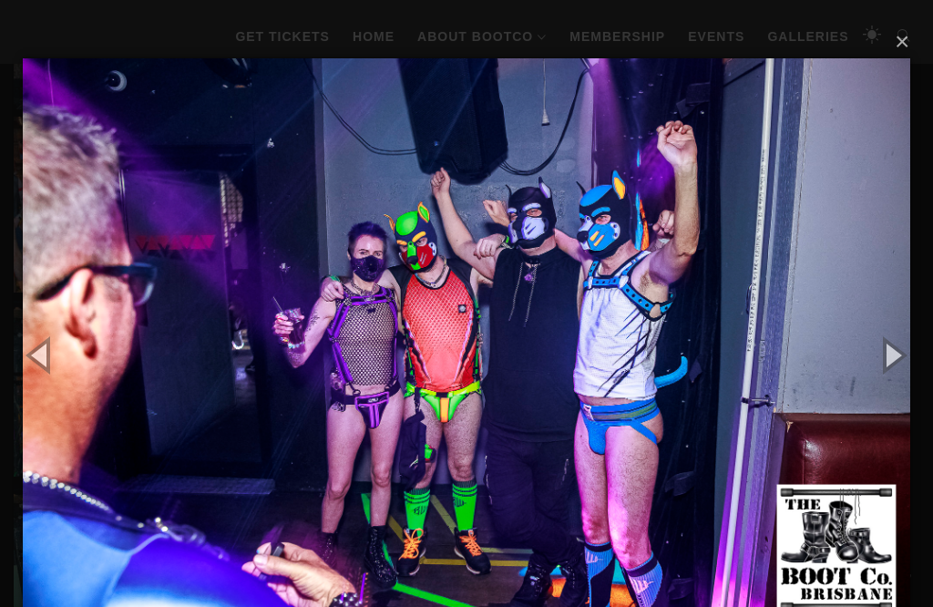
click at [904, 352] on button "button" at bounding box center [892, 354] width 82 height 100
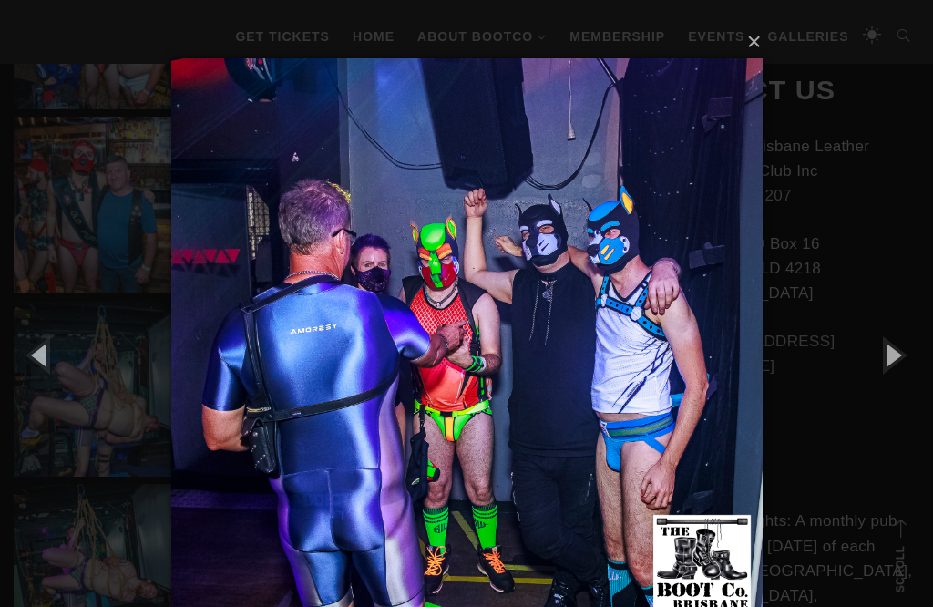
click at [902, 354] on button "button" at bounding box center [892, 354] width 82 height 100
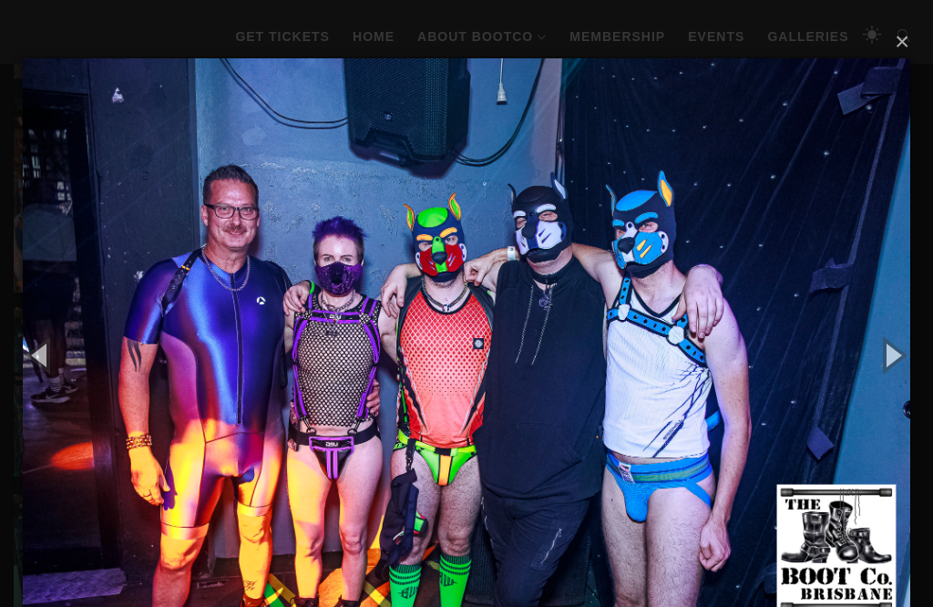
click at [901, 359] on button "button" at bounding box center [892, 354] width 82 height 100
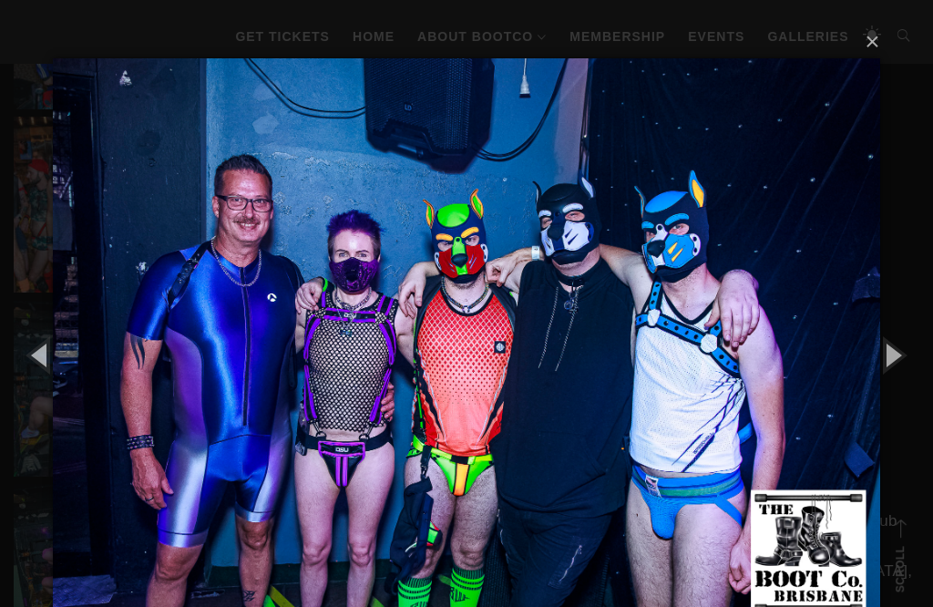
click at [902, 361] on button "button" at bounding box center [892, 354] width 82 height 100
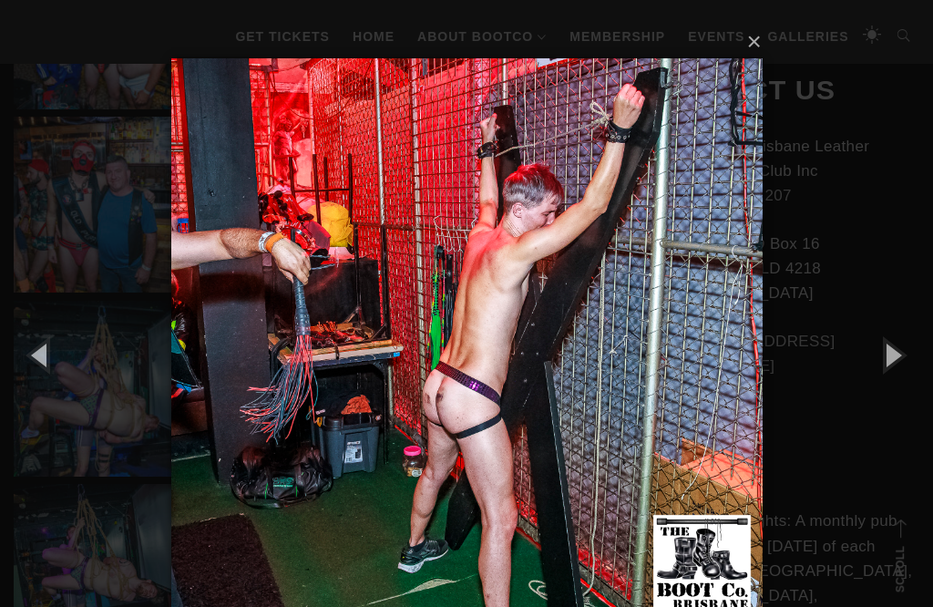
click at [902, 363] on button "button" at bounding box center [892, 354] width 82 height 100
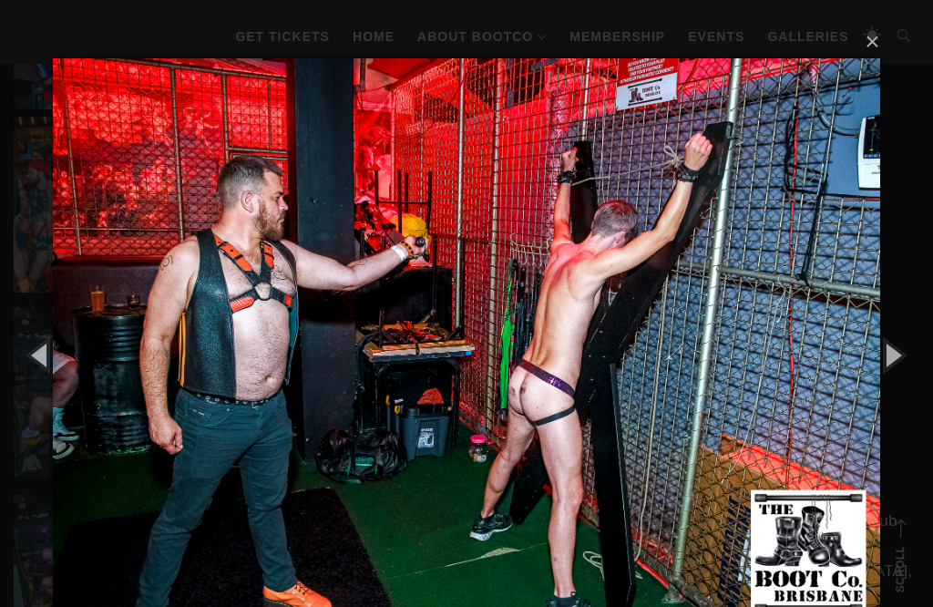
click at [902, 360] on button "button" at bounding box center [892, 354] width 82 height 100
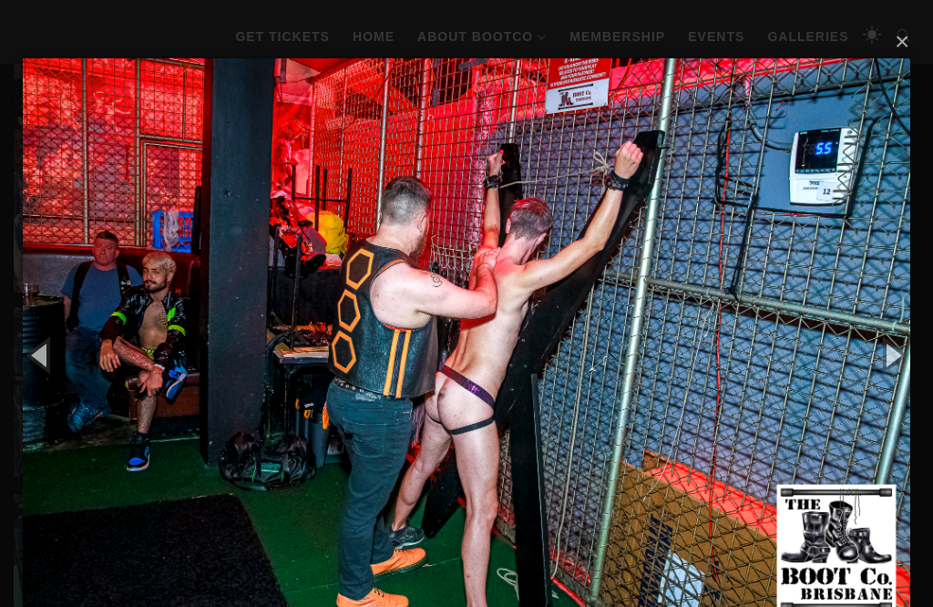
click at [905, 353] on button "button" at bounding box center [892, 354] width 82 height 100
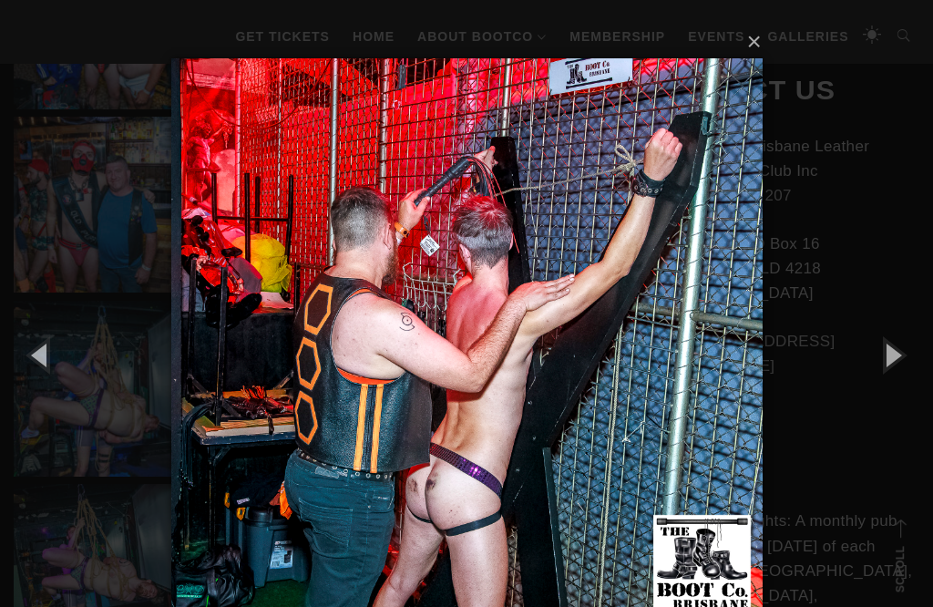
click at [905, 358] on button "button" at bounding box center [892, 354] width 82 height 100
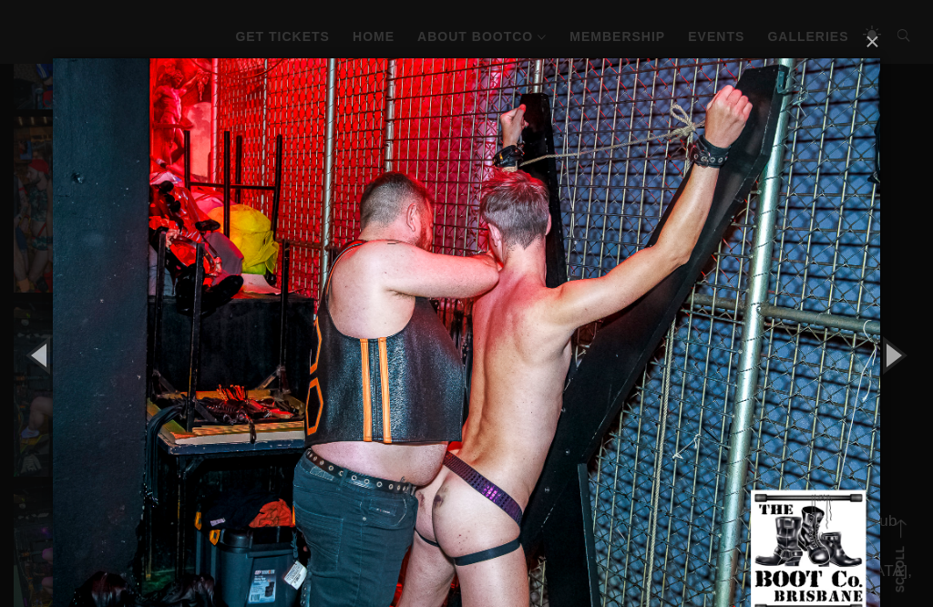
click at [905, 362] on button "button" at bounding box center [892, 354] width 82 height 100
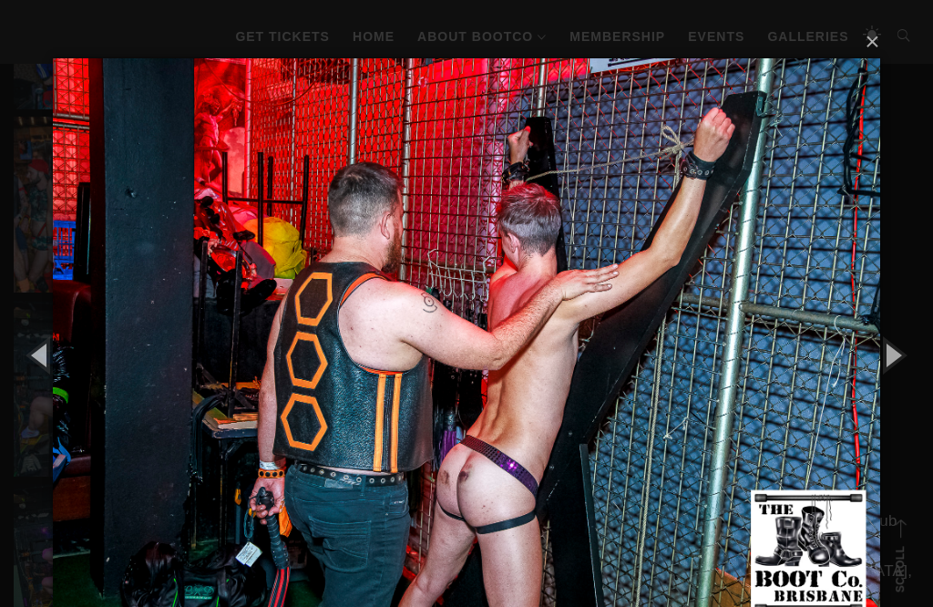
click at [903, 363] on button "button" at bounding box center [892, 354] width 82 height 100
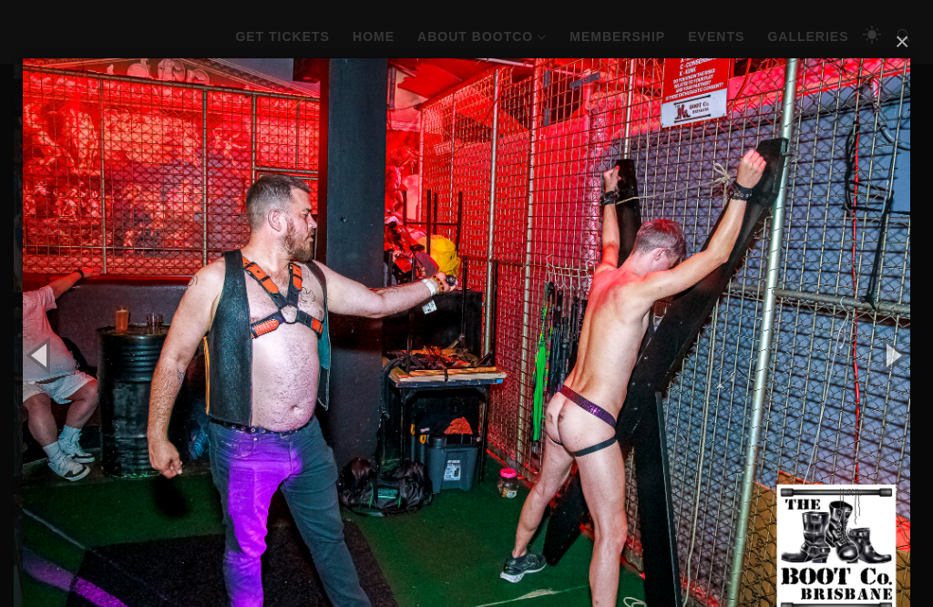
click at [903, 357] on button "button" at bounding box center [892, 354] width 82 height 100
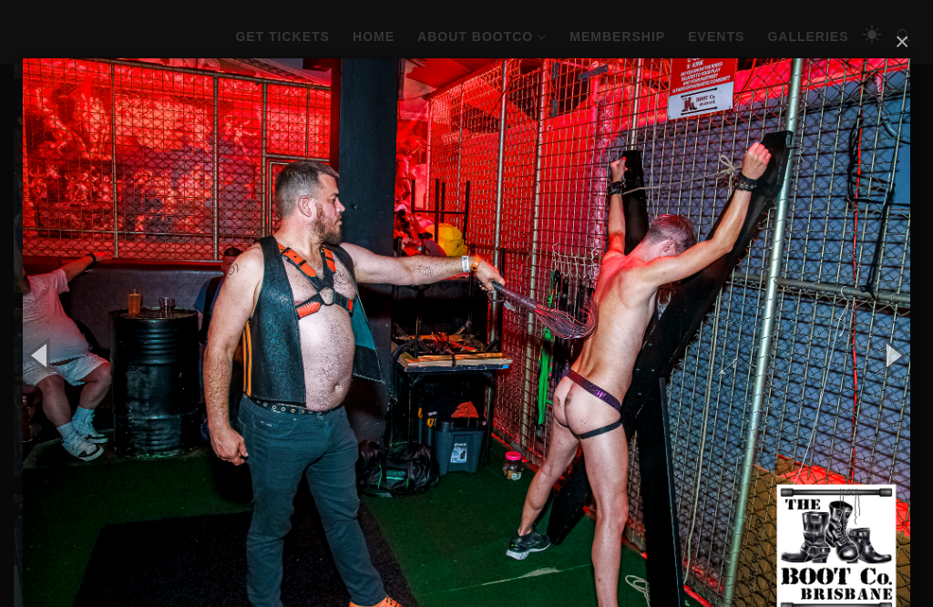
click at [905, 353] on button "button" at bounding box center [892, 354] width 82 height 100
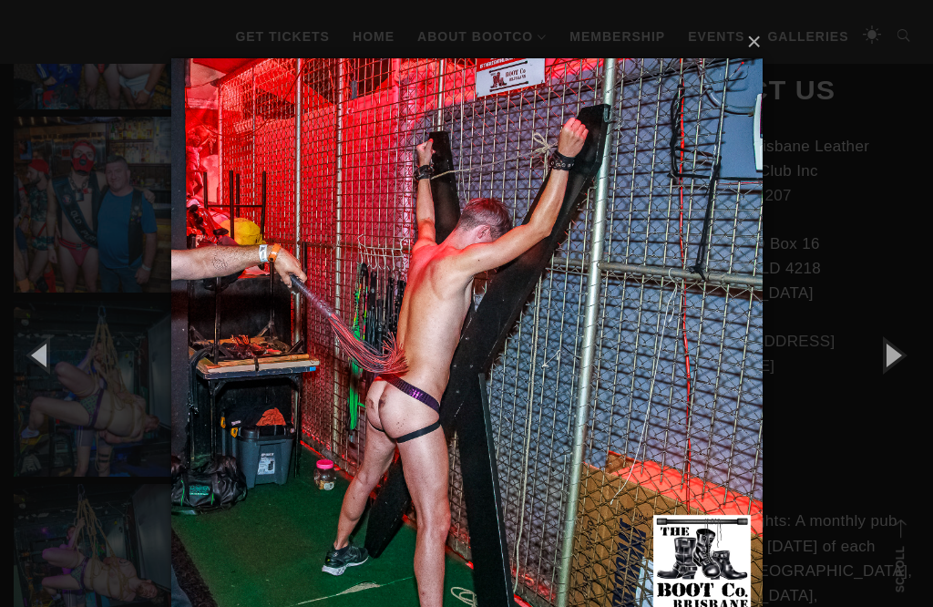
click at [907, 354] on button "button" at bounding box center [892, 354] width 82 height 100
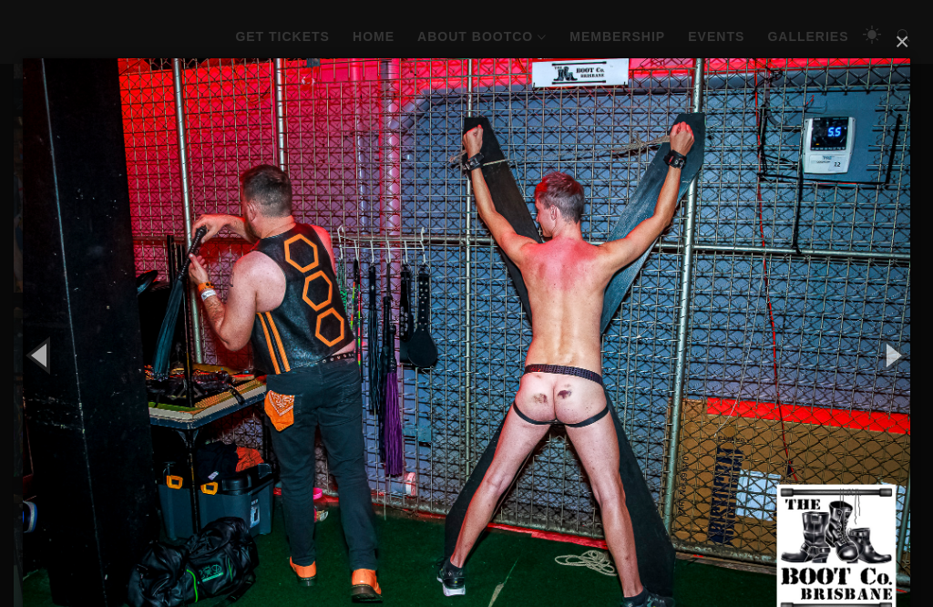
click at [907, 356] on button "button" at bounding box center [892, 354] width 82 height 100
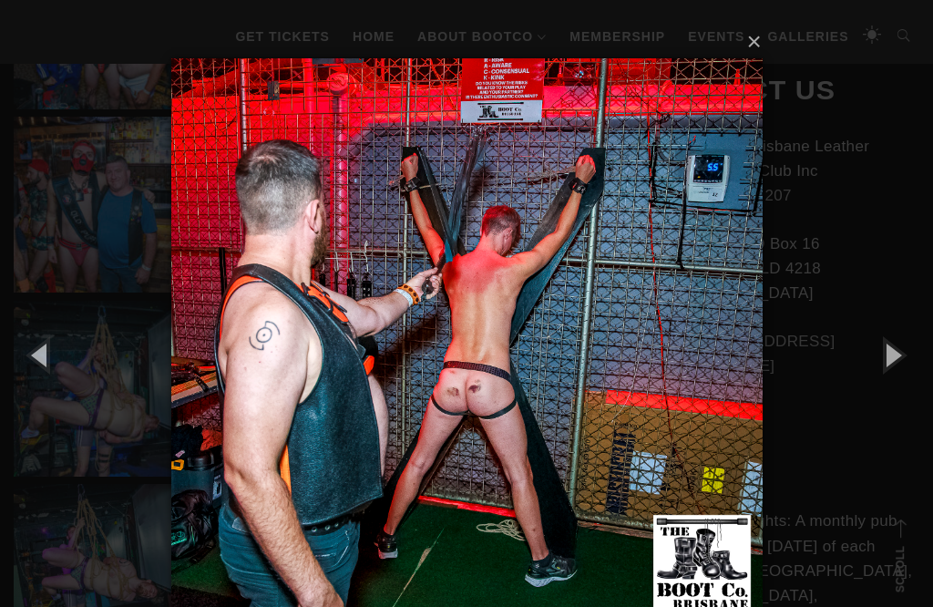
click at [905, 358] on button "button" at bounding box center [892, 354] width 82 height 100
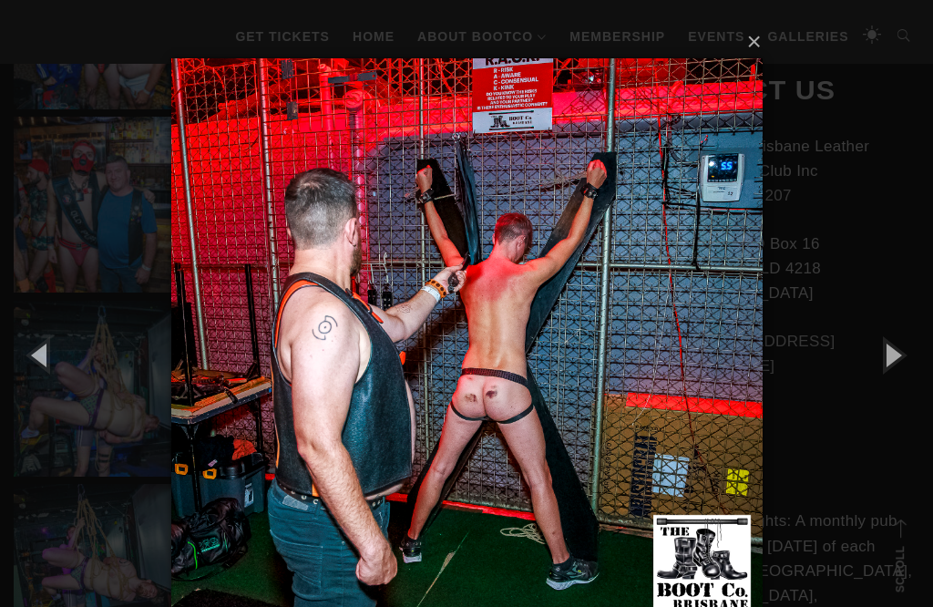
click at [905, 361] on button "button" at bounding box center [892, 354] width 82 height 100
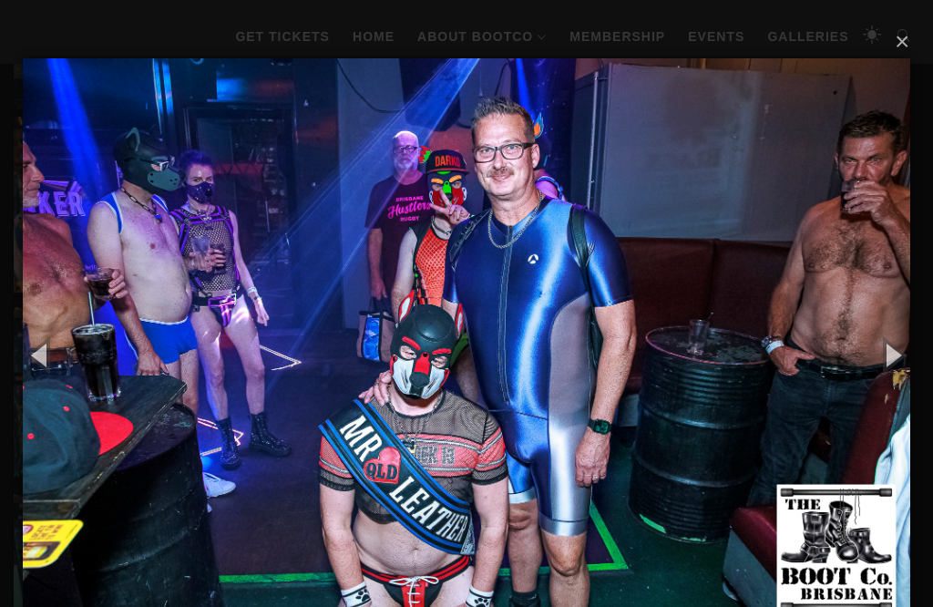
click at [903, 371] on button "button" at bounding box center [892, 354] width 82 height 100
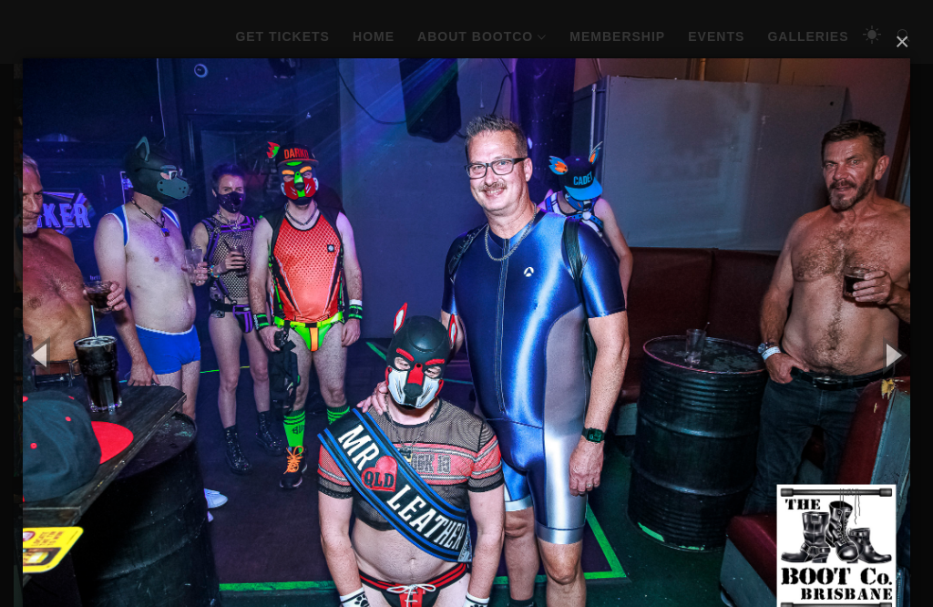
click at [899, 352] on button "button" at bounding box center [892, 354] width 82 height 100
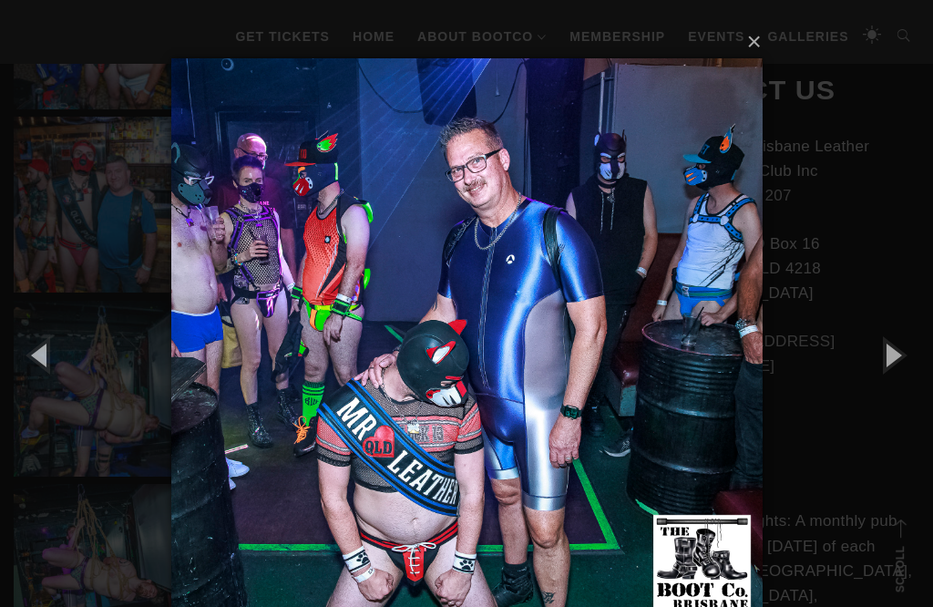
click at [899, 353] on button "button" at bounding box center [892, 354] width 82 height 100
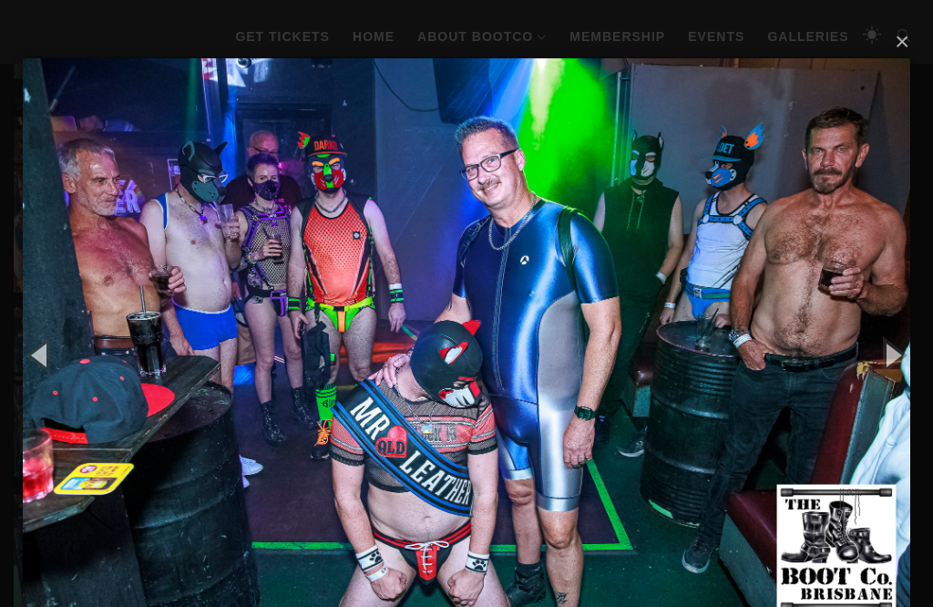
click at [902, 353] on button "button" at bounding box center [892, 354] width 82 height 100
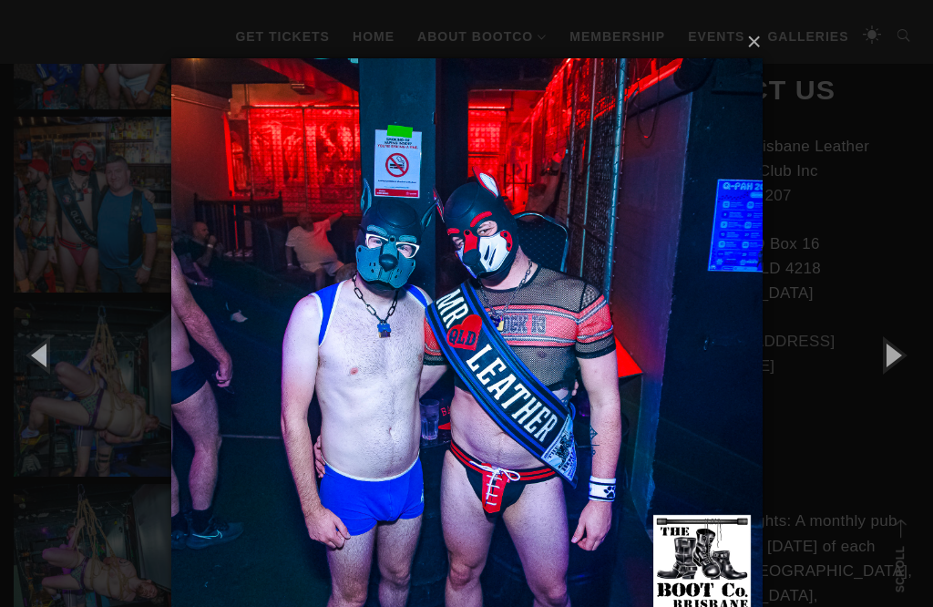
click at [904, 347] on button "button" at bounding box center [892, 354] width 82 height 100
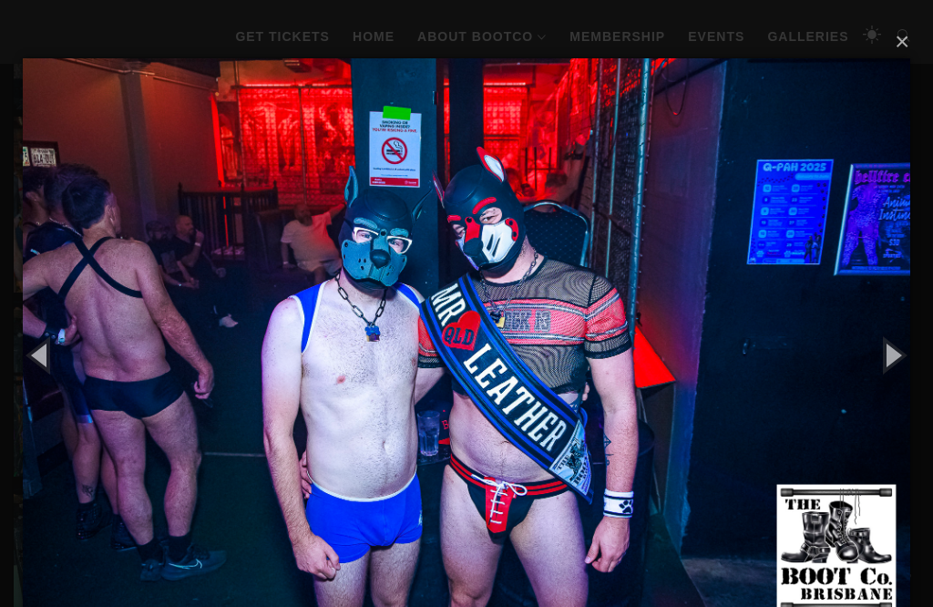
click at [905, 346] on button "button" at bounding box center [892, 354] width 82 height 100
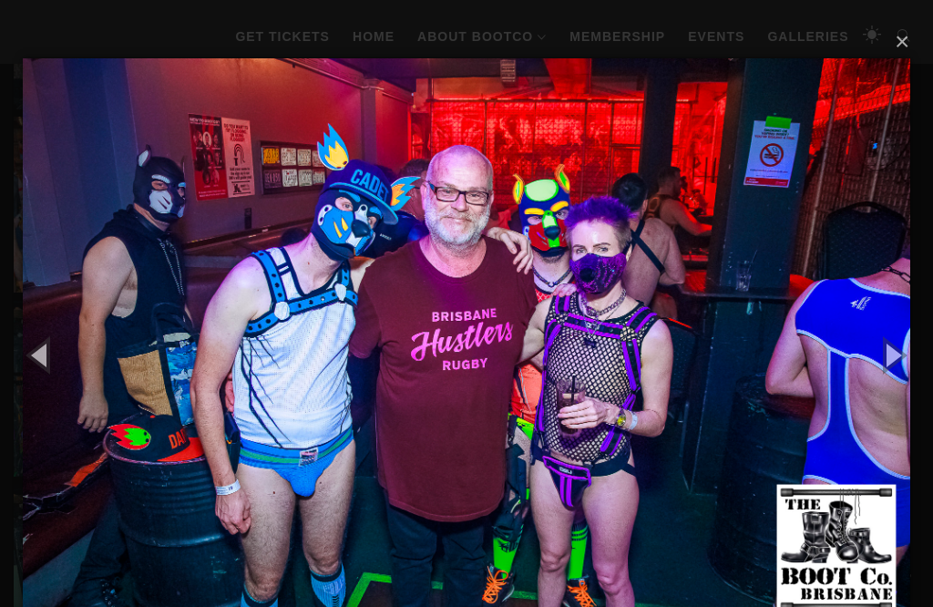
click at [905, 347] on button "button" at bounding box center [892, 354] width 82 height 100
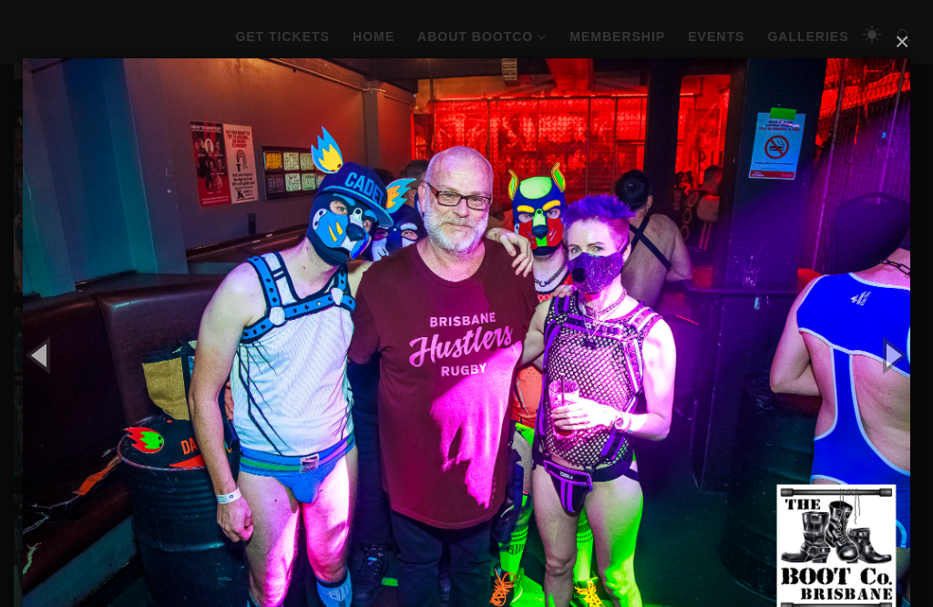
click at [906, 350] on button "button" at bounding box center [892, 354] width 82 height 100
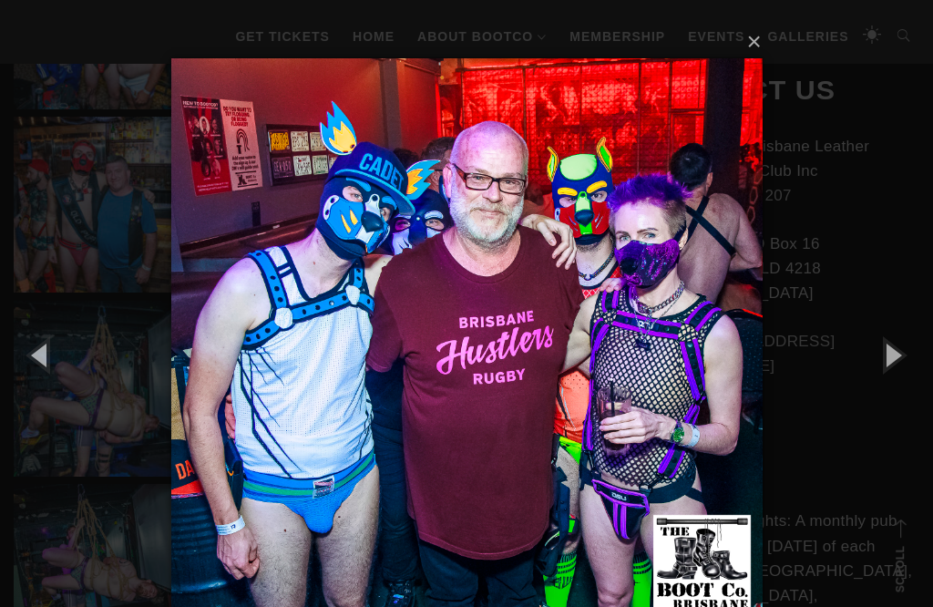
click at [906, 351] on button "button" at bounding box center [892, 354] width 82 height 100
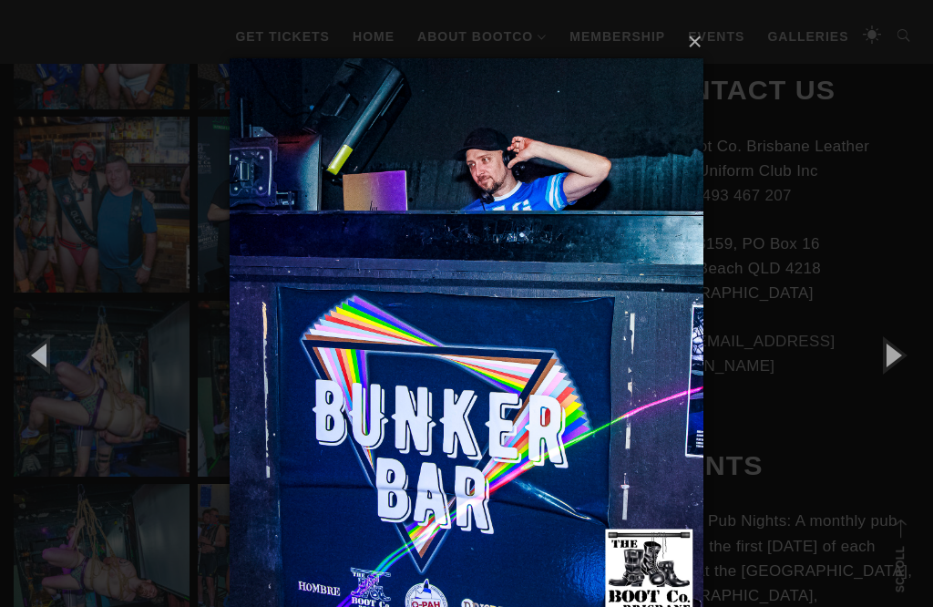
click at [907, 348] on button "button" at bounding box center [892, 354] width 82 height 100
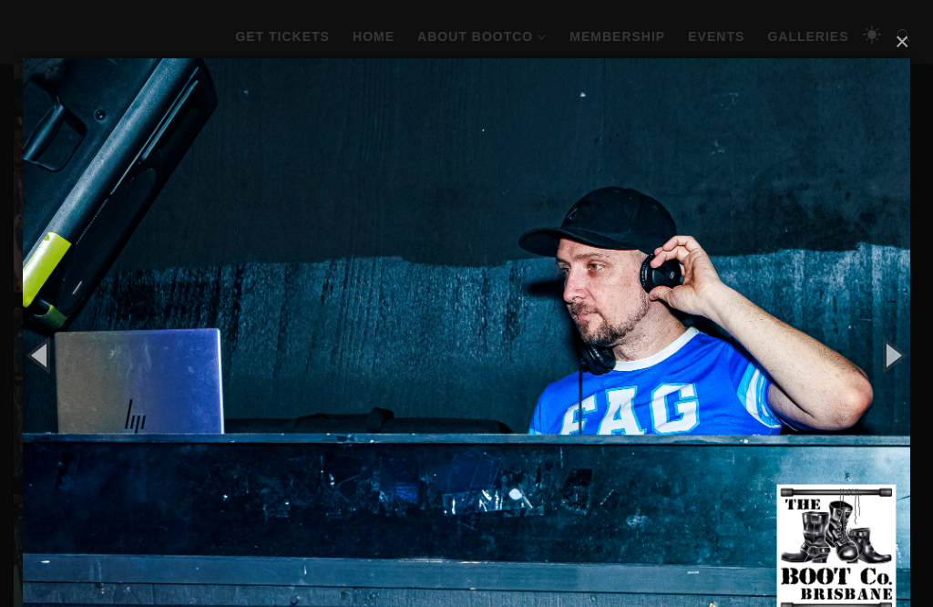
click at [907, 346] on button "button" at bounding box center [892, 354] width 82 height 100
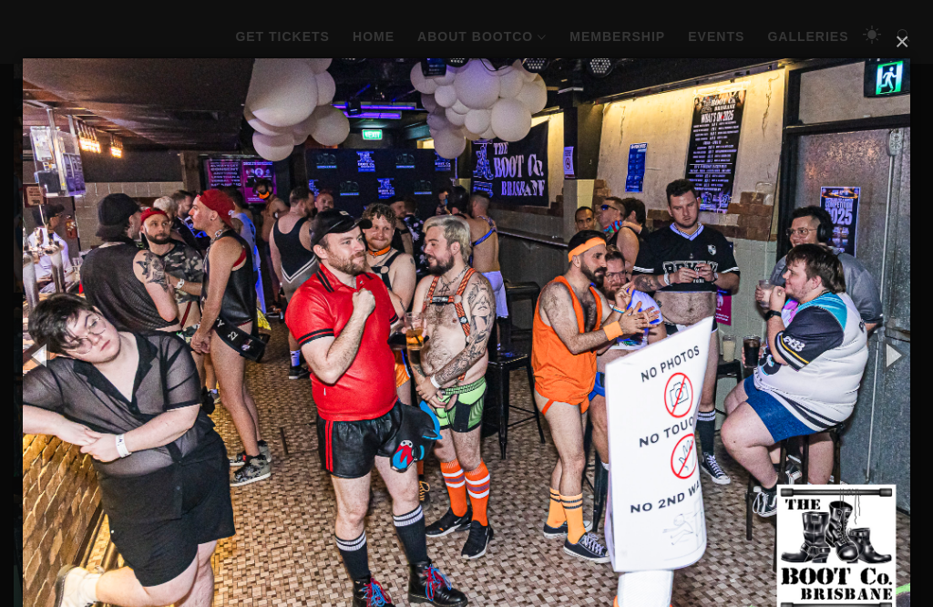
click at [905, 350] on button "button" at bounding box center [892, 354] width 82 height 100
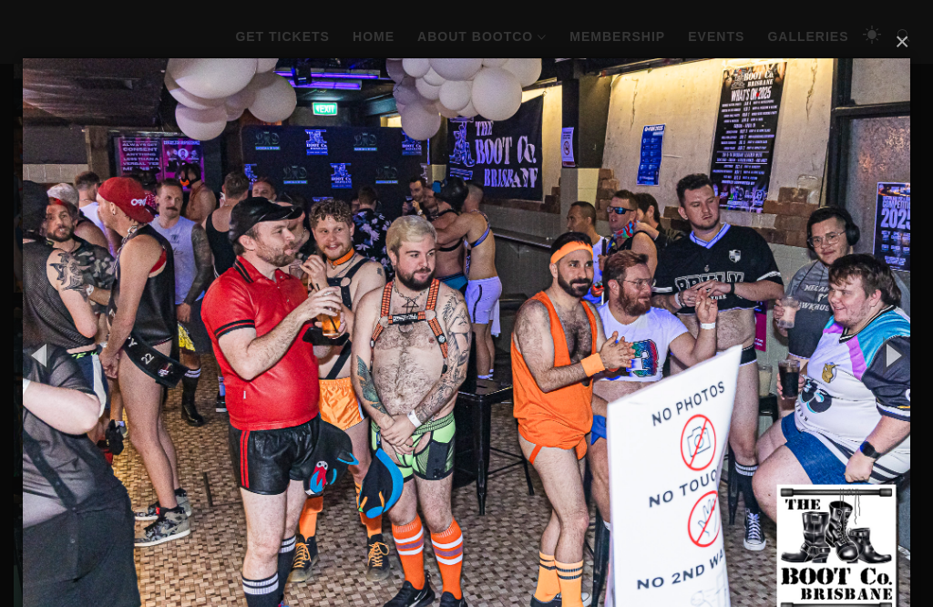
click at [905, 347] on button "button" at bounding box center [892, 354] width 82 height 100
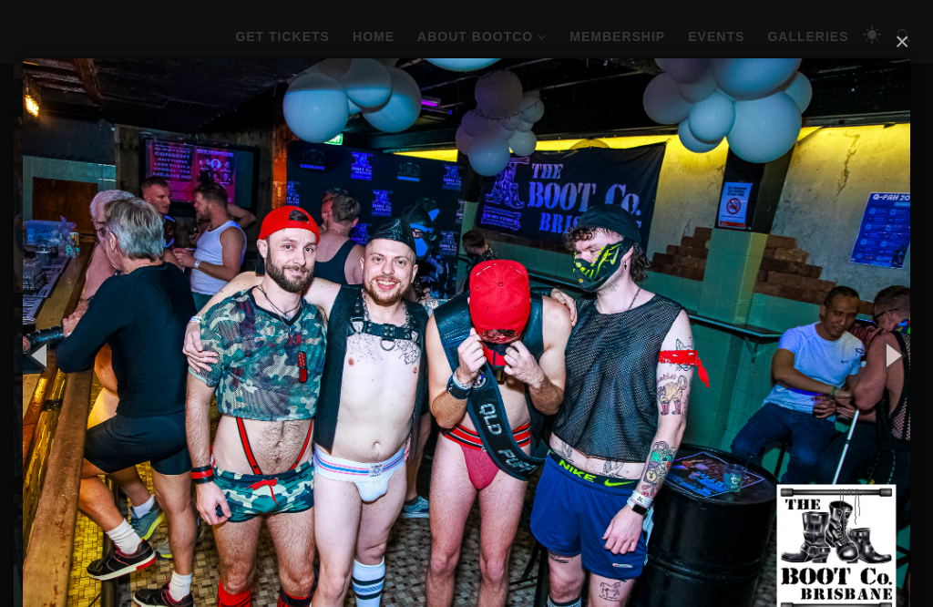
click at [905, 345] on button "button" at bounding box center [892, 354] width 82 height 100
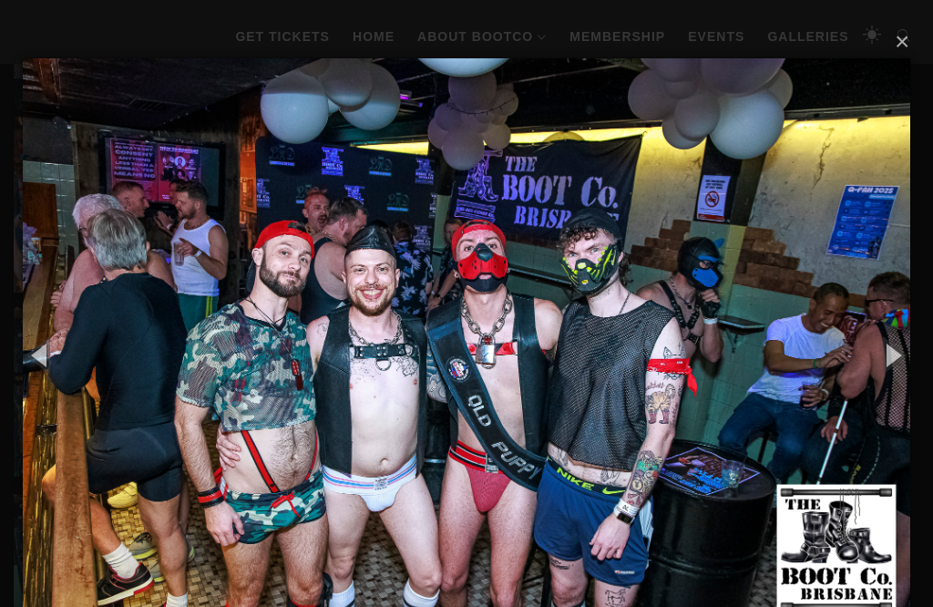
click at [905, 347] on button "button" at bounding box center [892, 354] width 82 height 100
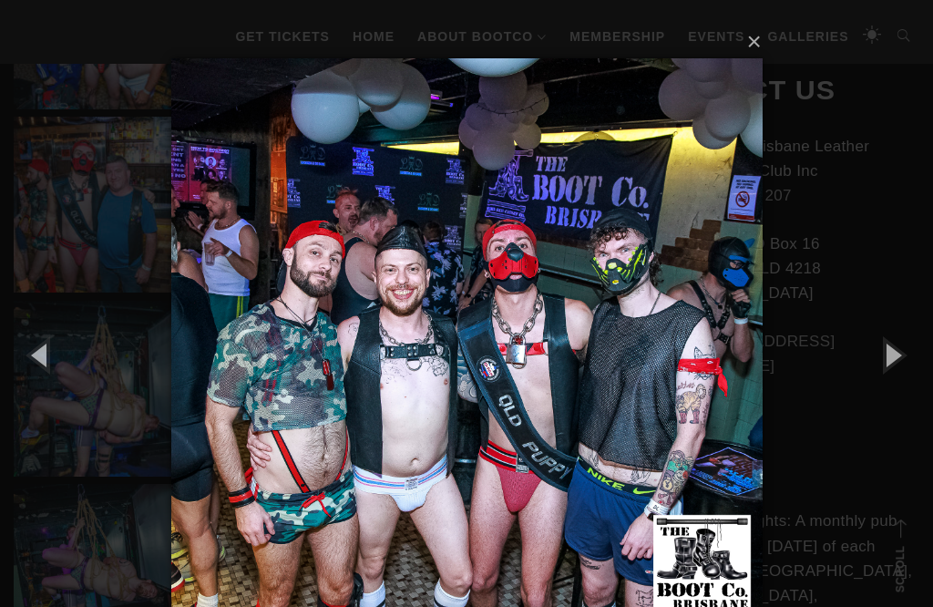
click at [904, 347] on button "button" at bounding box center [892, 354] width 82 height 100
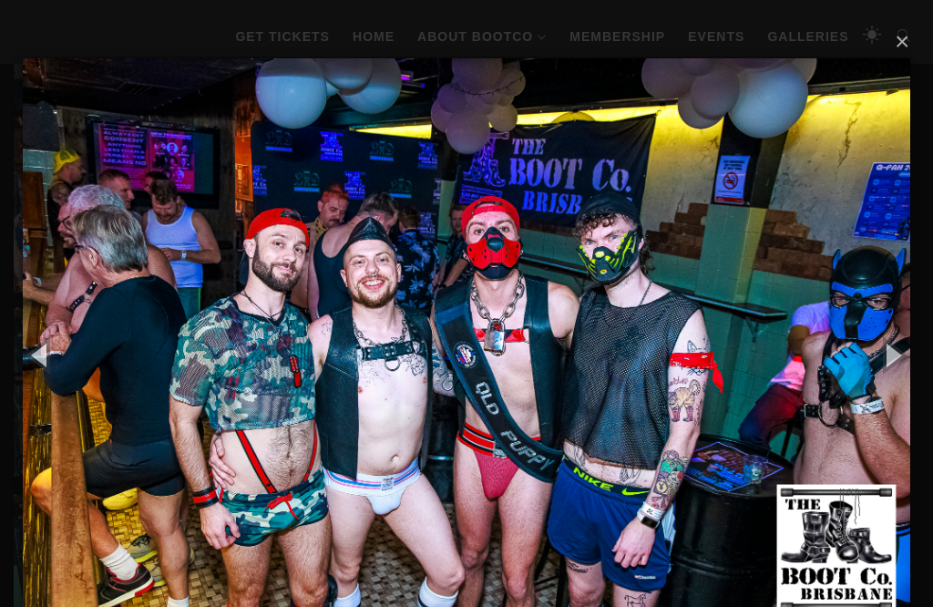
click at [906, 345] on button "button" at bounding box center [892, 354] width 82 height 100
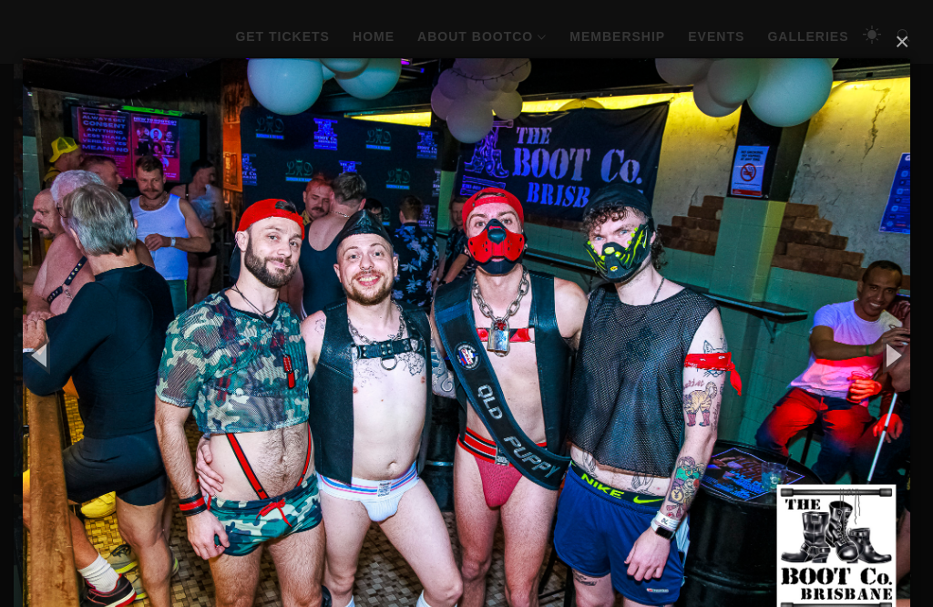
click at [905, 342] on button "button" at bounding box center [892, 354] width 82 height 100
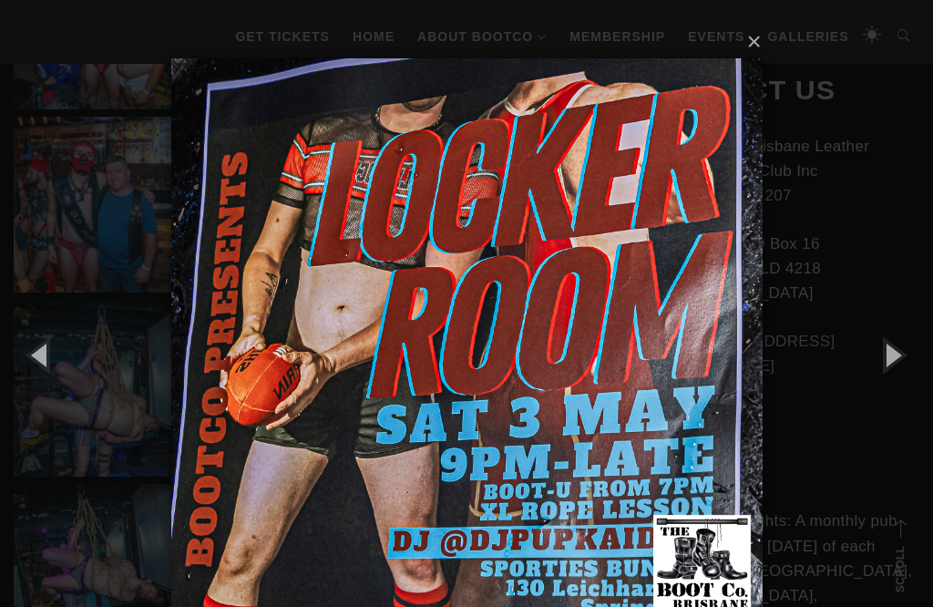
click at [907, 342] on button "button" at bounding box center [892, 354] width 82 height 100
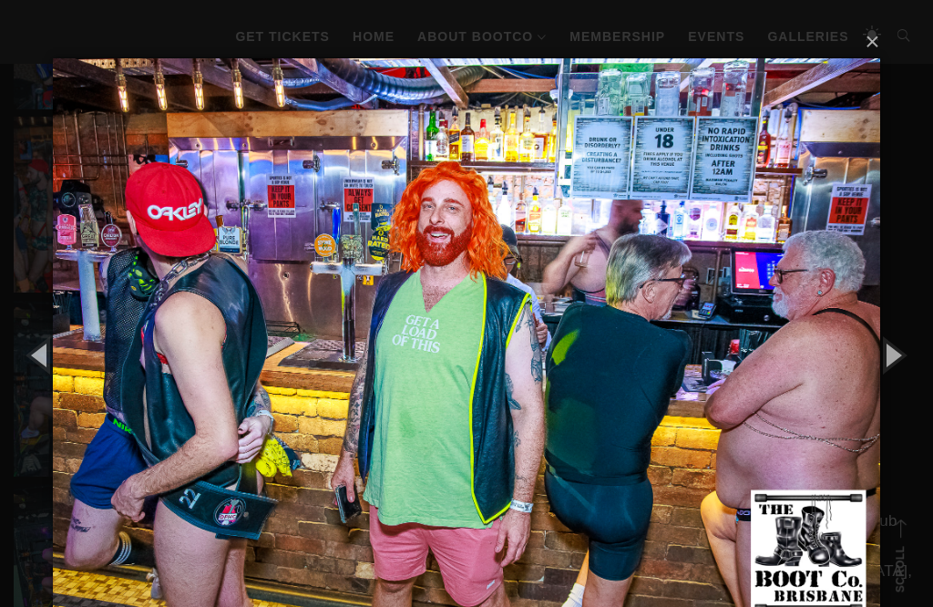
click at [909, 335] on button "button" at bounding box center [892, 354] width 82 height 100
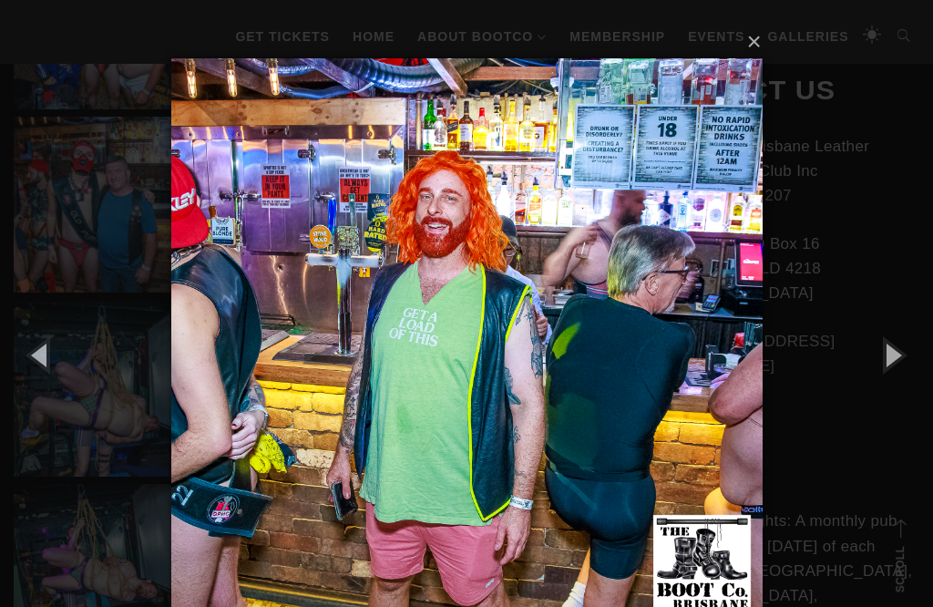
click at [909, 335] on button "button" at bounding box center [892, 354] width 82 height 100
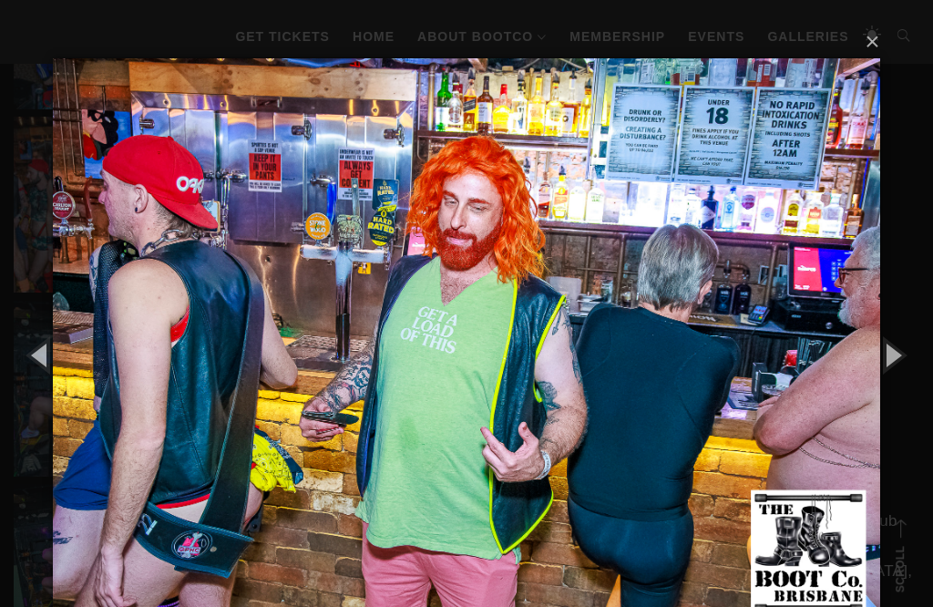
click at [907, 338] on button "button" at bounding box center [892, 354] width 82 height 100
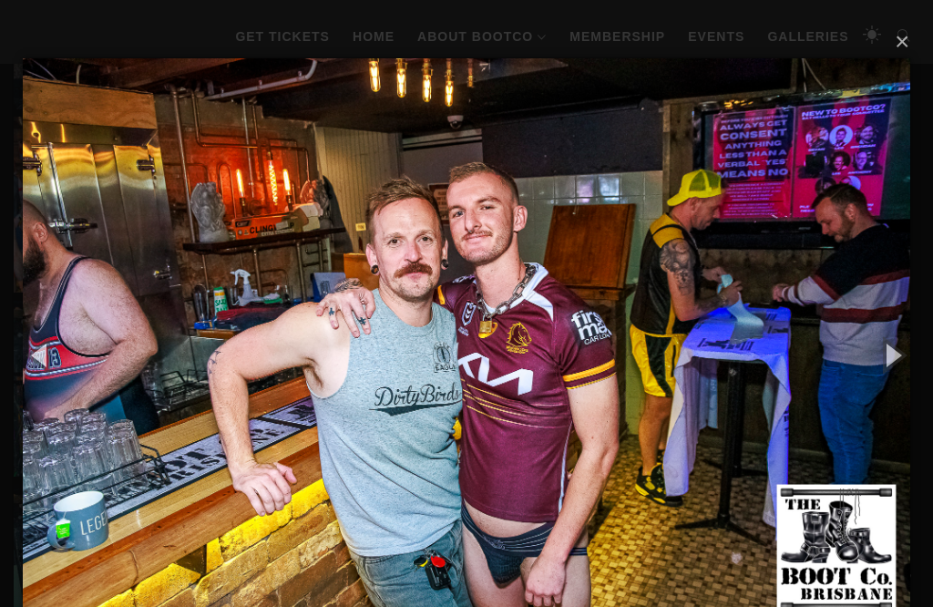
click at [910, 339] on button "button" at bounding box center [892, 354] width 82 height 100
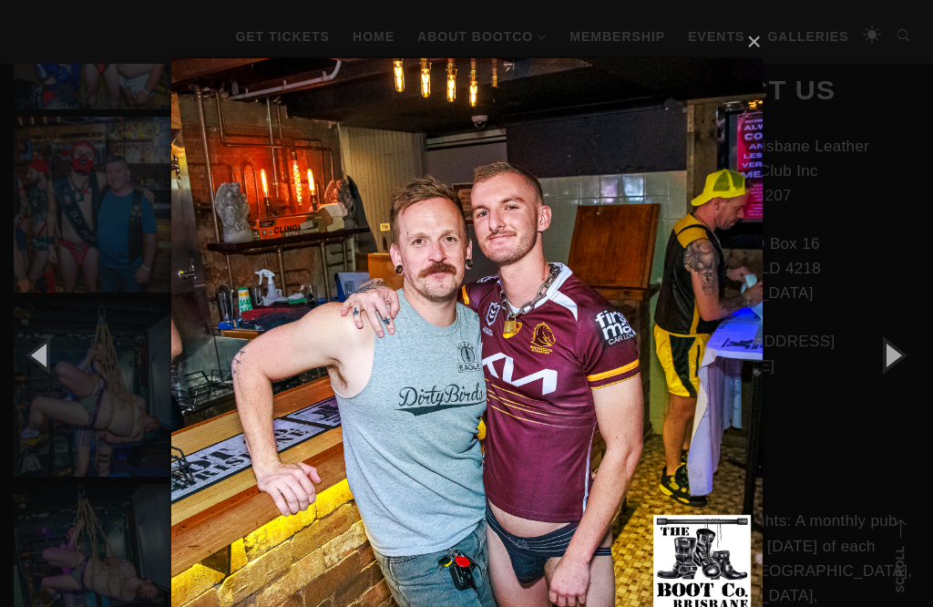
click at [907, 341] on button "button" at bounding box center [892, 354] width 82 height 100
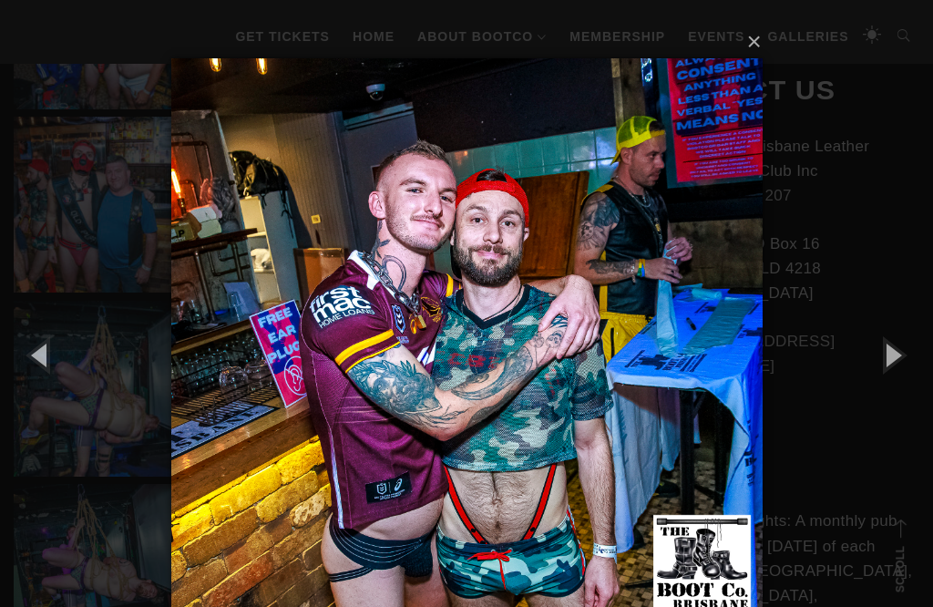
click at [905, 347] on button "button" at bounding box center [892, 354] width 82 height 100
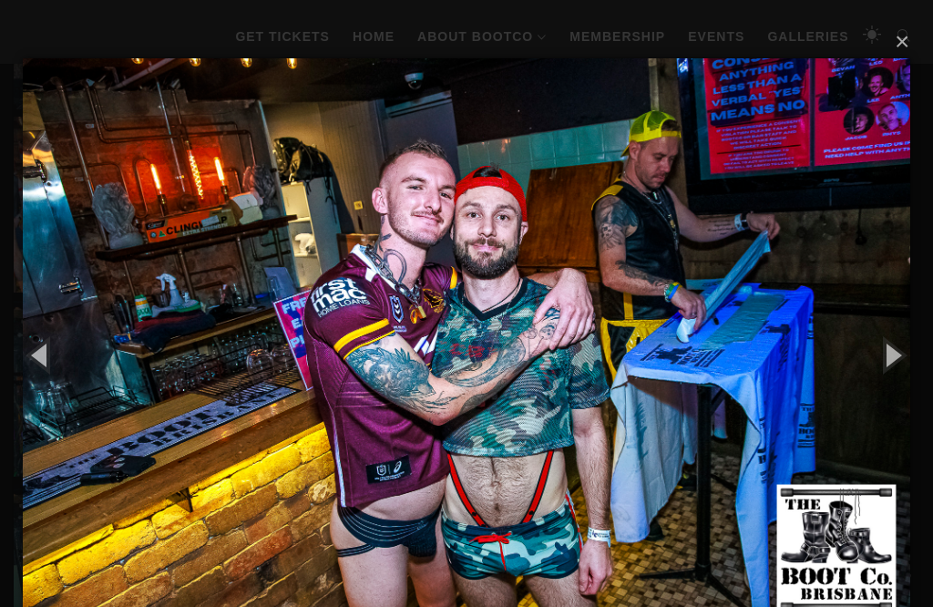
click at [906, 345] on button "button" at bounding box center [892, 354] width 82 height 100
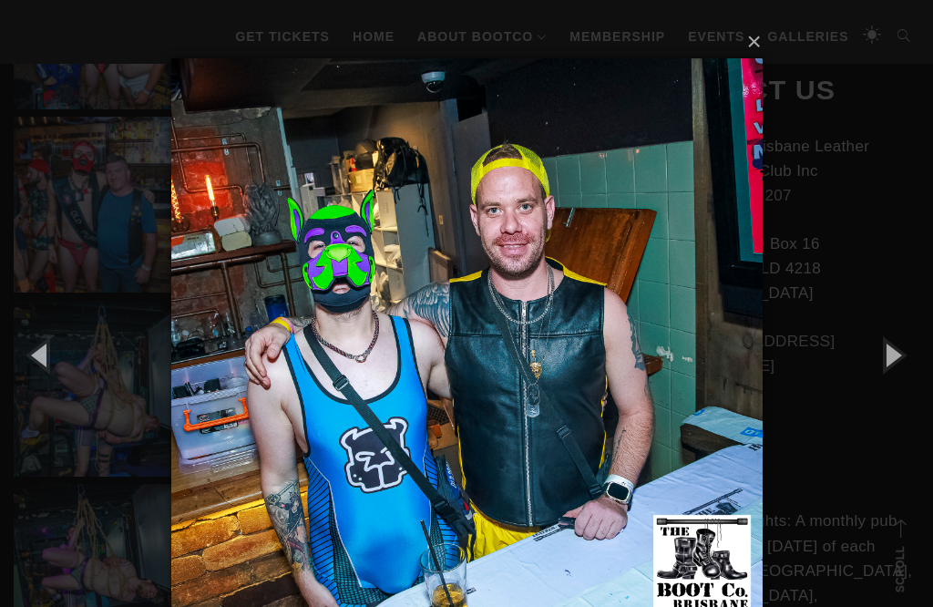
click at [906, 345] on button "button" at bounding box center [892, 354] width 82 height 100
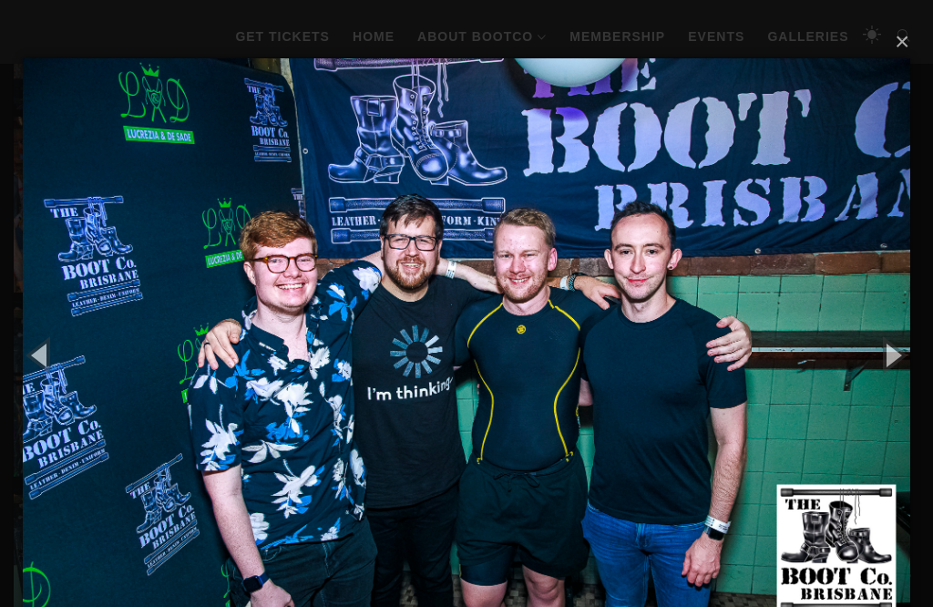
click at [906, 345] on button "button" at bounding box center [892, 354] width 82 height 100
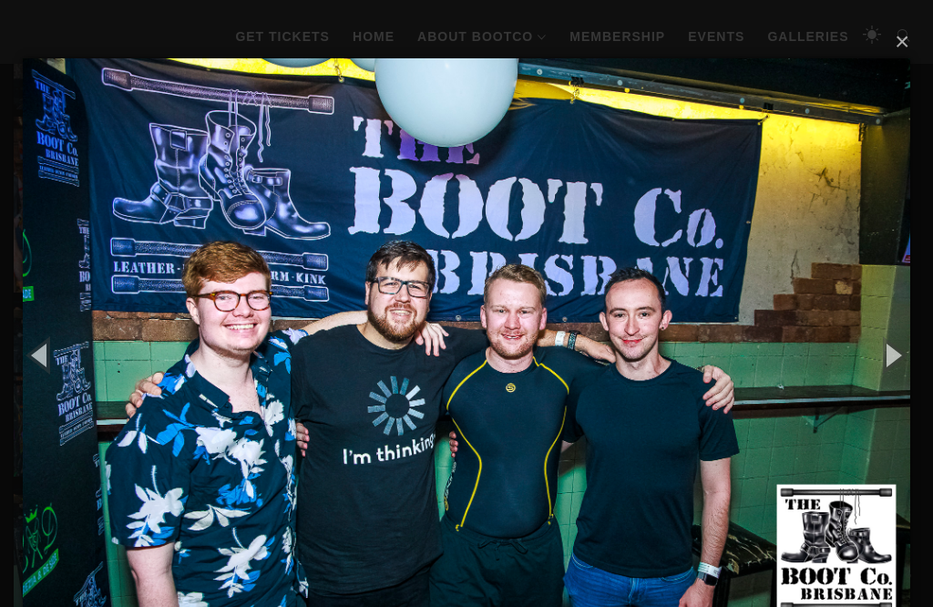
click at [903, 350] on button "button" at bounding box center [892, 354] width 82 height 100
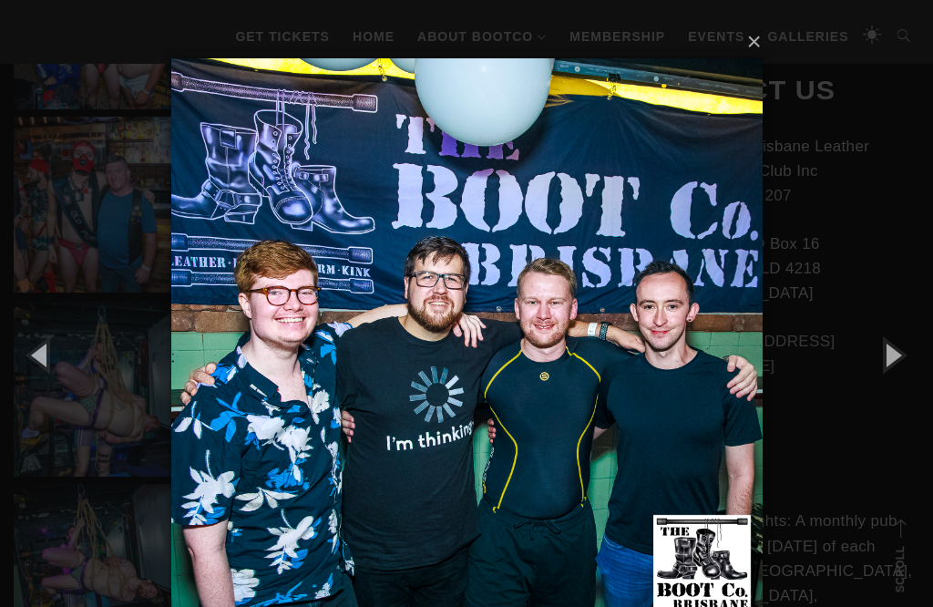
click at [903, 352] on button "button" at bounding box center [892, 354] width 82 height 100
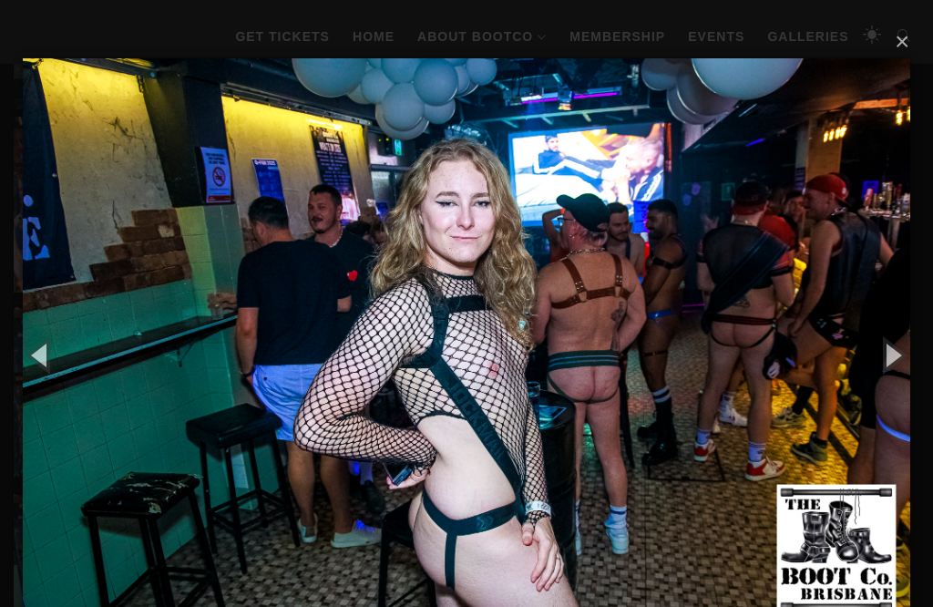
click at [905, 355] on button "button" at bounding box center [892, 354] width 82 height 100
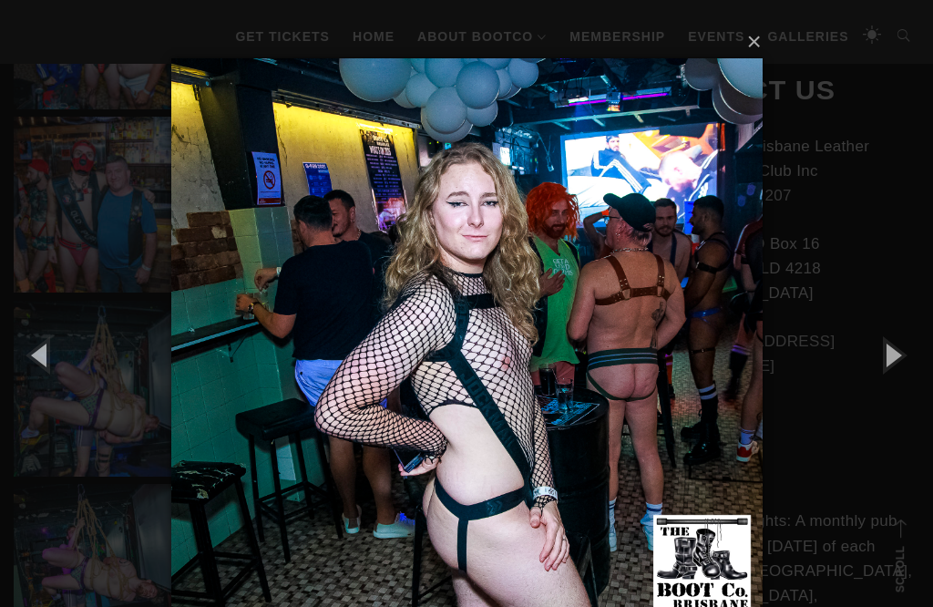
click at [903, 358] on button "button" at bounding box center [892, 354] width 82 height 100
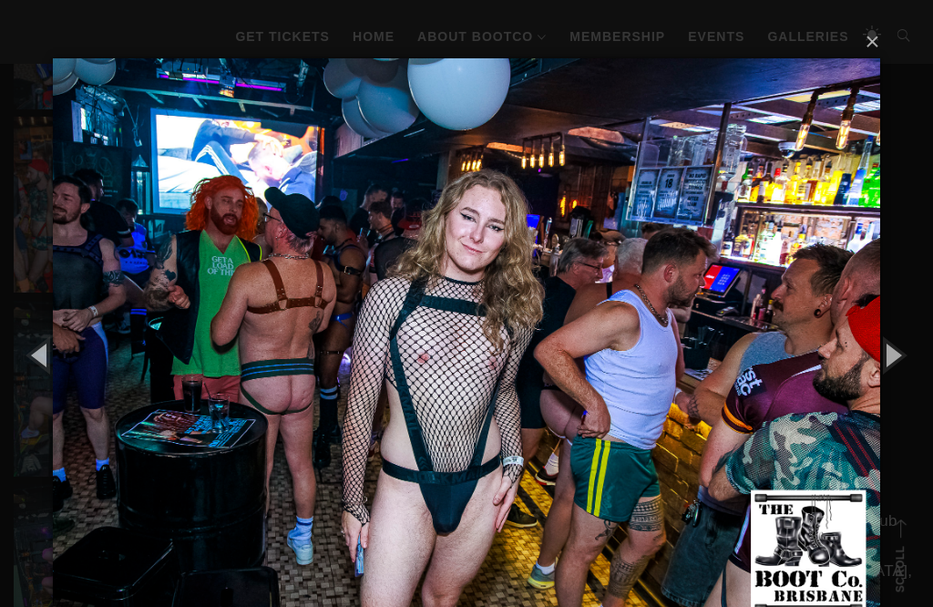
click at [903, 354] on button "button" at bounding box center [892, 354] width 82 height 100
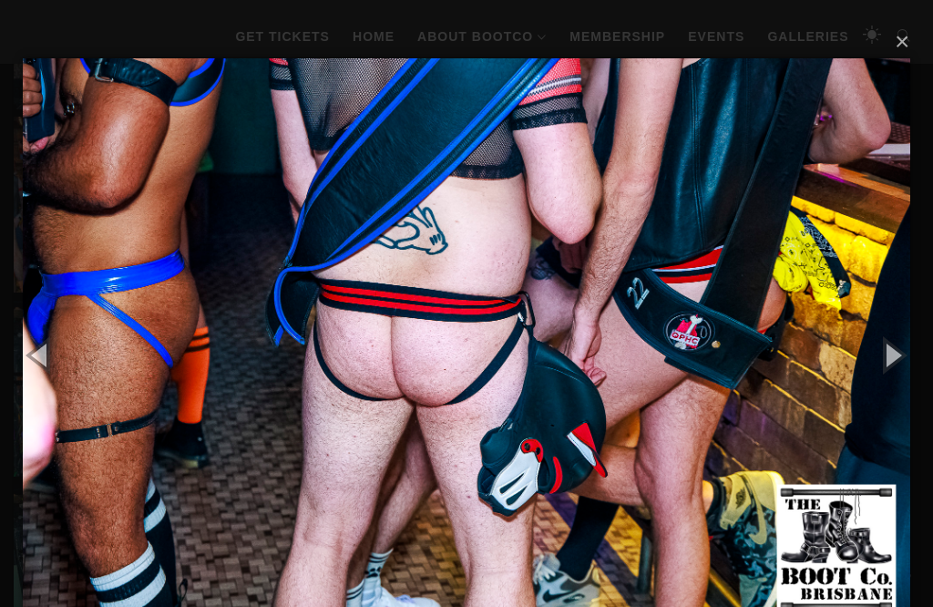
click at [36, 334] on button "button" at bounding box center [41, 354] width 82 height 100
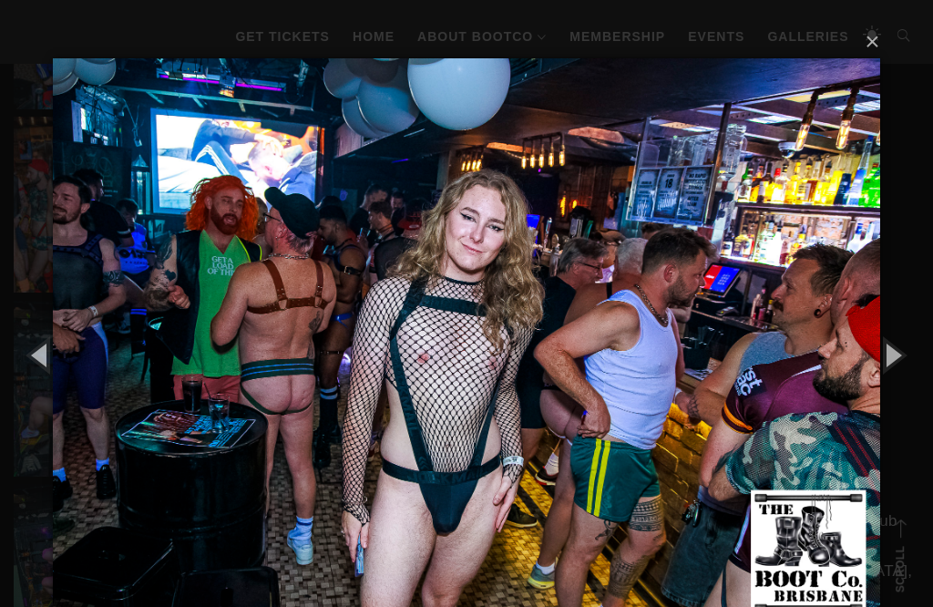
click at [890, 348] on button "button" at bounding box center [892, 354] width 82 height 100
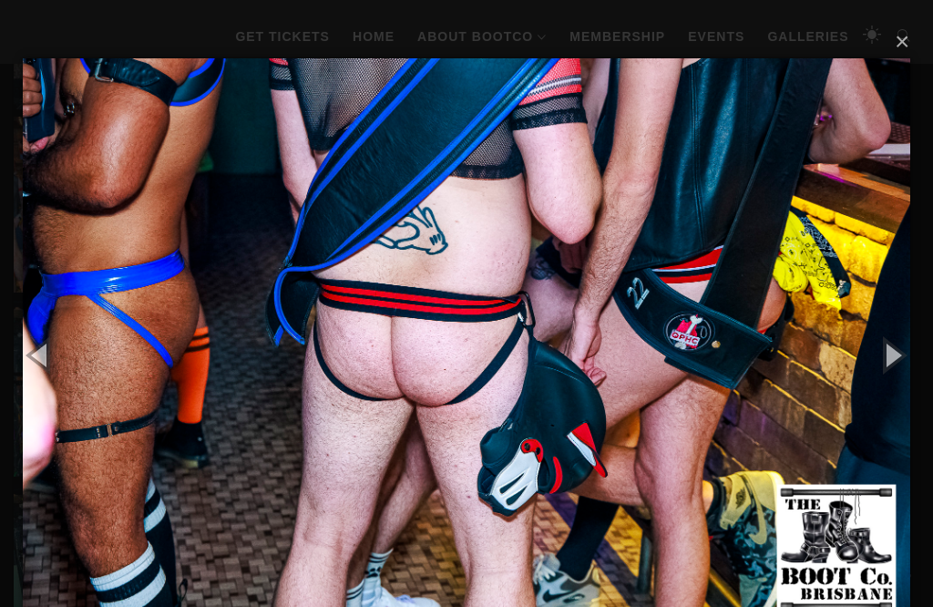
click at [884, 354] on button "button" at bounding box center [892, 354] width 82 height 100
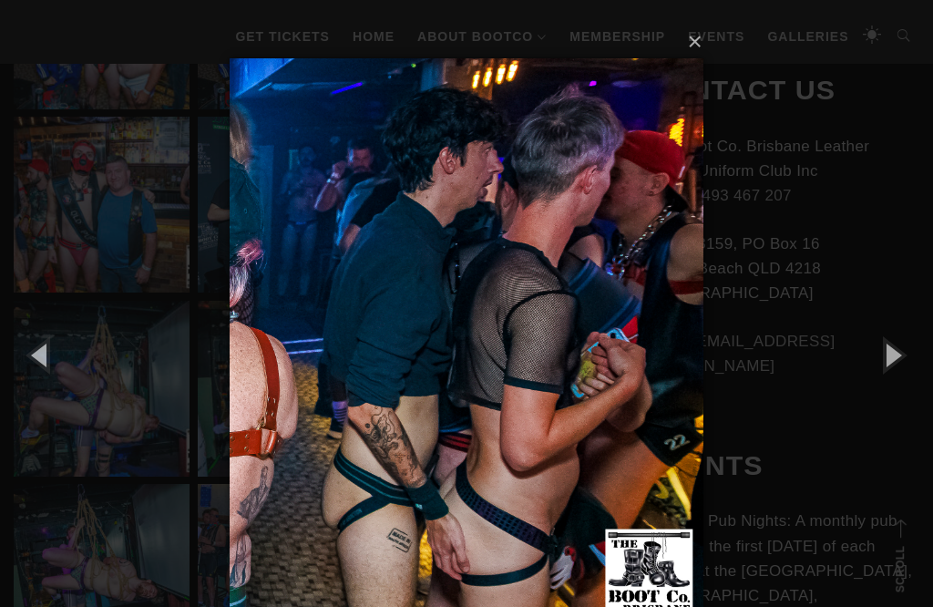
click at [885, 354] on button "button" at bounding box center [892, 354] width 82 height 100
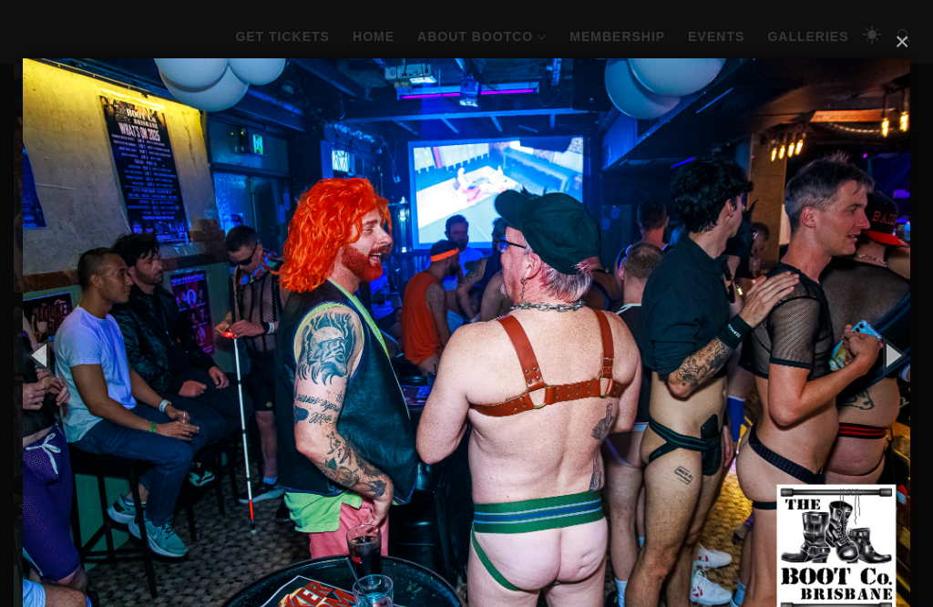
click at [891, 351] on button "button" at bounding box center [892, 354] width 82 height 100
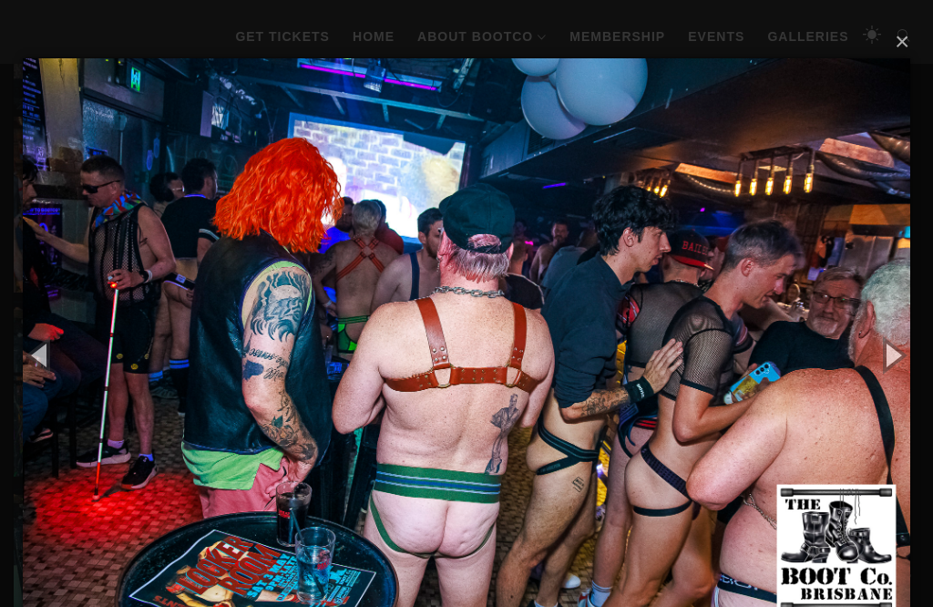
click at [889, 357] on button "button" at bounding box center [892, 354] width 82 height 100
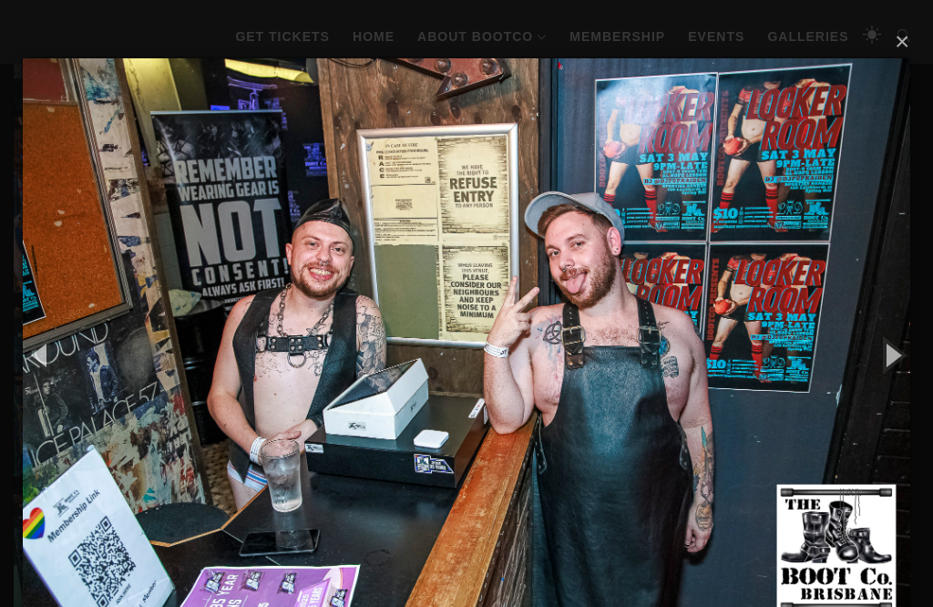
click at [889, 356] on button "button" at bounding box center [892, 354] width 82 height 100
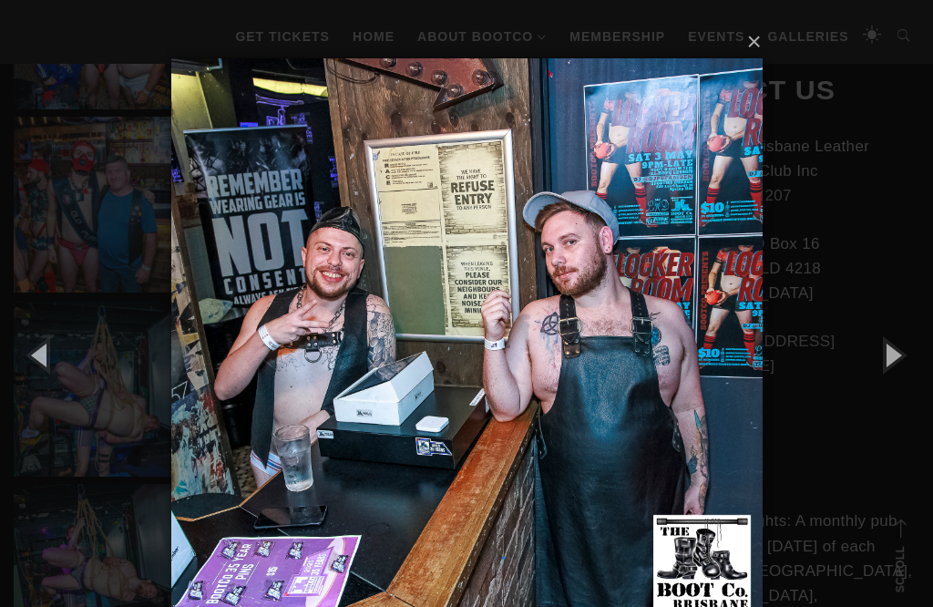
click at [887, 356] on button "button" at bounding box center [892, 354] width 82 height 100
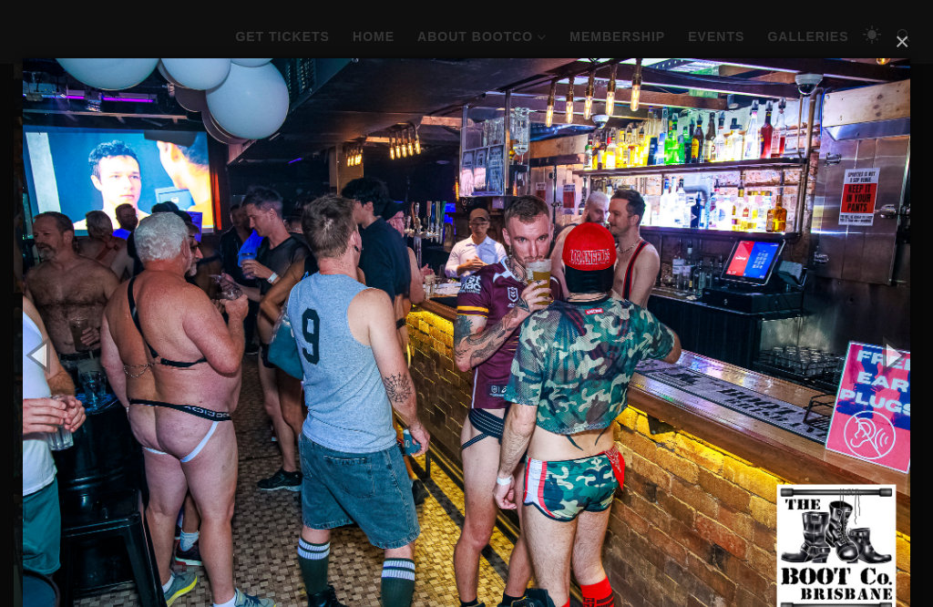
click at [887, 355] on button "button" at bounding box center [892, 354] width 82 height 100
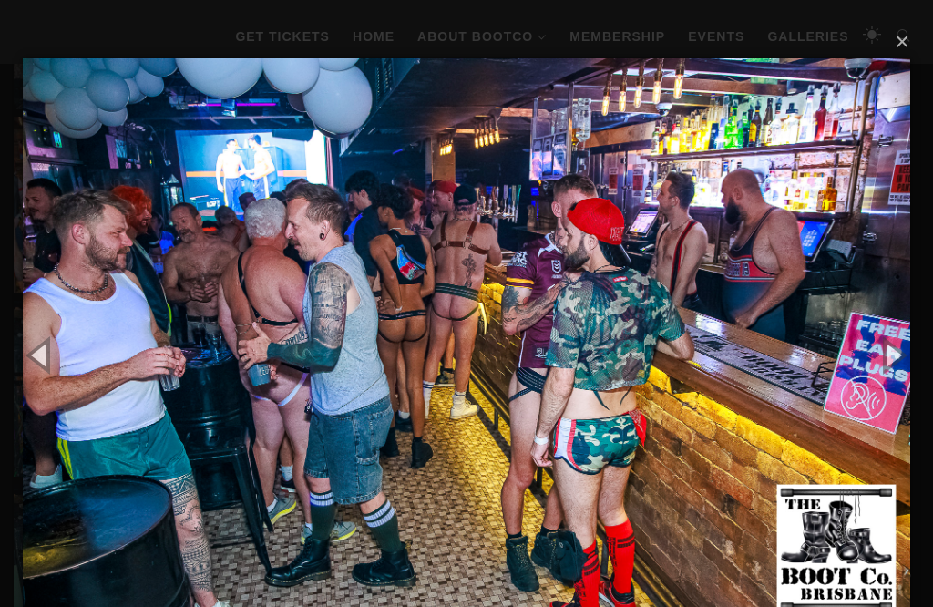
click at [884, 353] on button "button" at bounding box center [892, 354] width 82 height 100
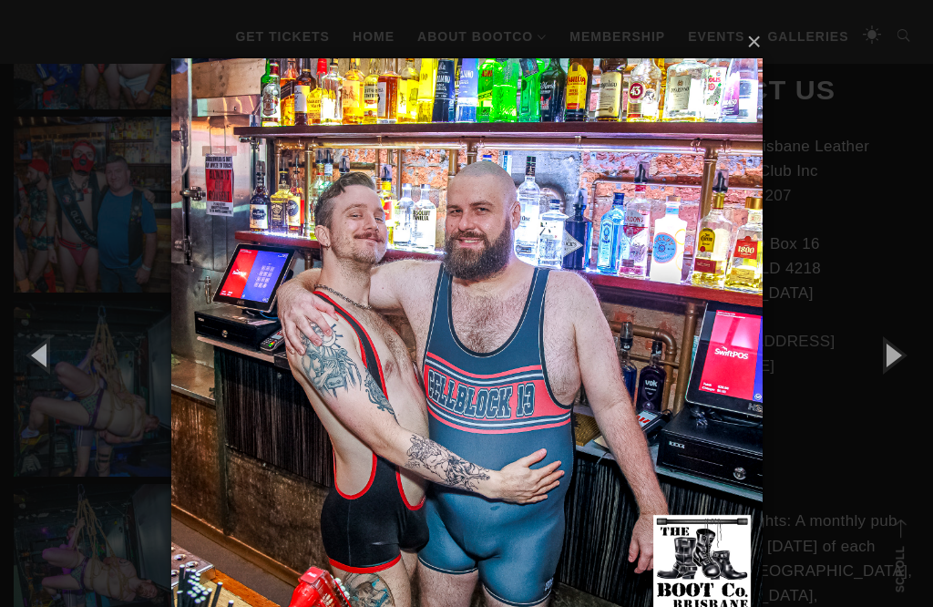
click at [887, 356] on button "button" at bounding box center [892, 354] width 82 height 100
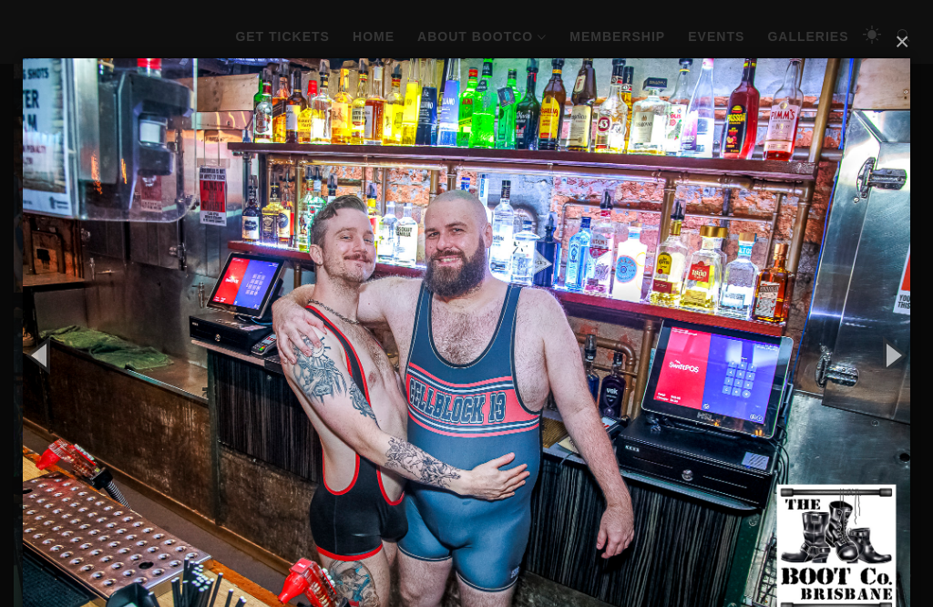
click at [892, 361] on button "button" at bounding box center [892, 354] width 82 height 100
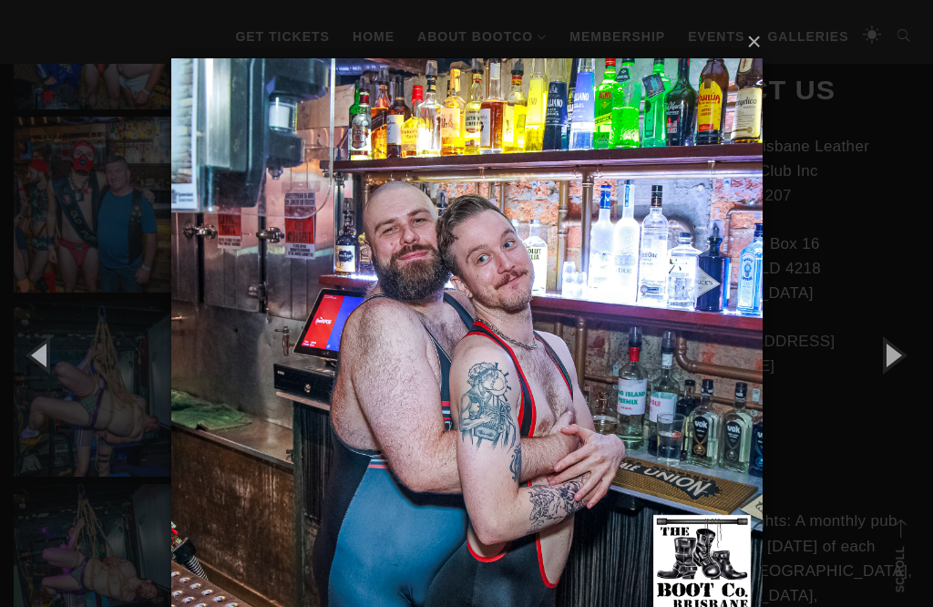
click at [888, 366] on button "button" at bounding box center [892, 354] width 82 height 100
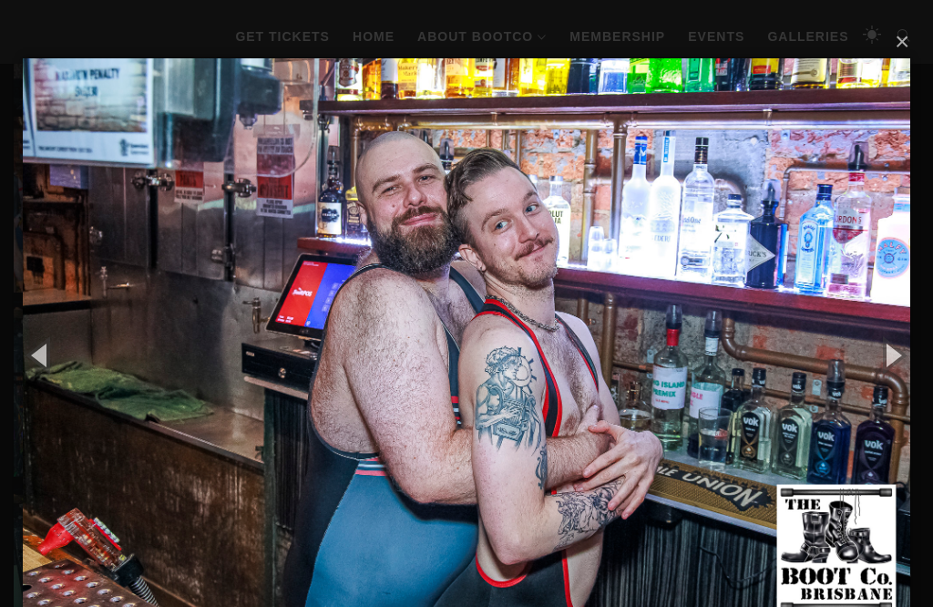
click at [888, 353] on button "button" at bounding box center [892, 354] width 82 height 100
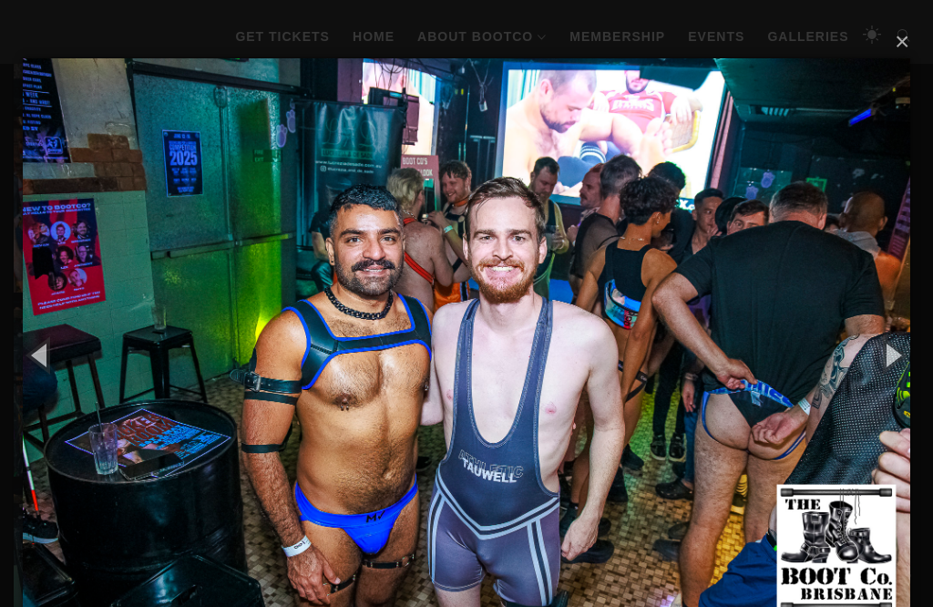
click at [895, 364] on button "button" at bounding box center [892, 354] width 82 height 100
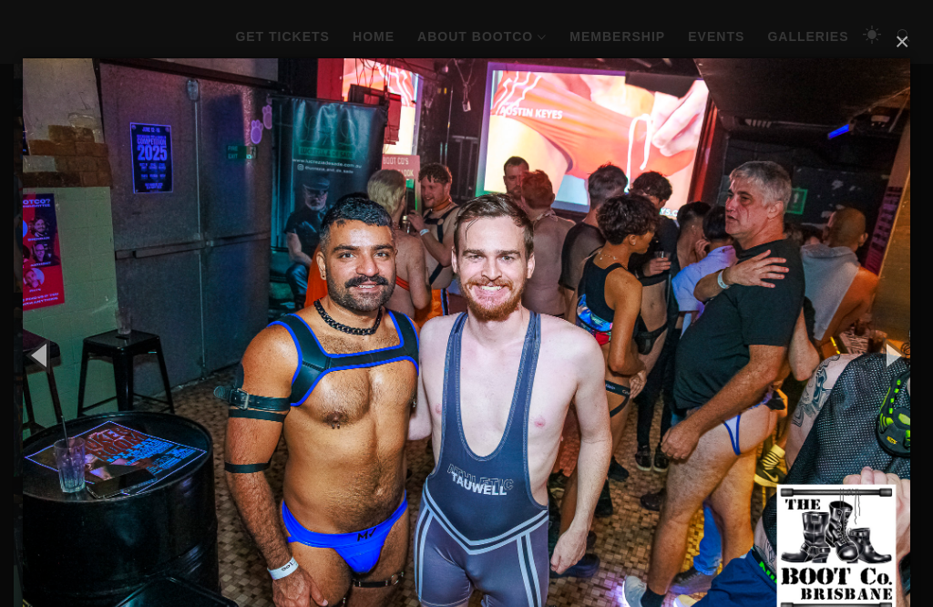
click at [895, 369] on button "button" at bounding box center [892, 354] width 82 height 100
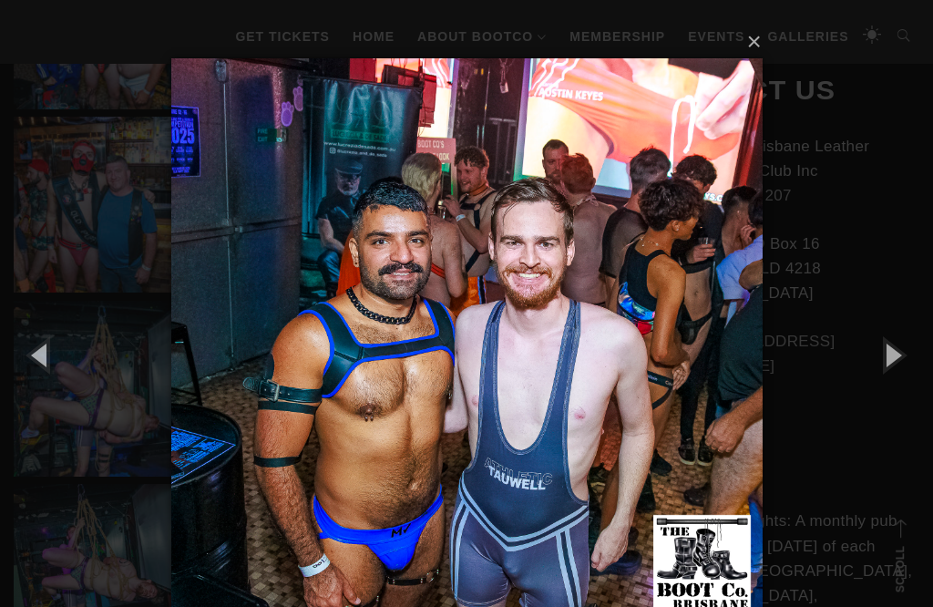
click at [895, 367] on button "button" at bounding box center [892, 354] width 82 height 100
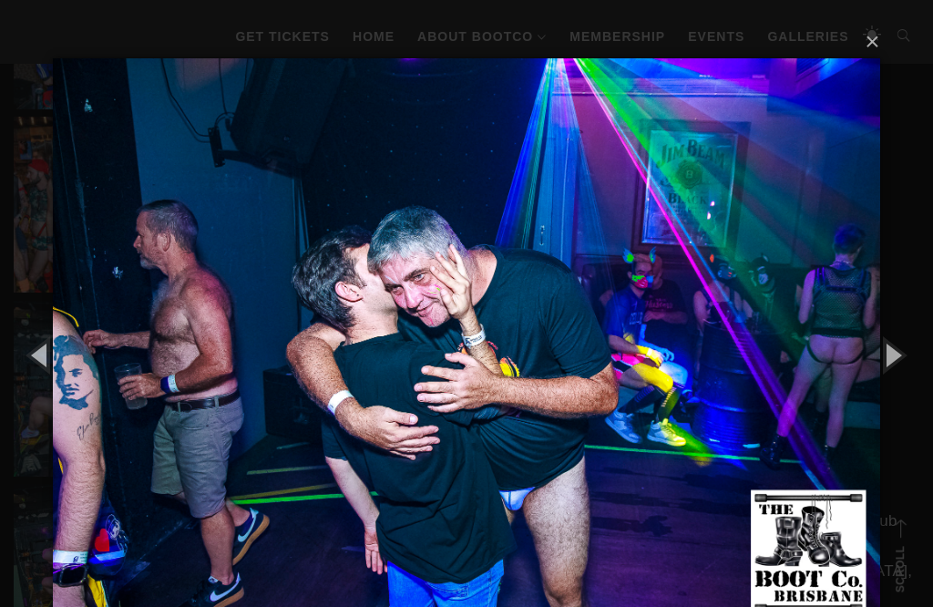
click at [896, 367] on button "button" at bounding box center [892, 354] width 82 height 100
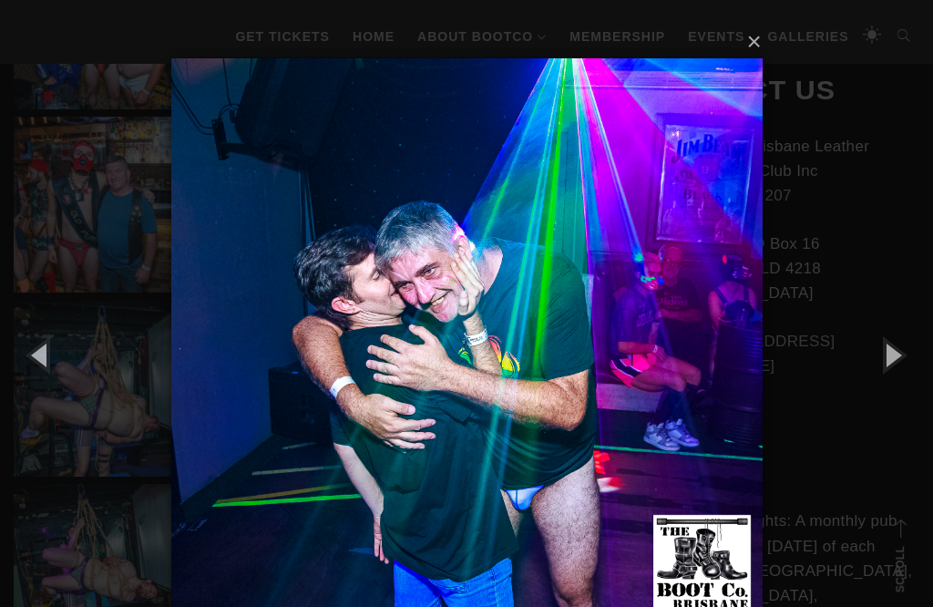
click at [896, 366] on button "button" at bounding box center [892, 354] width 82 height 100
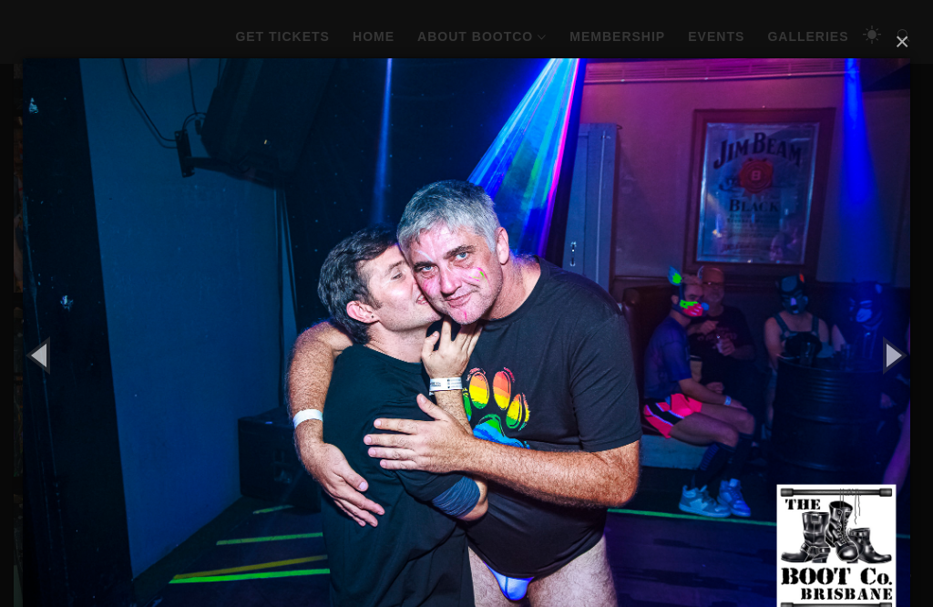
click at [896, 365] on button "button" at bounding box center [892, 354] width 82 height 100
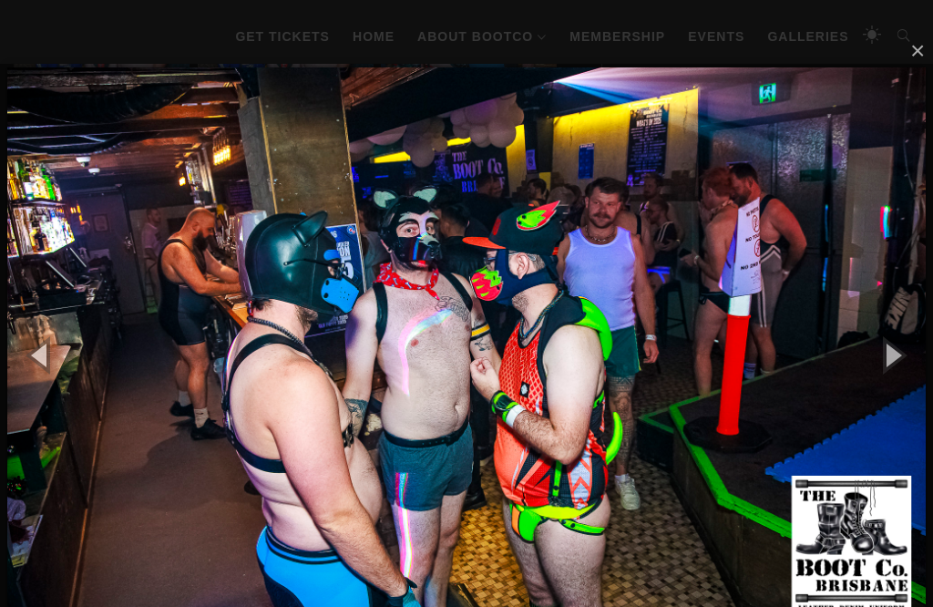
click at [896, 374] on button "button" at bounding box center [892, 354] width 82 height 100
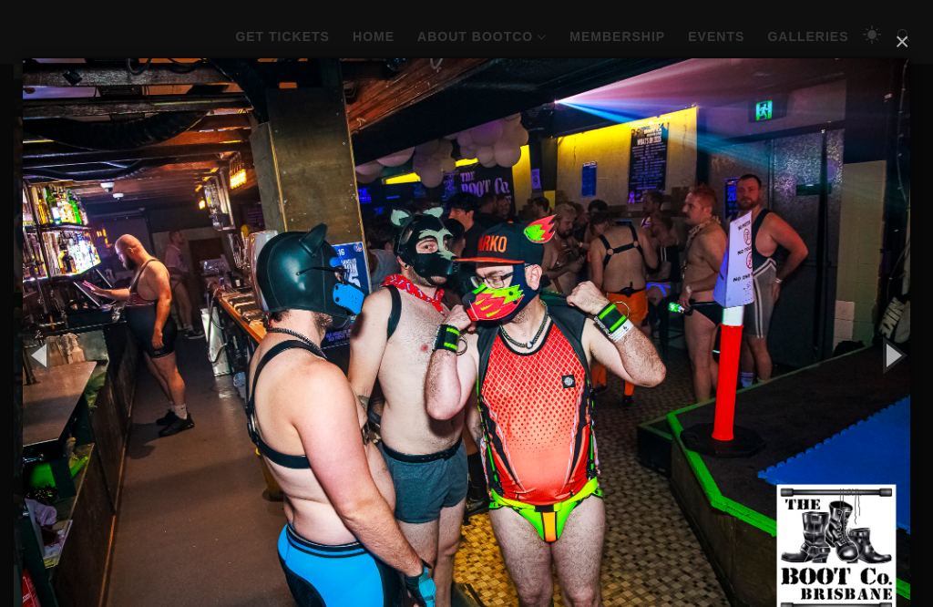
click at [896, 372] on button "button" at bounding box center [892, 354] width 82 height 100
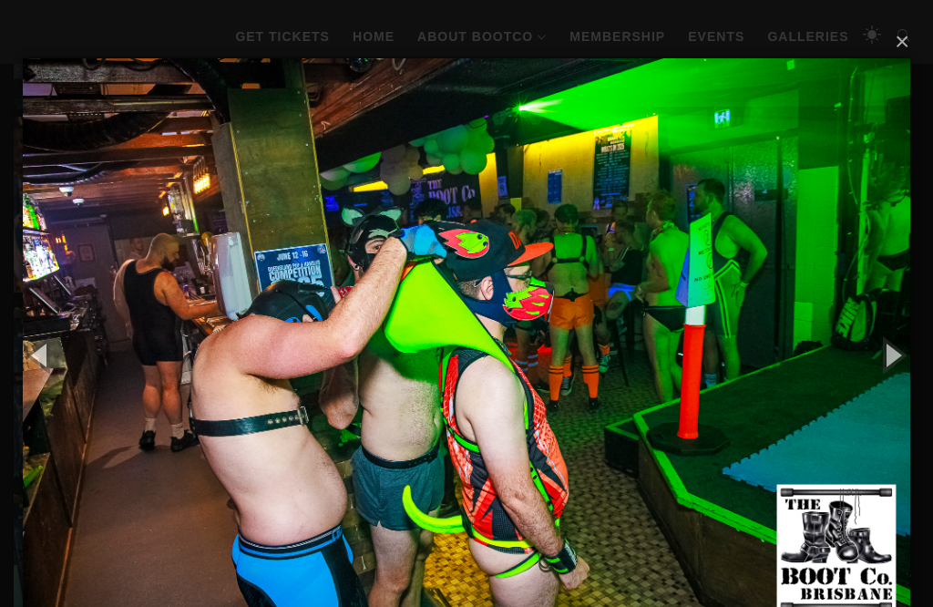
click at [899, 369] on button "button" at bounding box center [892, 354] width 82 height 100
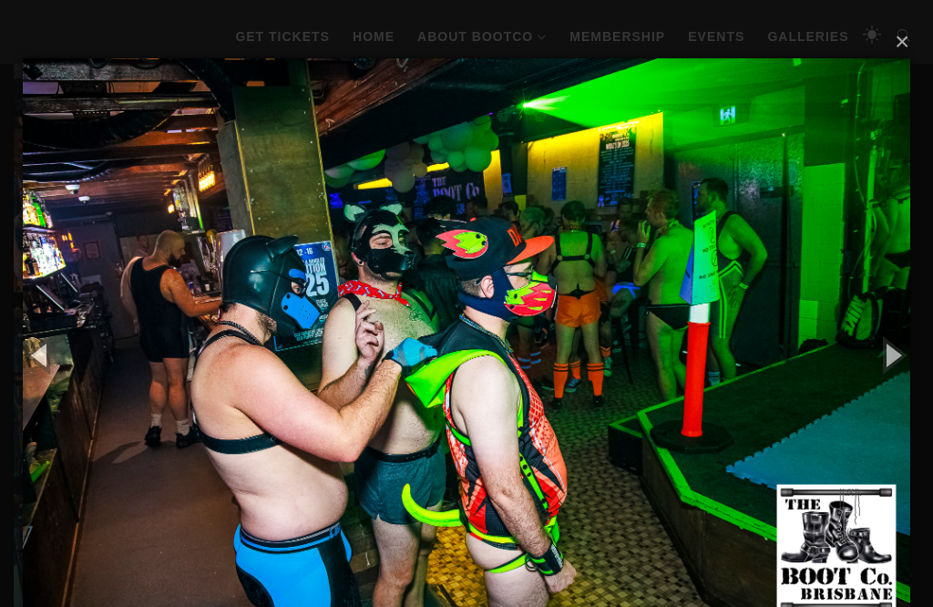
click at [900, 371] on button "button" at bounding box center [892, 354] width 82 height 100
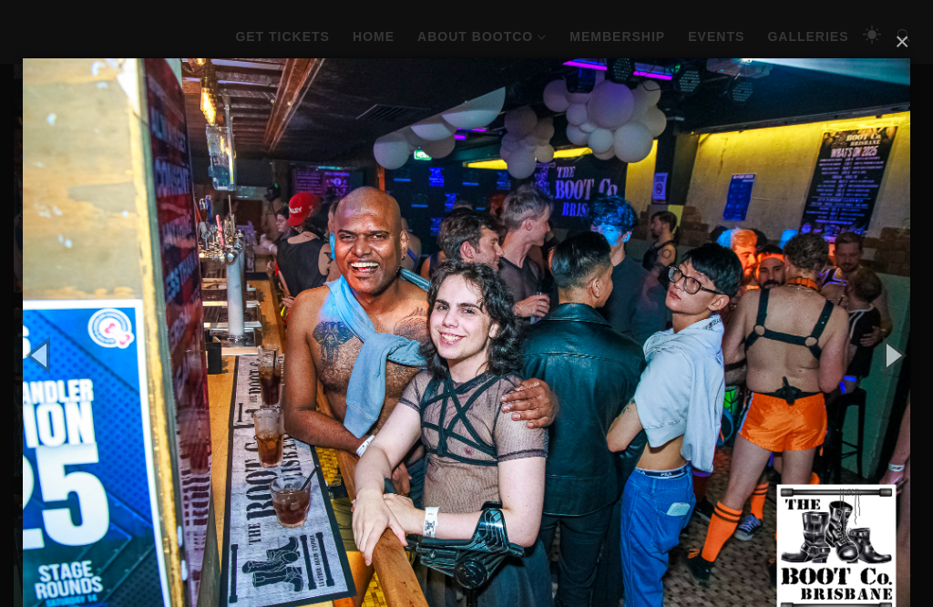
click at [903, 367] on button "button" at bounding box center [892, 354] width 82 height 100
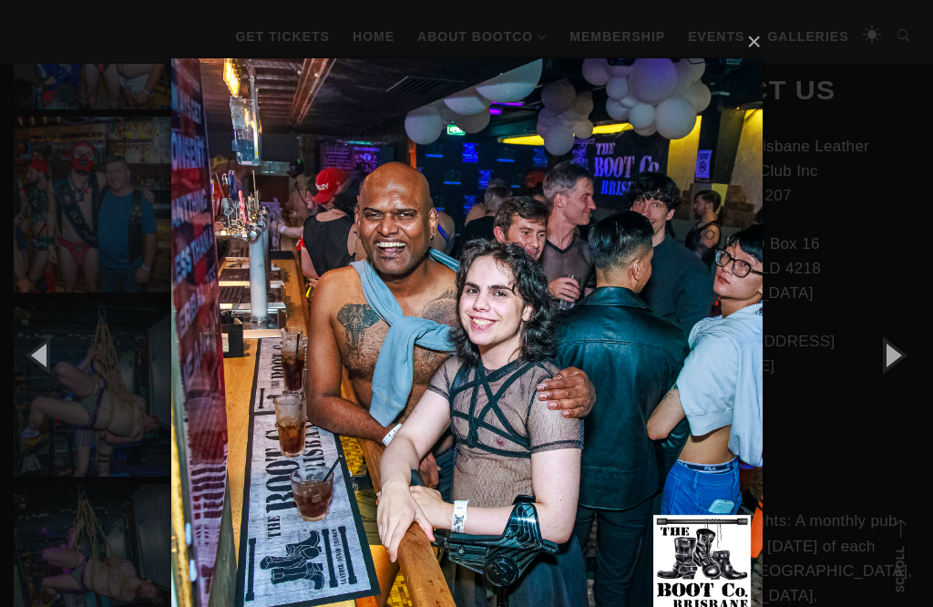
click at [905, 367] on button "button" at bounding box center [892, 354] width 82 height 100
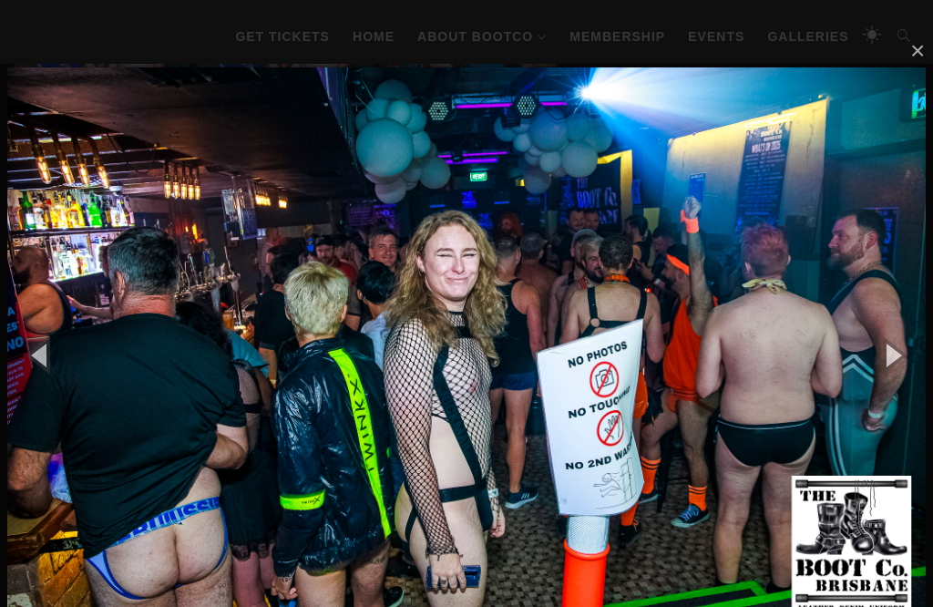
click at [905, 369] on button "button" at bounding box center [892, 354] width 82 height 100
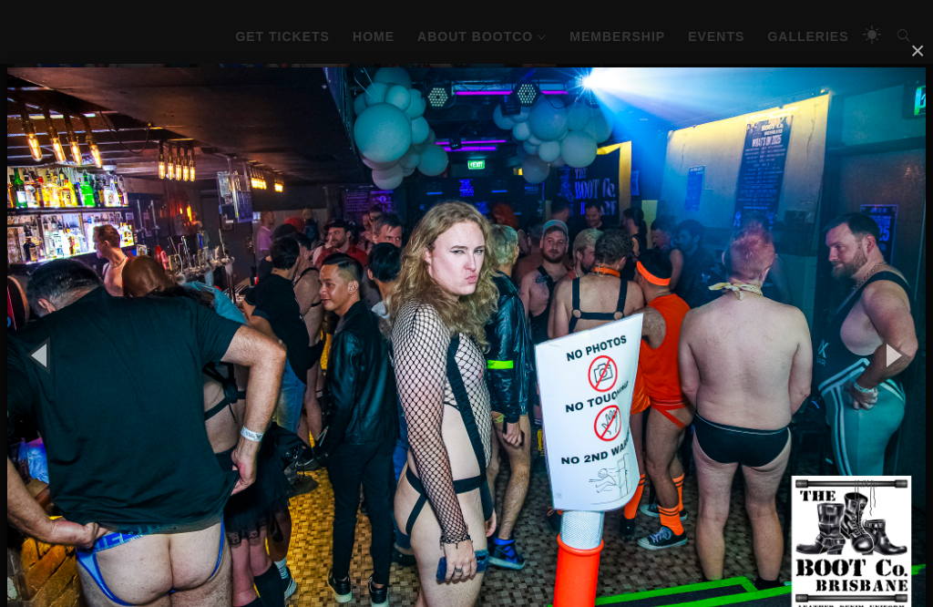
click at [906, 369] on button "button" at bounding box center [892, 354] width 82 height 100
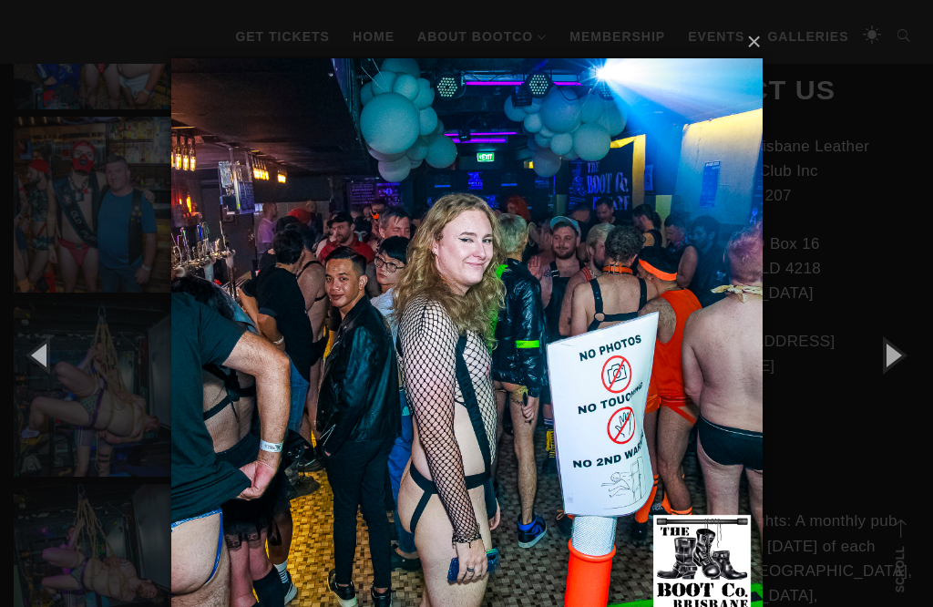
click at [904, 368] on button "button" at bounding box center [892, 354] width 82 height 100
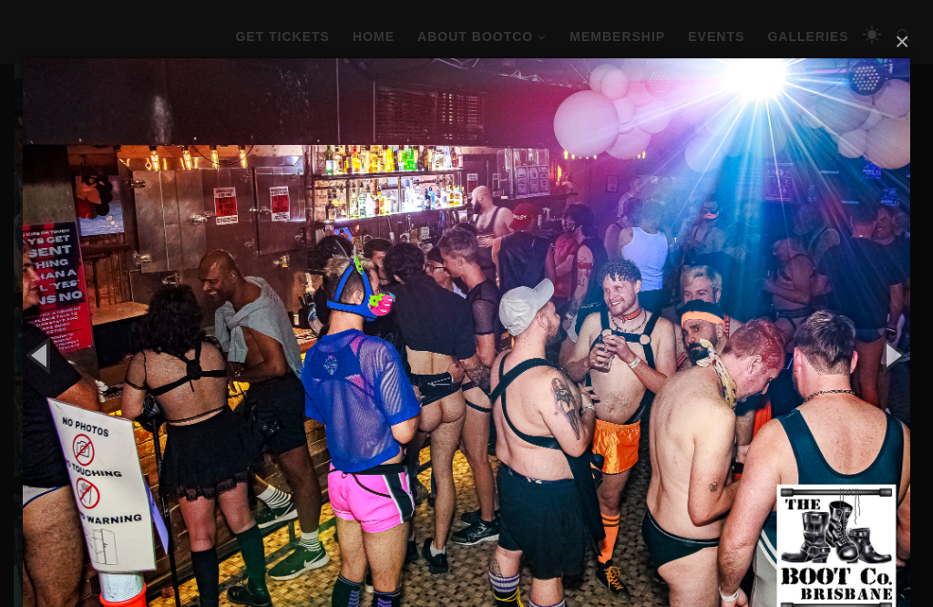
click at [902, 367] on button "button" at bounding box center [892, 354] width 82 height 100
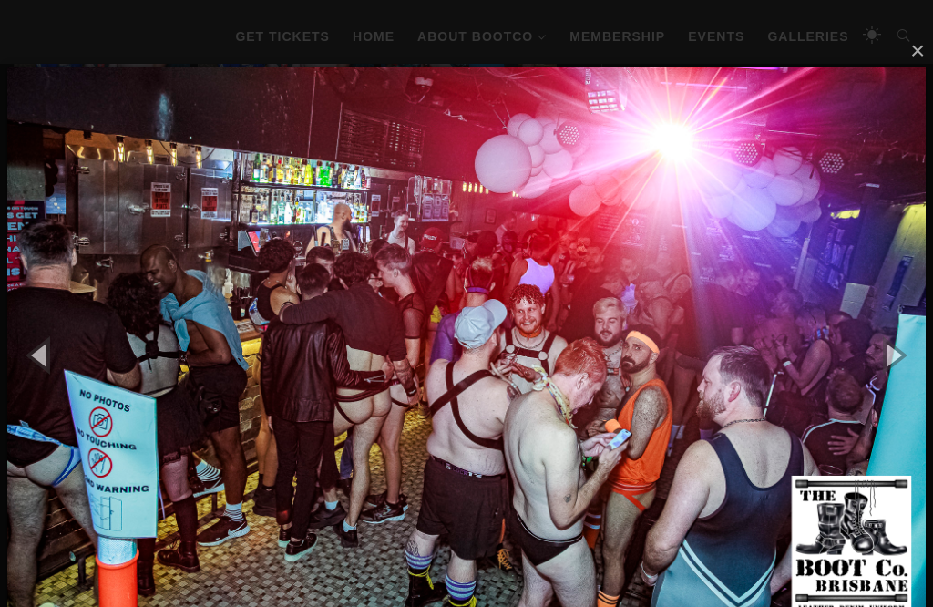
click at [900, 369] on button "button" at bounding box center [892, 354] width 82 height 100
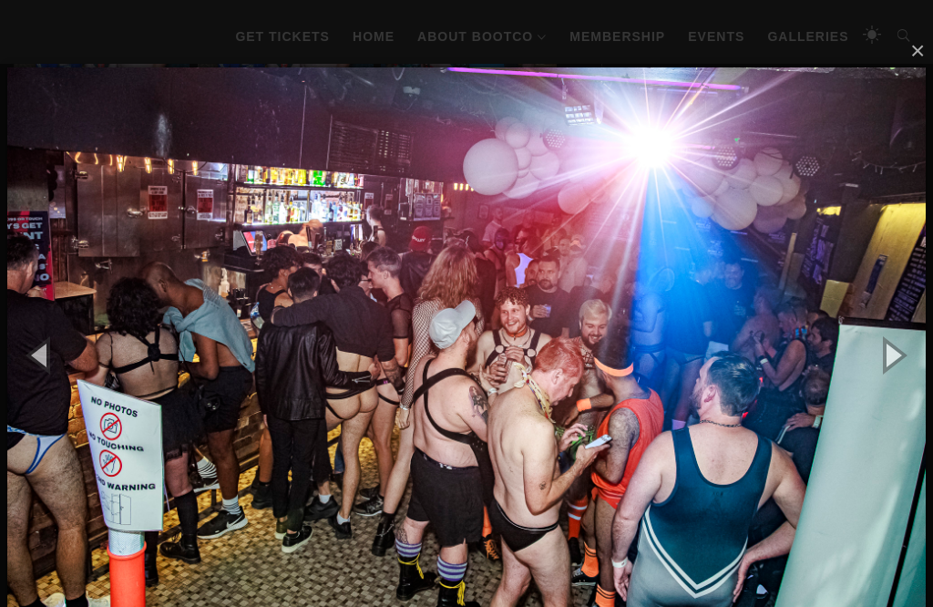
click at [896, 367] on button "button" at bounding box center [892, 354] width 82 height 100
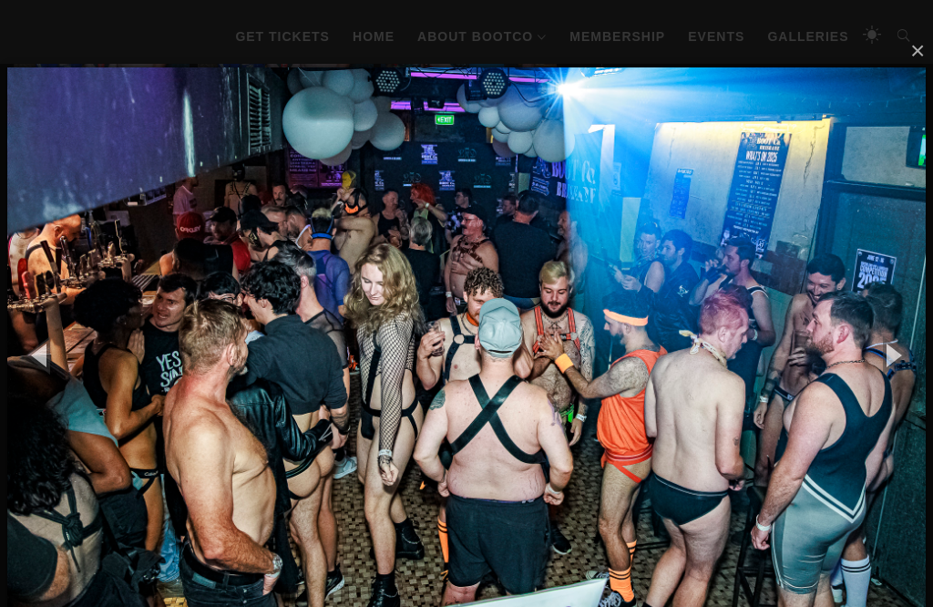
click at [901, 363] on button "button" at bounding box center [892, 354] width 82 height 100
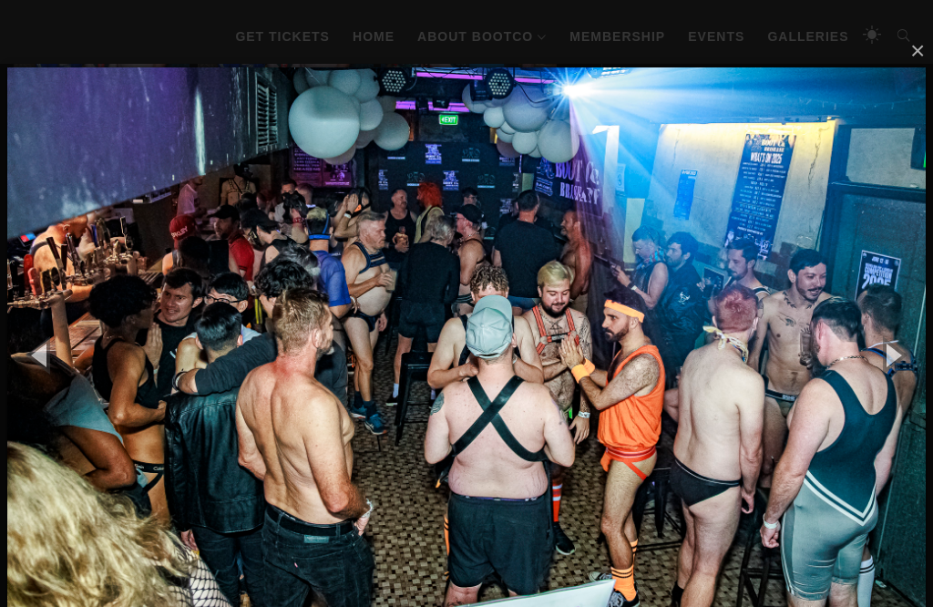
click at [905, 365] on button "button" at bounding box center [892, 354] width 82 height 100
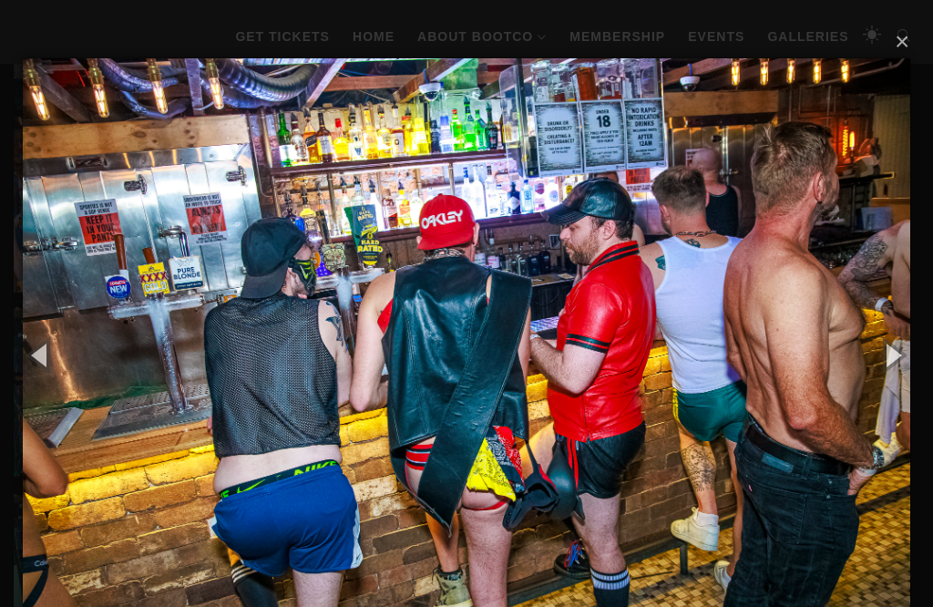
click at [903, 363] on button "button" at bounding box center [892, 354] width 82 height 100
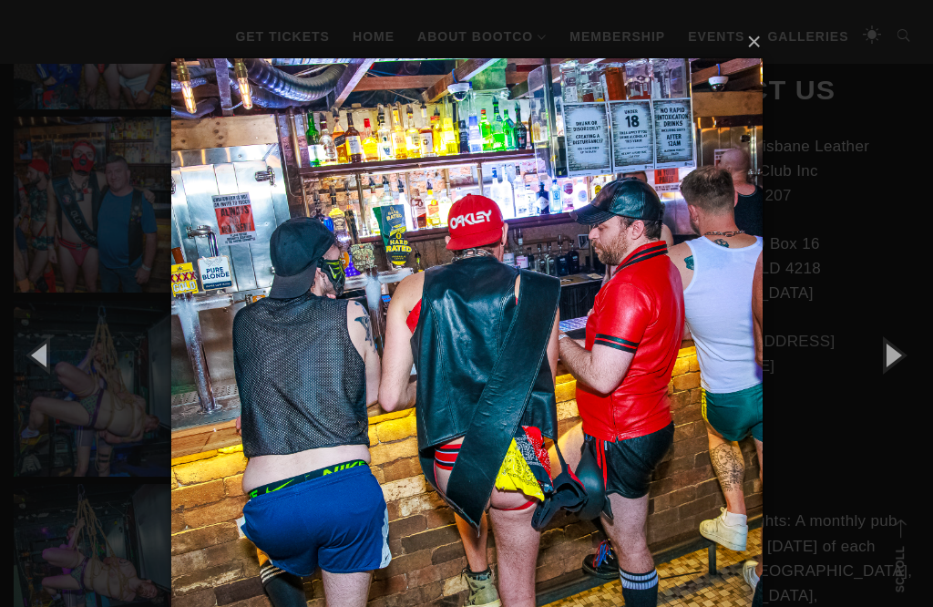
click at [903, 363] on button "button" at bounding box center [892, 354] width 82 height 100
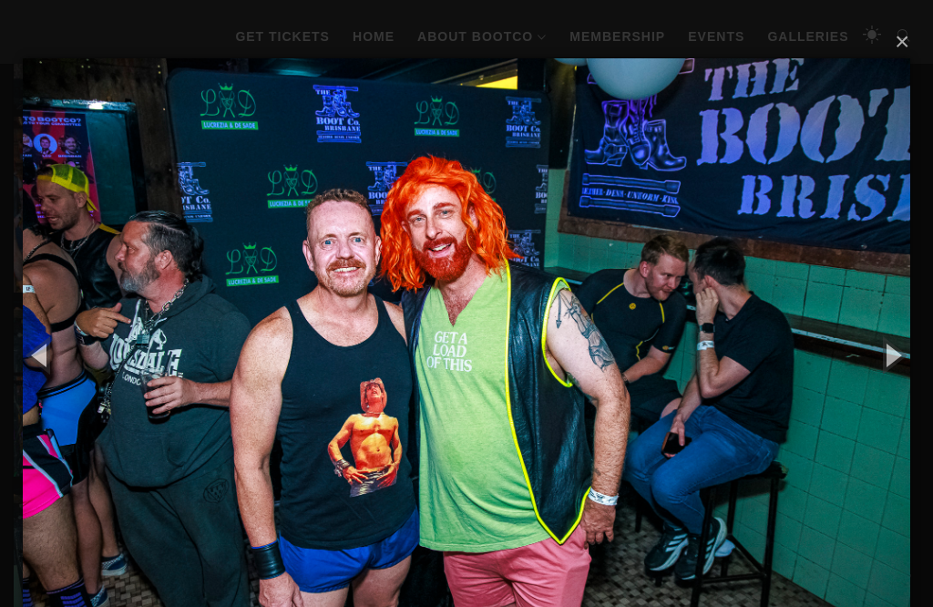
click at [905, 365] on button "button" at bounding box center [892, 354] width 82 height 100
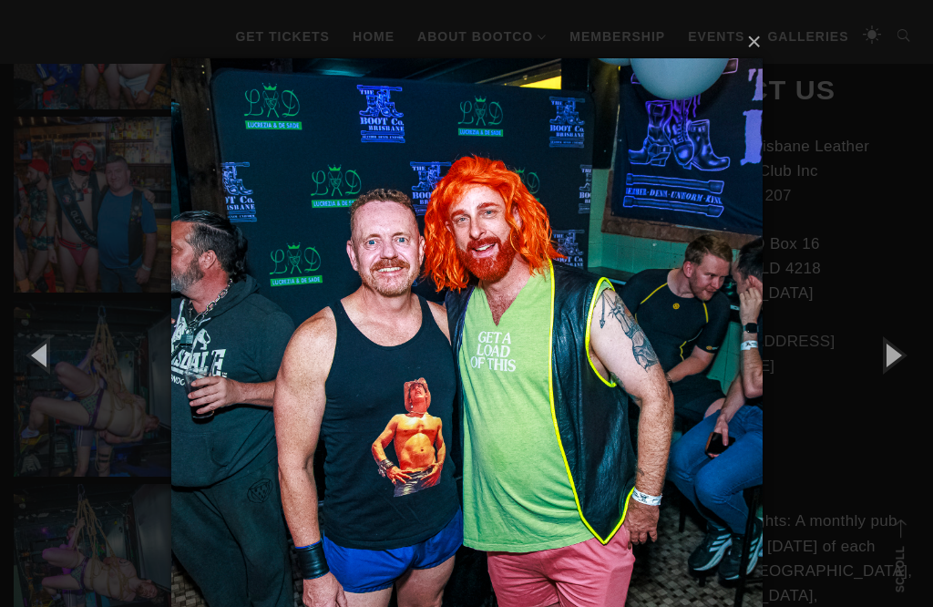
click at [903, 365] on button "button" at bounding box center [892, 354] width 82 height 100
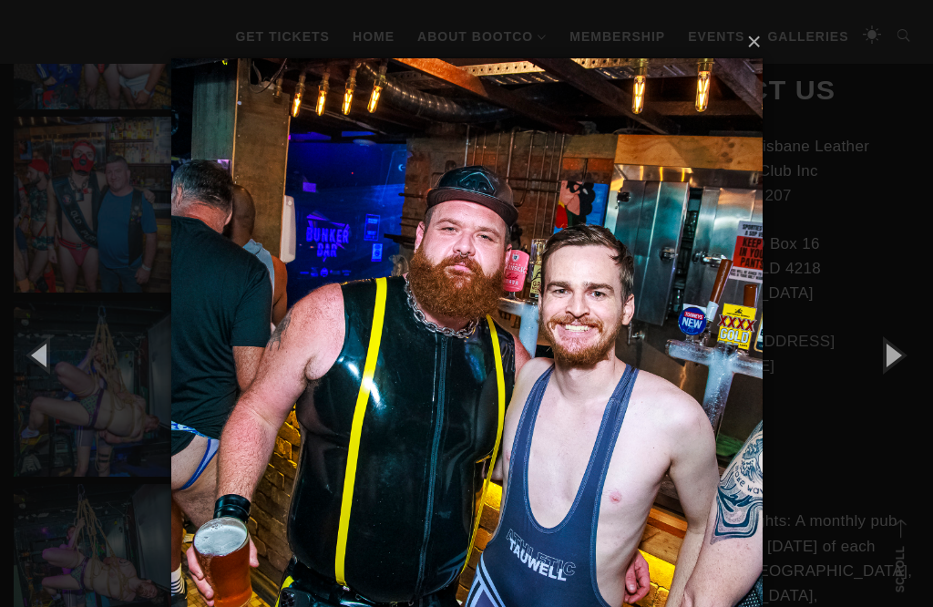
click at [902, 361] on button "button" at bounding box center [892, 354] width 82 height 100
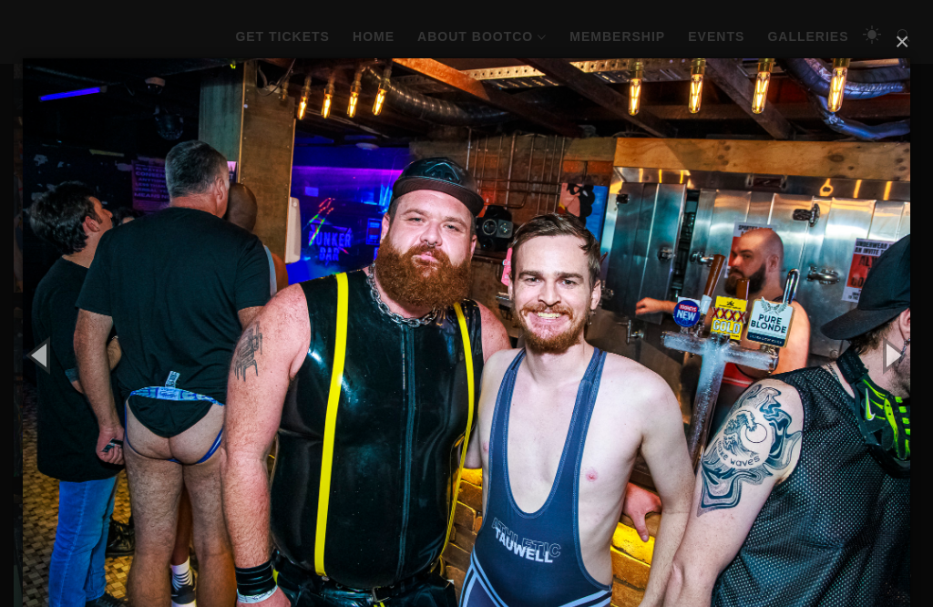
click at [900, 361] on button "button" at bounding box center [892, 354] width 82 height 100
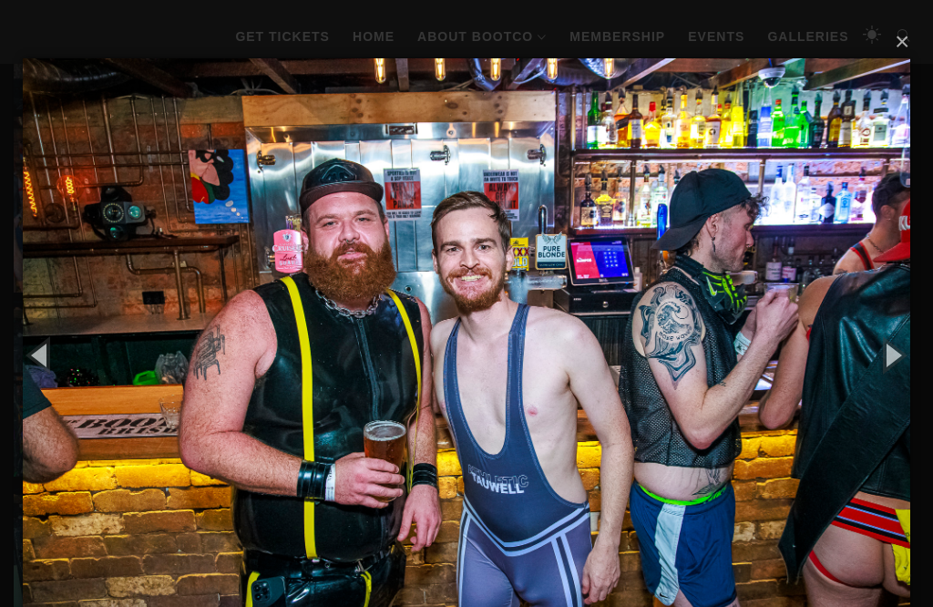
click at [900, 363] on button "button" at bounding box center [892, 354] width 82 height 100
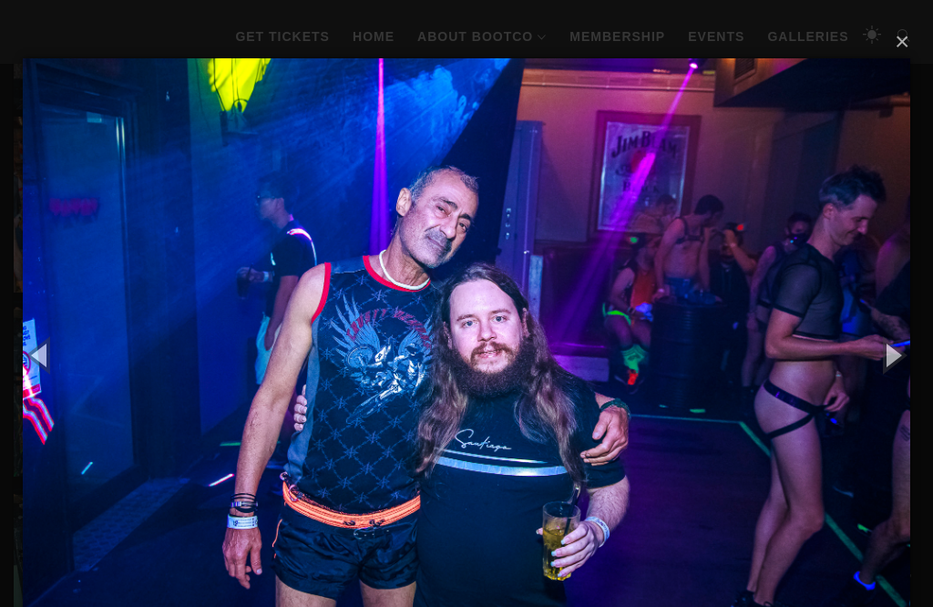
click at [901, 360] on button "button" at bounding box center [892, 354] width 82 height 100
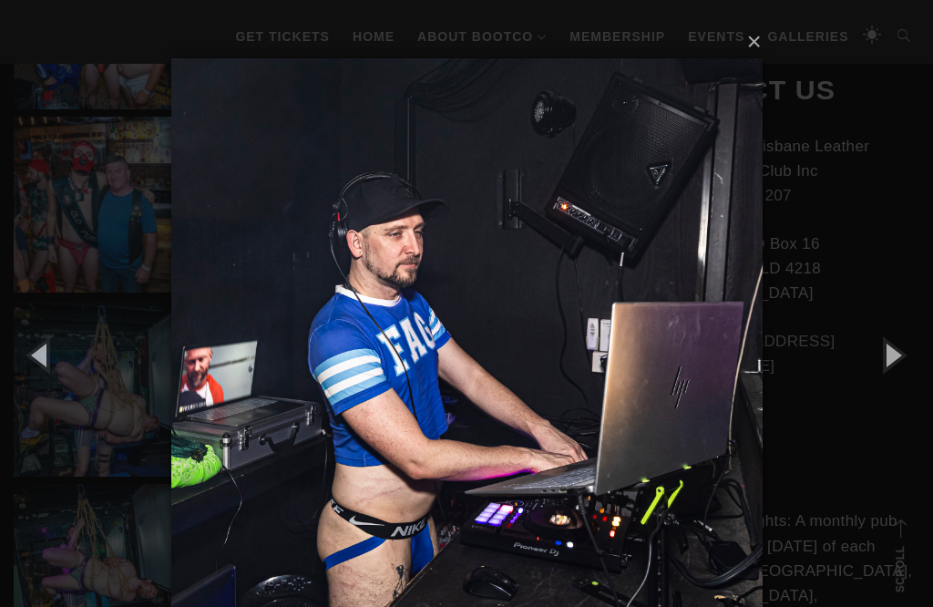
click at [899, 359] on button "button" at bounding box center [892, 354] width 82 height 100
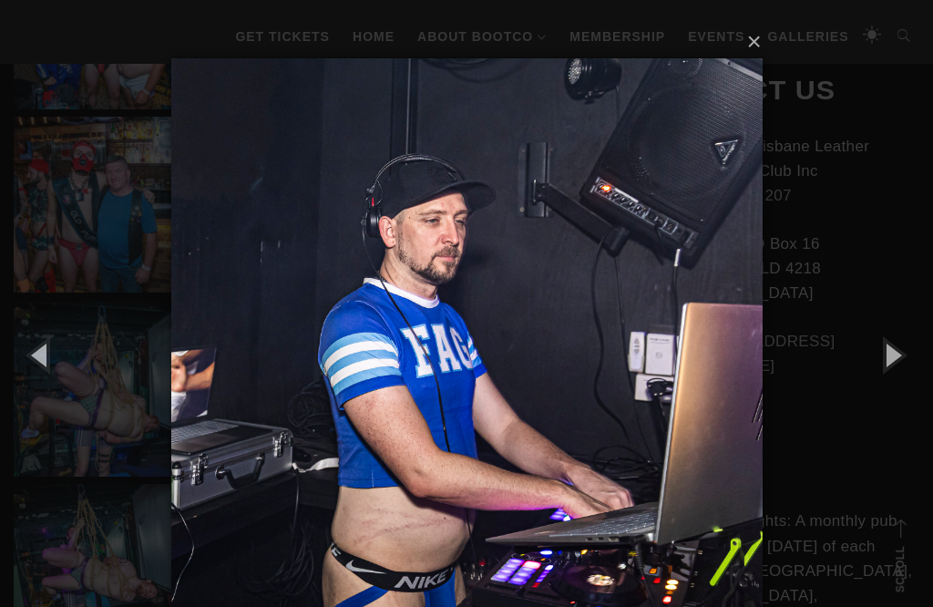
click at [902, 363] on button "button" at bounding box center [892, 354] width 82 height 100
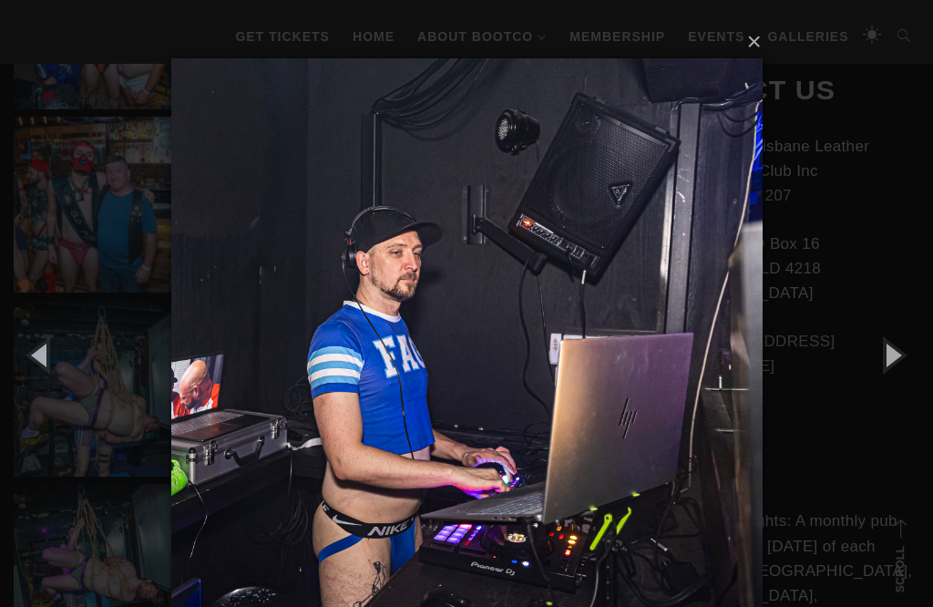
click at [905, 357] on button "button" at bounding box center [892, 354] width 82 height 100
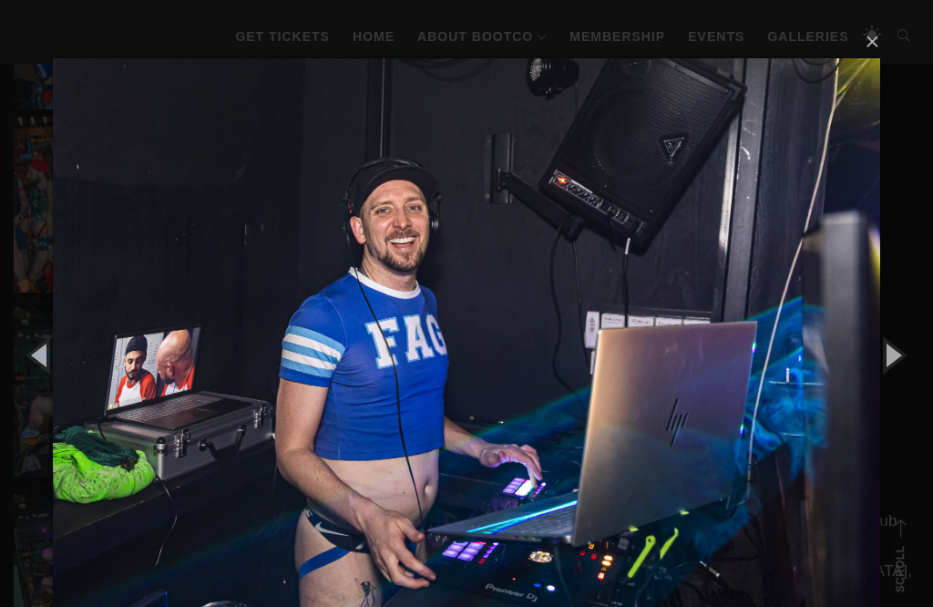
click at [900, 357] on button "button" at bounding box center [892, 354] width 82 height 100
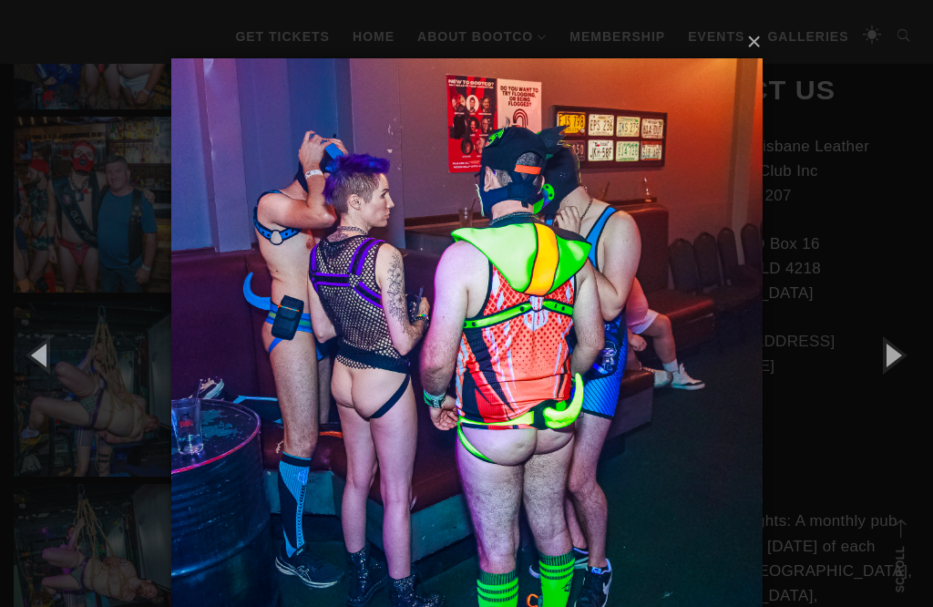
click at [905, 358] on button "button" at bounding box center [892, 354] width 82 height 100
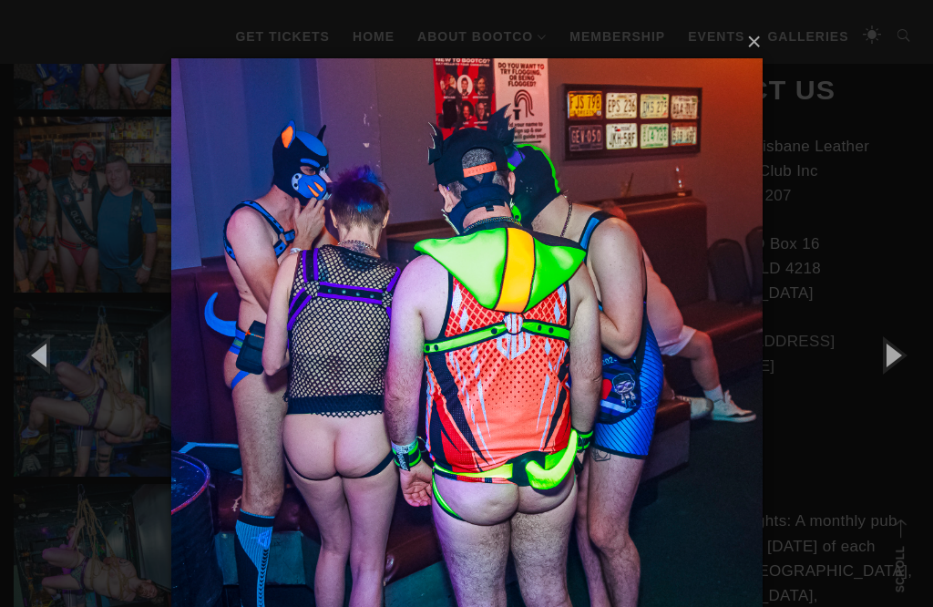
click at [901, 349] on button "button" at bounding box center [892, 354] width 82 height 100
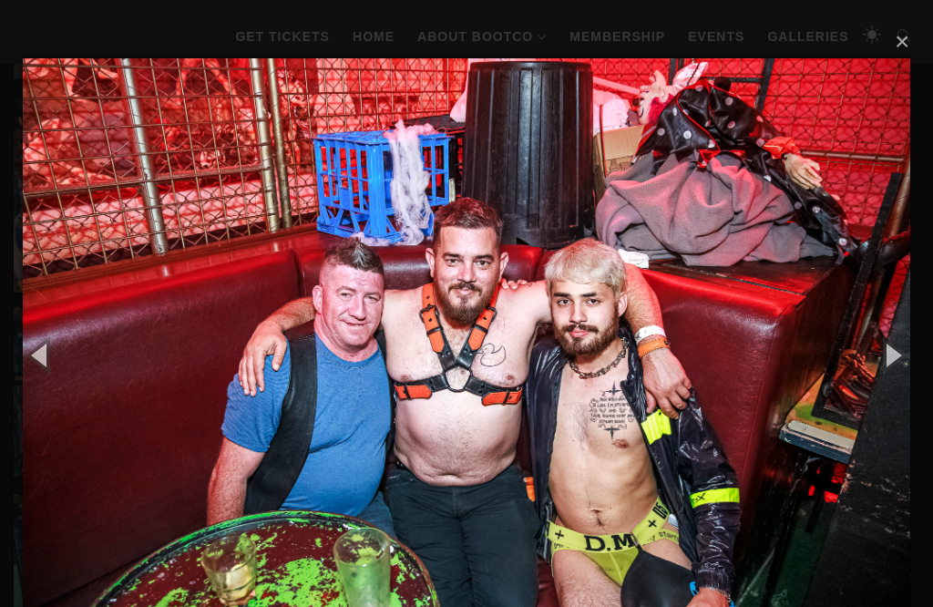
click at [896, 362] on button "button" at bounding box center [892, 354] width 82 height 100
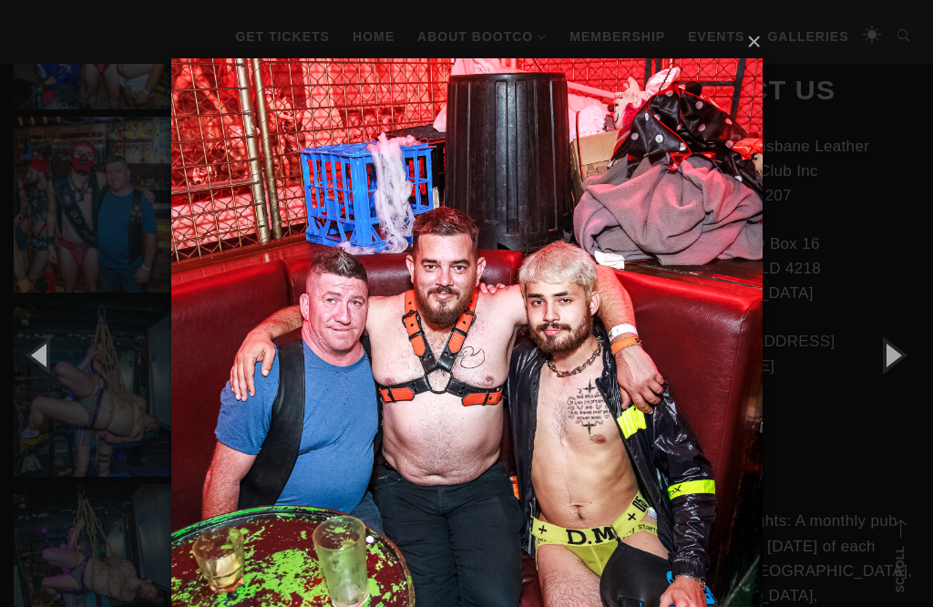
click at [895, 361] on button "button" at bounding box center [892, 354] width 82 height 100
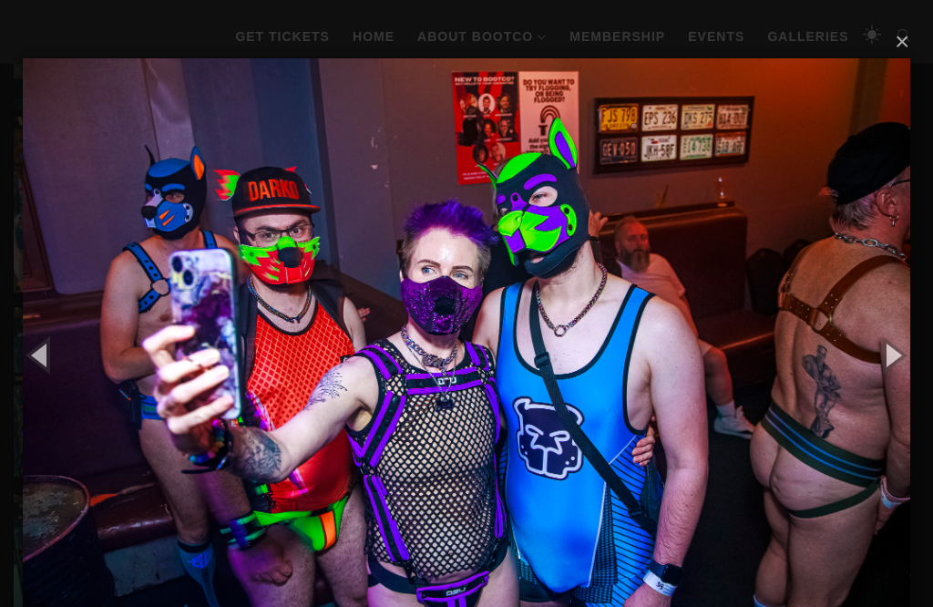
click at [903, 353] on button "button" at bounding box center [892, 354] width 82 height 100
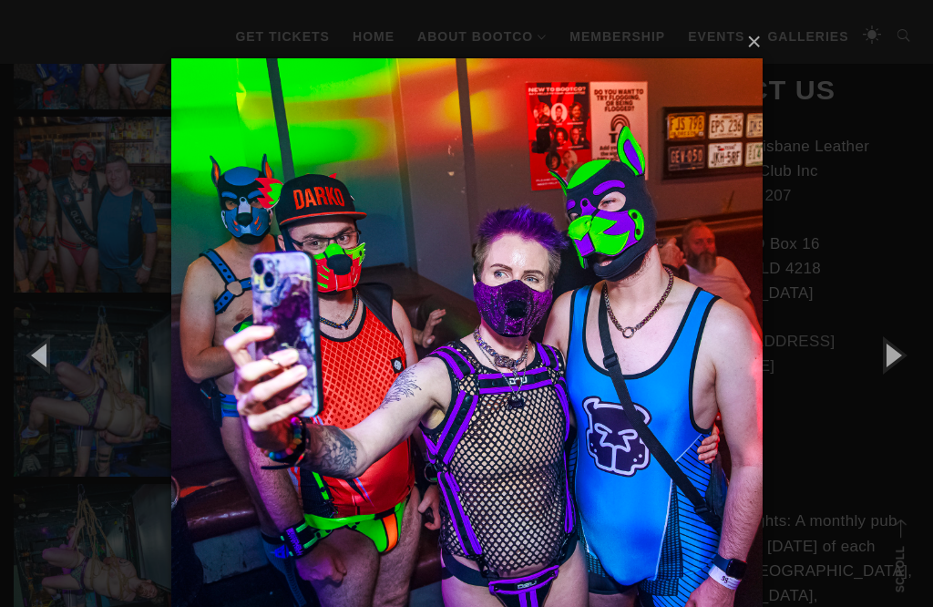
click at [901, 354] on button "button" at bounding box center [892, 354] width 82 height 100
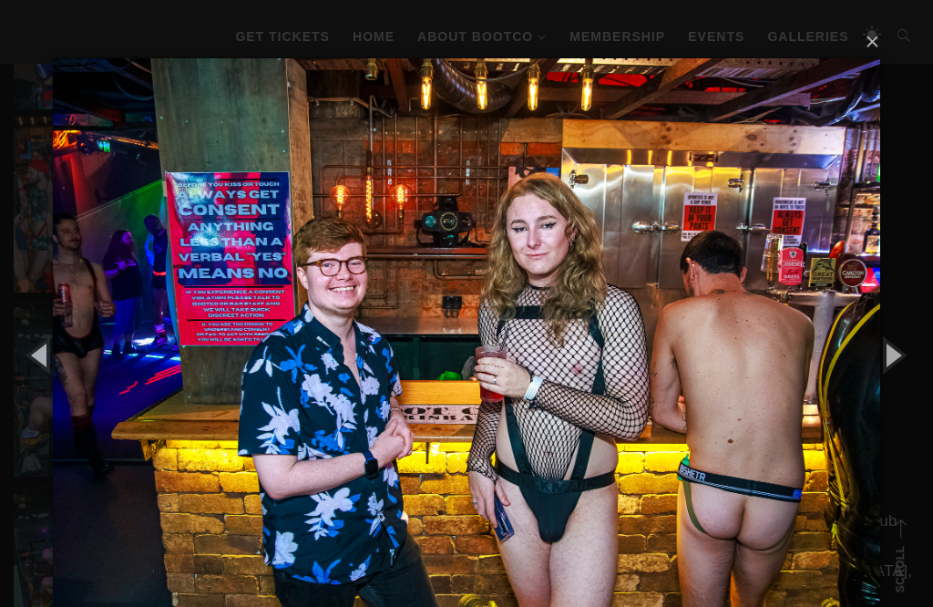
click at [903, 356] on button "button" at bounding box center [892, 354] width 82 height 100
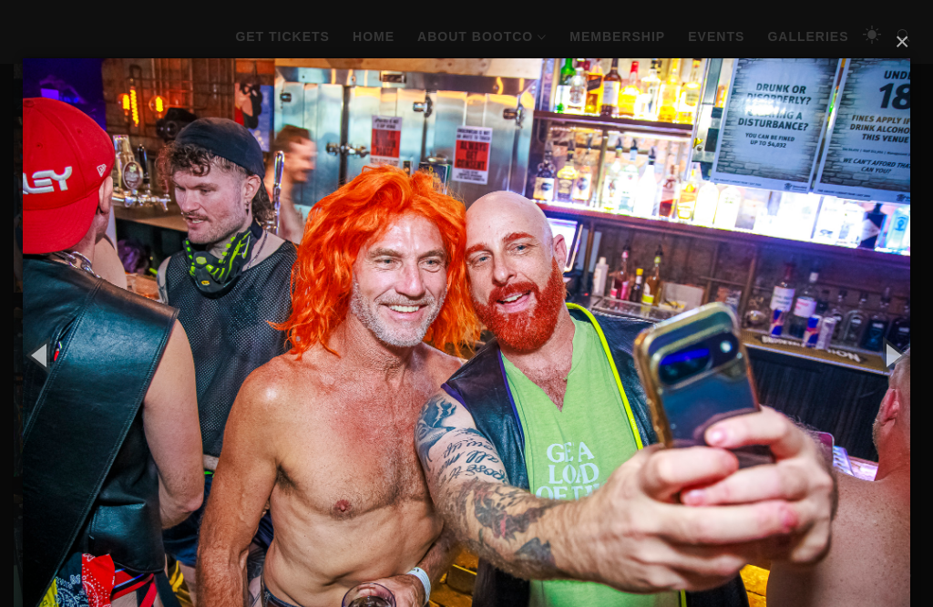
click at [903, 356] on button "button" at bounding box center [892, 354] width 82 height 100
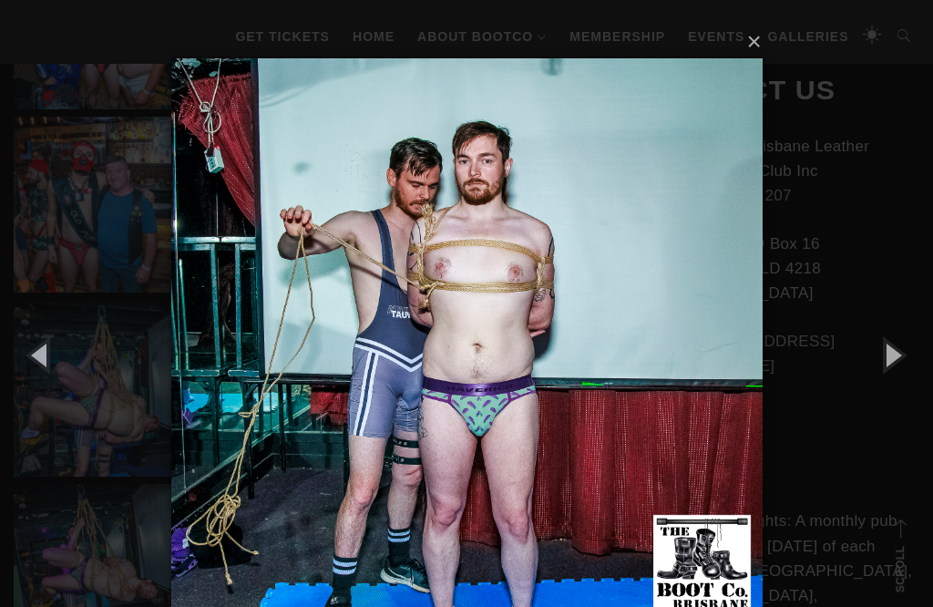
click at [900, 362] on button "button" at bounding box center [892, 354] width 82 height 100
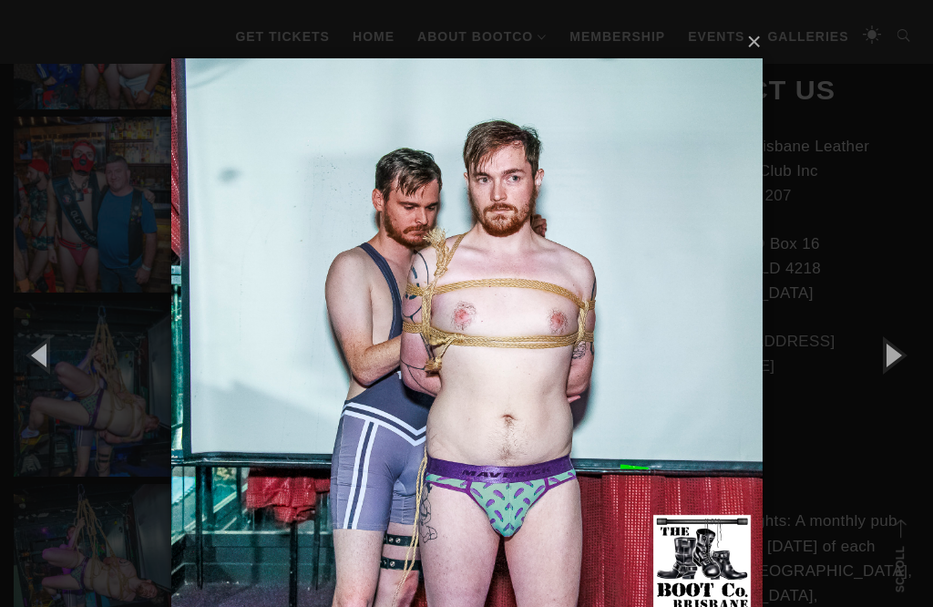
click at [899, 363] on button "button" at bounding box center [892, 354] width 82 height 100
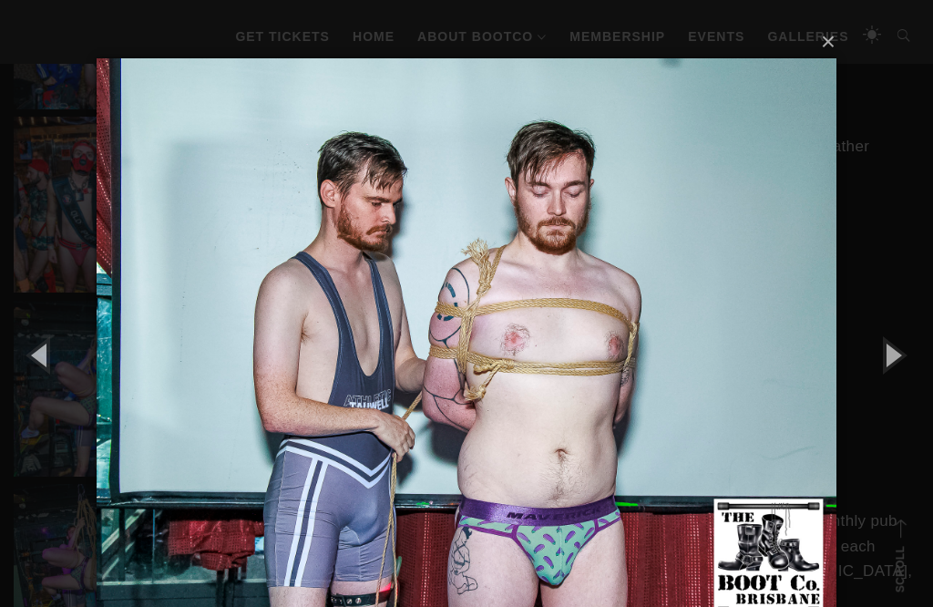
click at [900, 363] on button "button" at bounding box center [892, 354] width 82 height 100
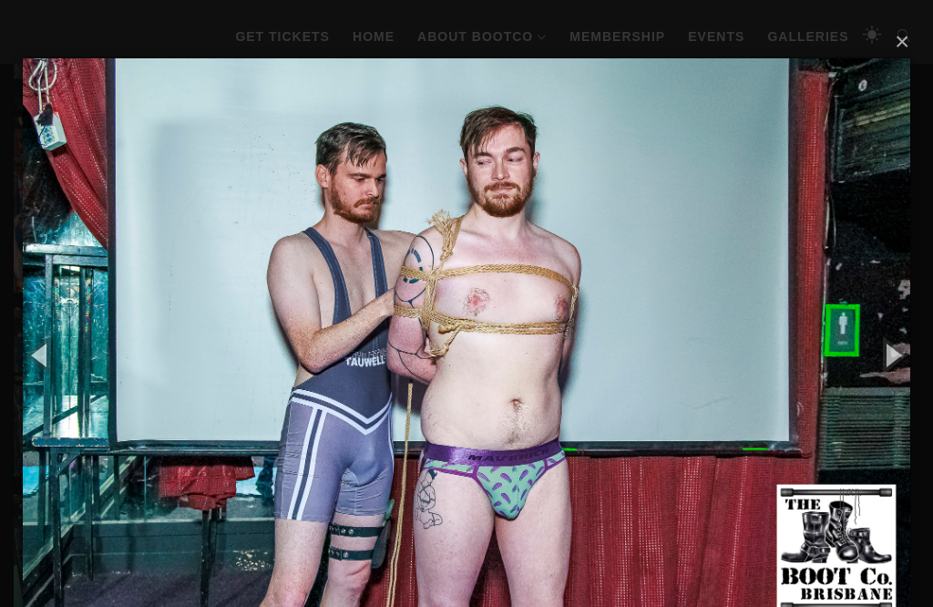
click at [901, 359] on button "button" at bounding box center [892, 354] width 82 height 100
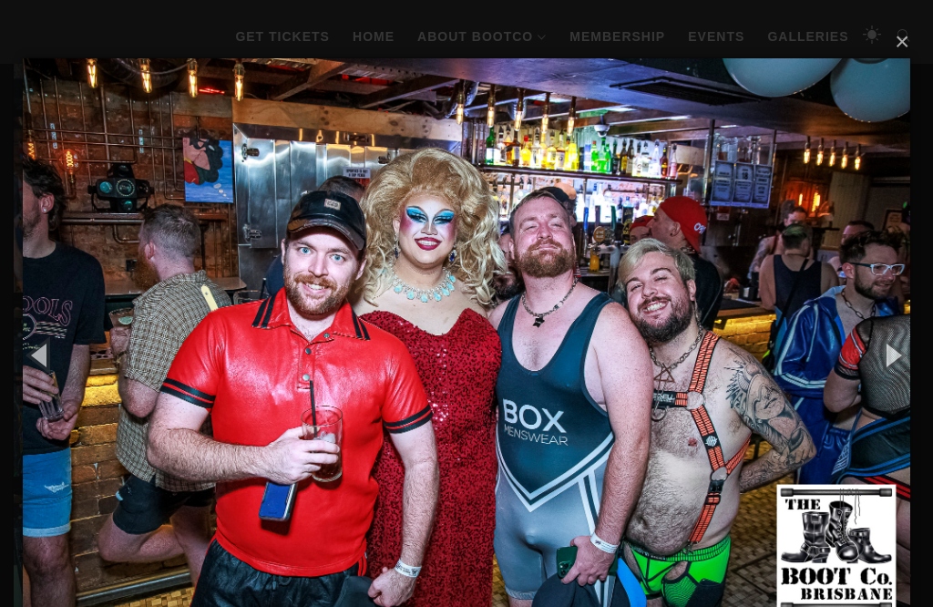
click at [899, 360] on button "button" at bounding box center [892, 354] width 82 height 100
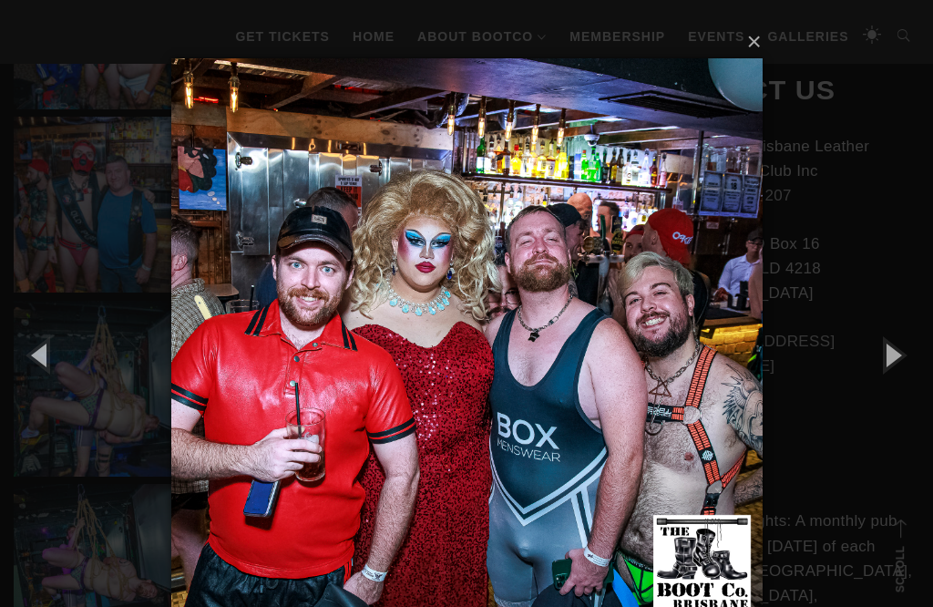
click at [898, 358] on button "button" at bounding box center [892, 354] width 82 height 100
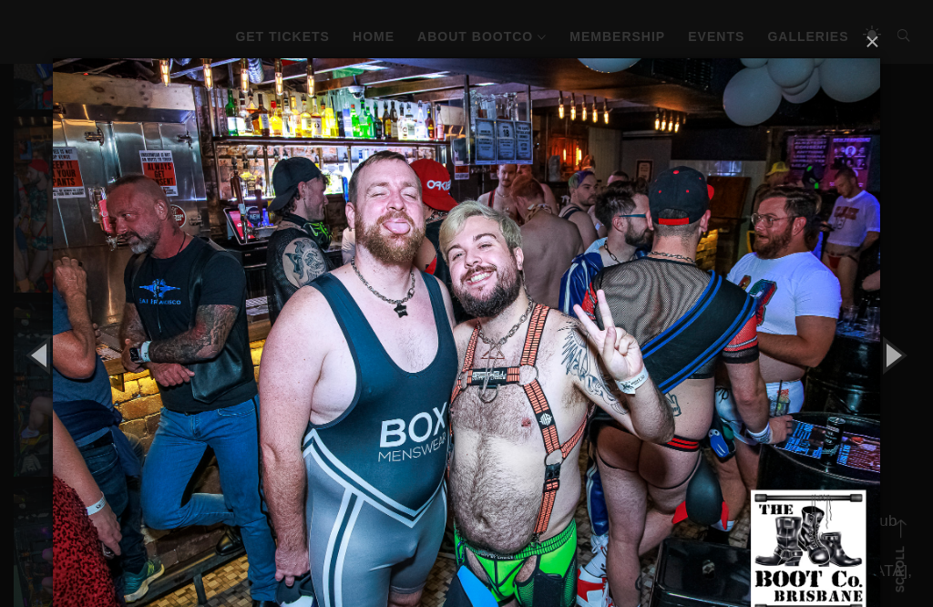
click at [899, 357] on button "button" at bounding box center [892, 354] width 82 height 100
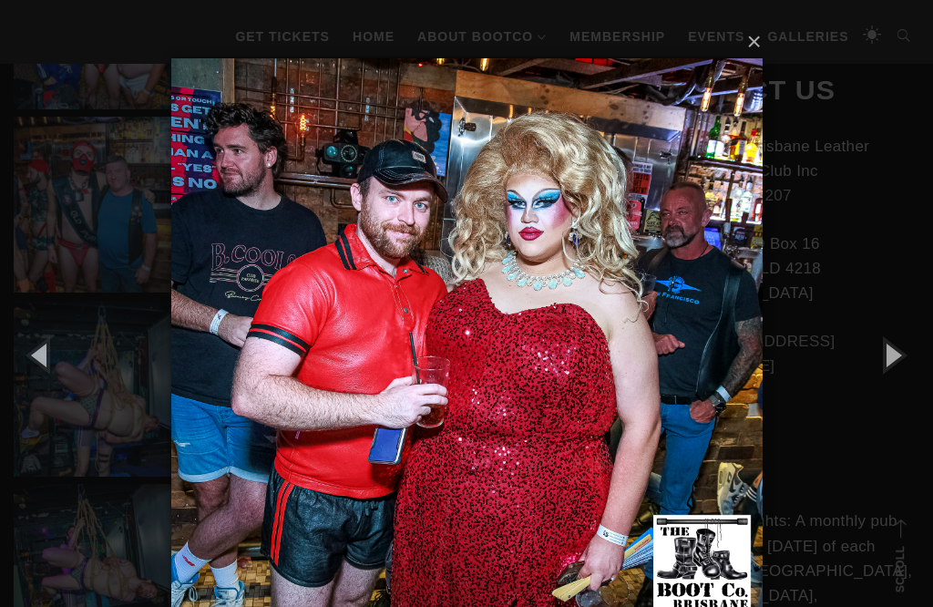
click at [896, 363] on button "button" at bounding box center [892, 354] width 82 height 100
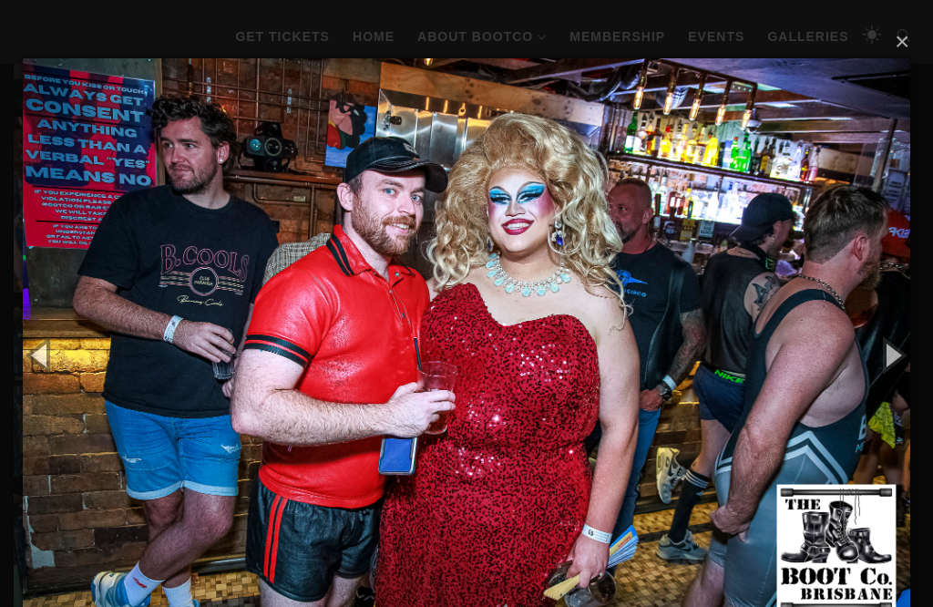
click at [895, 360] on button "button" at bounding box center [892, 354] width 82 height 100
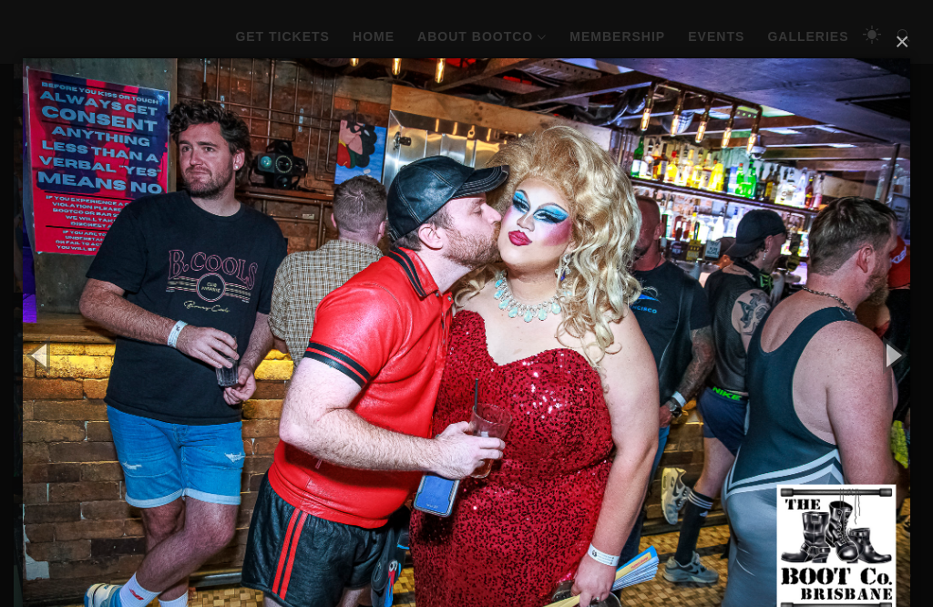
click at [896, 360] on button "button" at bounding box center [892, 354] width 82 height 100
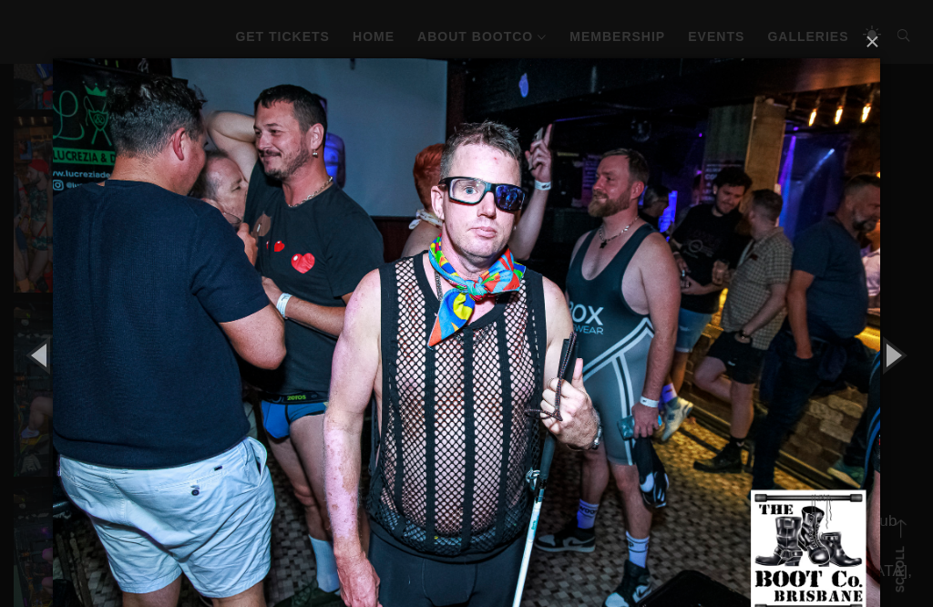
click at [896, 357] on button "button" at bounding box center [892, 354] width 82 height 100
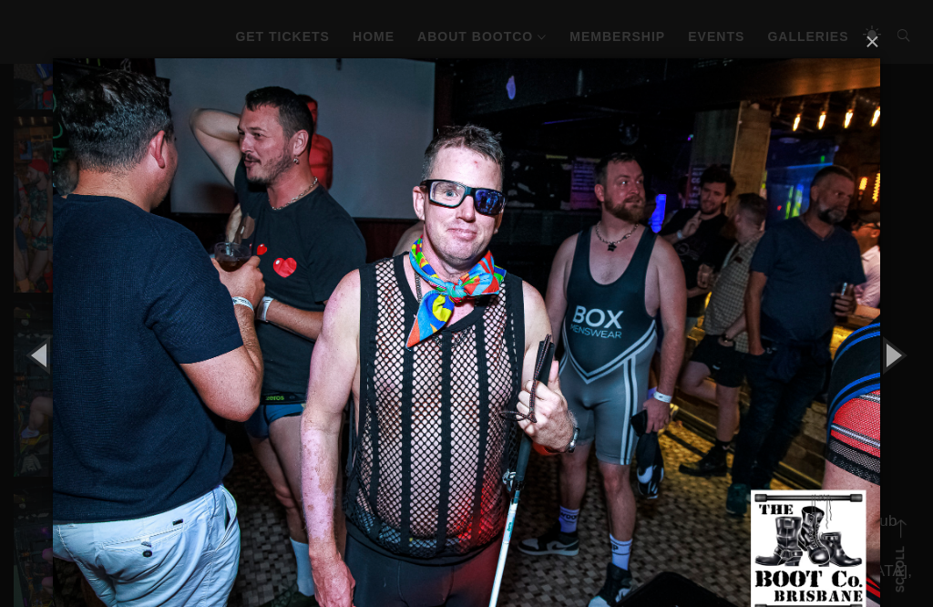
click at [899, 355] on button "button" at bounding box center [892, 354] width 82 height 100
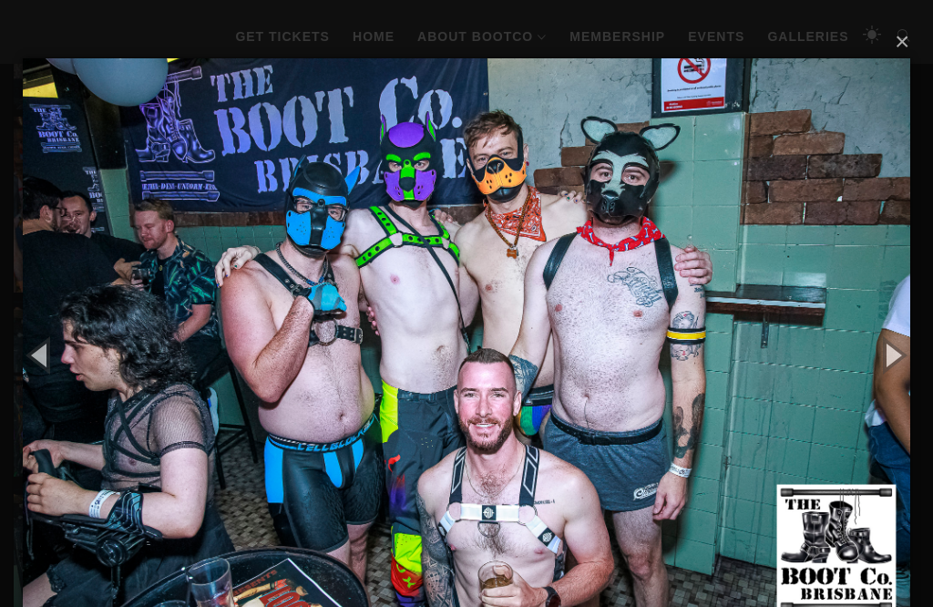
click at [899, 358] on button "button" at bounding box center [892, 354] width 82 height 100
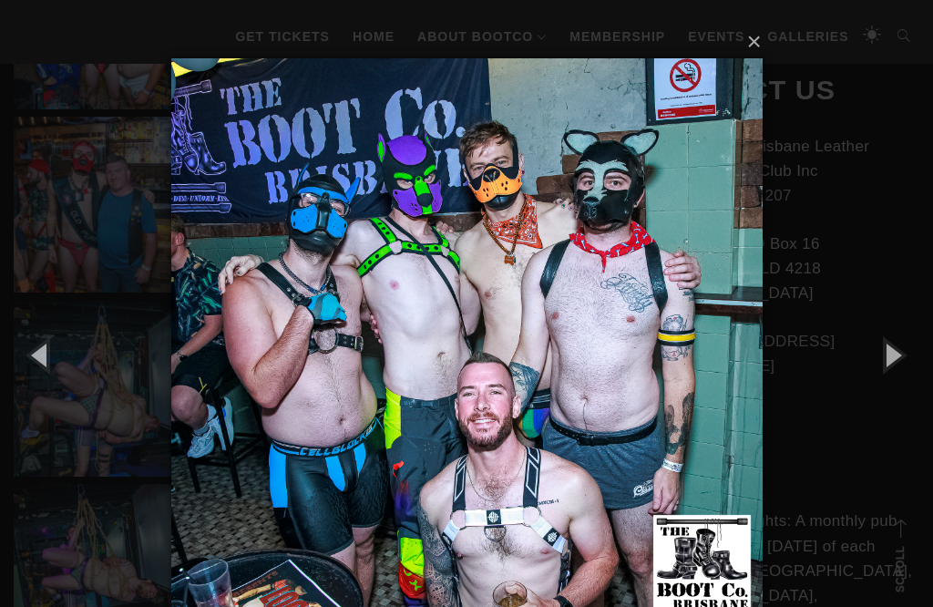
click at [899, 356] on button "button" at bounding box center [892, 354] width 82 height 100
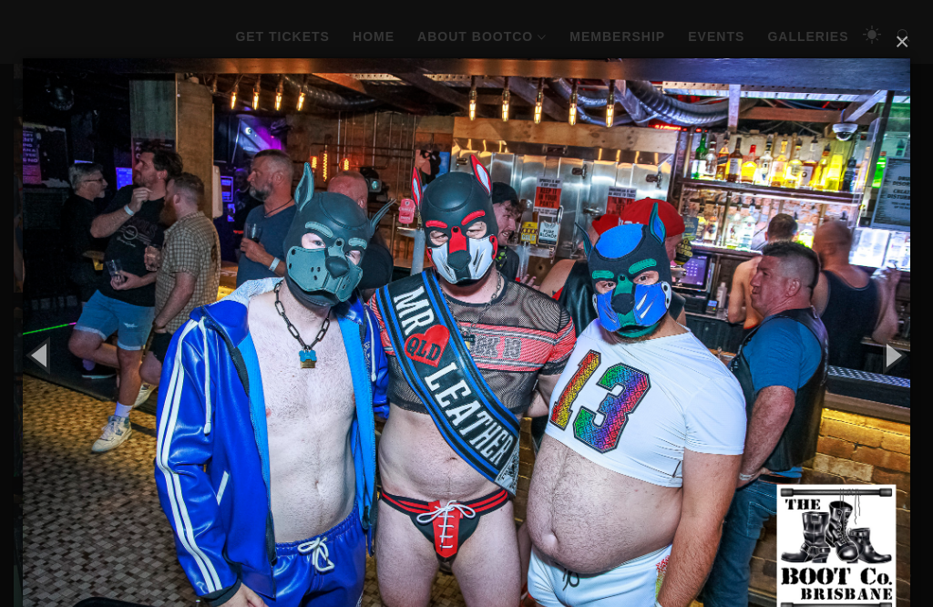
click at [56, 356] on button "button" at bounding box center [41, 354] width 82 height 100
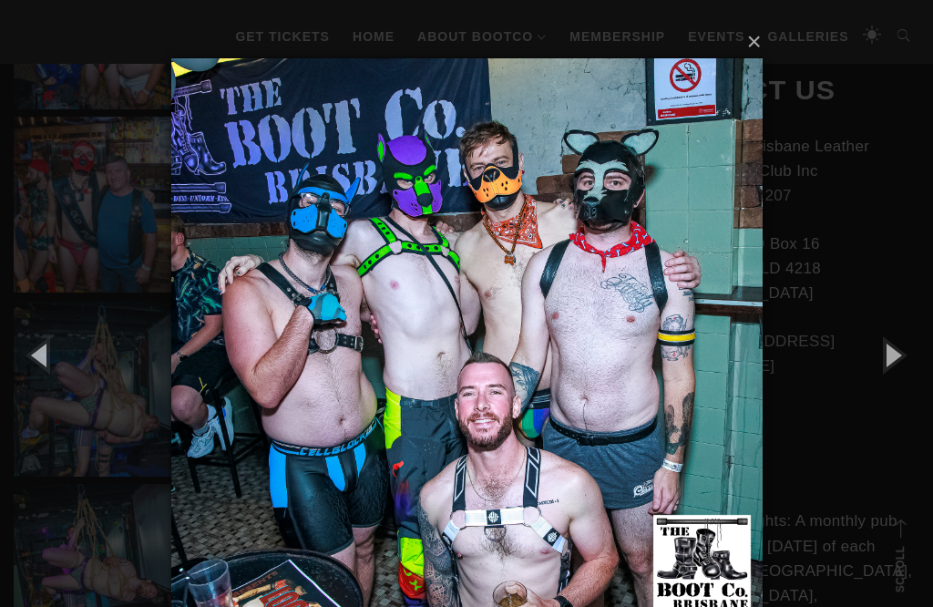
click at [28, 358] on button "button" at bounding box center [41, 354] width 82 height 100
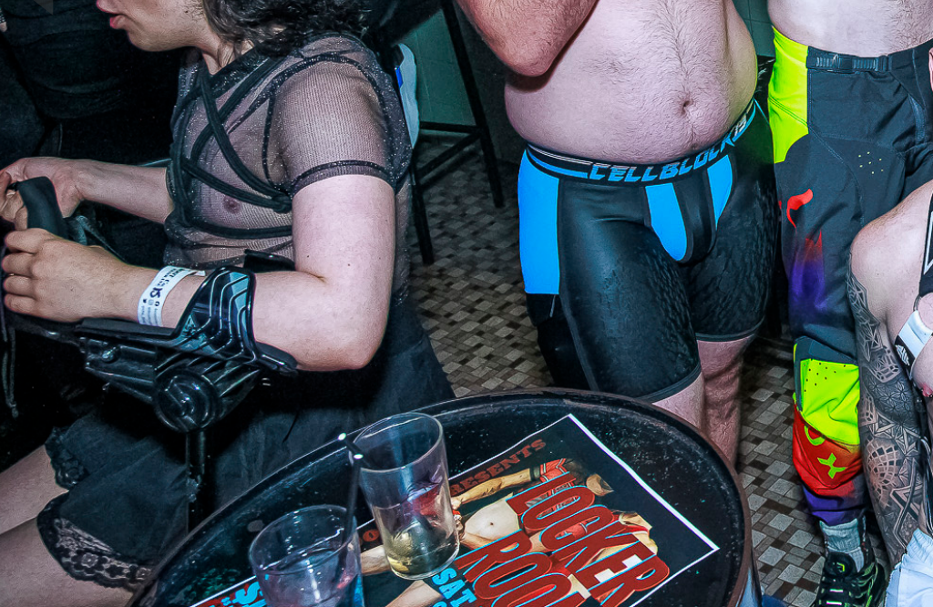
scroll to position [2104, 0]
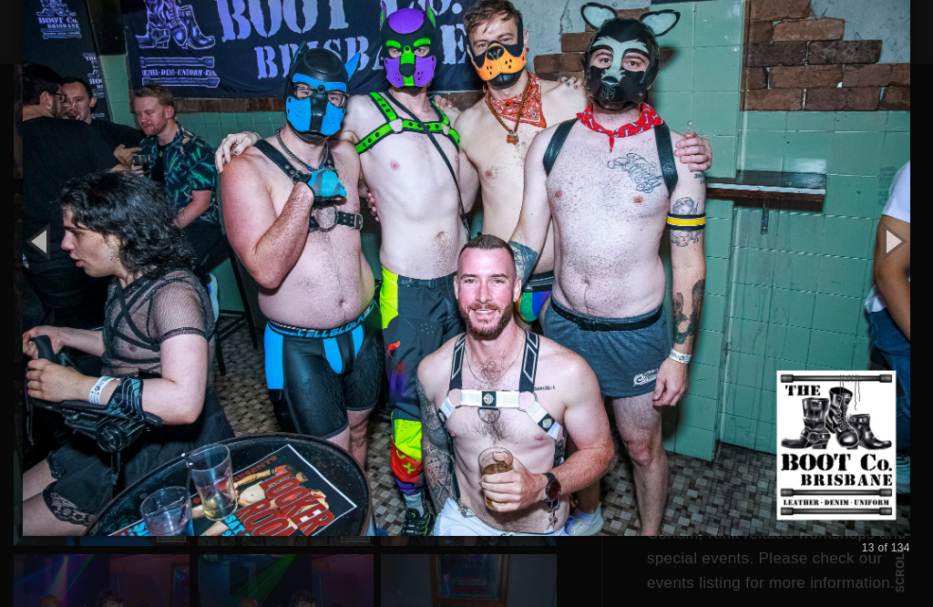
click at [866, 279] on button "button" at bounding box center [892, 240] width 82 height 100
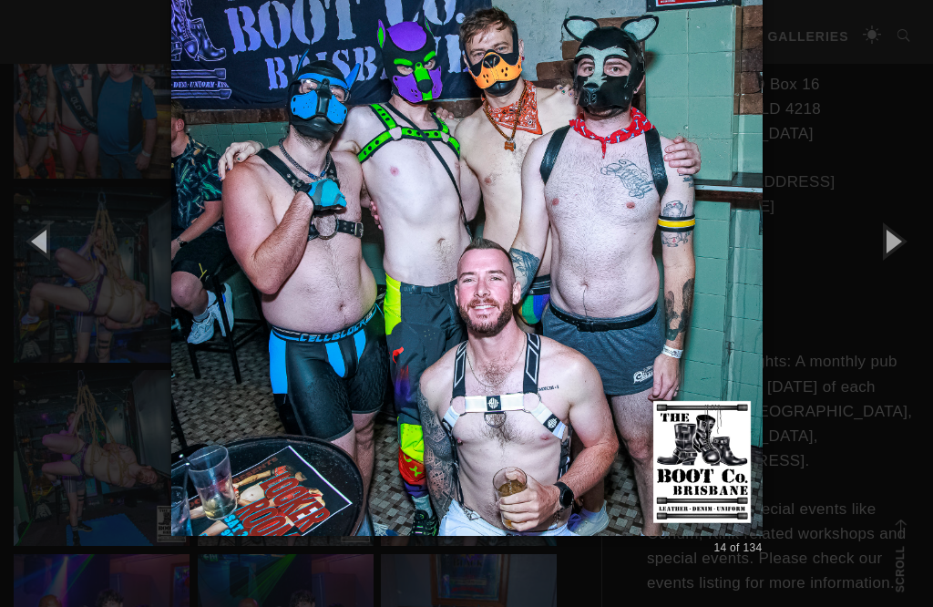
click at [907, 250] on button "button" at bounding box center [892, 240] width 82 height 100
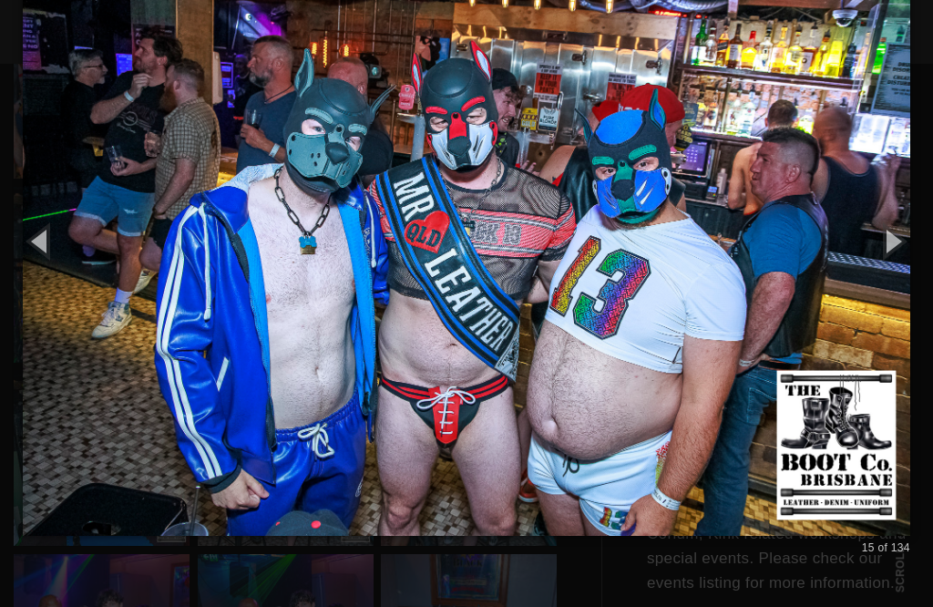
click at [906, 275] on button "button" at bounding box center [892, 240] width 82 height 100
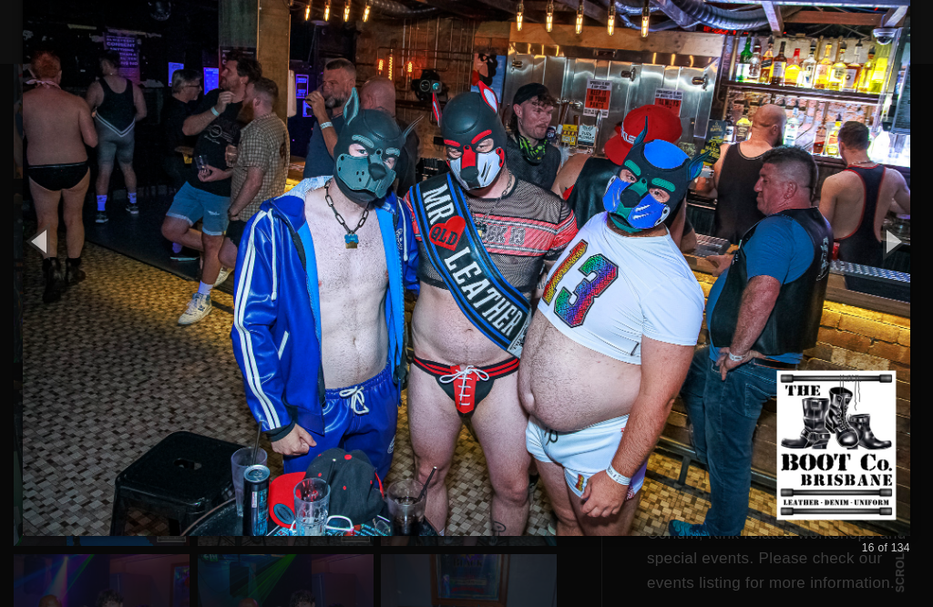
click at [897, 276] on button "button" at bounding box center [892, 240] width 82 height 100
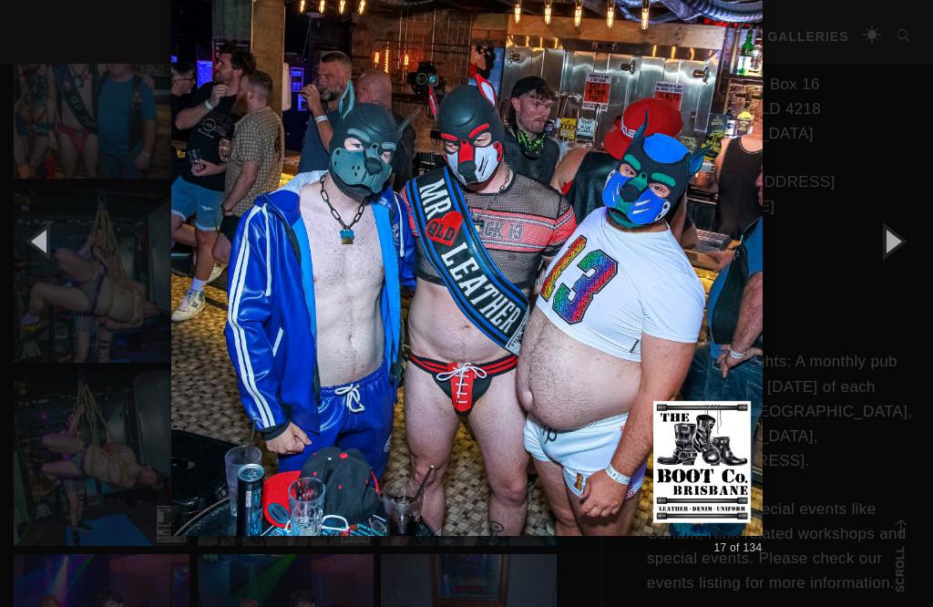
scroll to position [2103, 0]
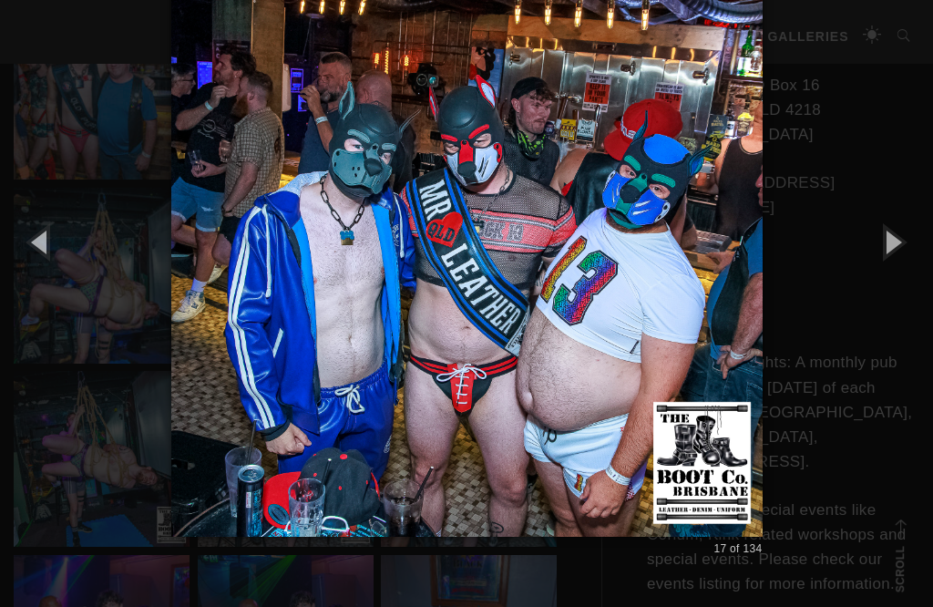
click at [877, 284] on button "button" at bounding box center [892, 241] width 82 height 100
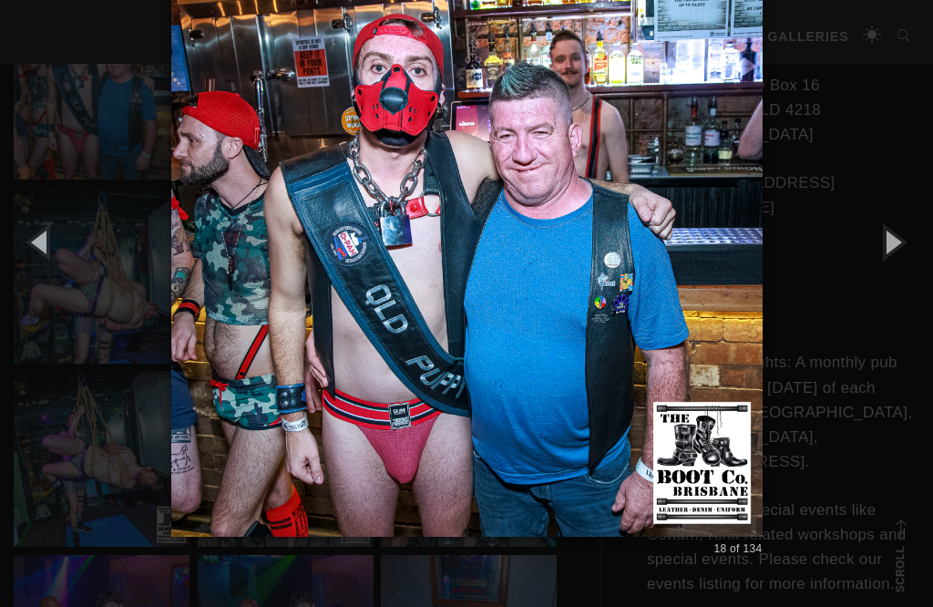
click at [882, 279] on button "button" at bounding box center [892, 241] width 82 height 100
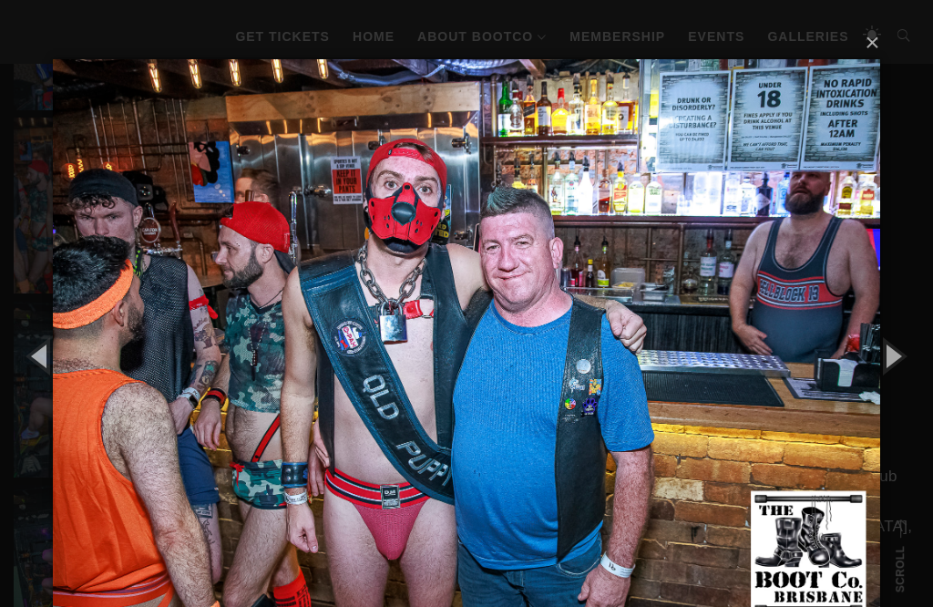
scroll to position [1982, 0]
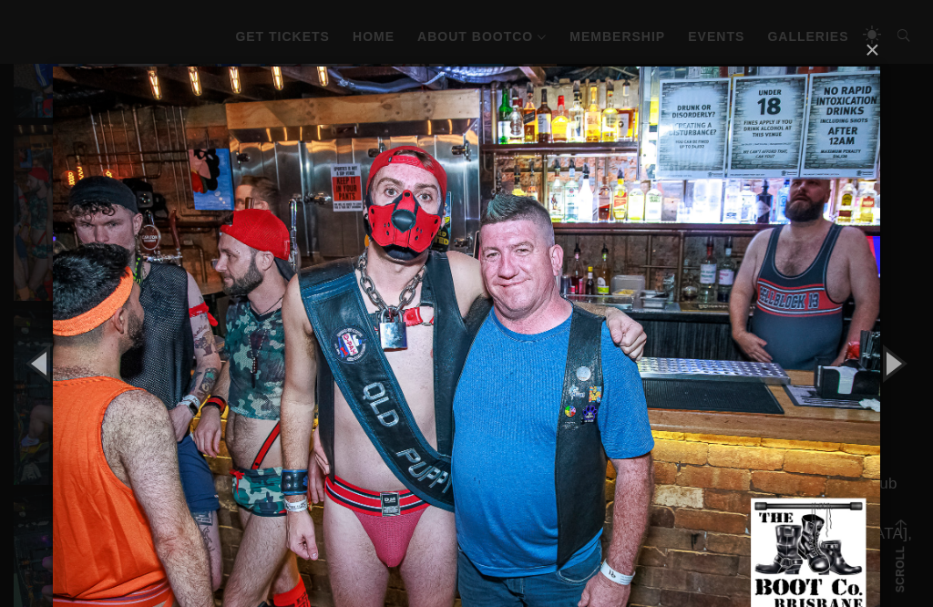
click at [884, 331] on button "button" at bounding box center [892, 362] width 82 height 100
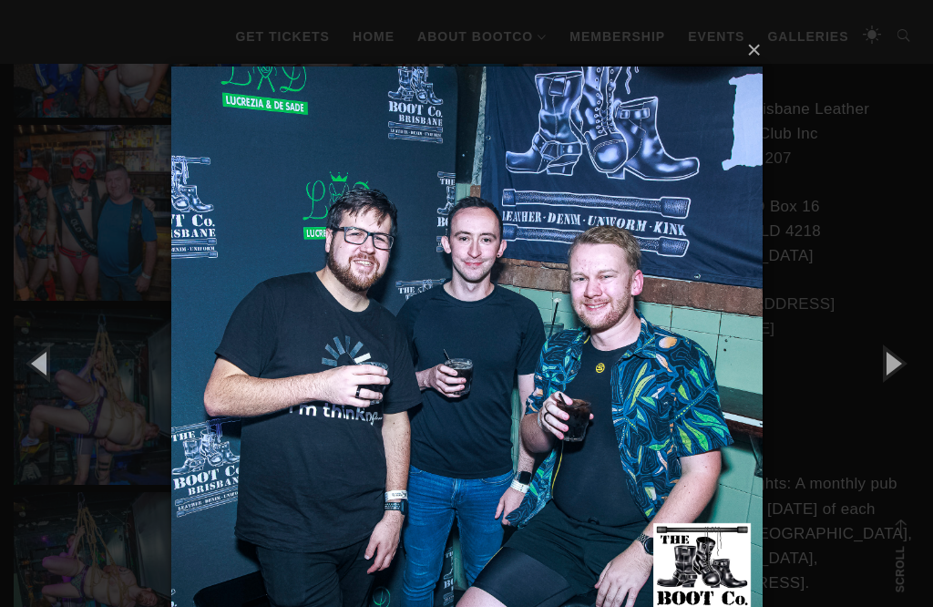
scroll to position [2022, 0]
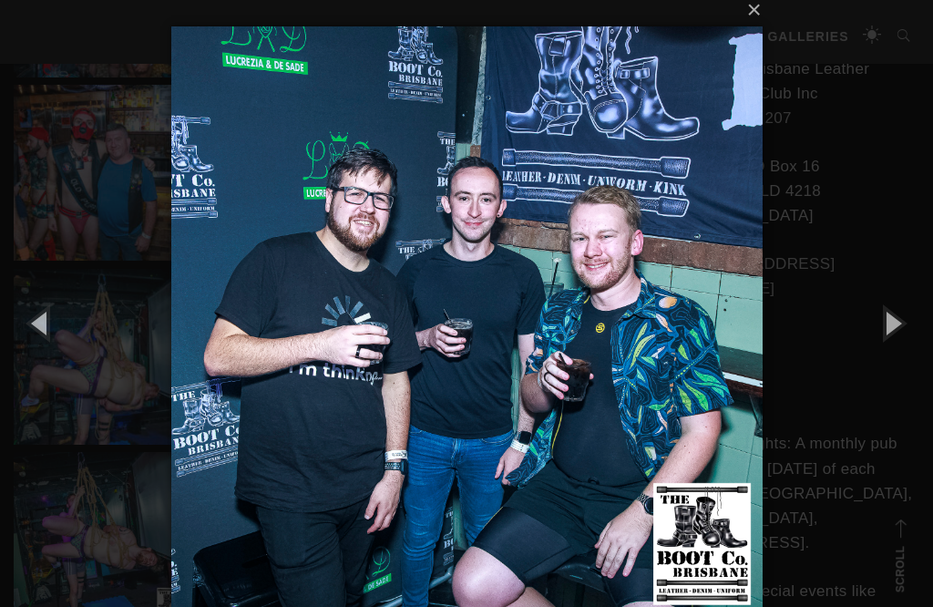
click at [876, 339] on button "button" at bounding box center [892, 322] width 82 height 100
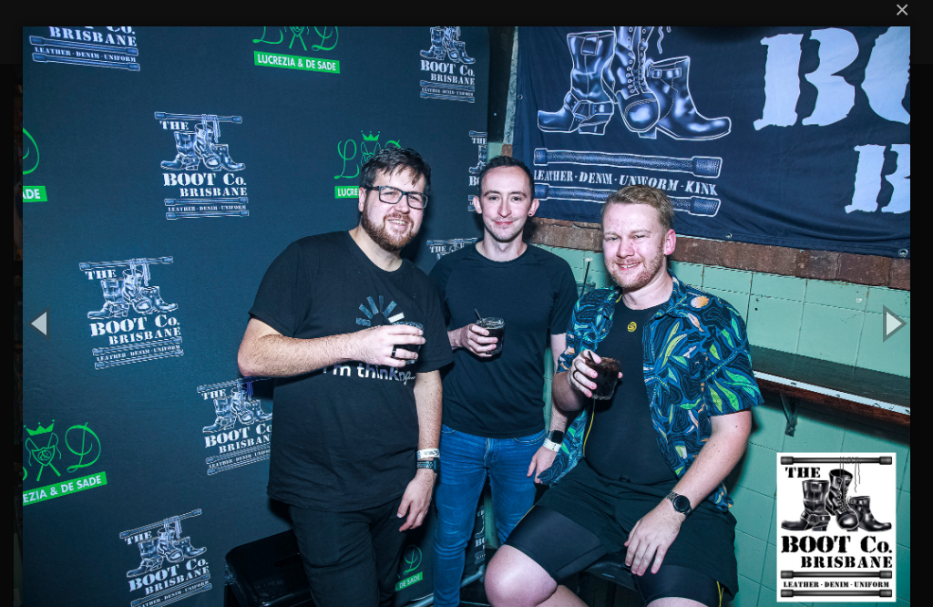
click at [895, 317] on button "button" at bounding box center [892, 322] width 82 height 100
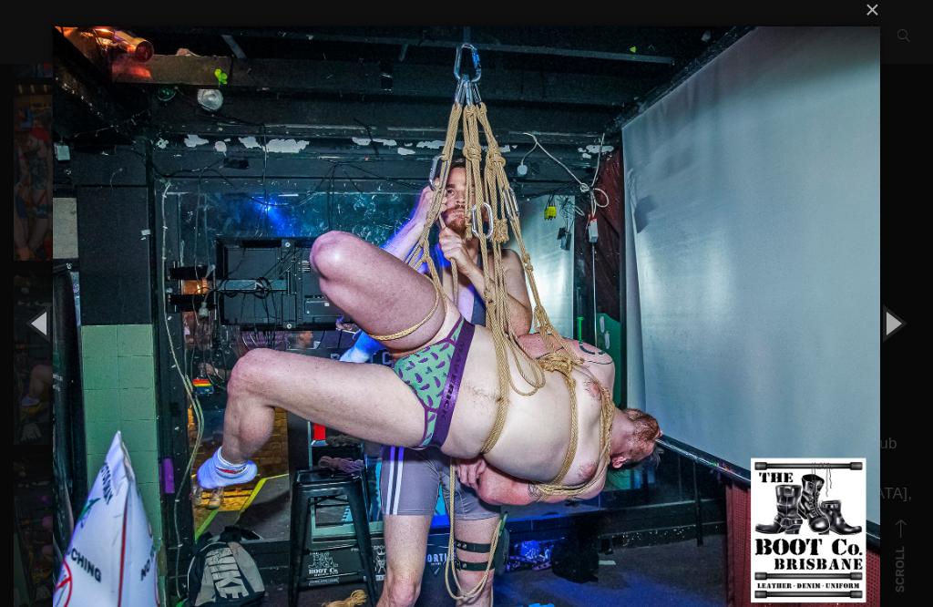
click at [893, 4] on div "× 22 of 134 Loading..." at bounding box center [466, 322] width 933 height 664
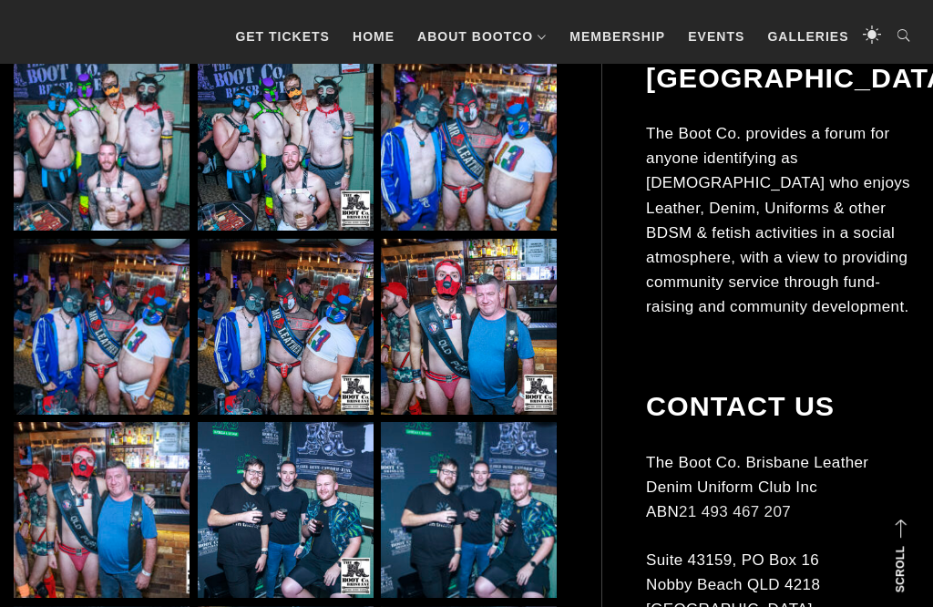
scroll to position [1375, 0]
